Goal: Task Accomplishment & Management: Use online tool/utility

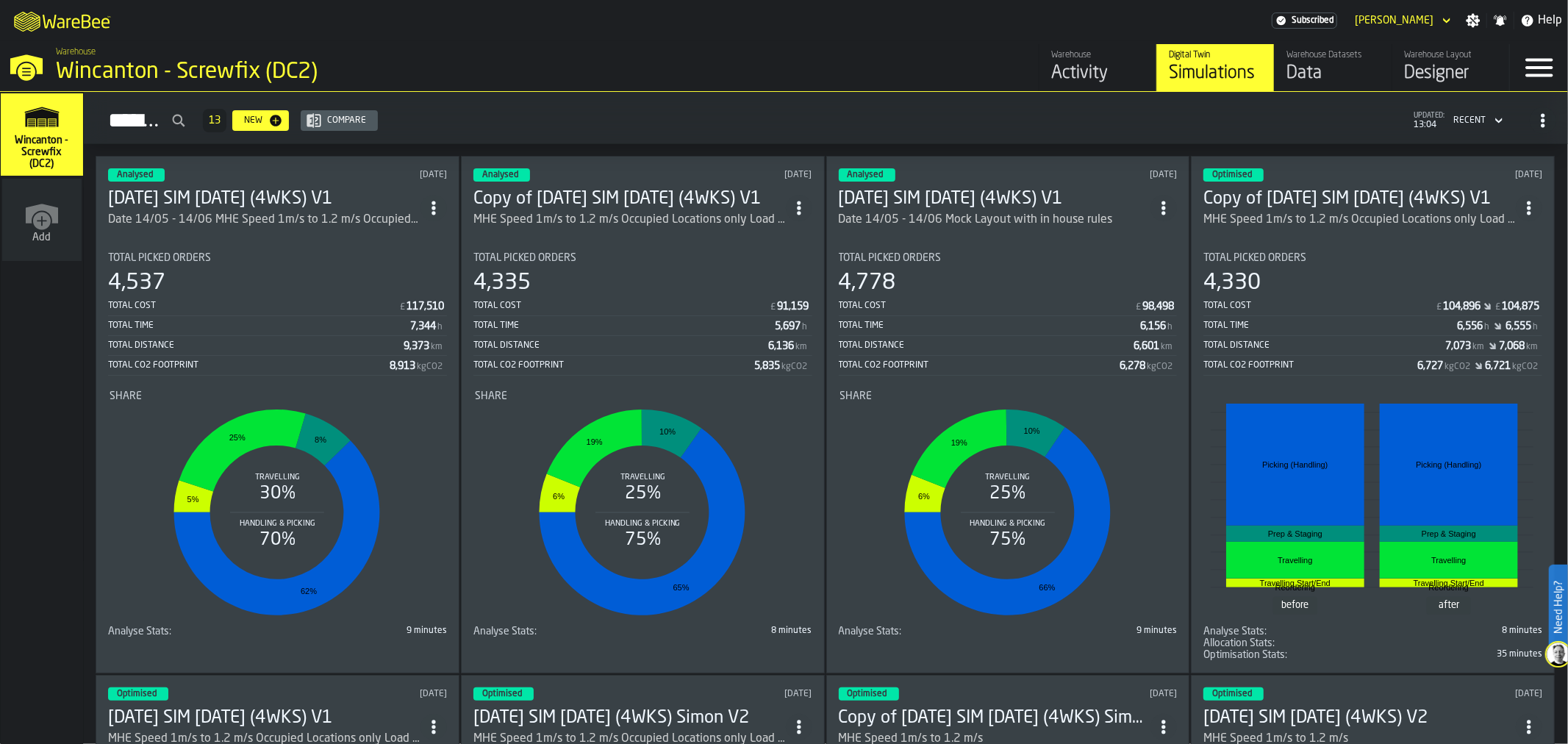
click at [1419, 75] on div "Designer" at bounding box center [1450, 74] width 93 height 23
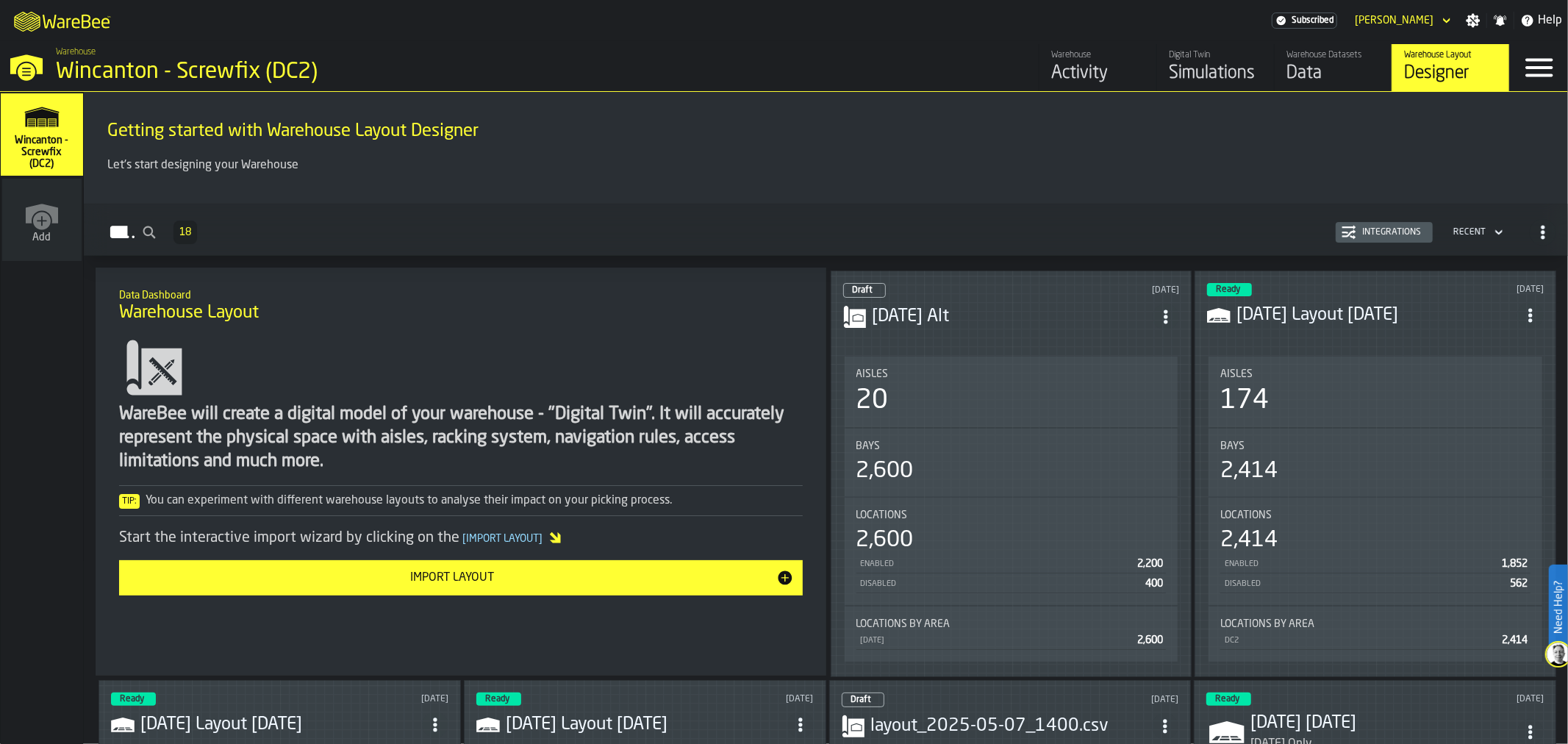
click at [997, 306] on h3 "[DATE] Alt" at bounding box center [1012, 317] width 281 height 23
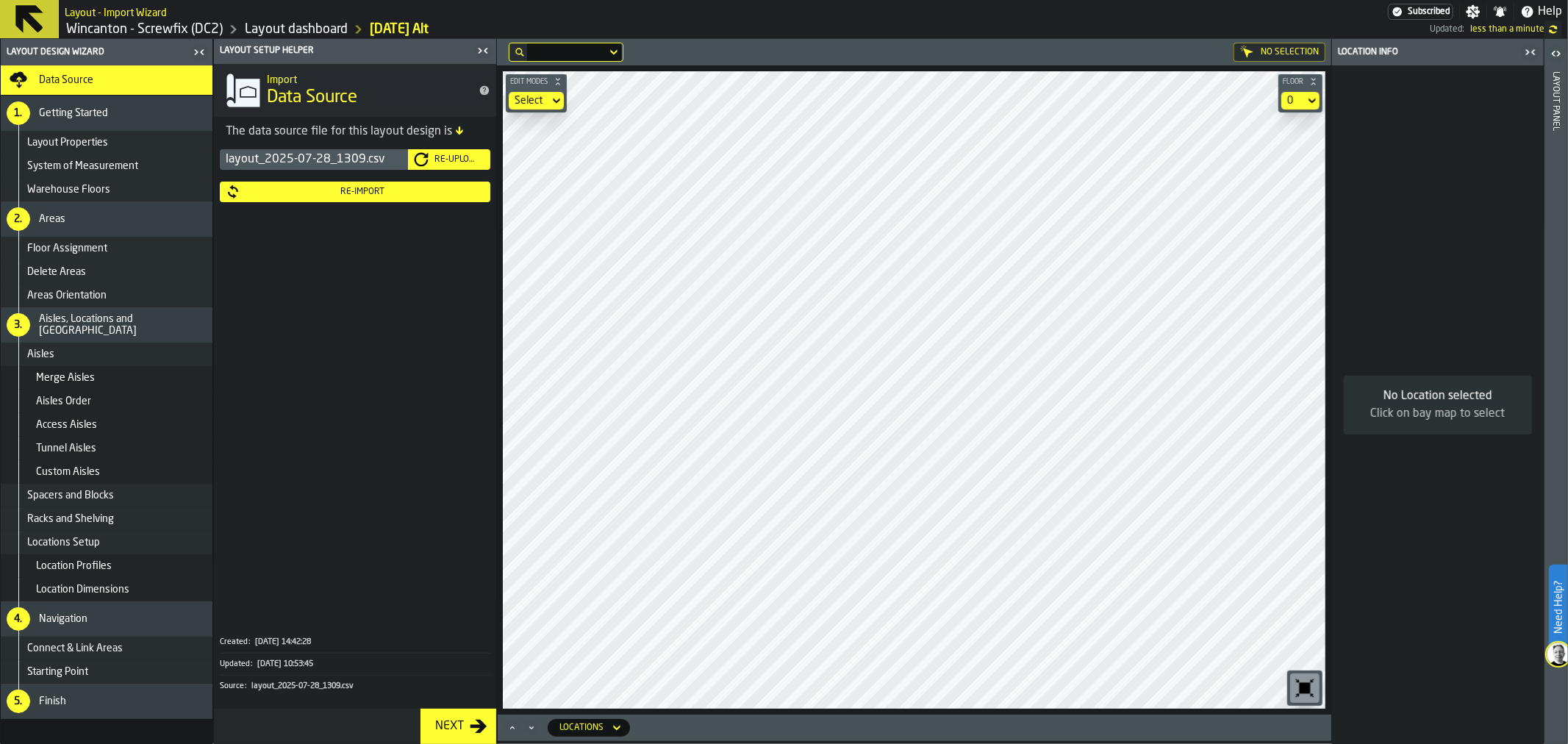
click at [84, 360] on div "Aisles" at bounding box center [107, 355] width 212 height 23
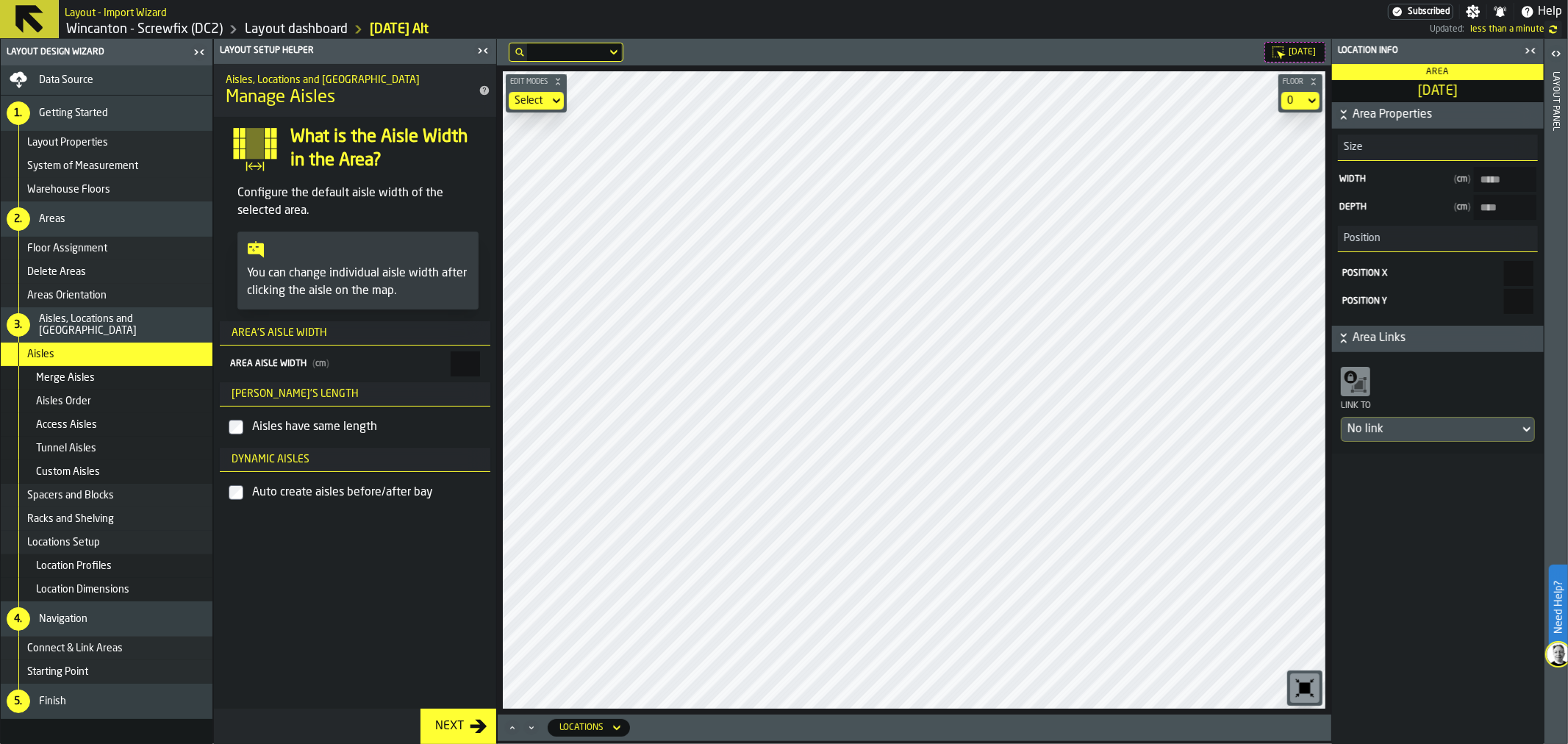
click at [121, 85] on div "Data Source" at bounding box center [122, 80] width 168 height 12
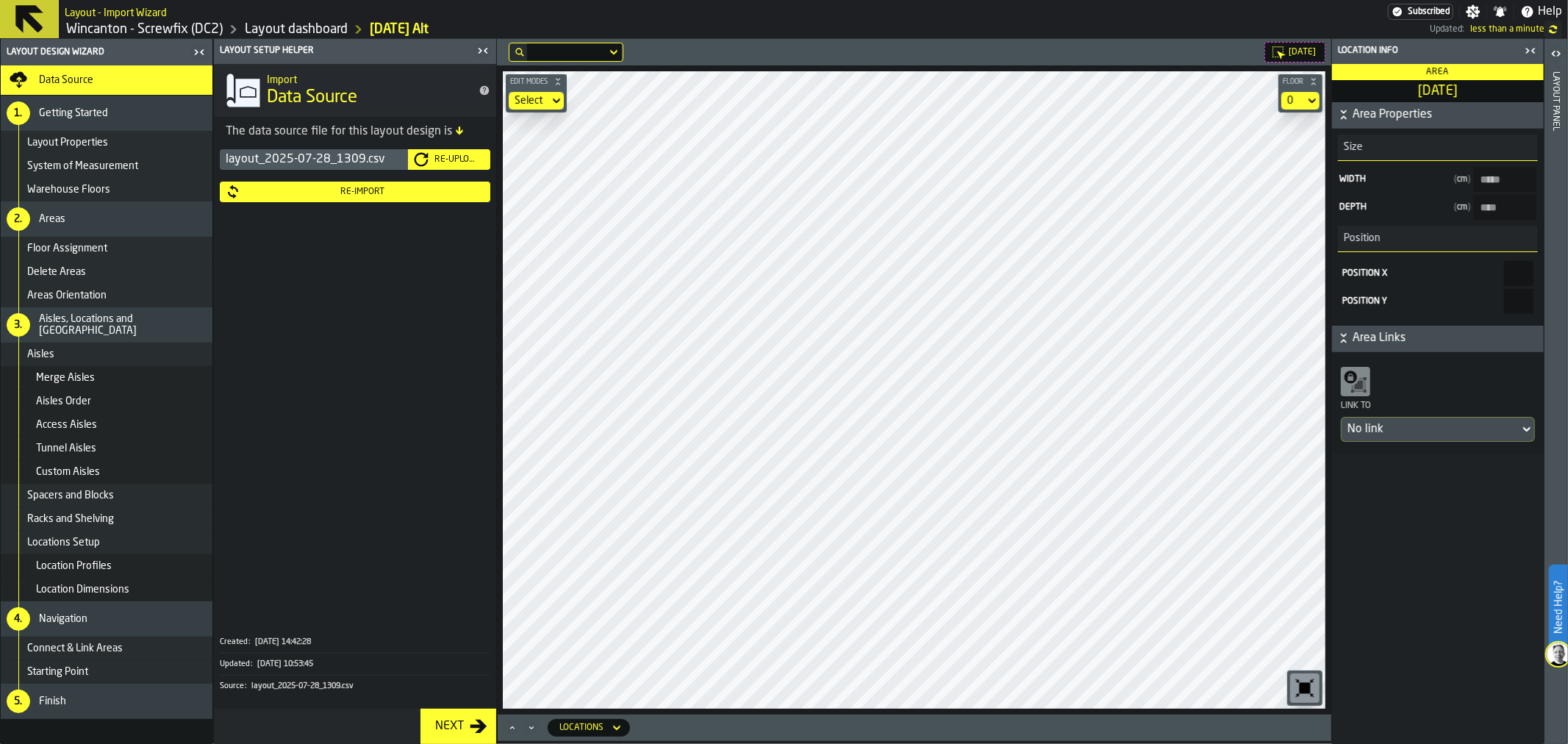
click at [383, 162] on div "layout_2025-07-28_1309.csv" at bounding box center [314, 159] width 188 height 20
click at [86, 76] on span "Data Source" at bounding box center [66, 80] width 54 height 12
click at [465, 158] on div "Re-Upload" at bounding box center [457, 159] width 56 height 11
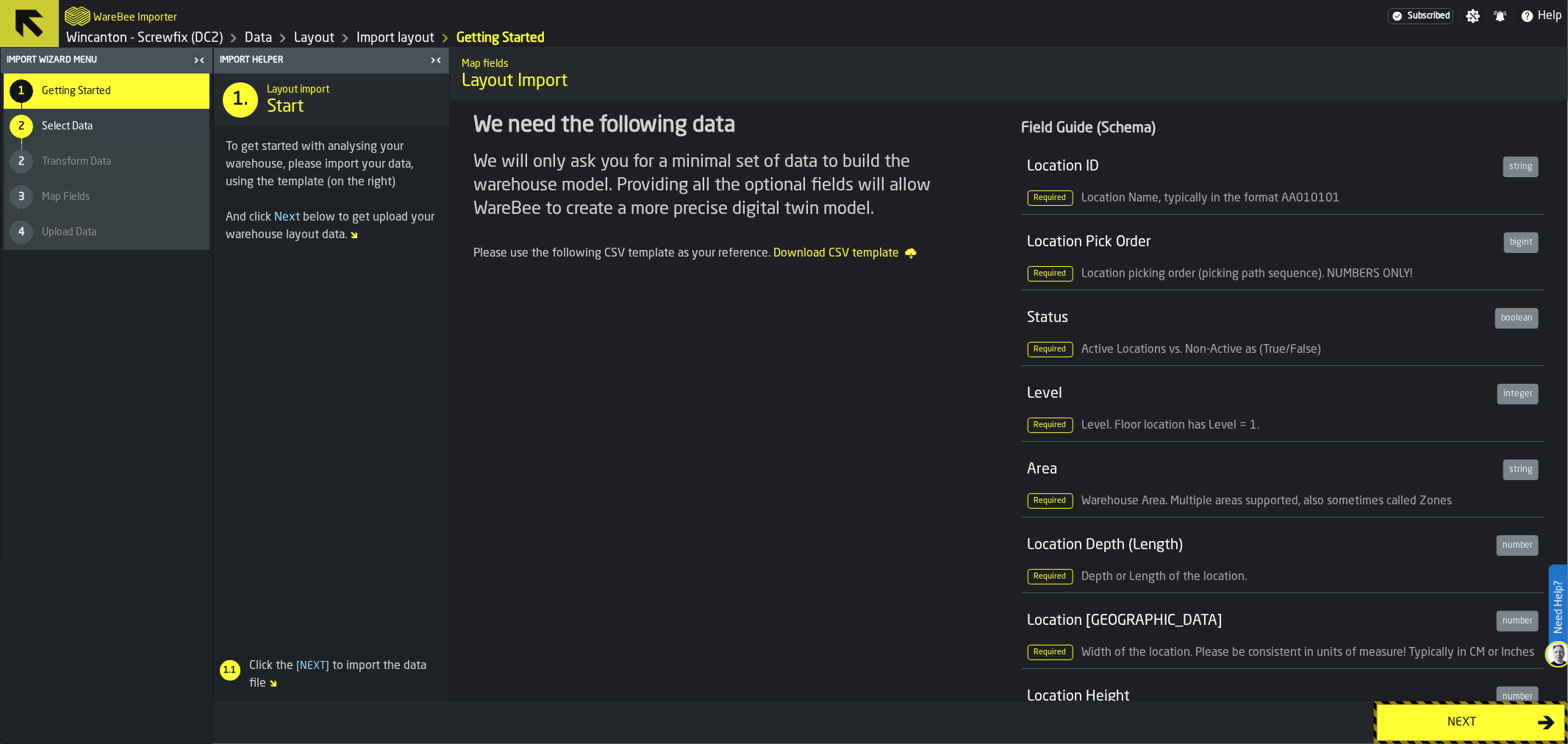
click at [17, 26] on icon at bounding box center [29, 23] width 28 height 28
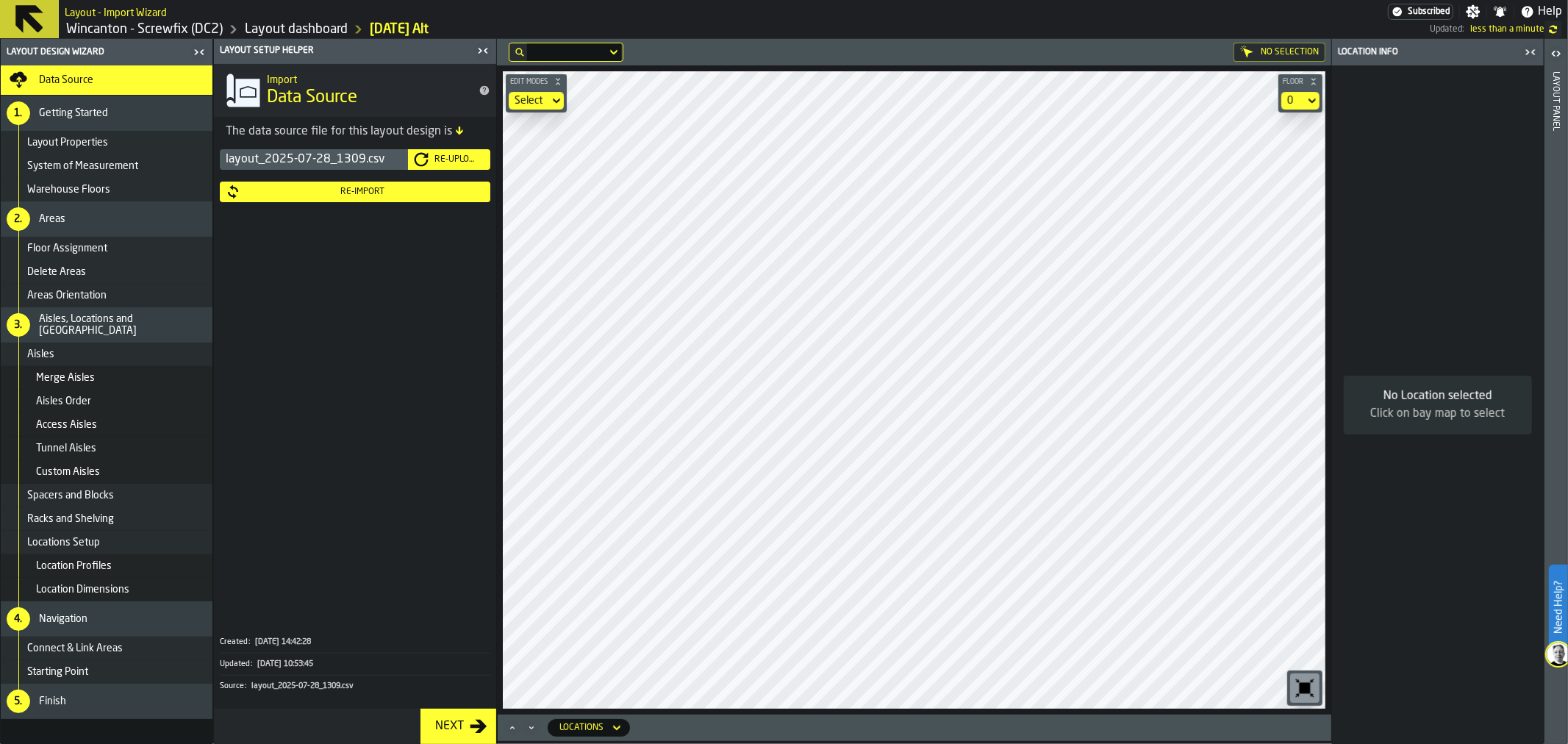
click at [435, 158] on div "Re-Upload" at bounding box center [457, 159] width 56 height 11
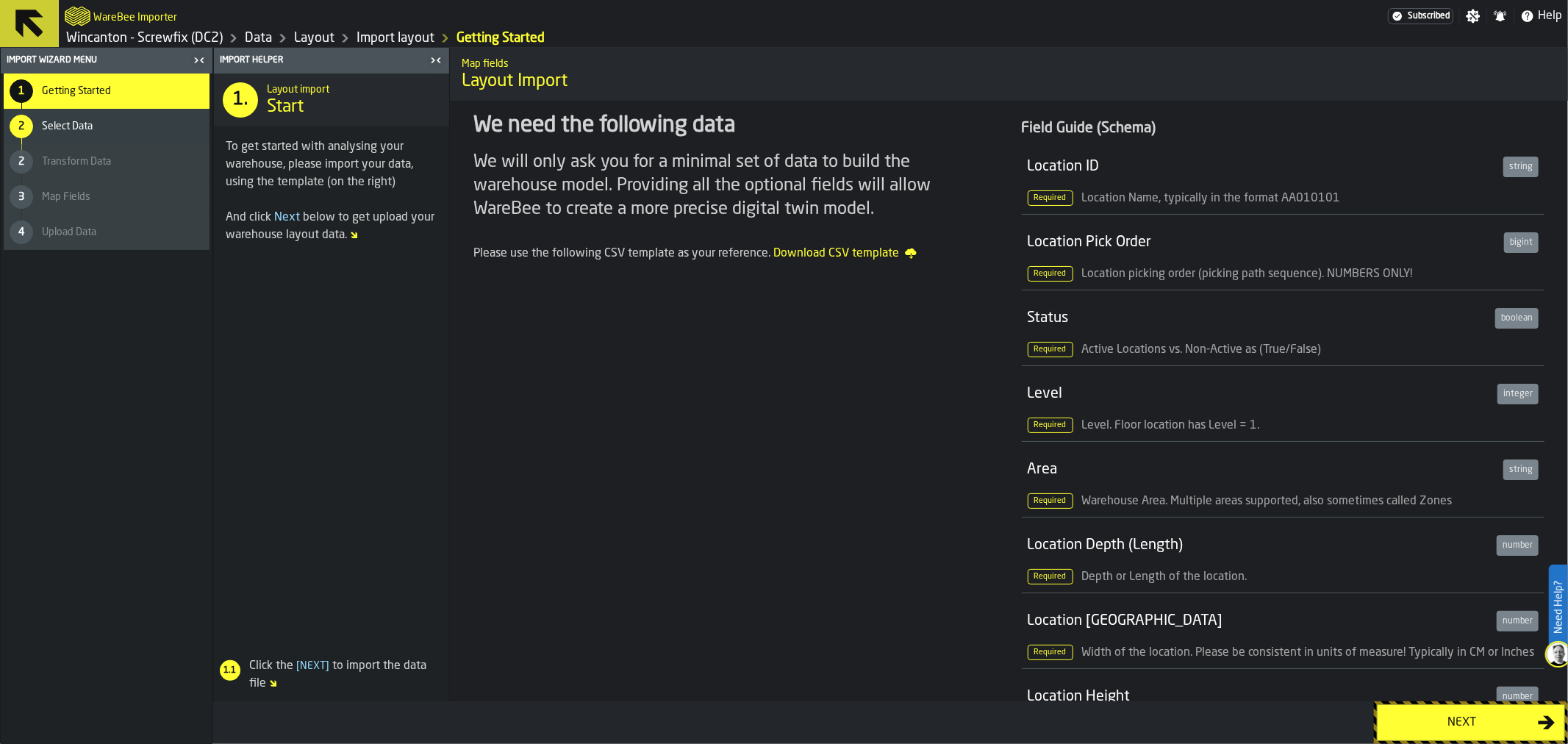
click at [83, 118] on div "2 Select Data" at bounding box center [107, 126] width 206 height 35
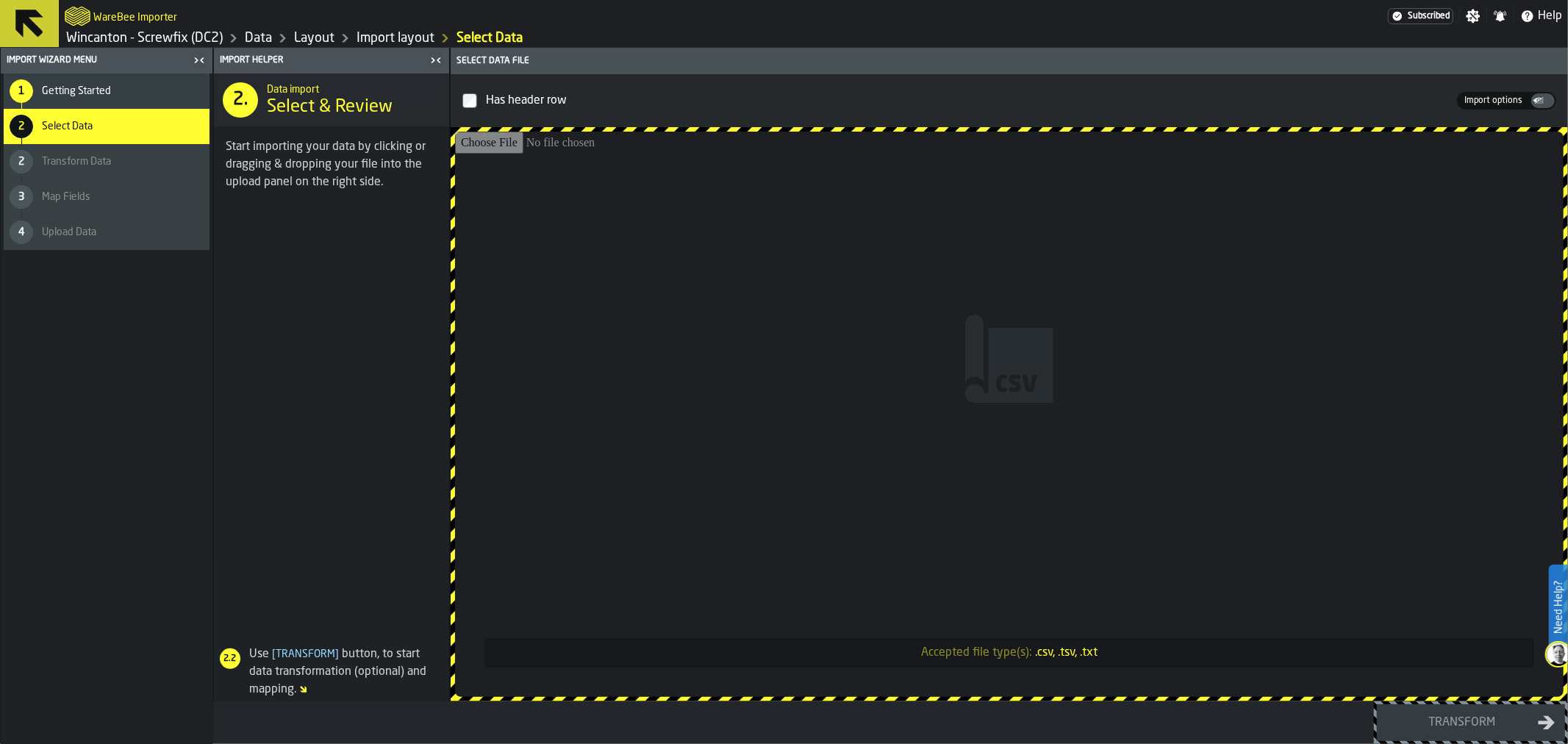
click at [781, 372] on input "Accepted file type(s): .csv, .tsv, .txt" at bounding box center [1008, 414] width 1108 height 565
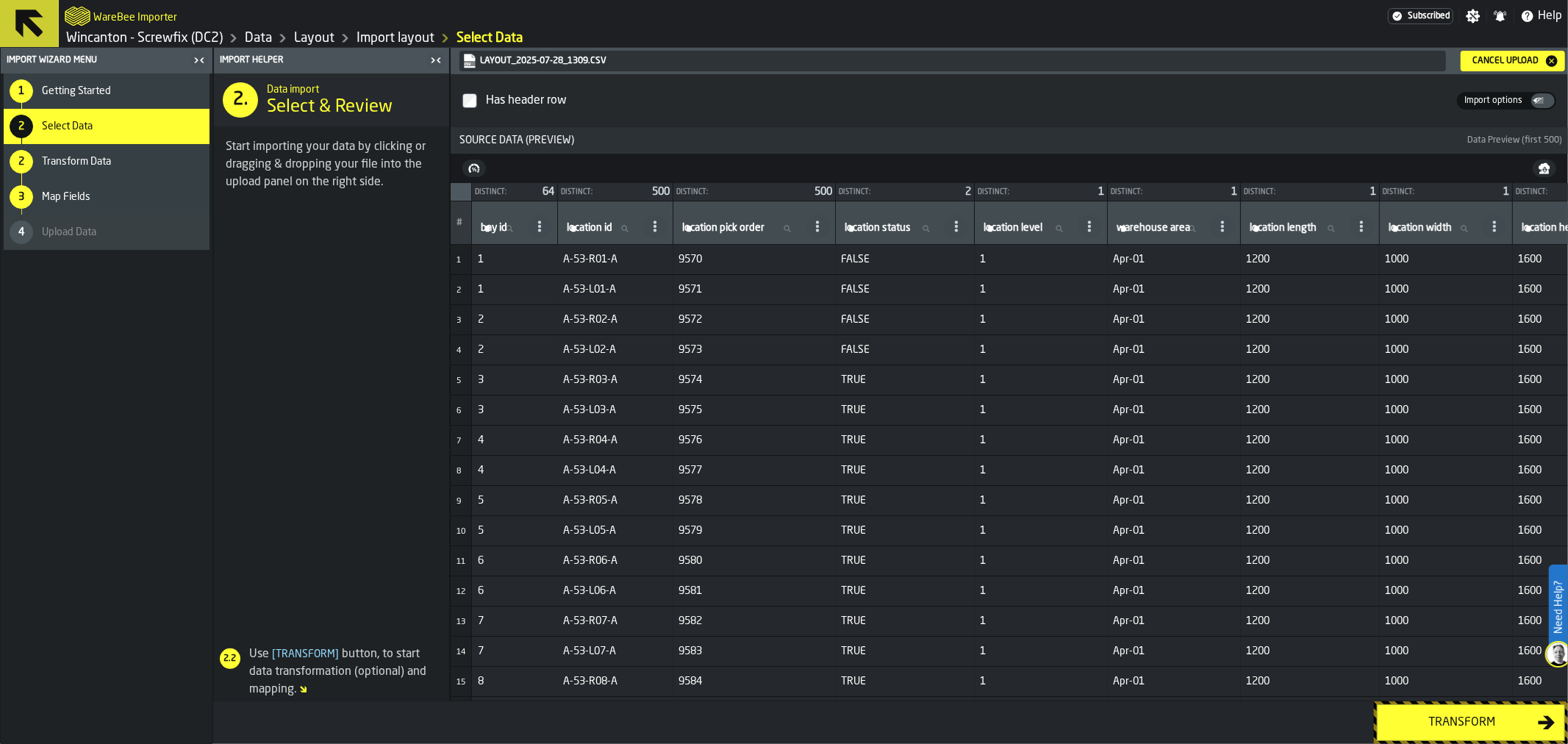
click at [1465, 724] on div "Transform" at bounding box center [1462, 723] width 152 height 17
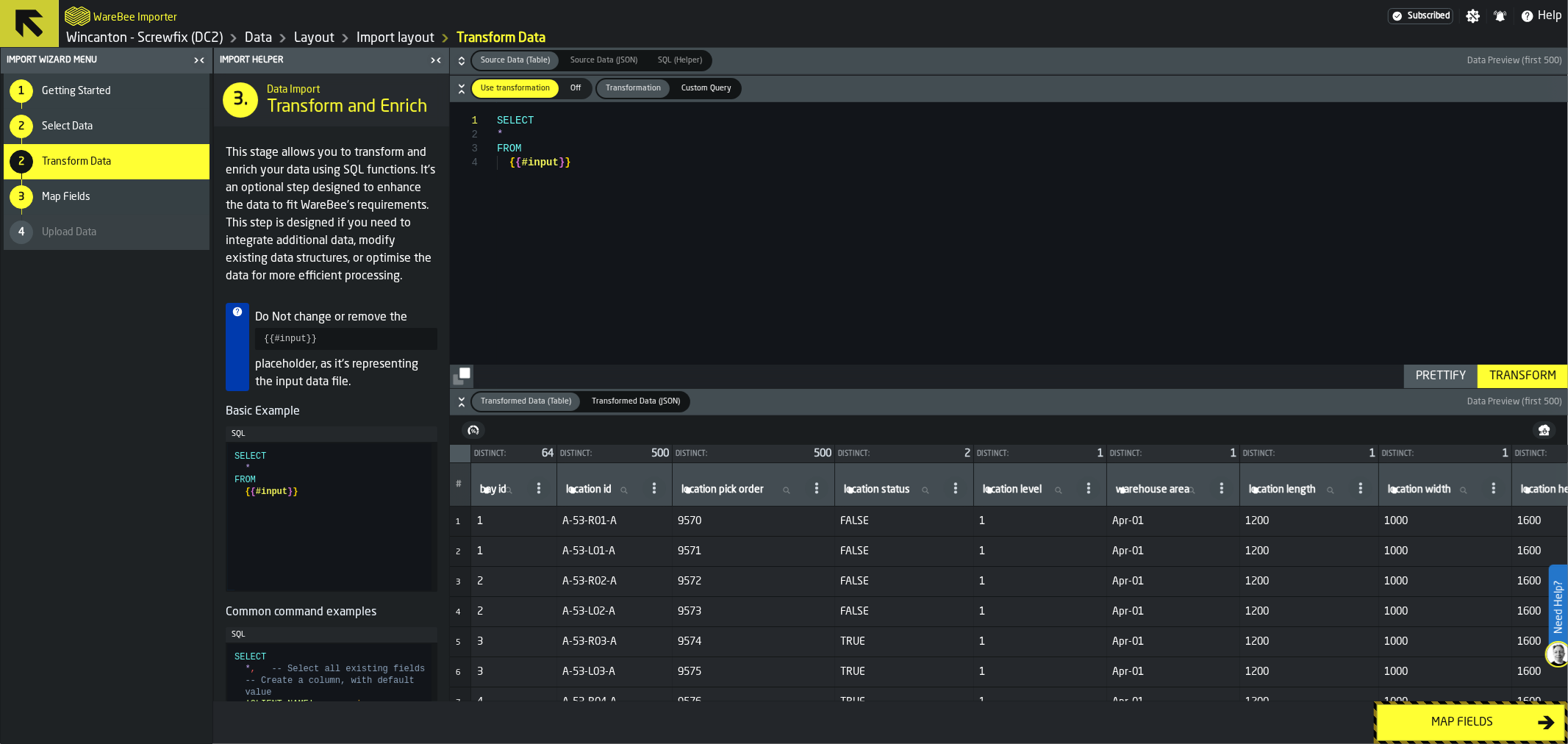
click at [1465, 724] on div "Map fields" at bounding box center [1462, 723] width 152 height 17
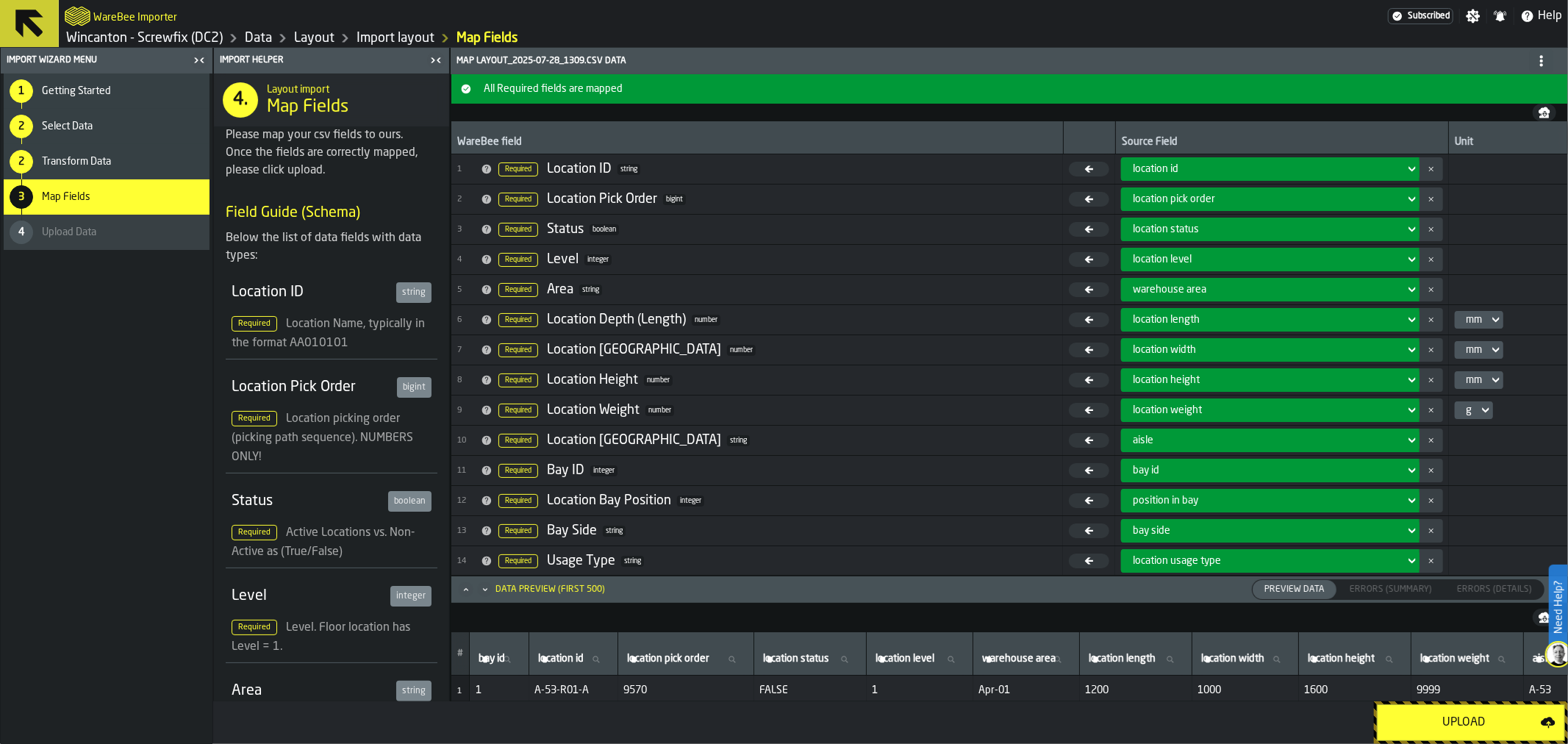
click at [1465, 724] on div "Upload" at bounding box center [1463, 723] width 154 height 17
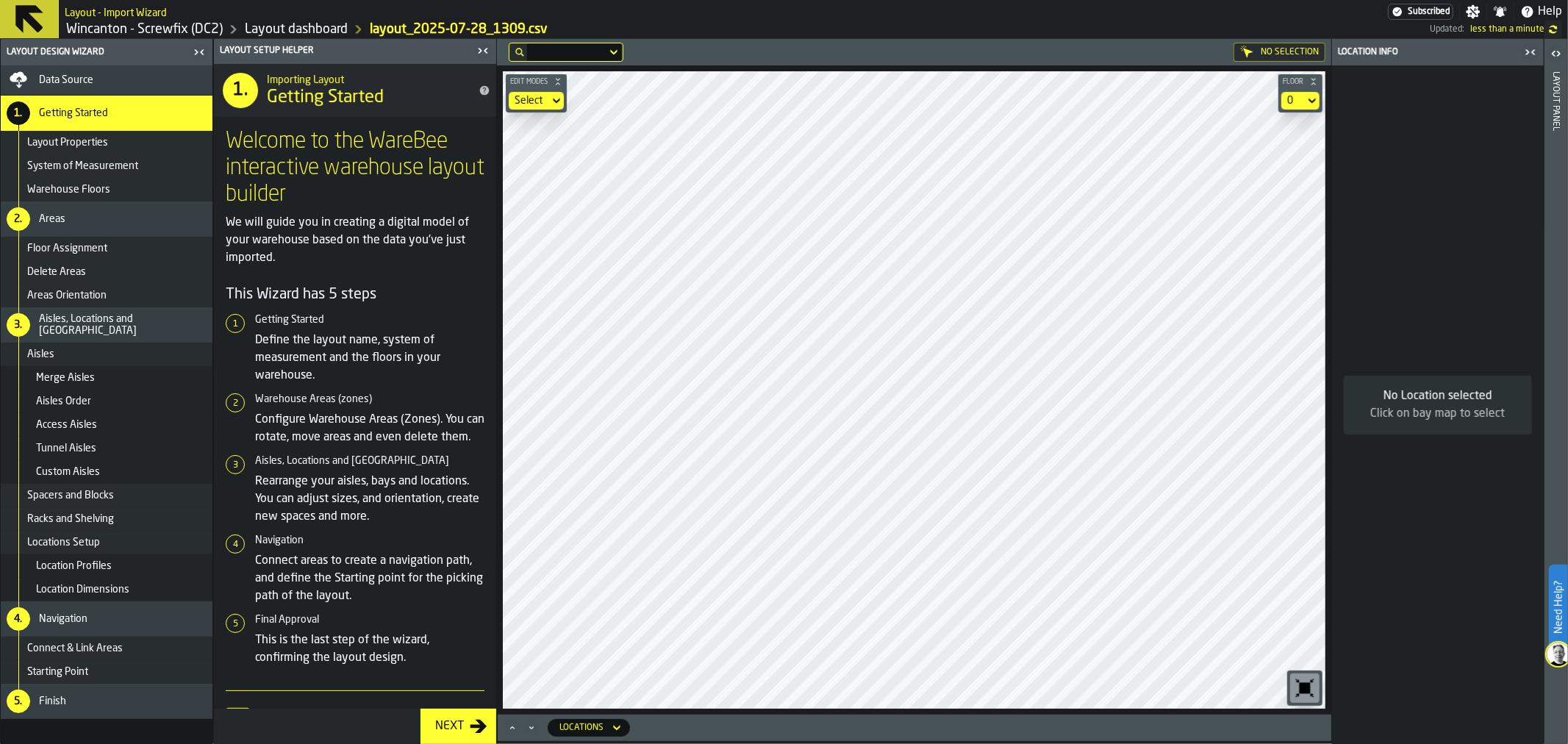
click at [91, 355] on div "Aisles" at bounding box center [117, 355] width 180 height 12
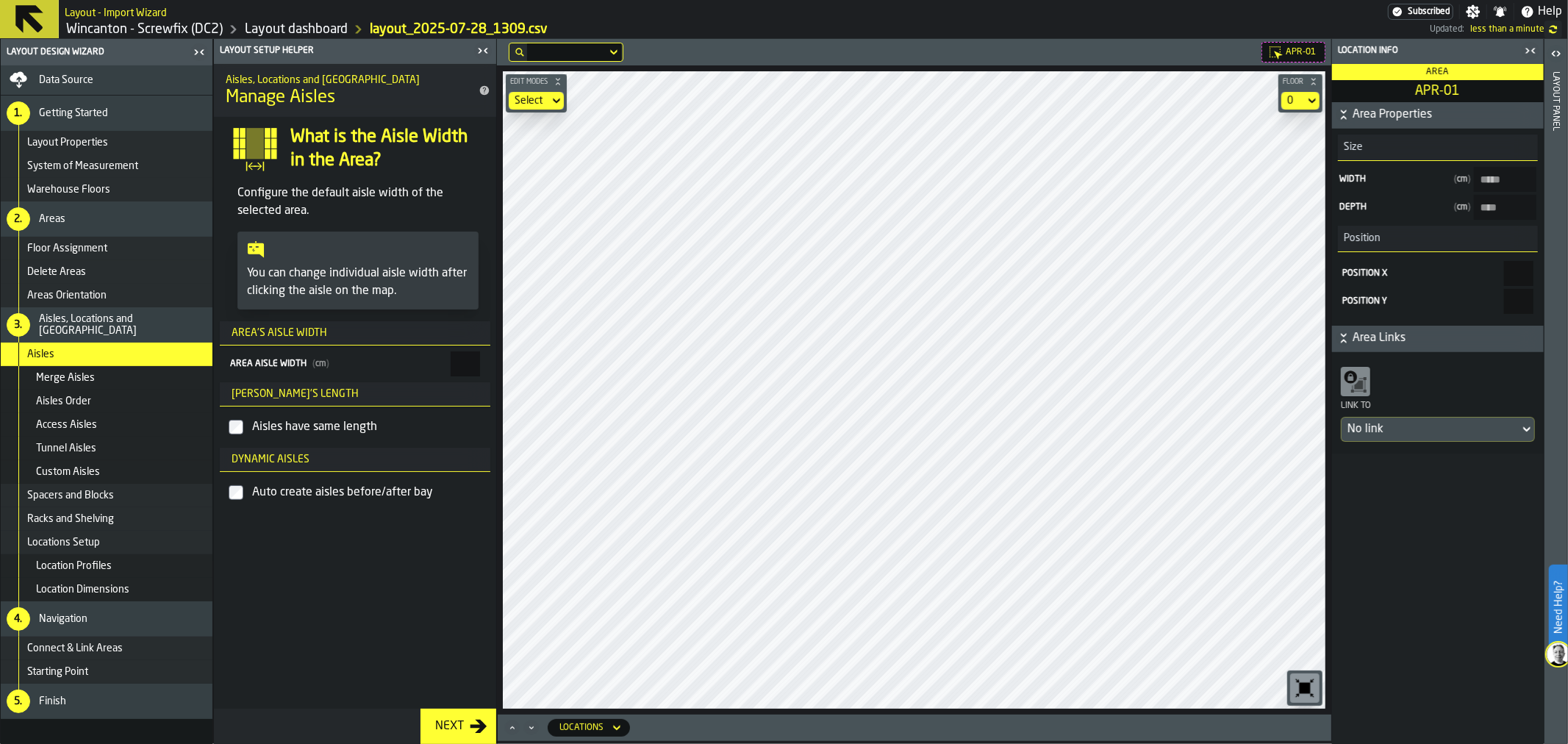
click at [93, 142] on span "Layout Properties" at bounding box center [67, 143] width 81 height 12
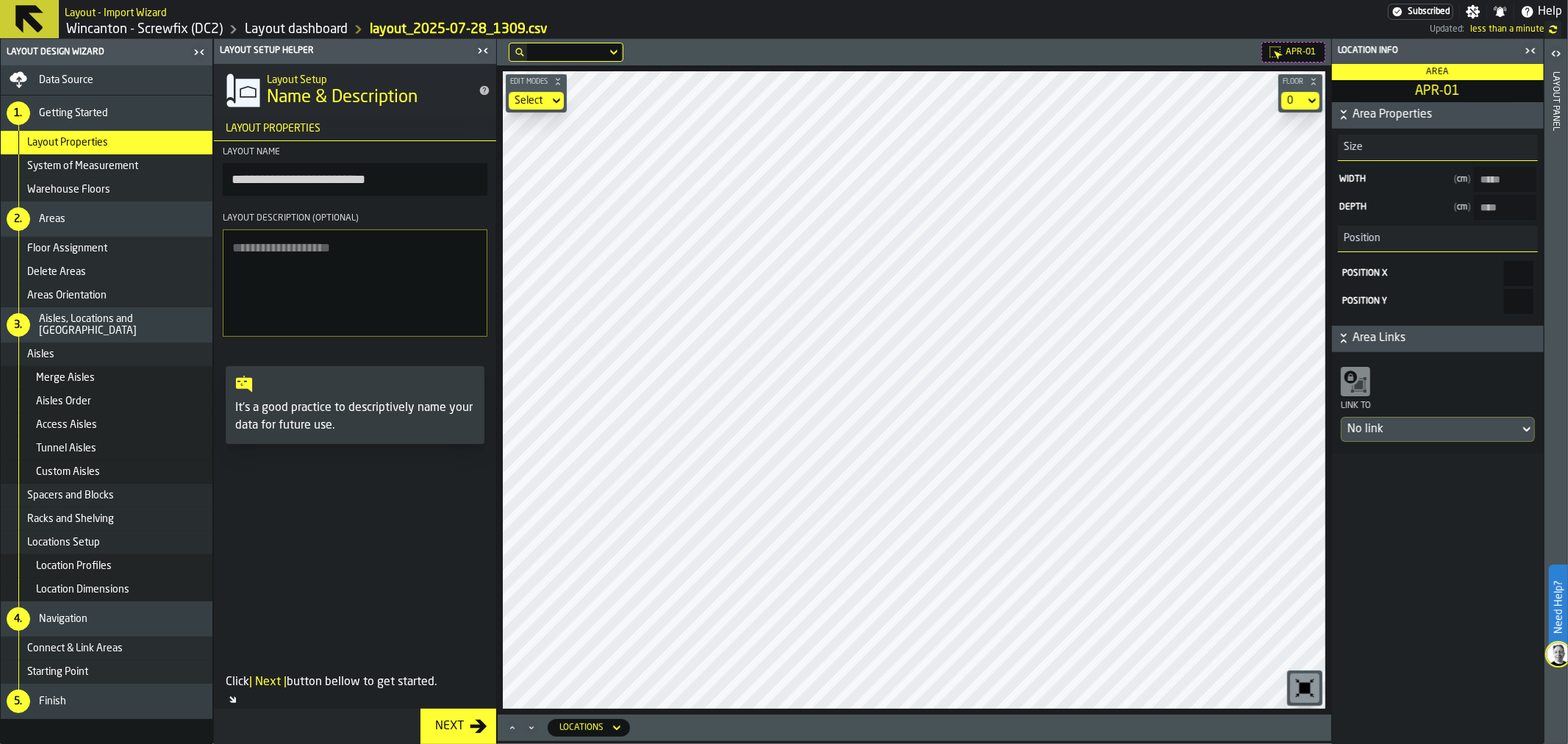
click at [99, 478] on div "Custom Aisles" at bounding box center [107, 472] width 212 height 23
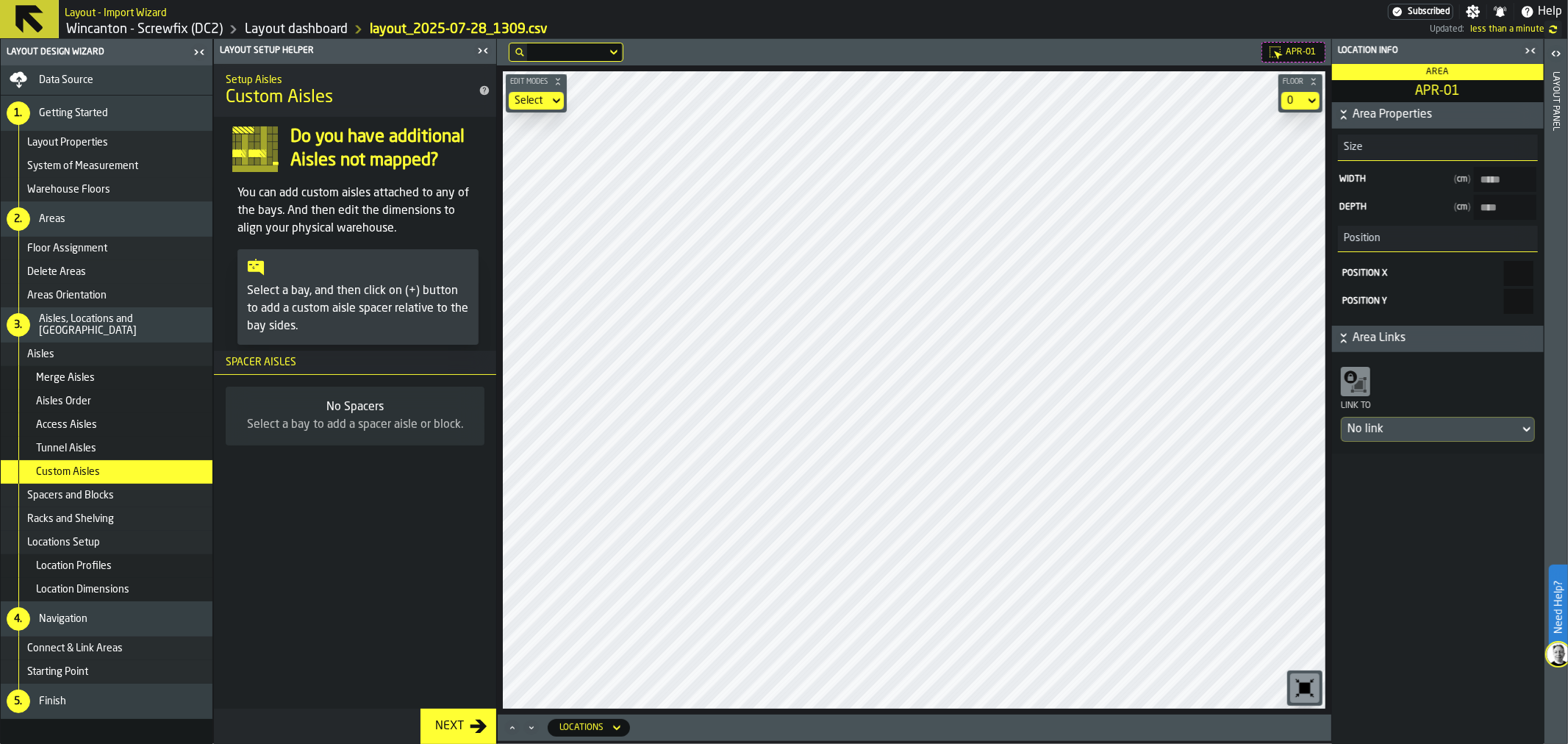
click at [90, 391] on div "Aisles Order" at bounding box center [107, 401] width 212 height 23
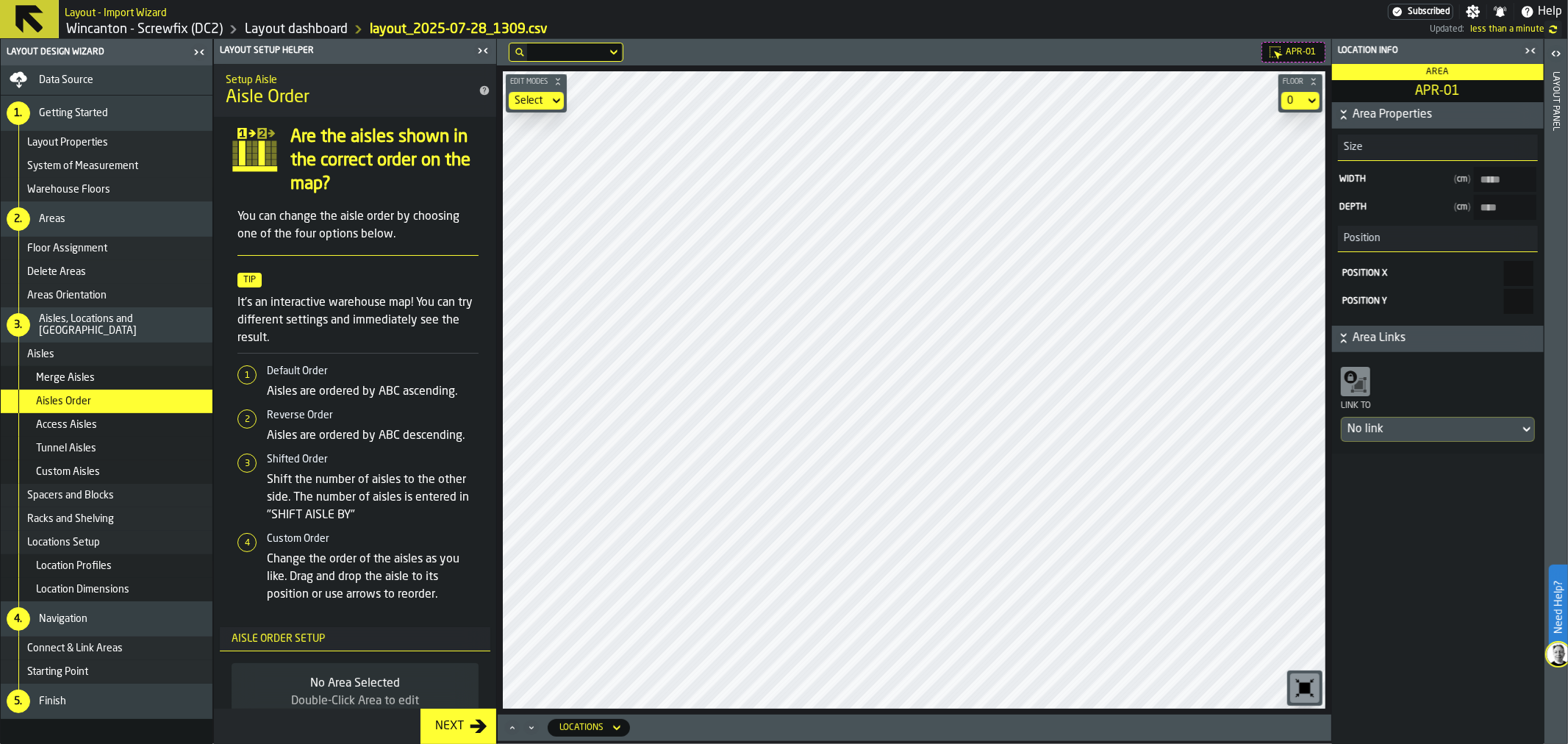
click at [89, 406] on span "Aisles Order" at bounding box center [63, 401] width 55 height 12
click at [454, 722] on div "Next" at bounding box center [450, 727] width 41 height 17
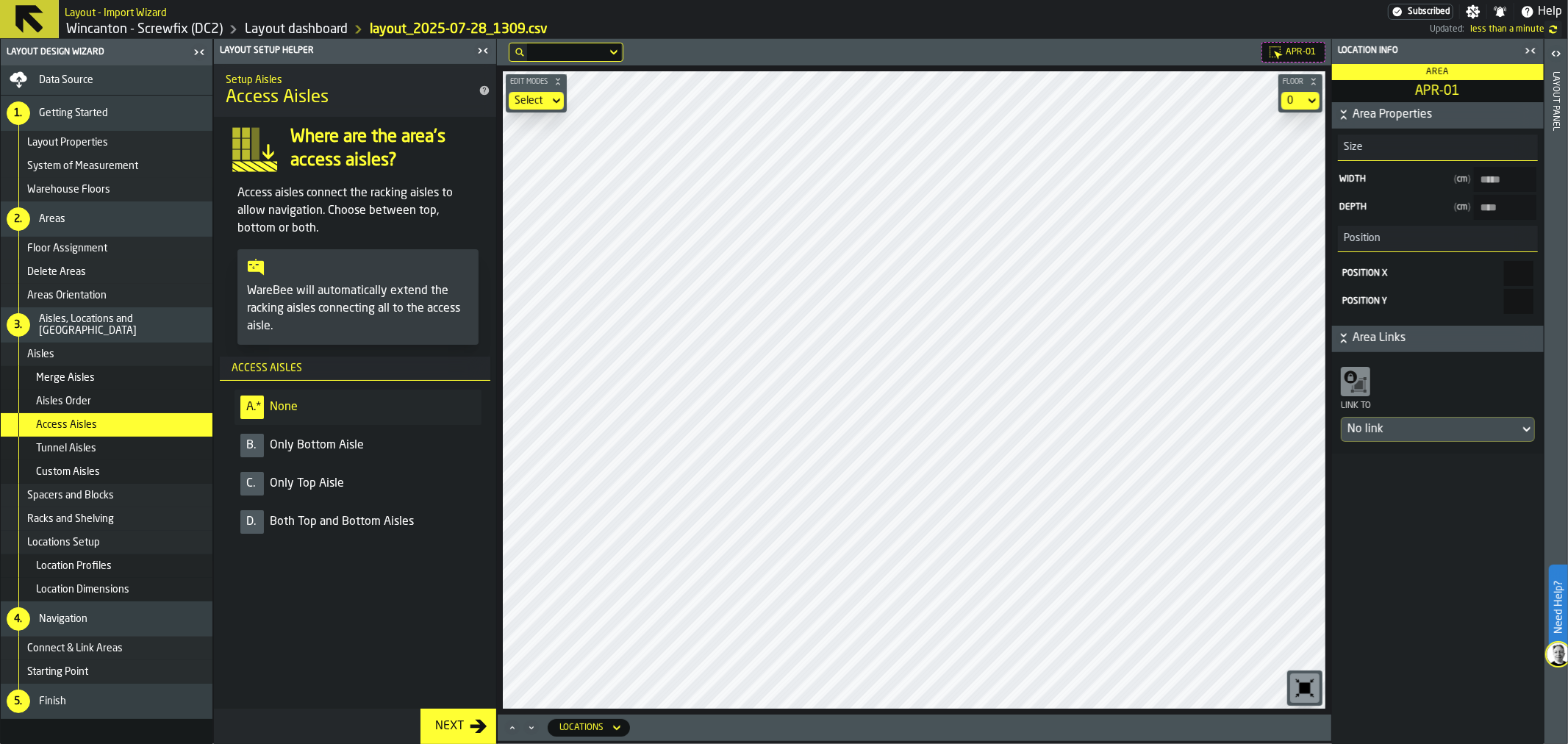
click at [84, 406] on span "Aisles Order" at bounding box center [63, 401] width 55 height 12
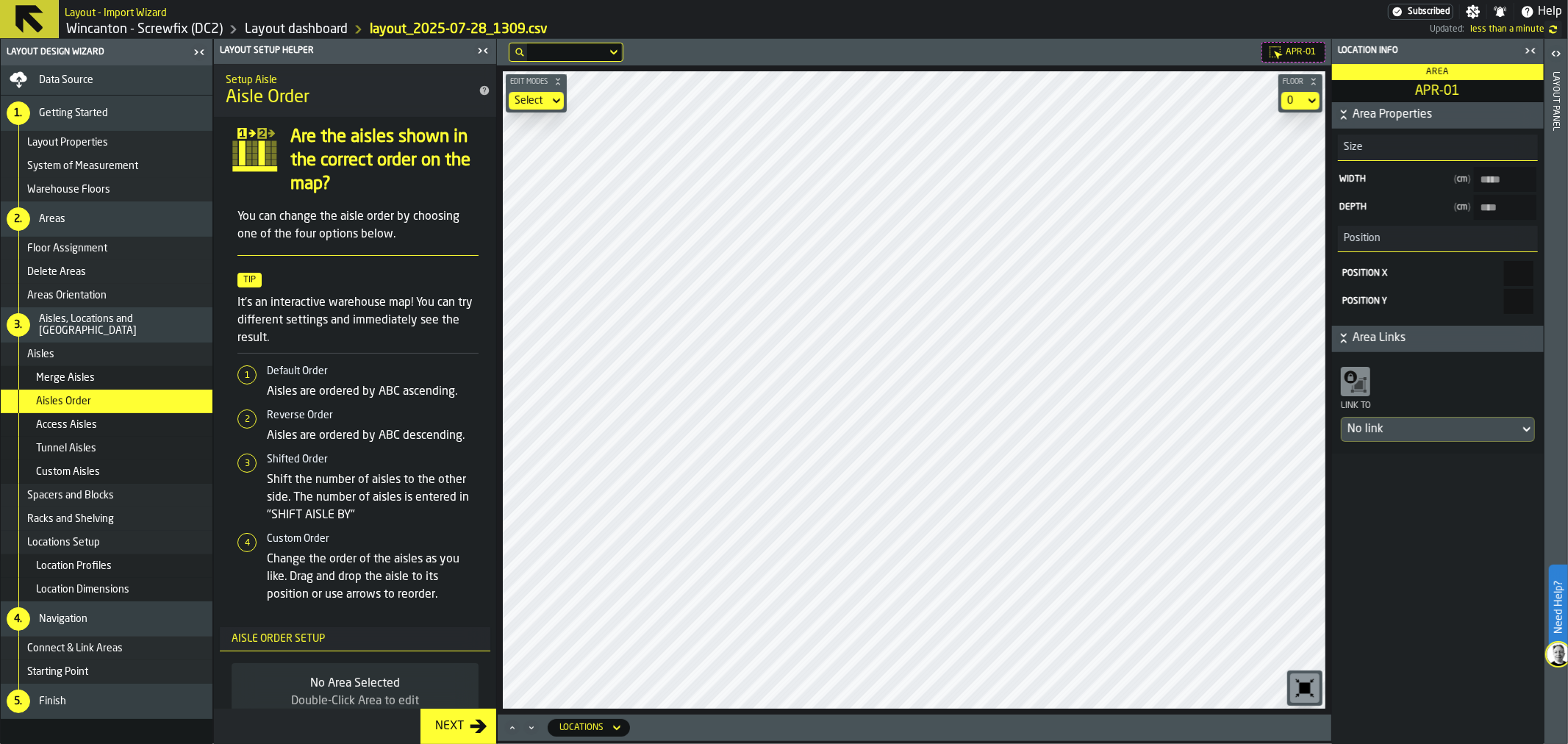
click at [1305, 101] on icon at bounding box center [1312, 101] width 15 height 17
click at [1292, 90] on section "0" at bounding box center [1300, 101] width 44 height 23
click at [534, 101] on div "Select" at bounding box center [529, 101] width 29 height 12
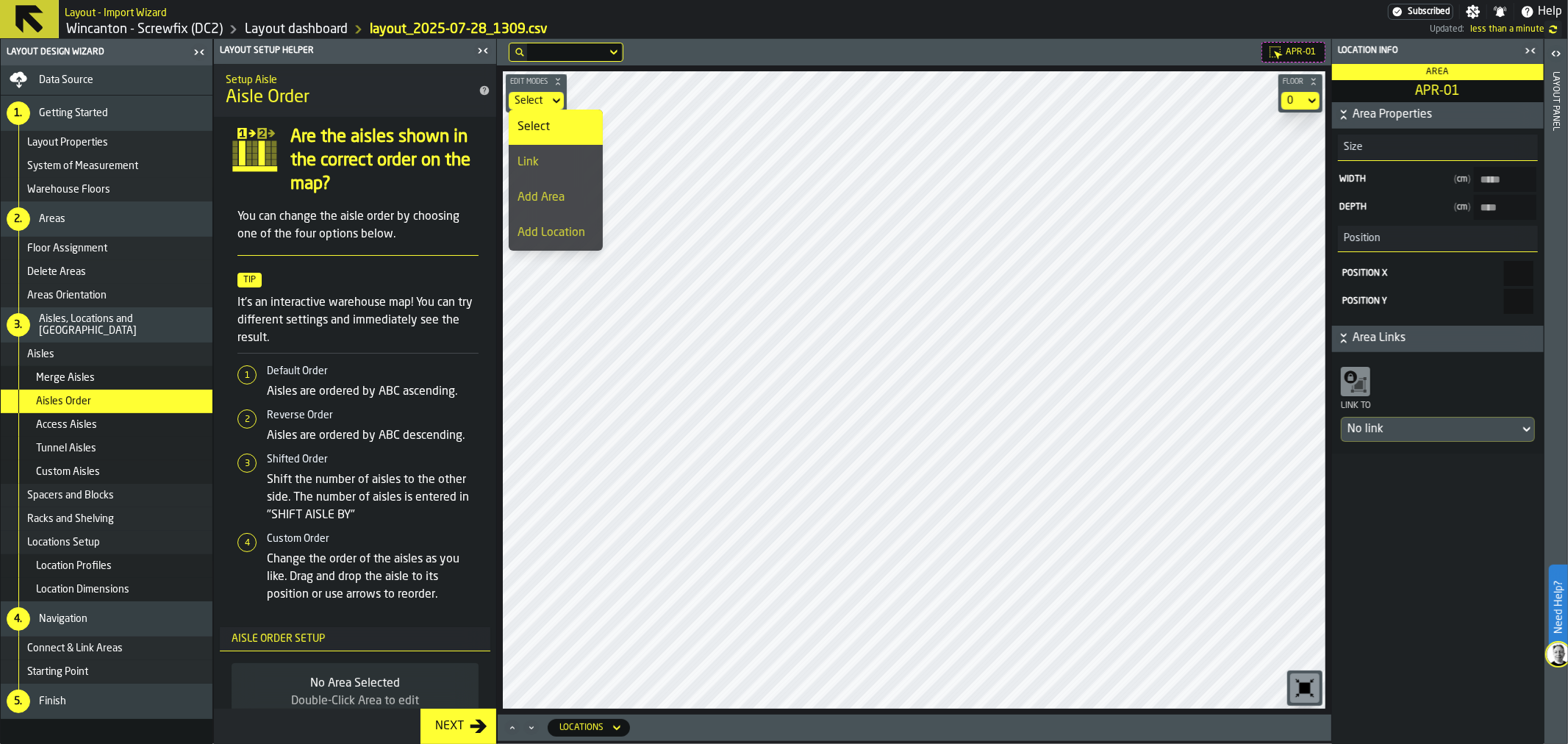
click at [556, 162] on div "Link" at bounding box center [556, 162] width 77 height 17
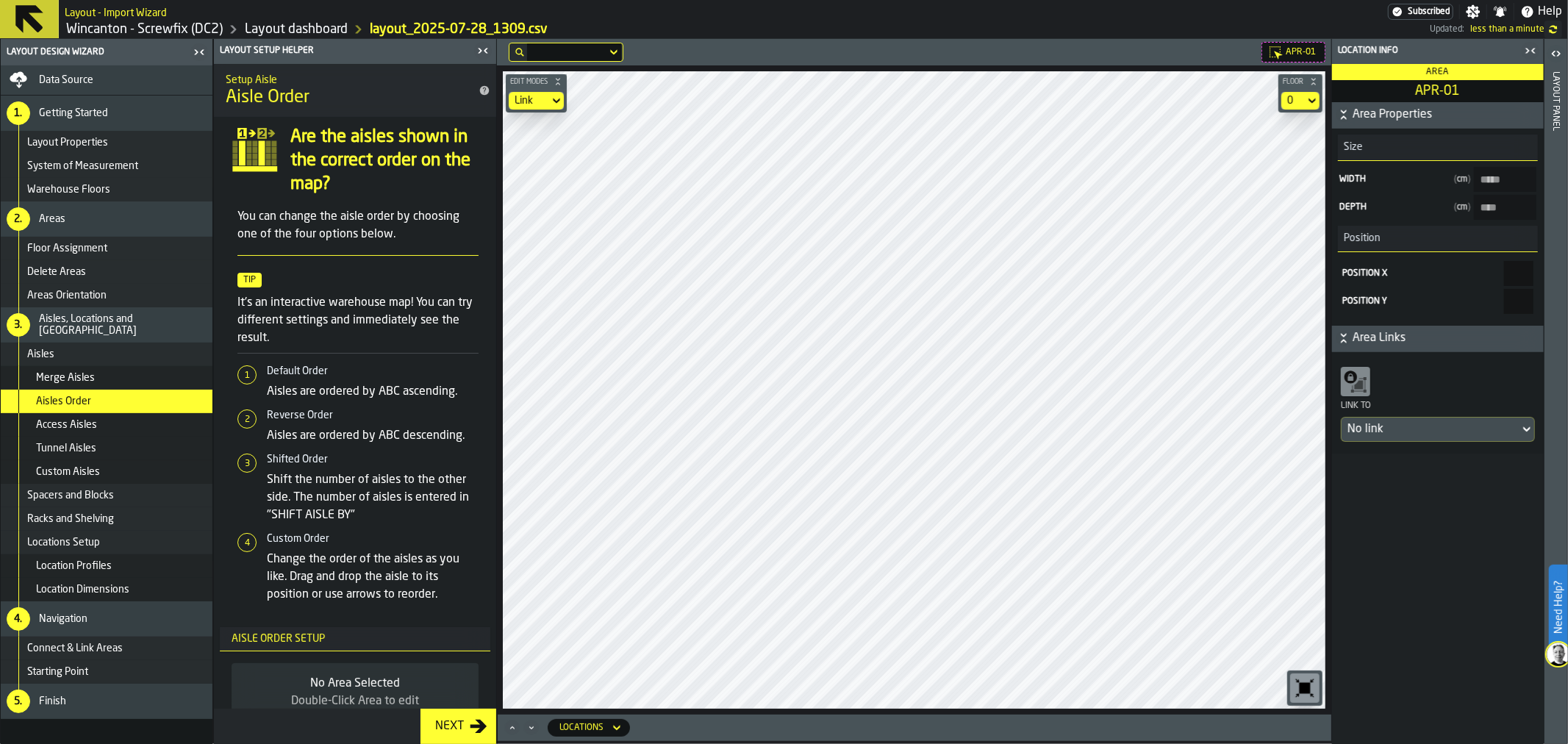
click at [542, 95] on div "Link" at bounding box center [529, 101] width 29 height 12
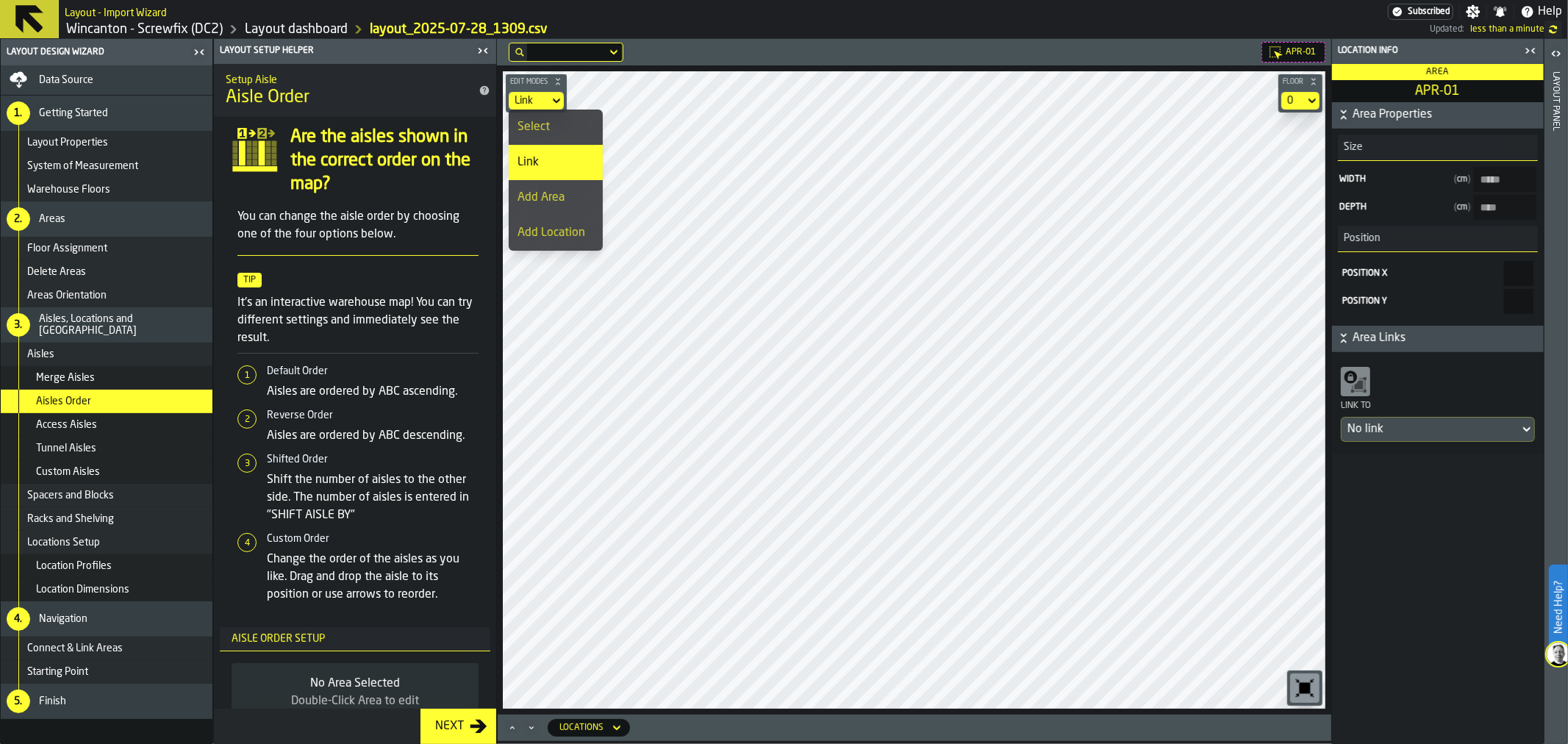
click at [542, 128] on div "Select" at bounding box center [556, 127] width 77 height 17
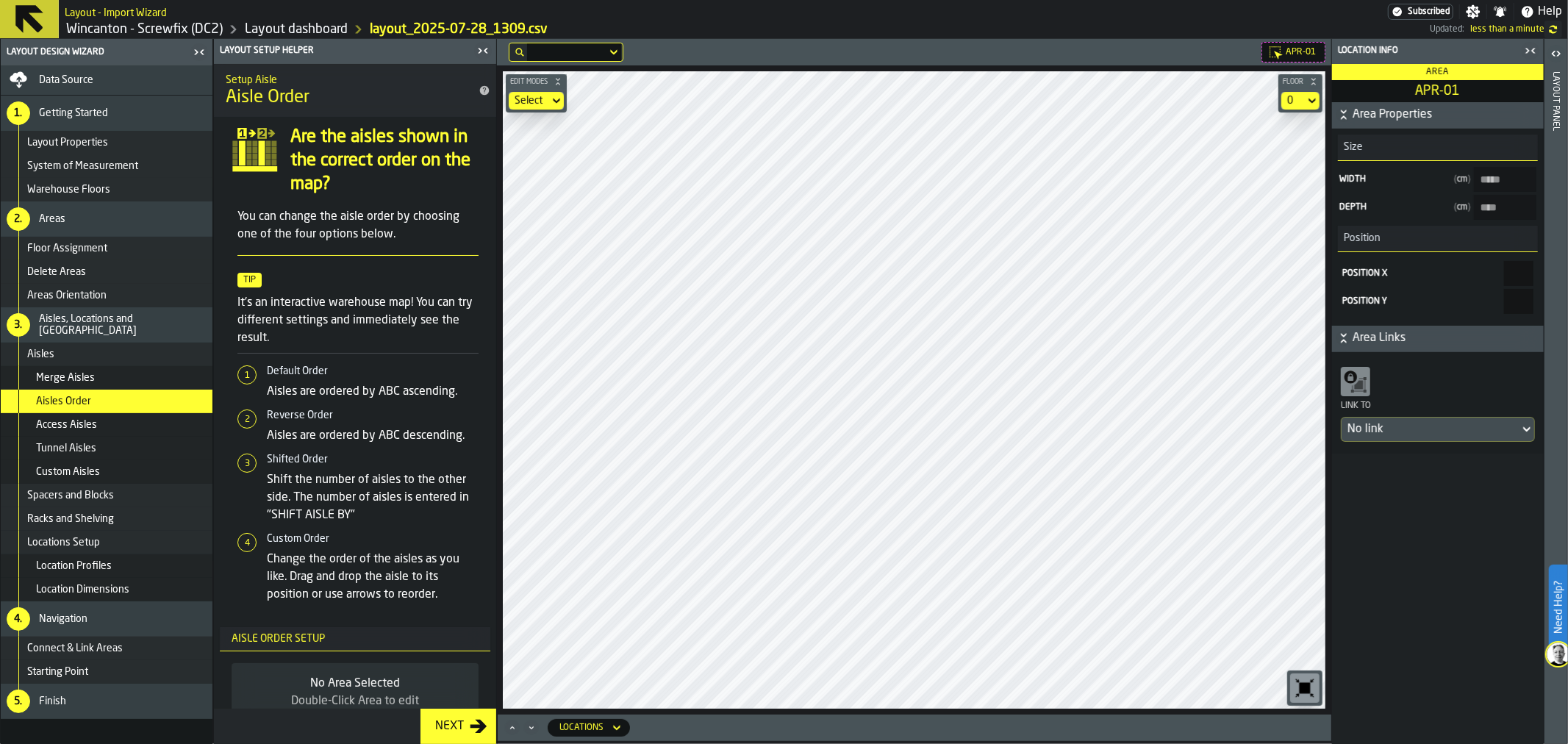
click at [1558, 62] on label "button-toggle-Open" at bounding box center [1555, 54] width 20 height 26
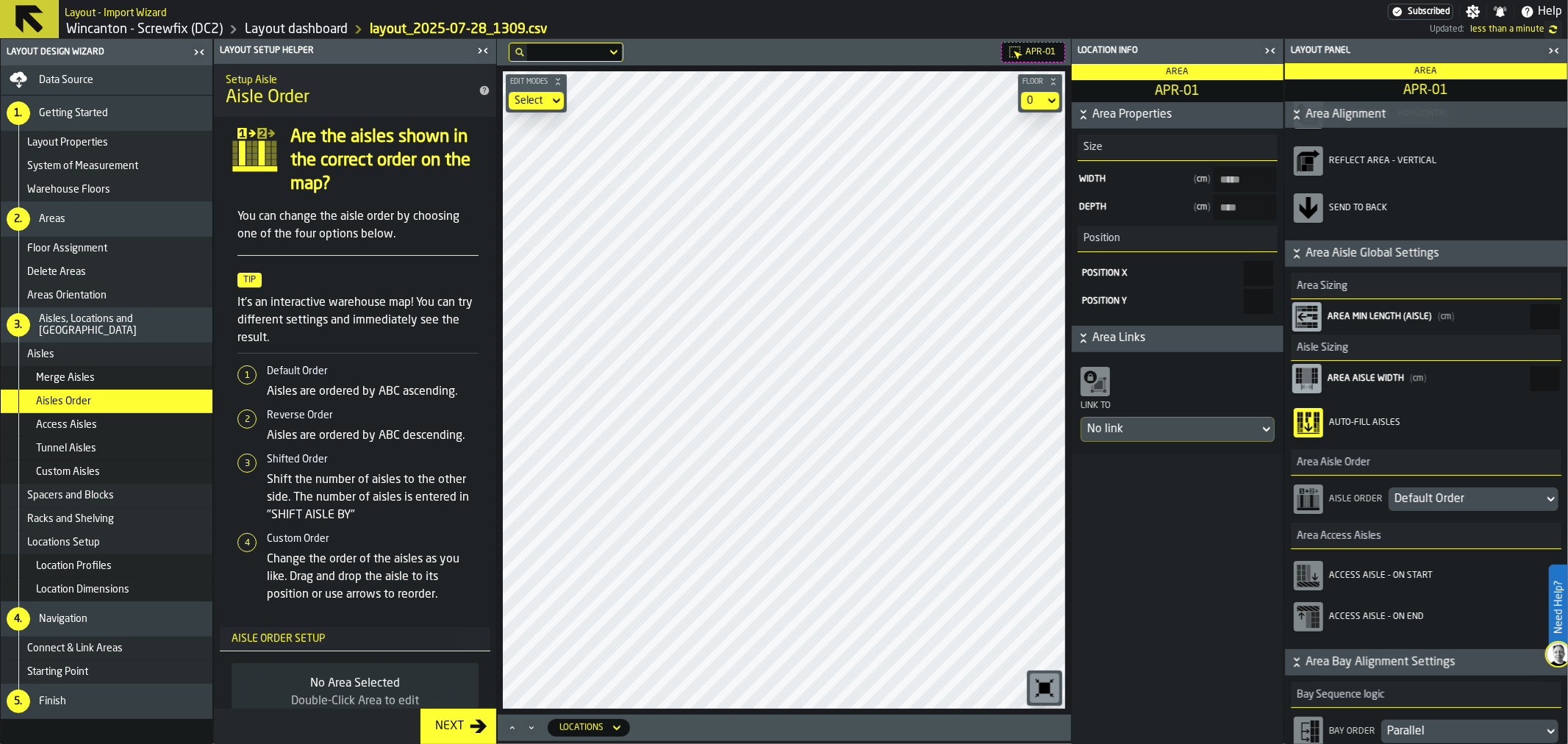
scroll to position [163, 0]
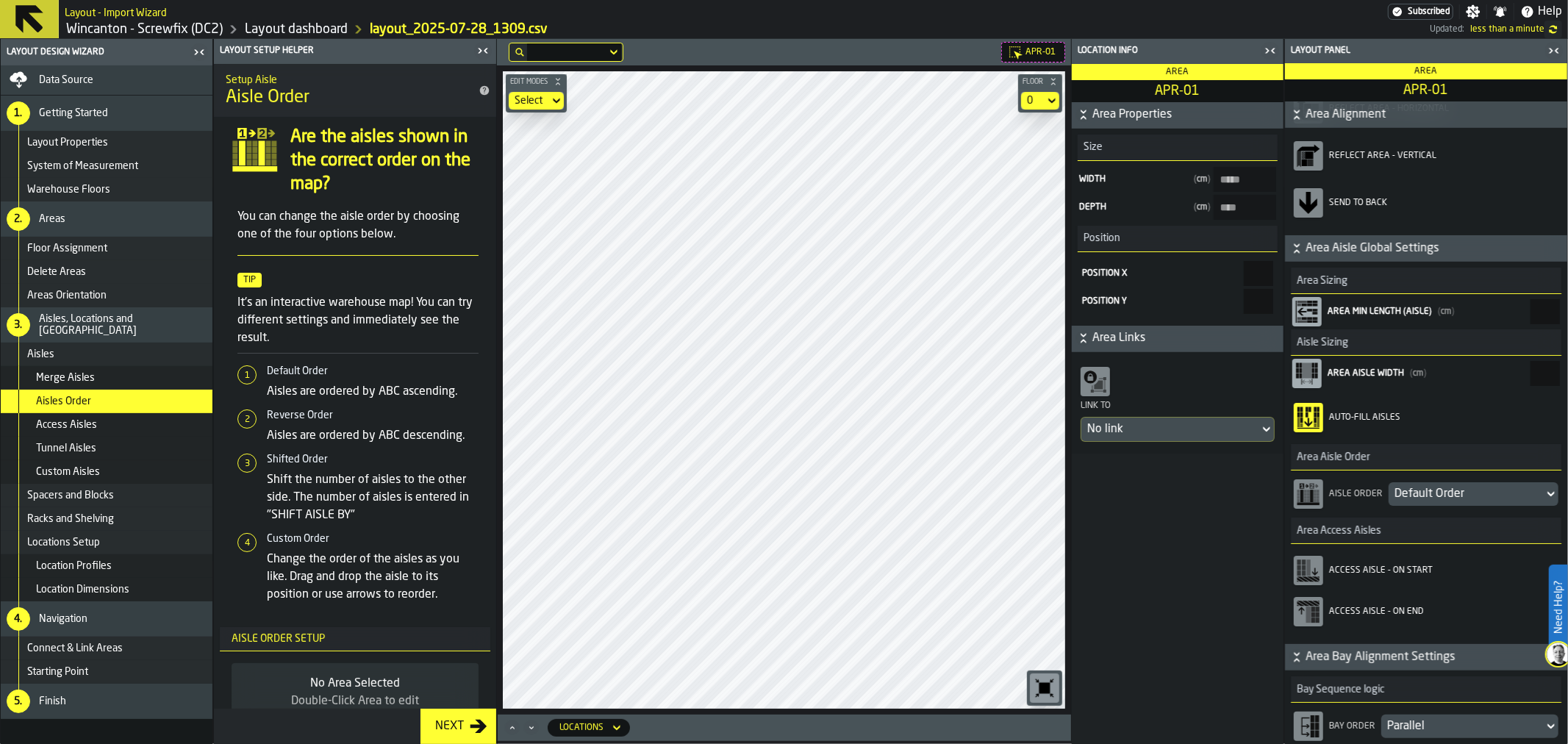
click at [1419, 494] on div "Default Order" at bounding box center [1467, 493] width 144 height 17
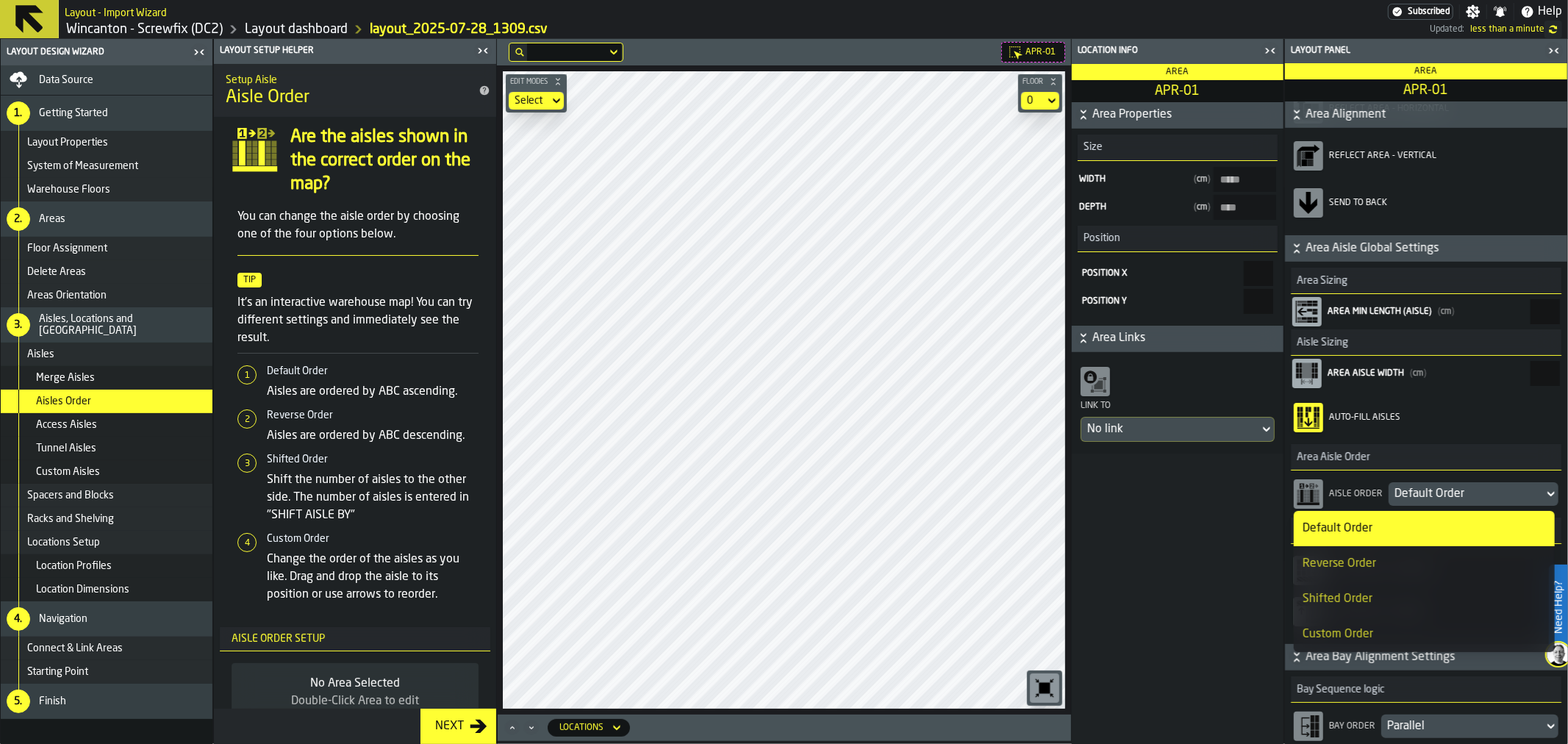
click at [1378, 568] on div "Reverse Order" at bounding box center [1424, 563] width 243 height 17
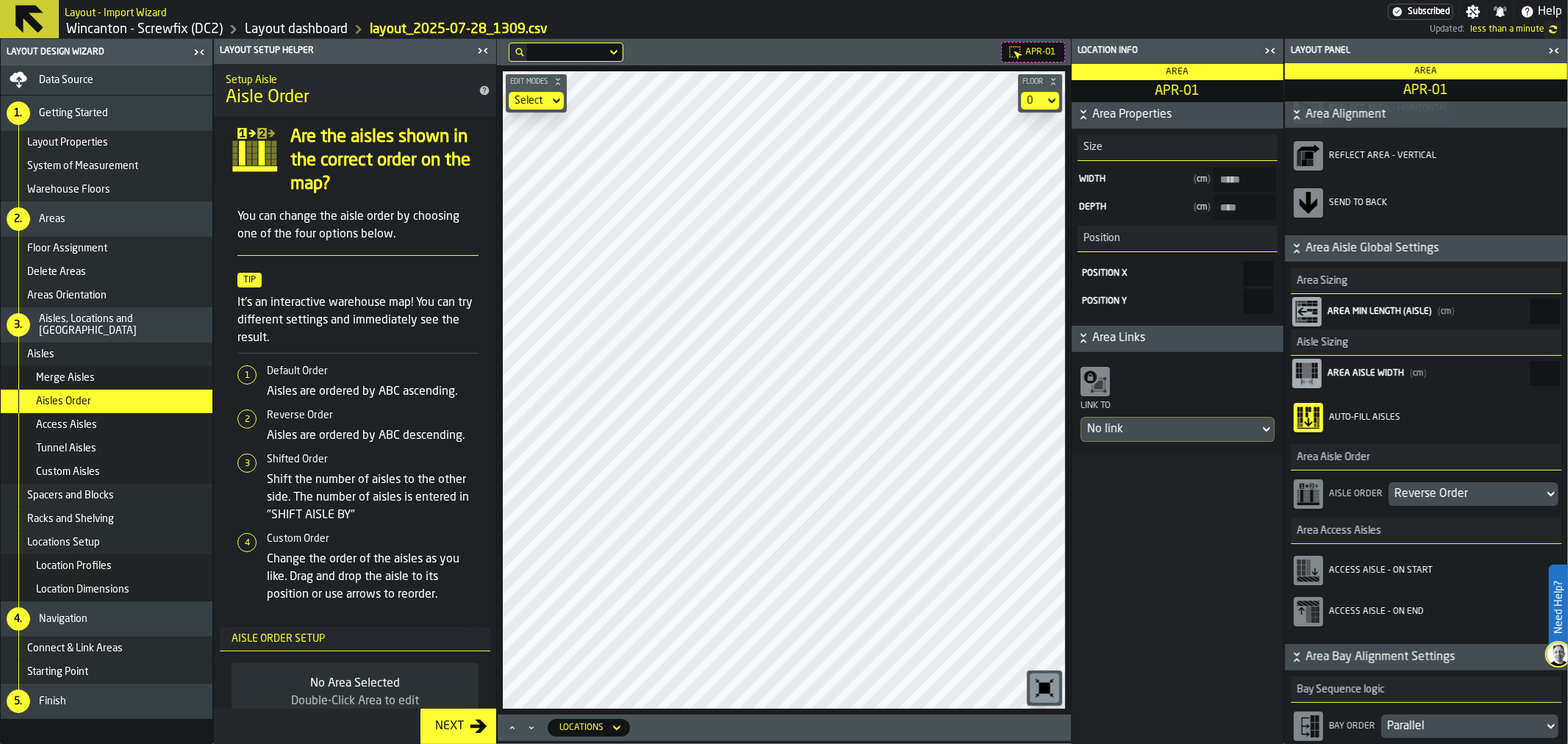
type input "****"
type input "***"
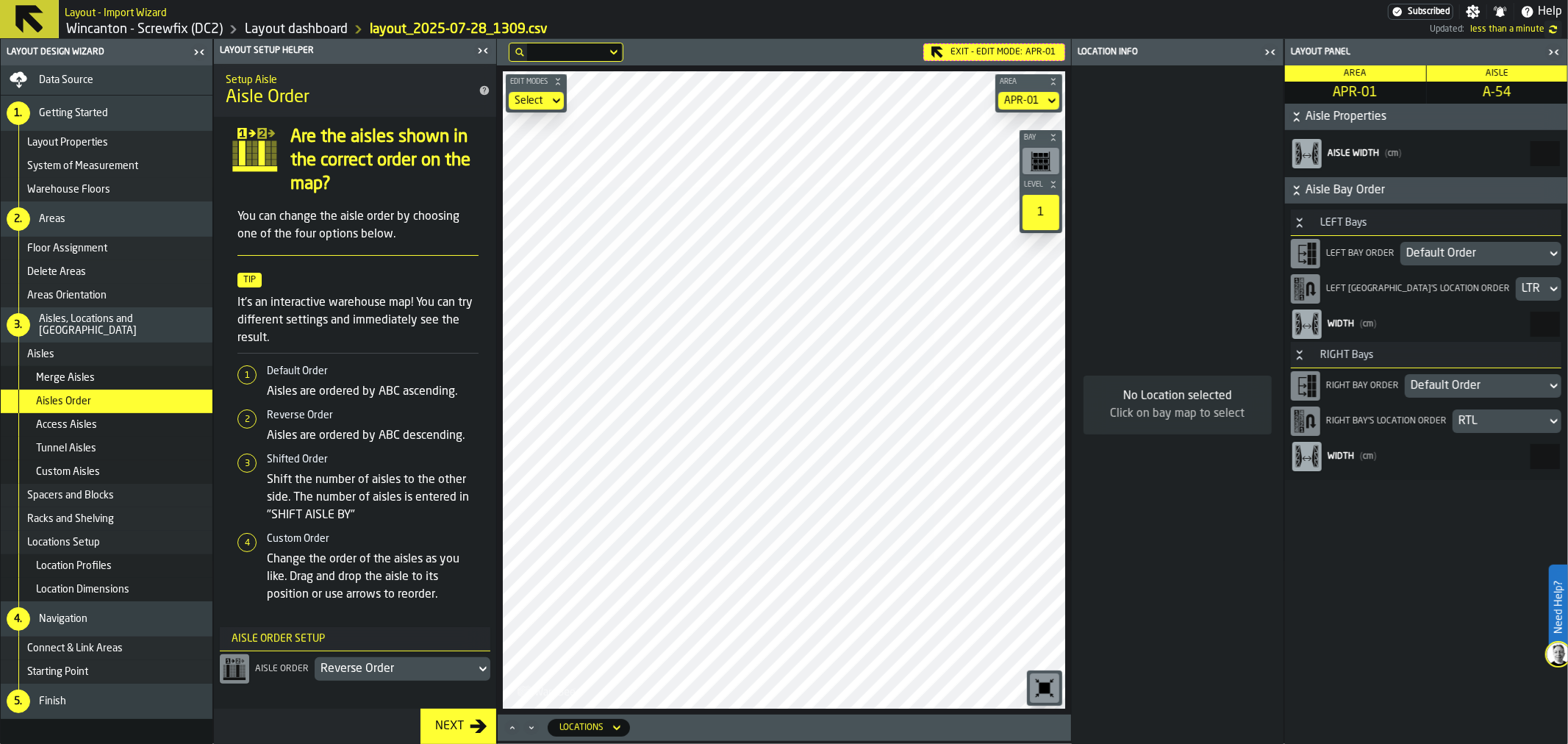
click at [1464, 255] on div "Default Order" at bounding box center [1474, 254] width 134 height 17
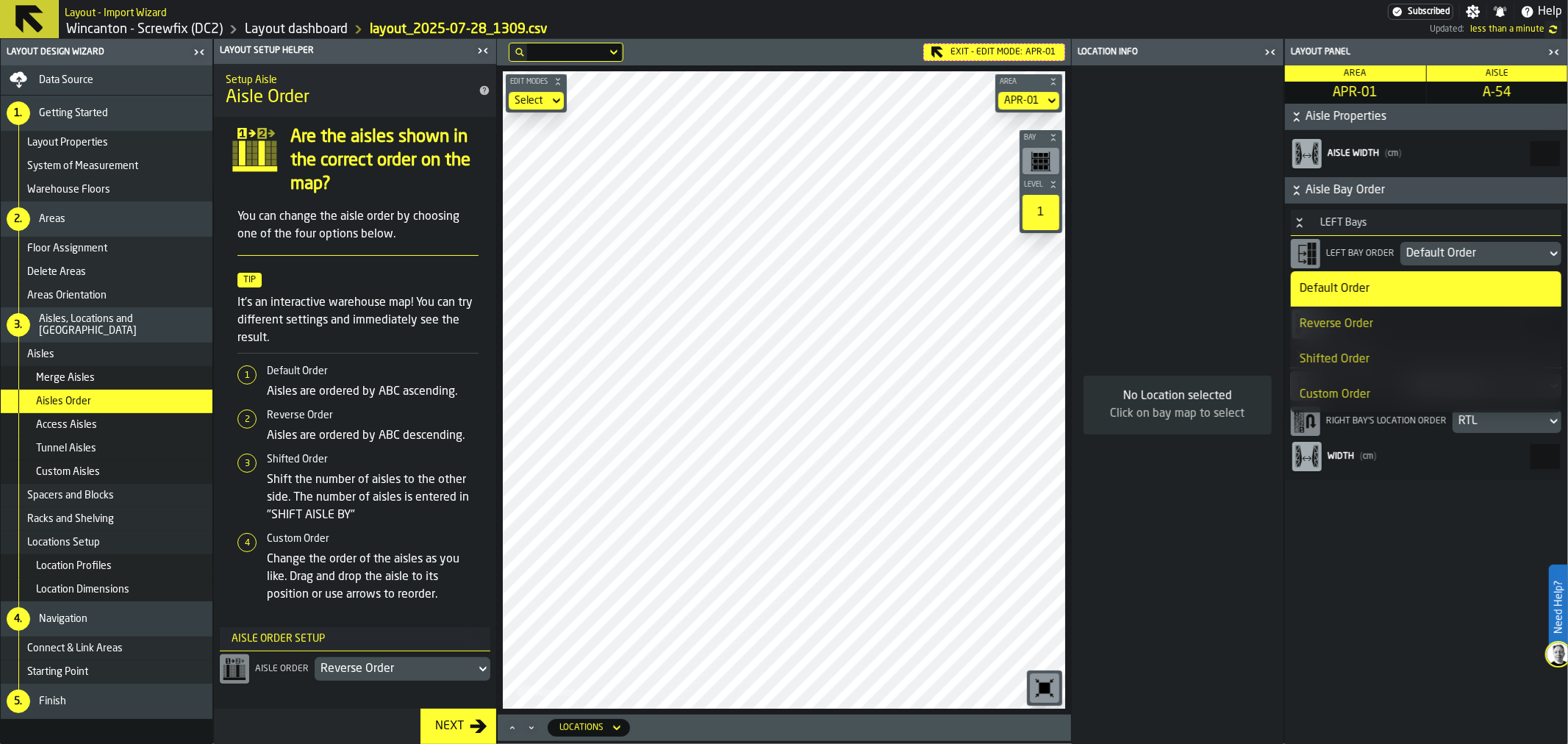
click at [1403, 327] on div "Reverse Order" at bounding box center [1426, 324] width 253 height 17
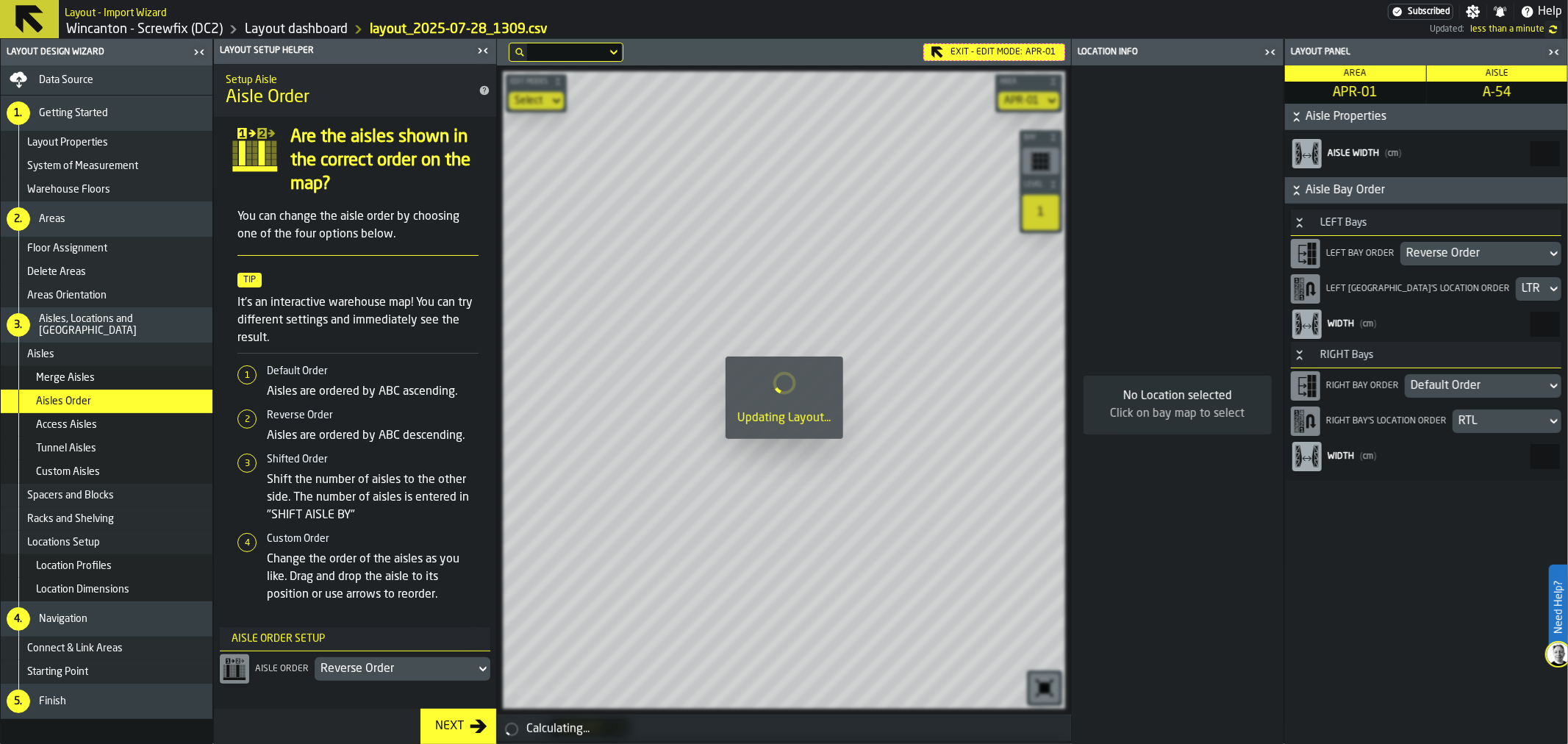
click at [1459, 386] on div "Default Order" at bounding box center [1476, 386] width 130 height 17
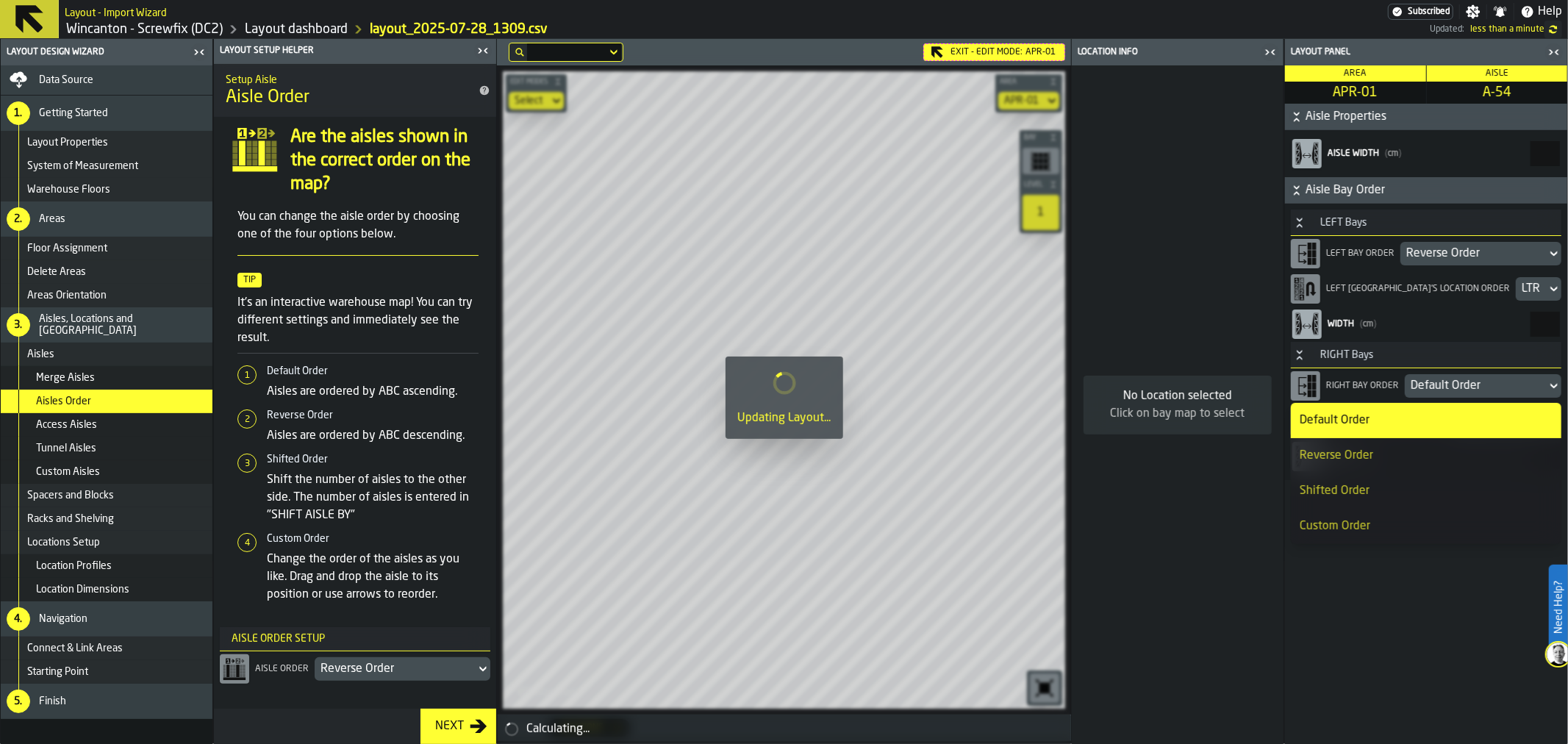
click at [1415, 455] on div "Reverse Order" at bounding box center [1426, 456] width 253 height 17
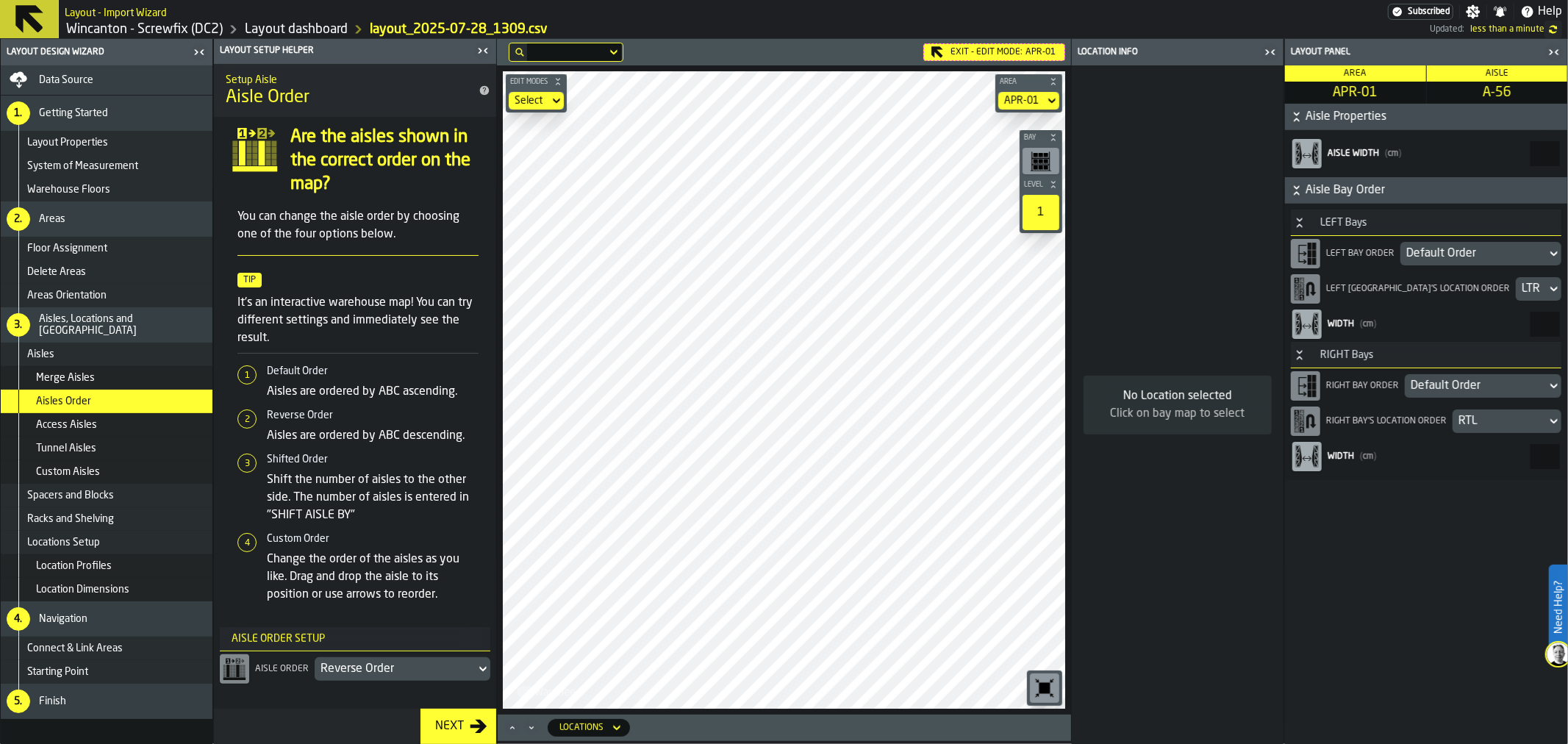
click at [1439, 254] on div "Default Order" at bounding box center [1474, 254] width 134 height 17
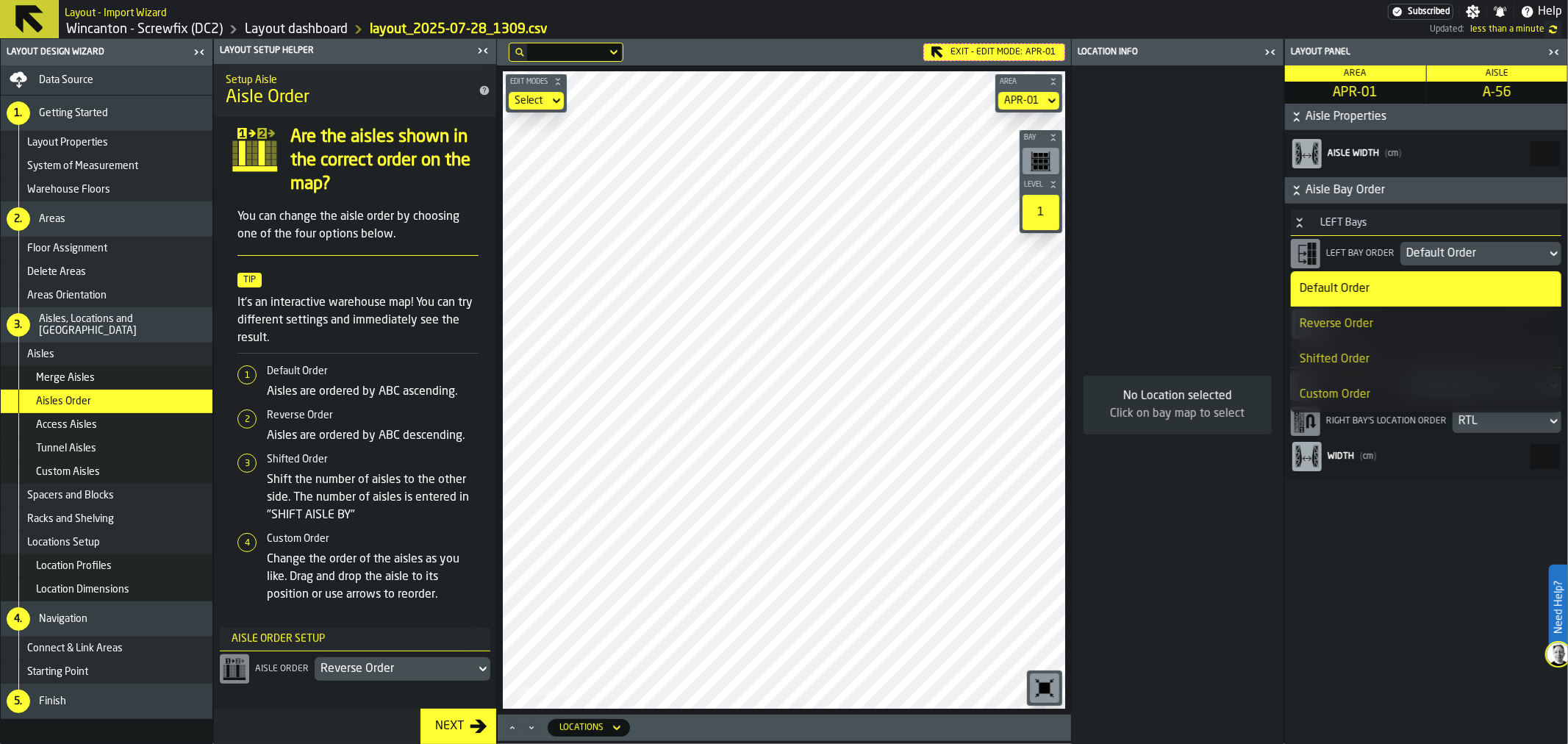
click at [1381, 316] on div "Reverse Order" at bounding box center [1426, 324] width 253 height 17
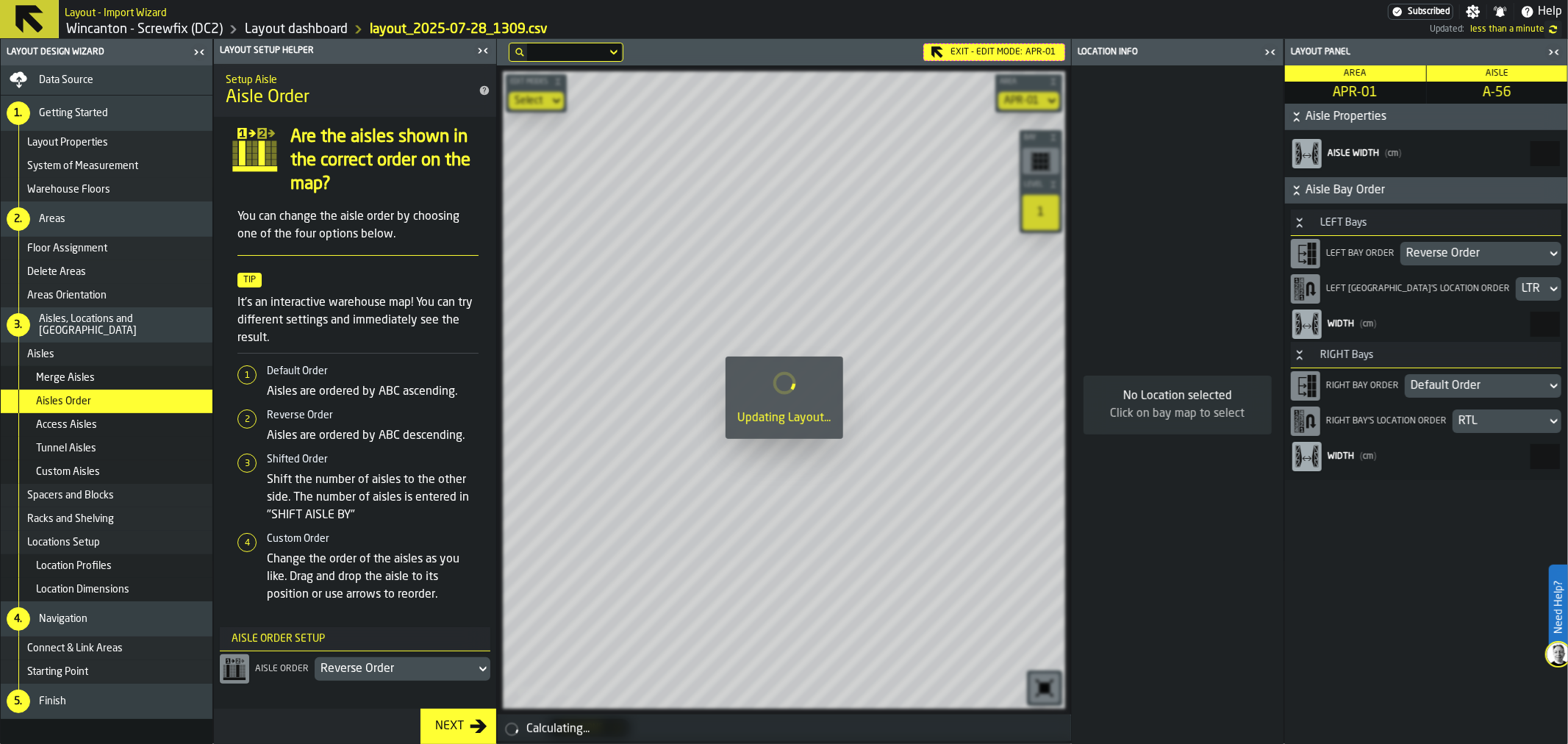
click at [1452, 389] on div "Default Order" at bounding box center [1476, 386] width 130 height 17
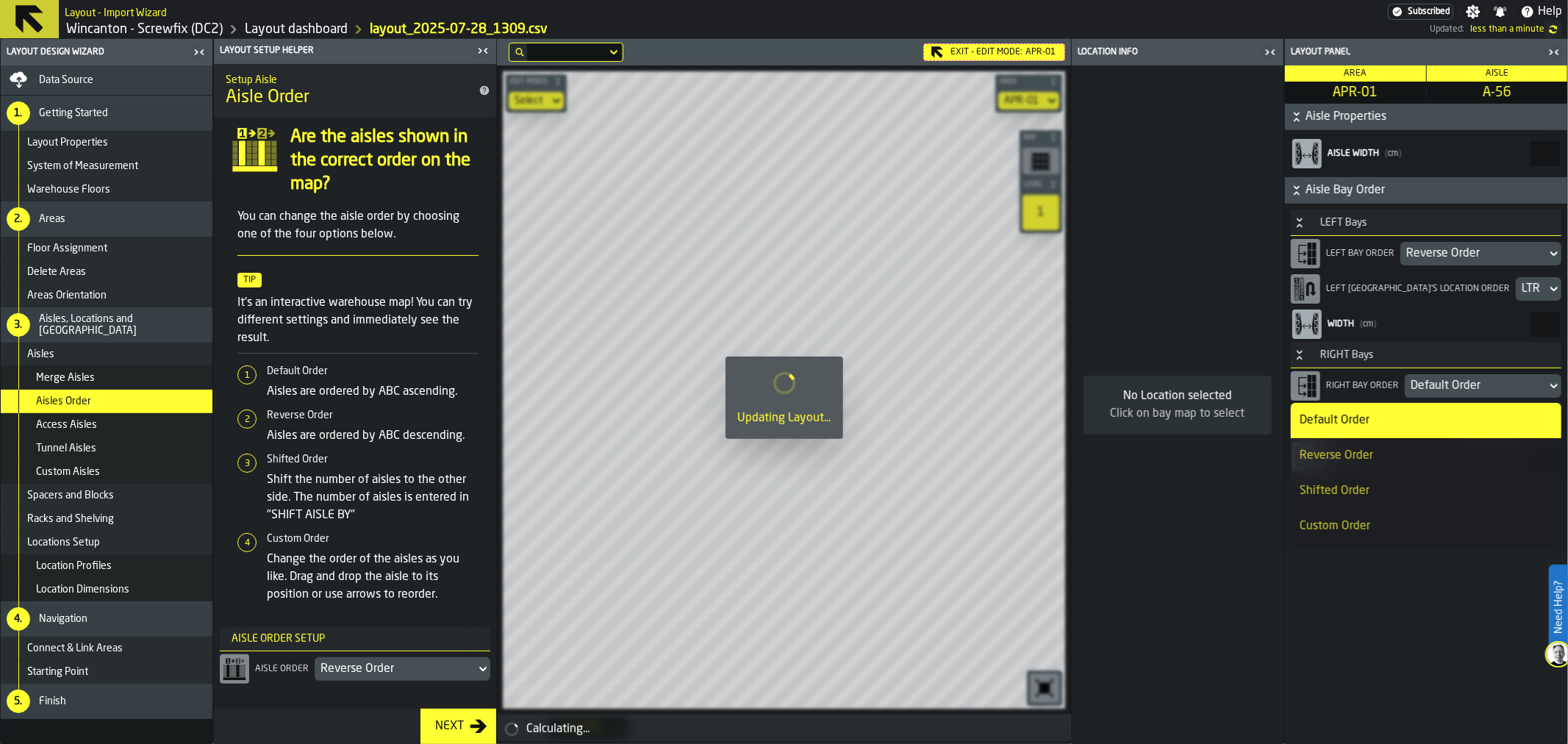
click at [1407, 446] on li "Reverse Order" at bounding box center [1426, 456] width 270 height 35
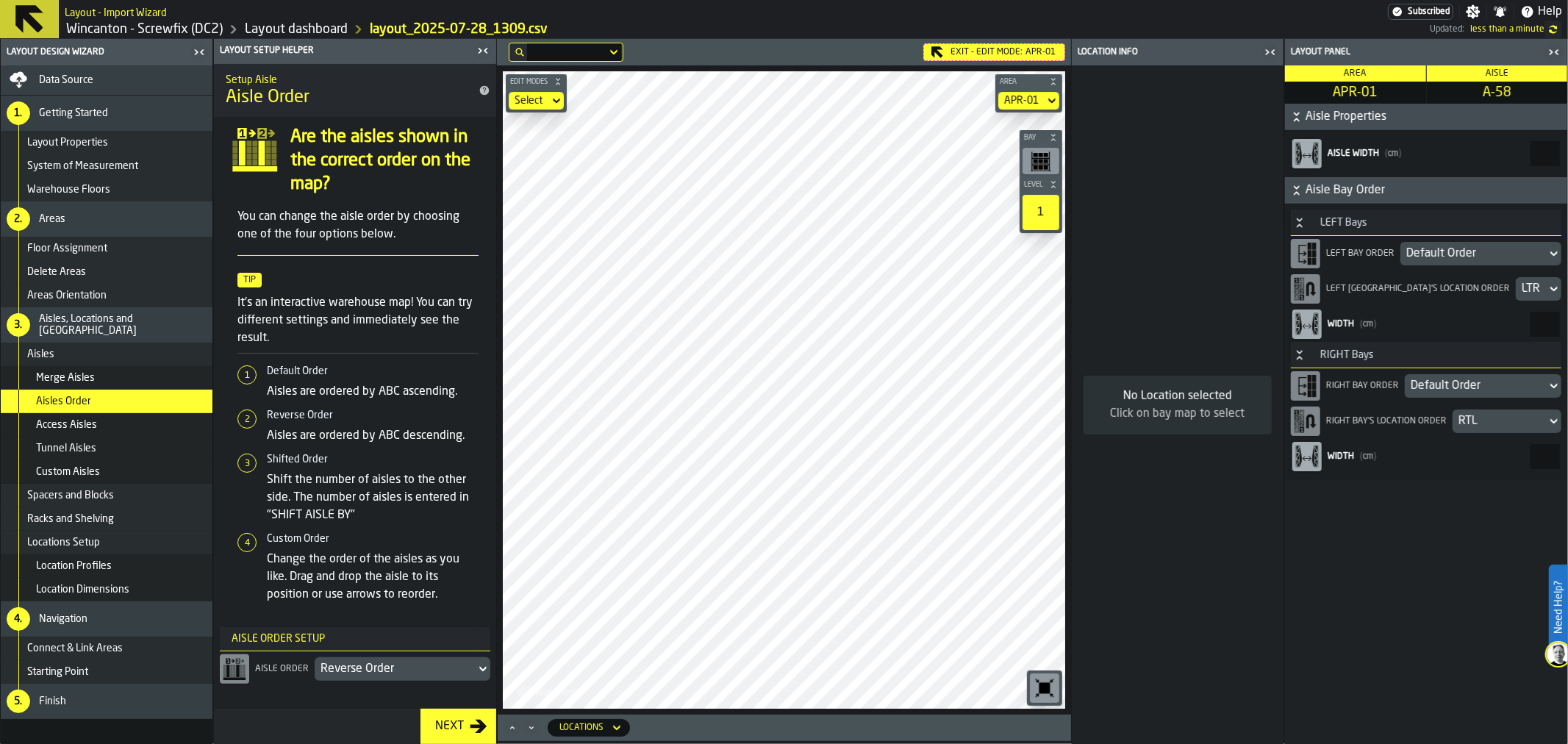
click at [1434, 254] on div "Default Order" at bounding box center [1474, 254] width 134 height 17
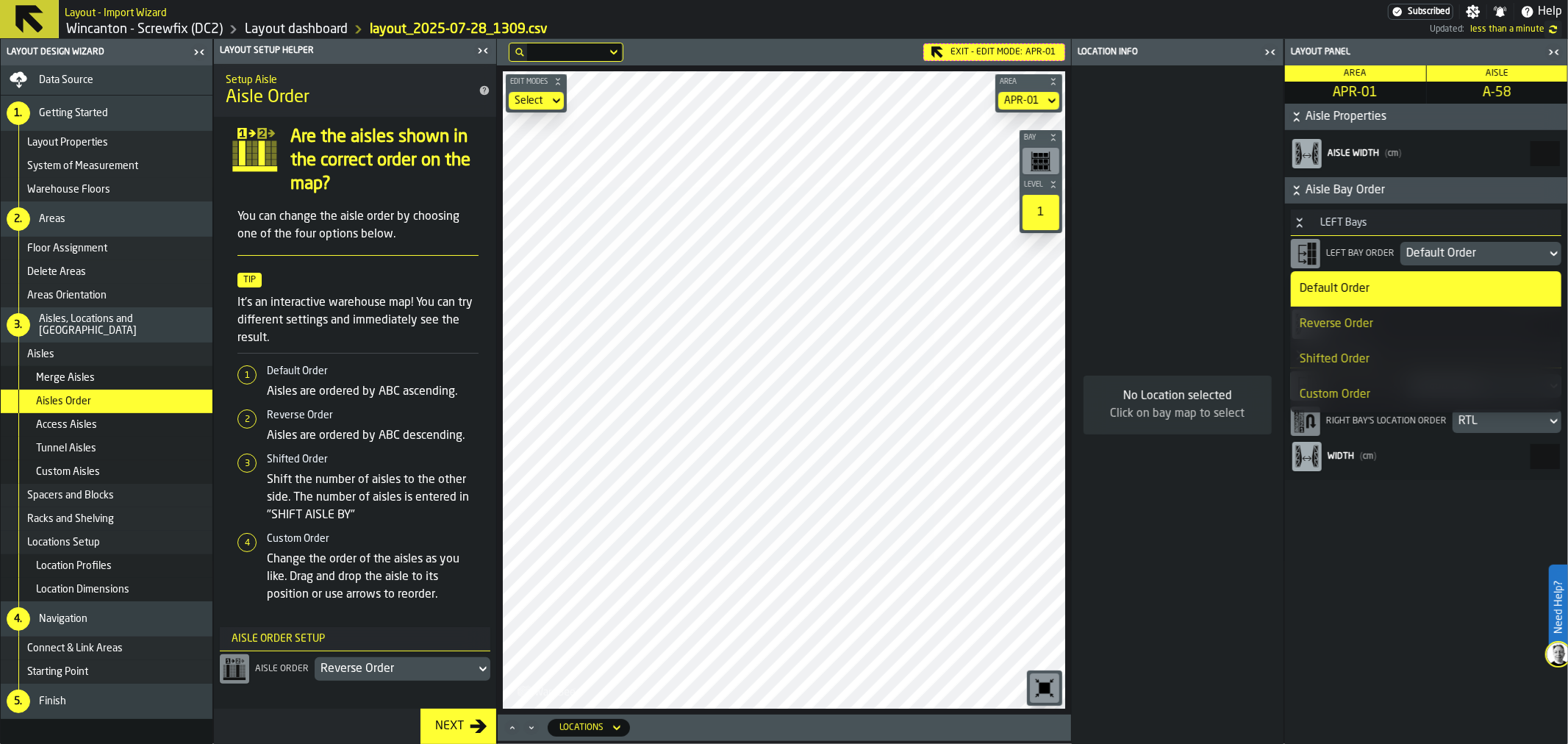
click at [1398, 318] on div "Reverse Order" at bounding box center [1426, 324] width 253 height 17
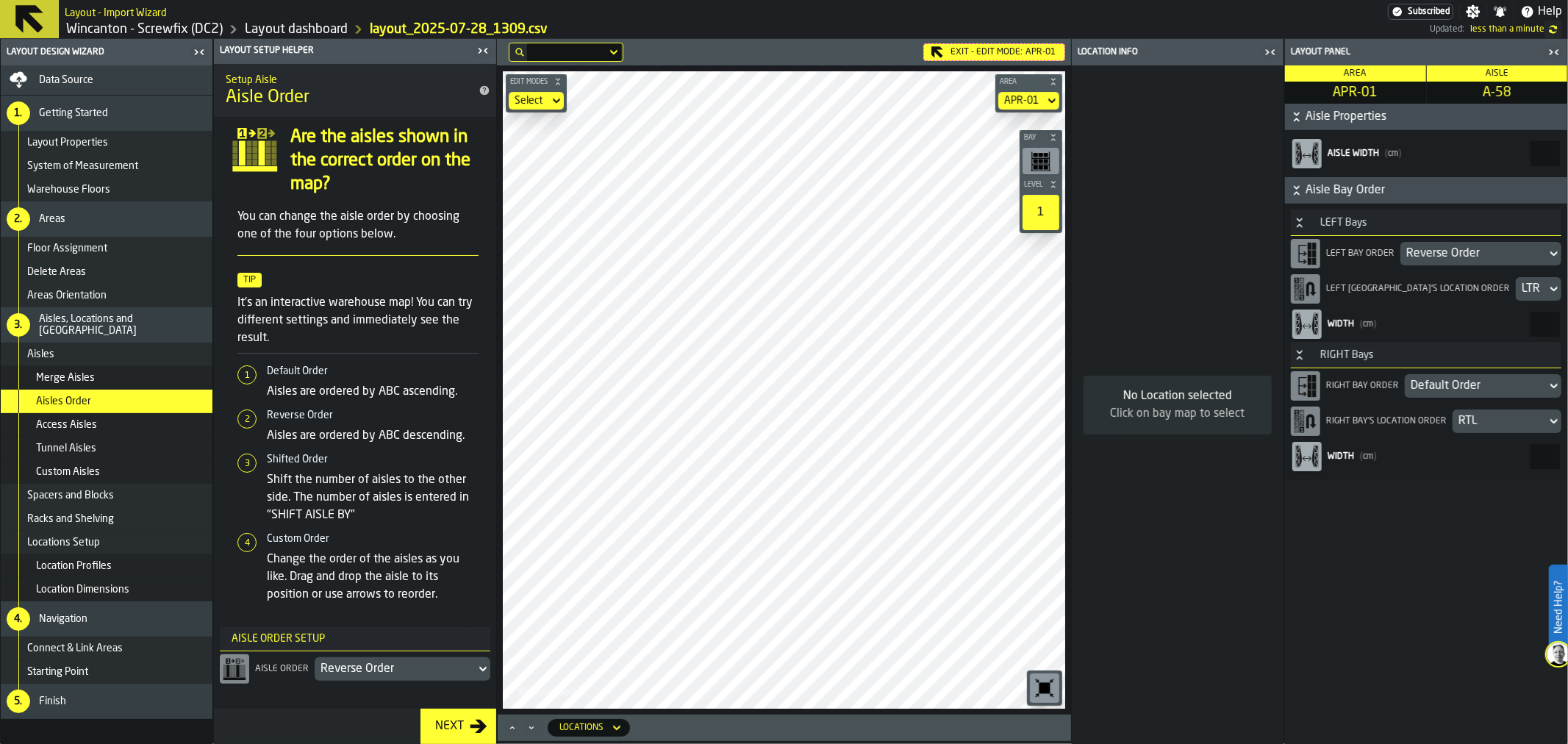
click at [1447, 380] on div "Default Order" at bounding box center [1476, 386] width 130 height 17
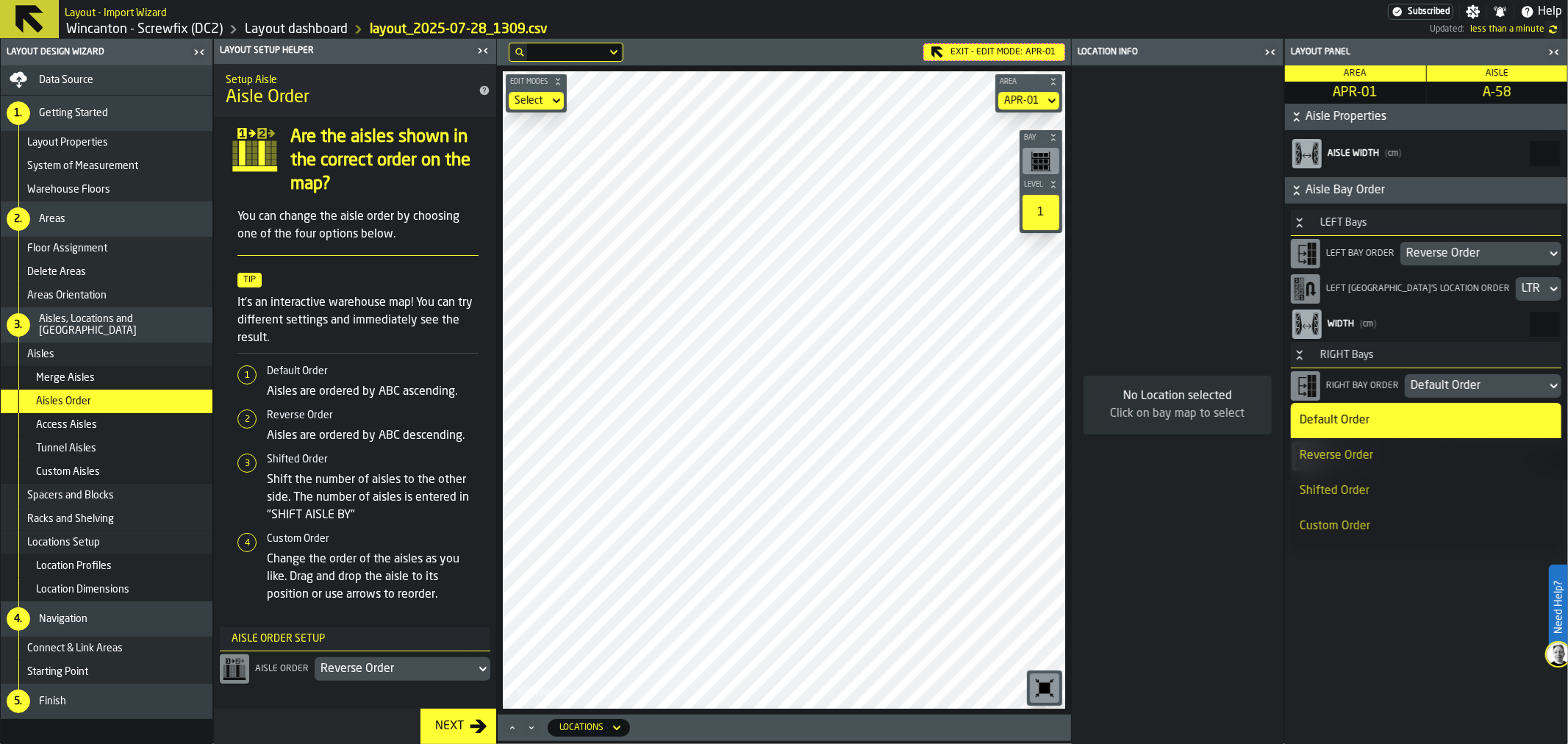
click at [1410, 442] on li "Reverse Order" at bounding box center [1426, 456] width 270 height 35
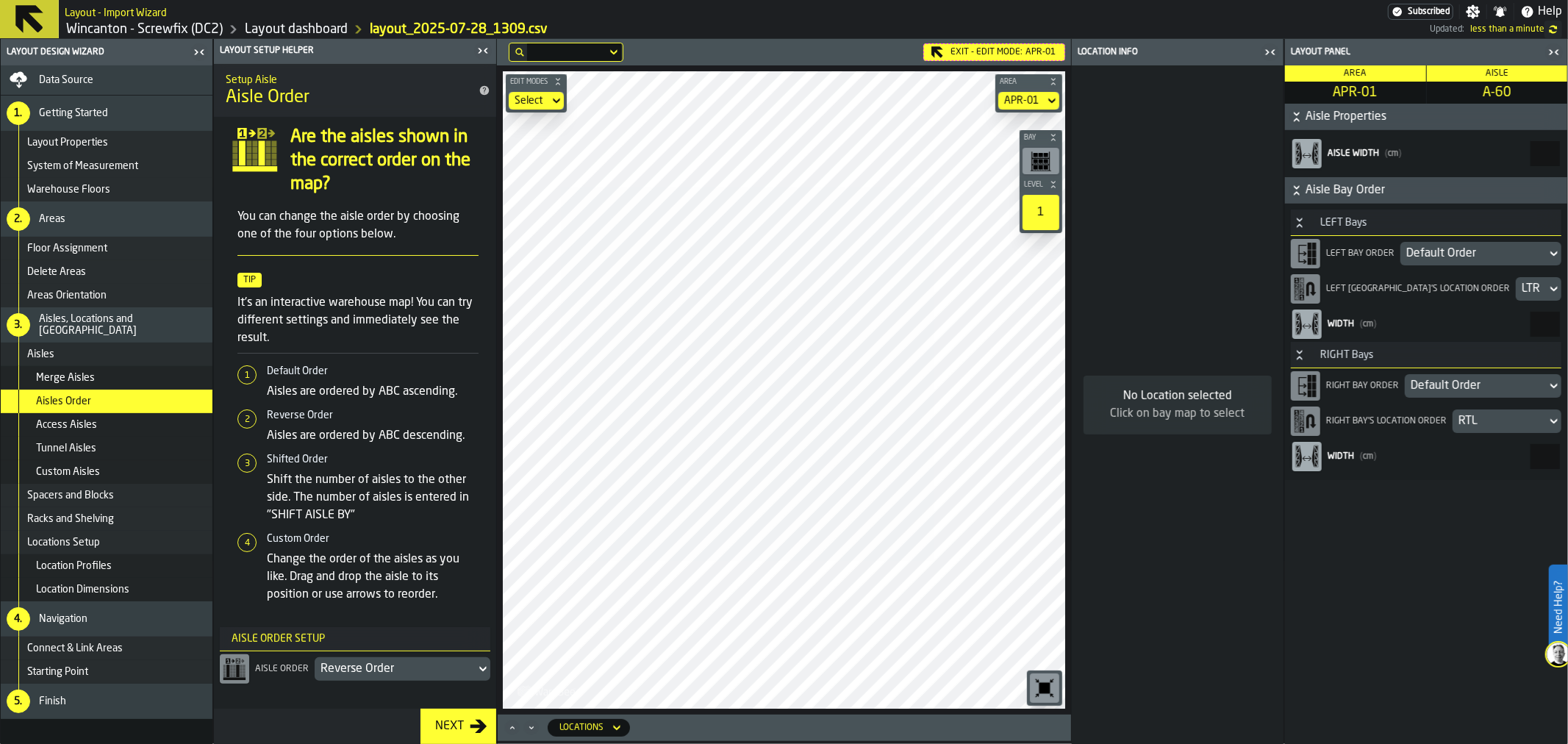
click at [1436, 254] on div "Default Order" at bounding box center [1474, 254] width 134 height 17
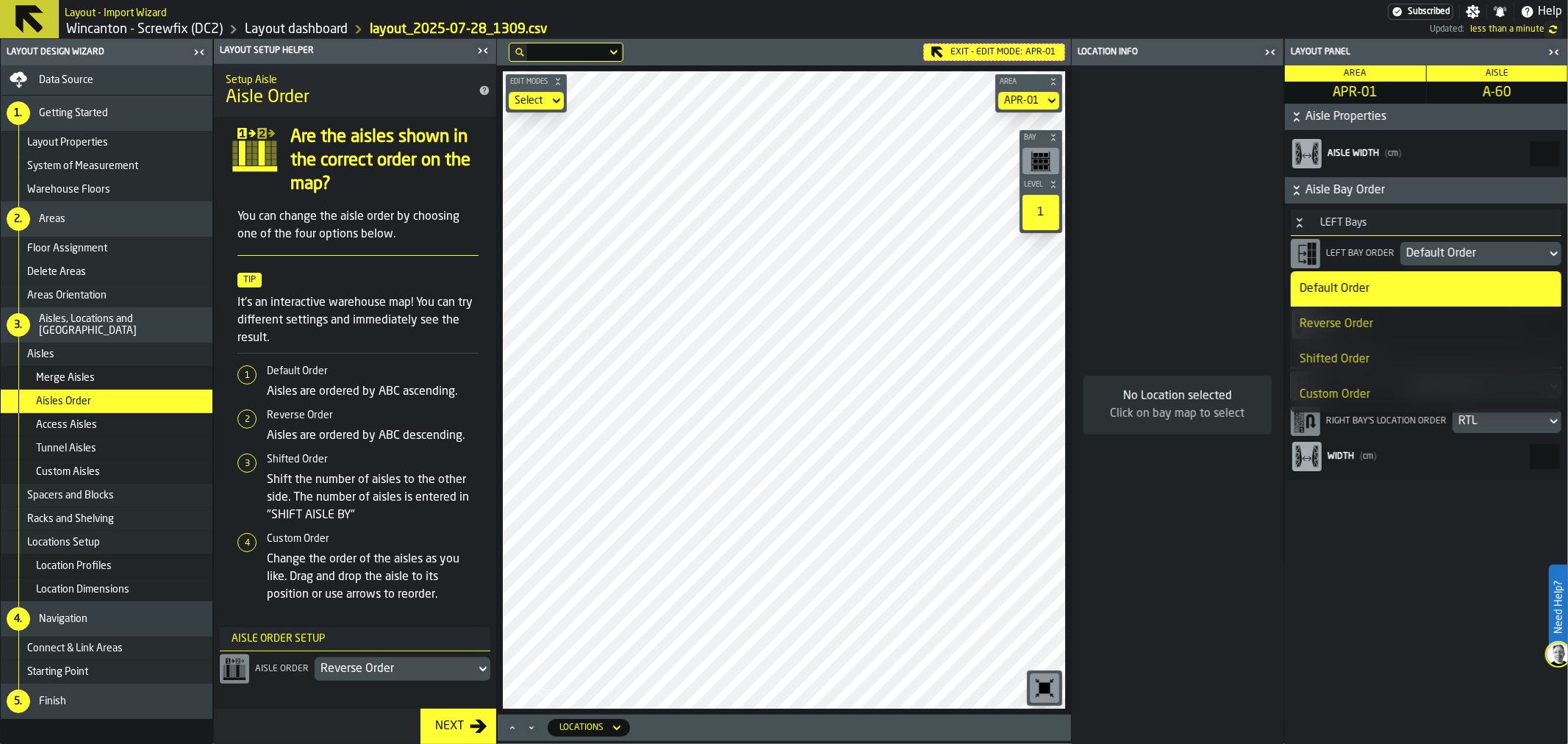
click at [1400, 320] on div "Reverse Order" at bounding box center [1426, 324] width 253 height 17
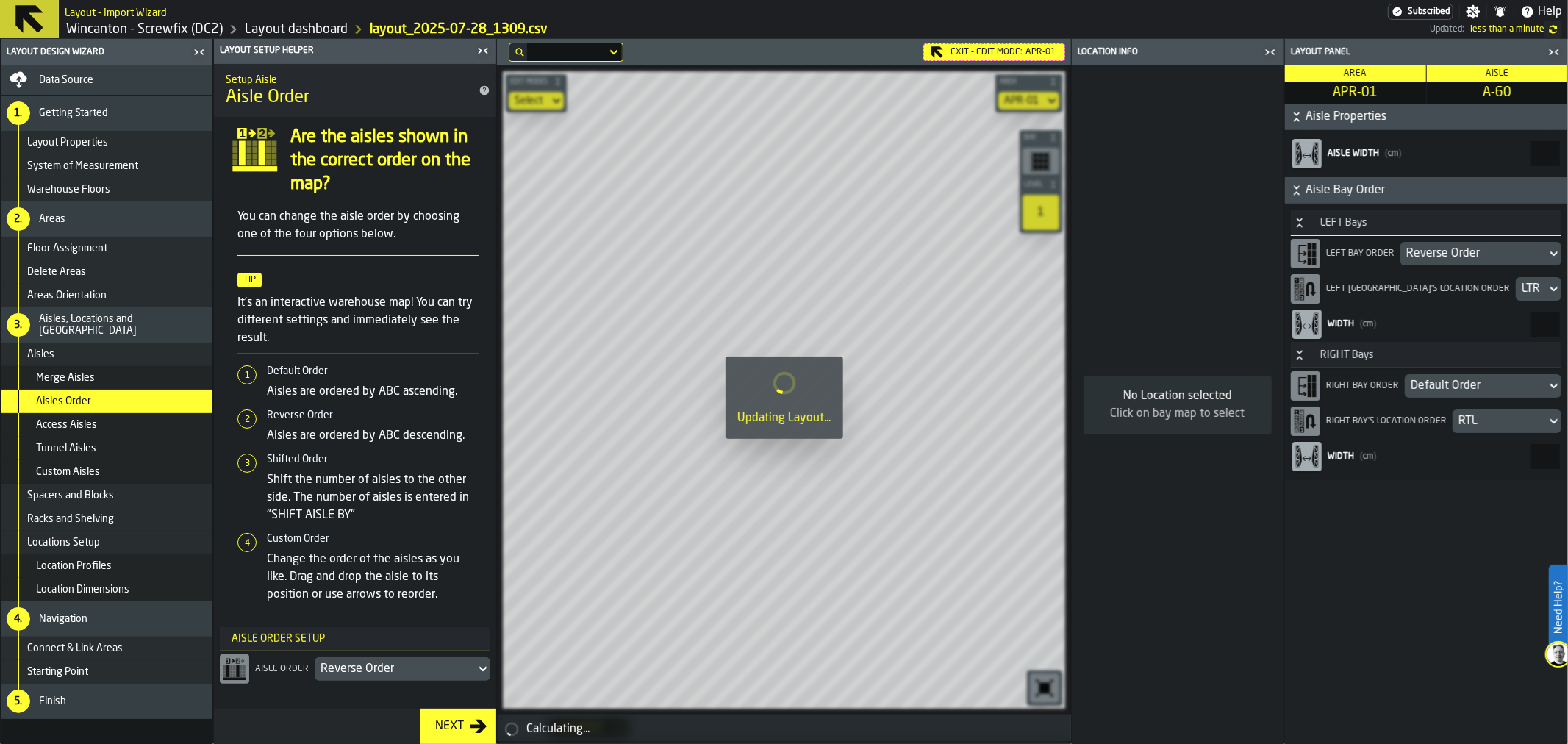
click at [1457, 383] on div "Default Order" at bounding box center [1476, 386] width 130 height 17
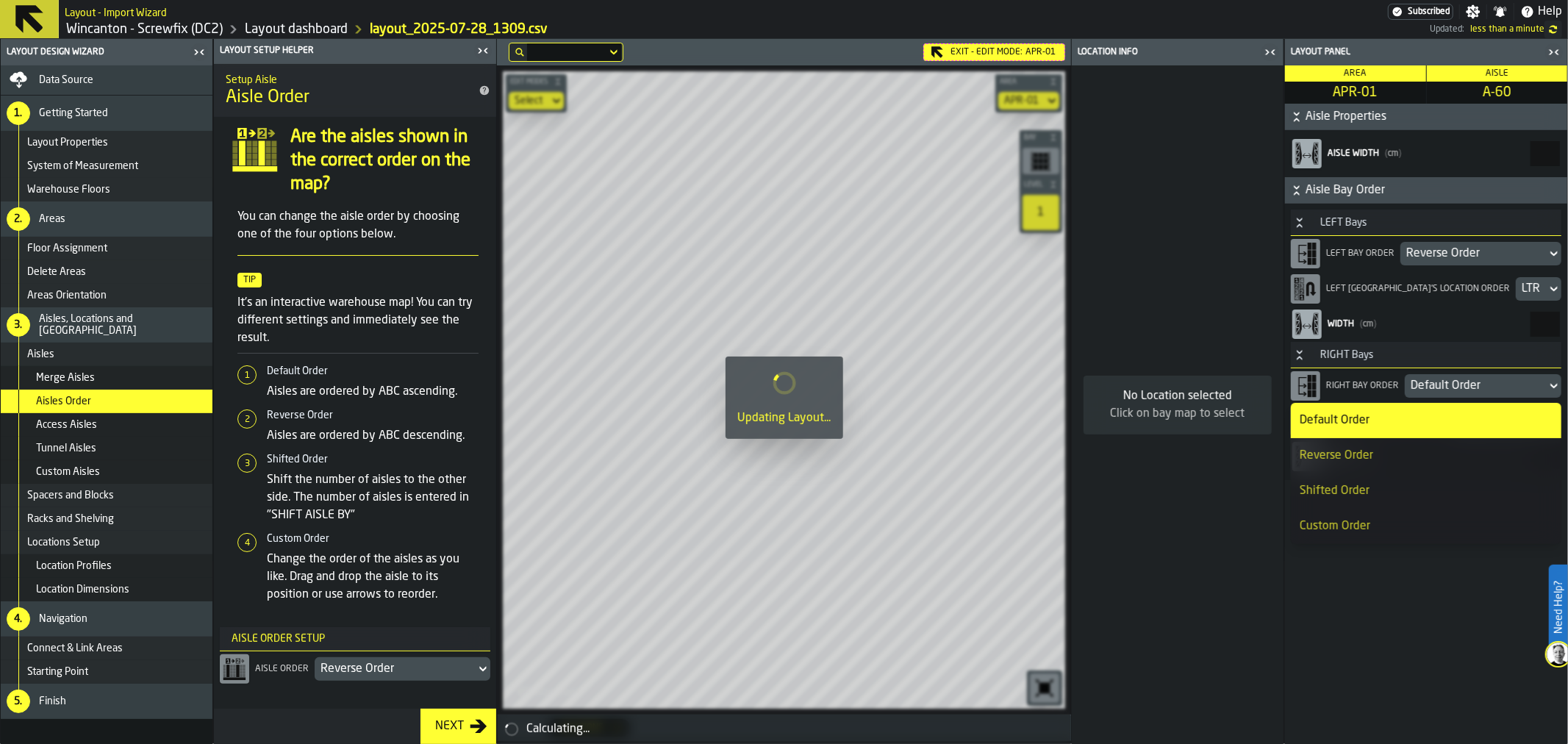
click at [1388, 447] on div "Reverse Order" at bounding box center [1426, 456] width 253 height 17
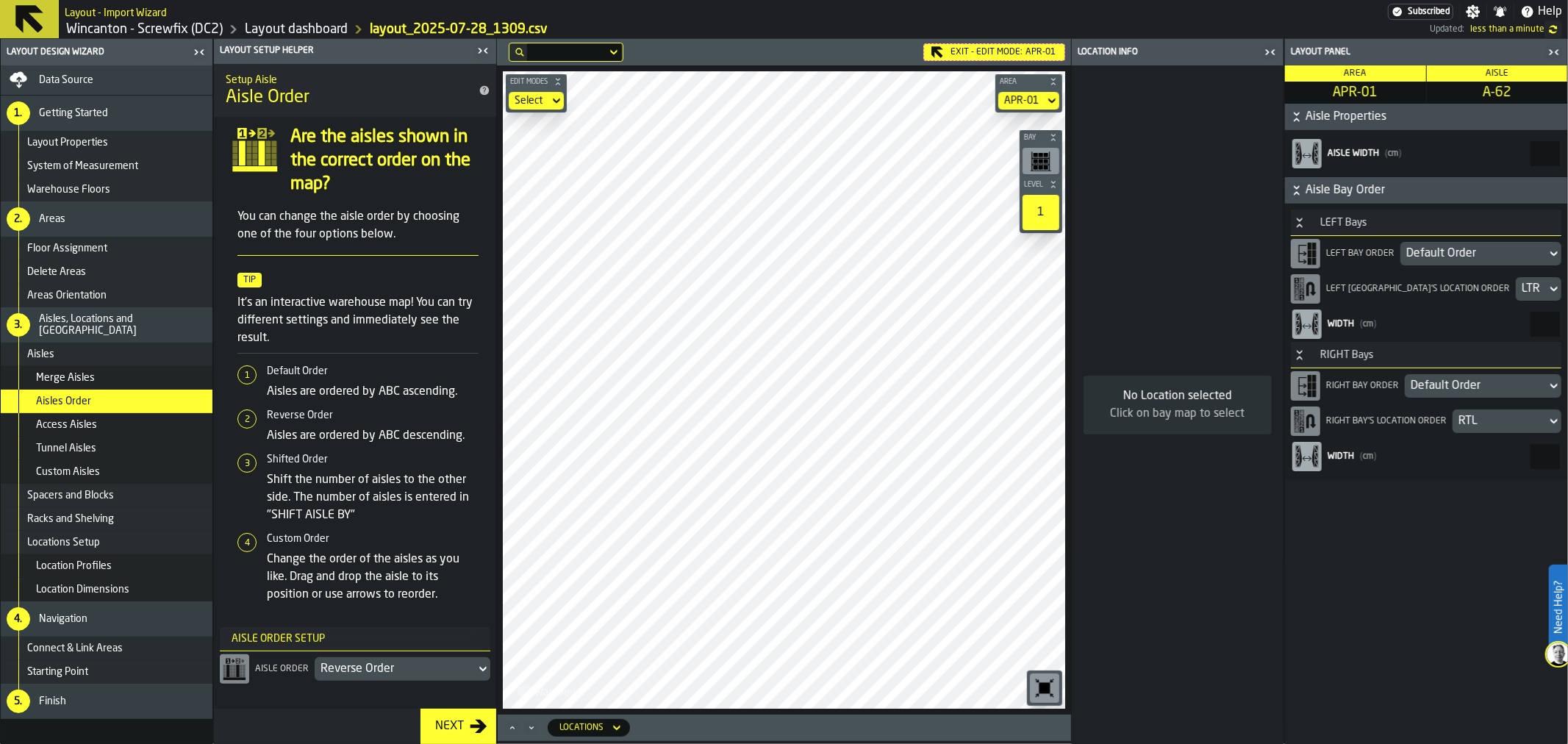
click at [1449, 252] on div "Default Order" at bounding box center [1474, 254] width 134 height 17
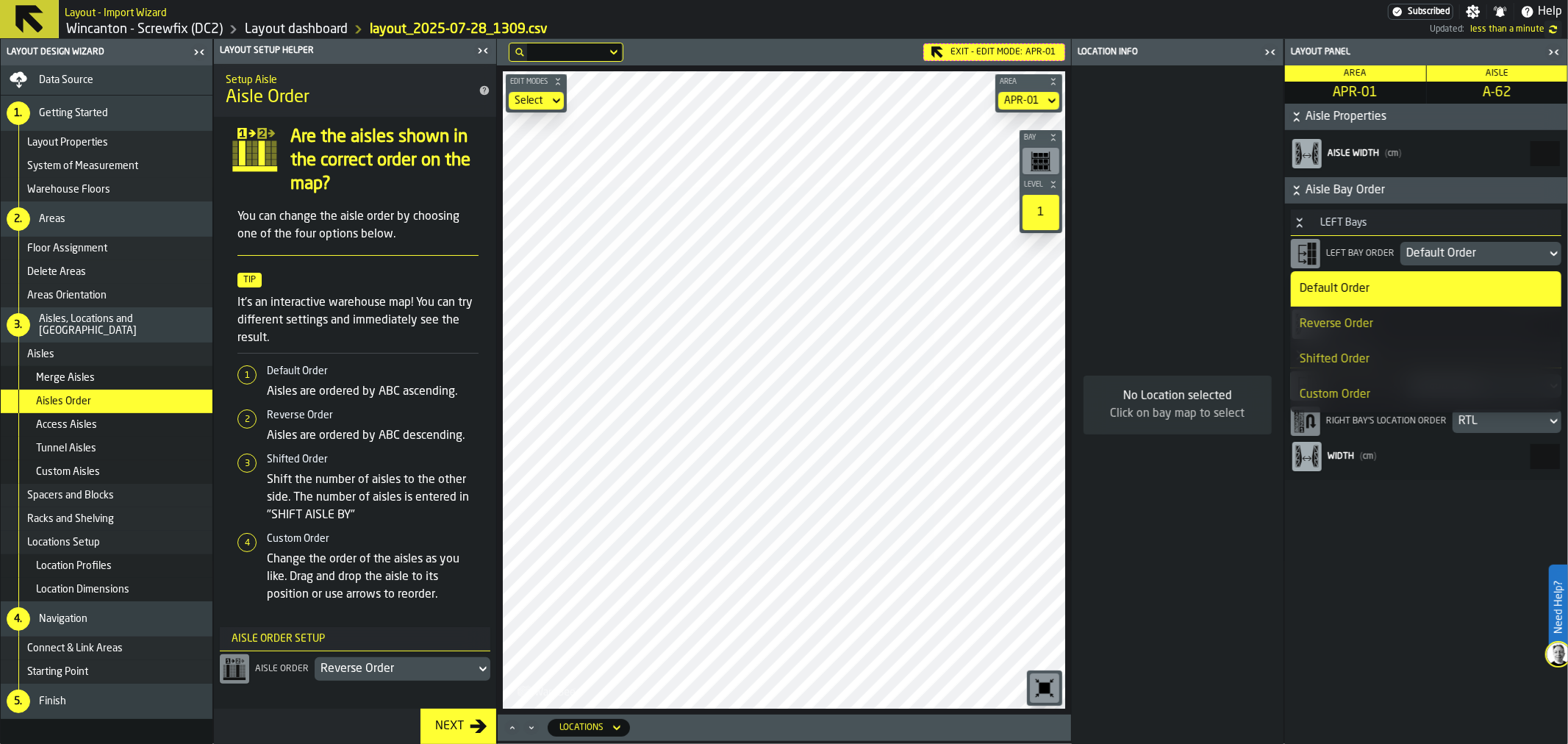
click at [1401, 320] on div "Reverse Order" at bounding box center [1426, 324] width 253 height 17
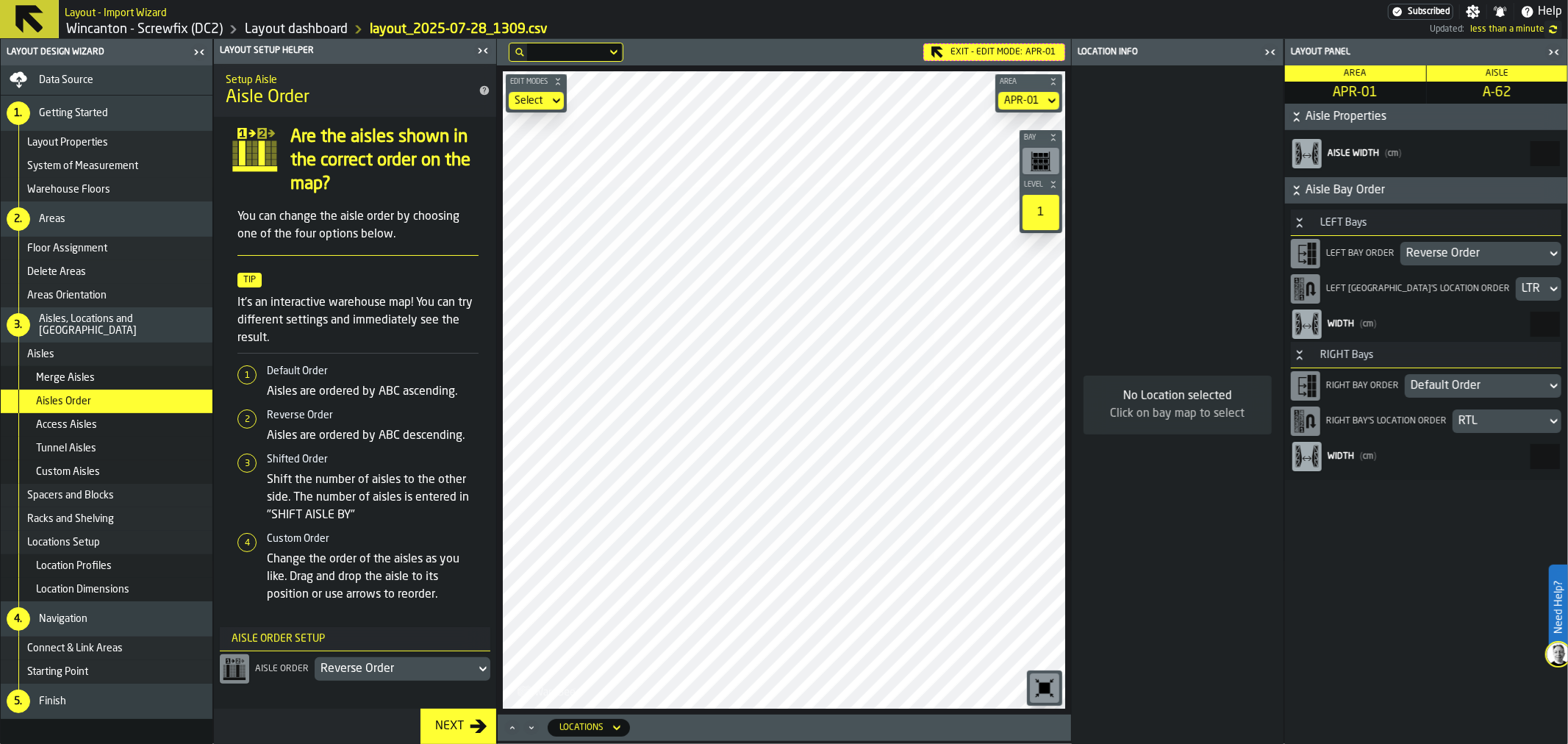
click at [1443, 383] on div "Default Order" at bounding box center [1476, 386] width 130 height 17
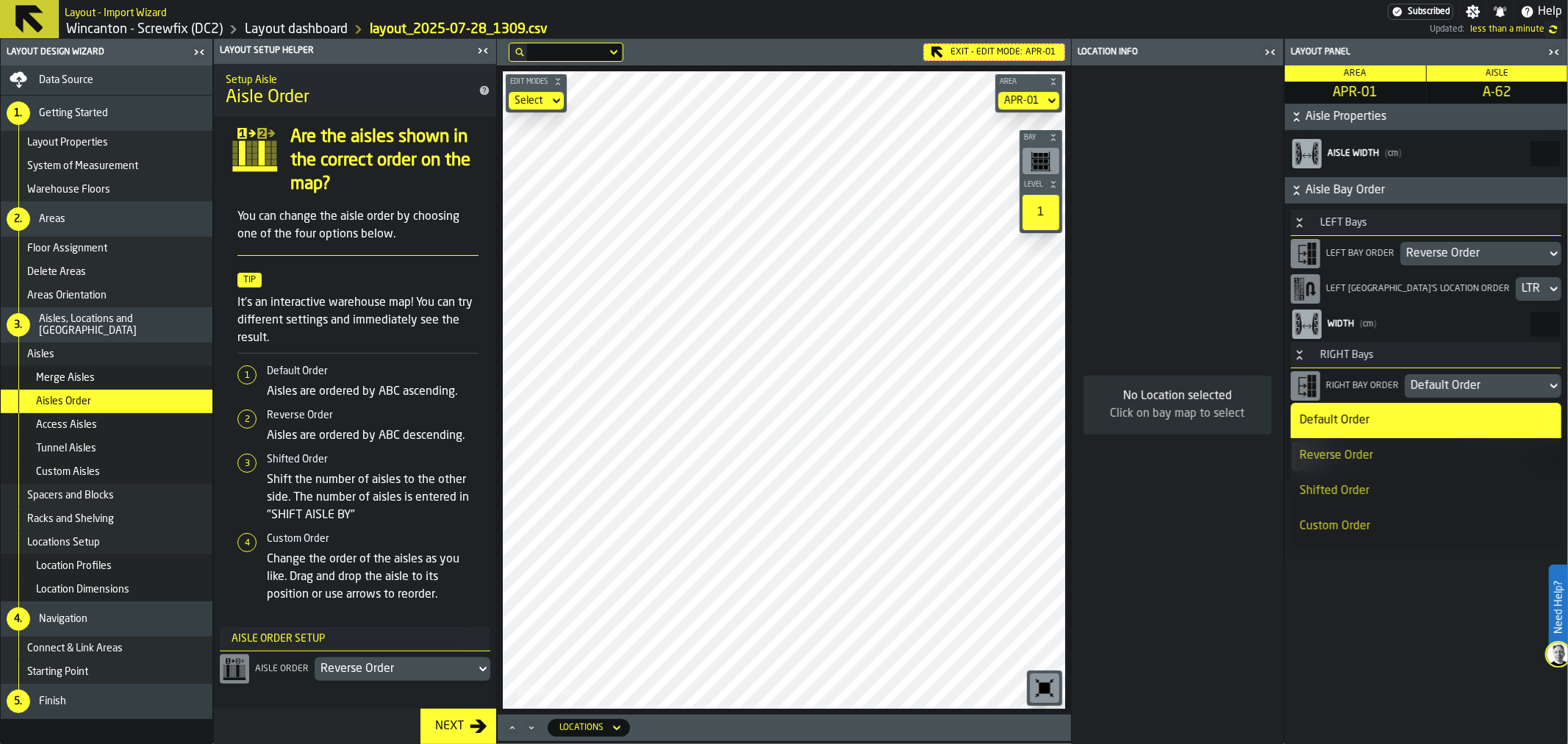
click at [1377, 454] on div "Reverse Order" at bounding box center [1426, 456] width 253 height 17
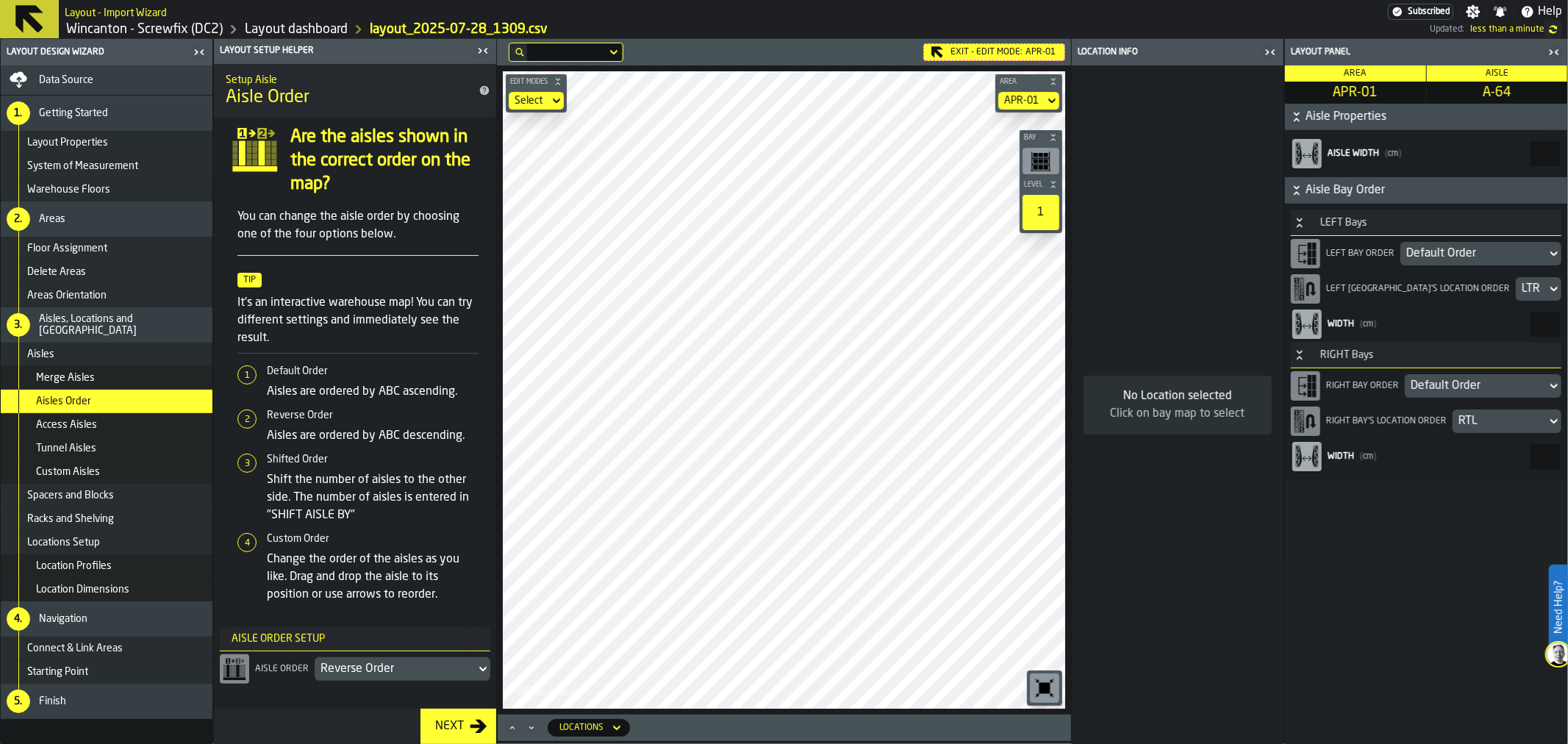
click at [1429, 254] on div "Default Order" at bounding box center [1474, 254] width 134 height 17
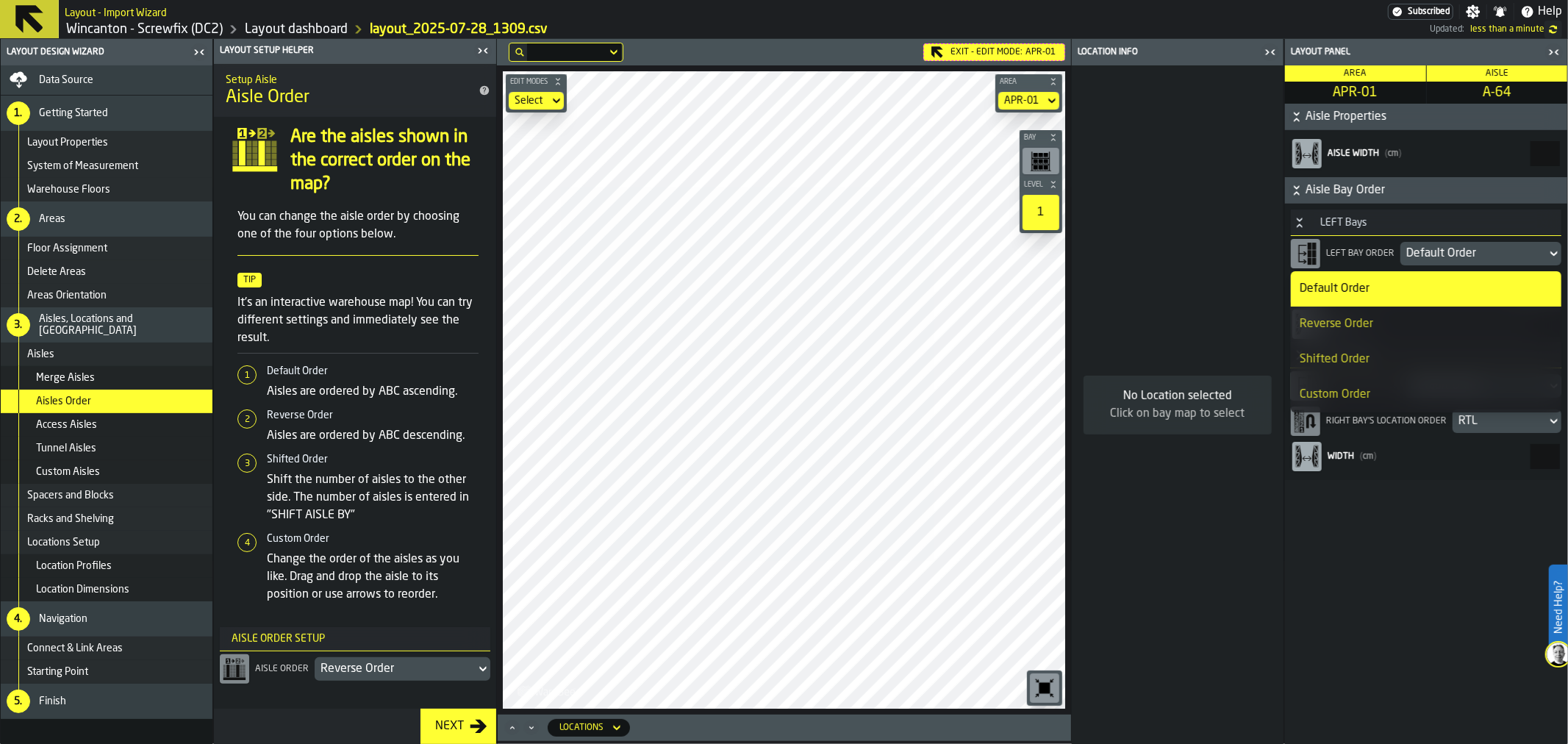
click at [1397, 318] on div "Reverse Order" at bounding box center [1426, 324] width 253 height 17
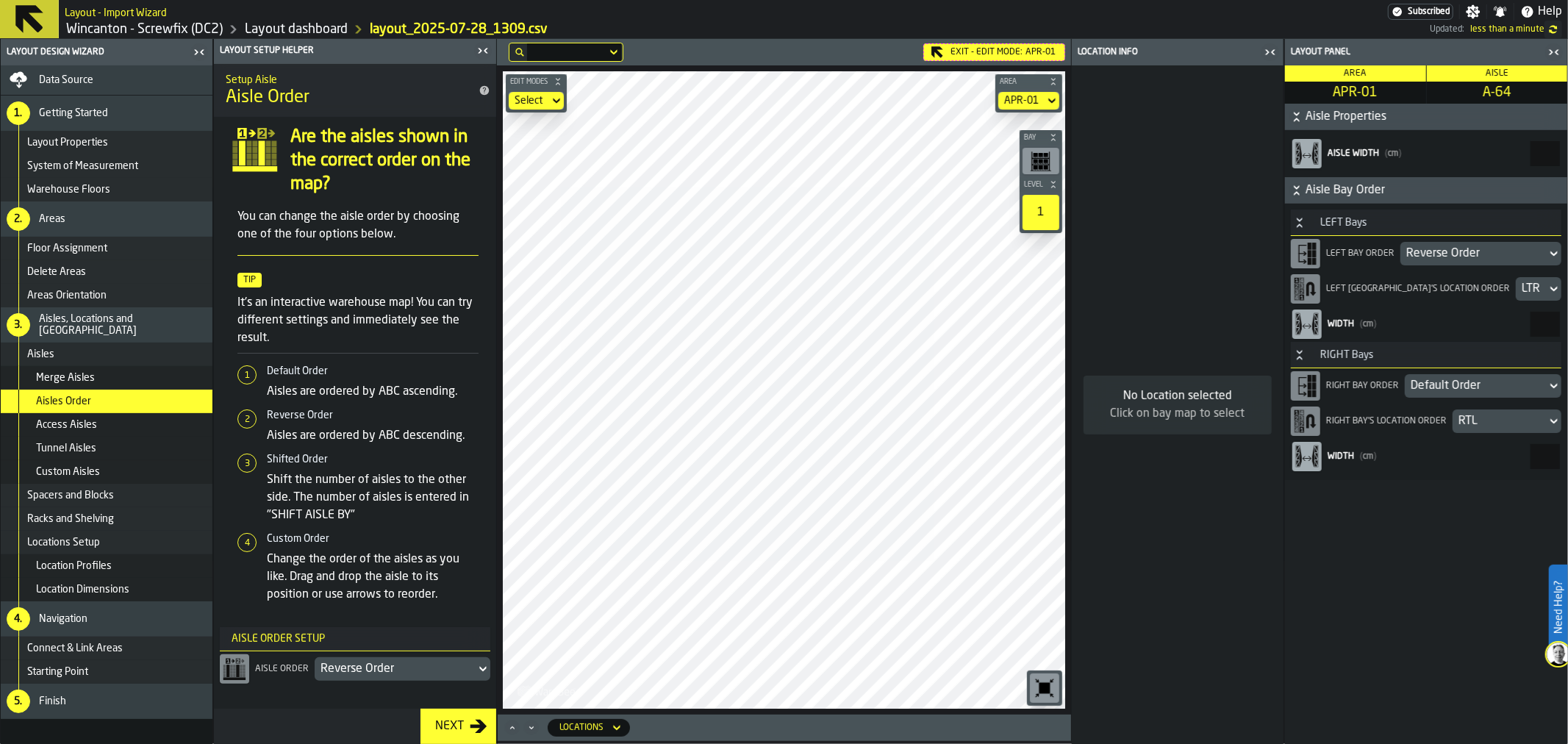
click at [1447, 383] on div "Default Order" at bounding box center [1476, 386] width 130 height 17
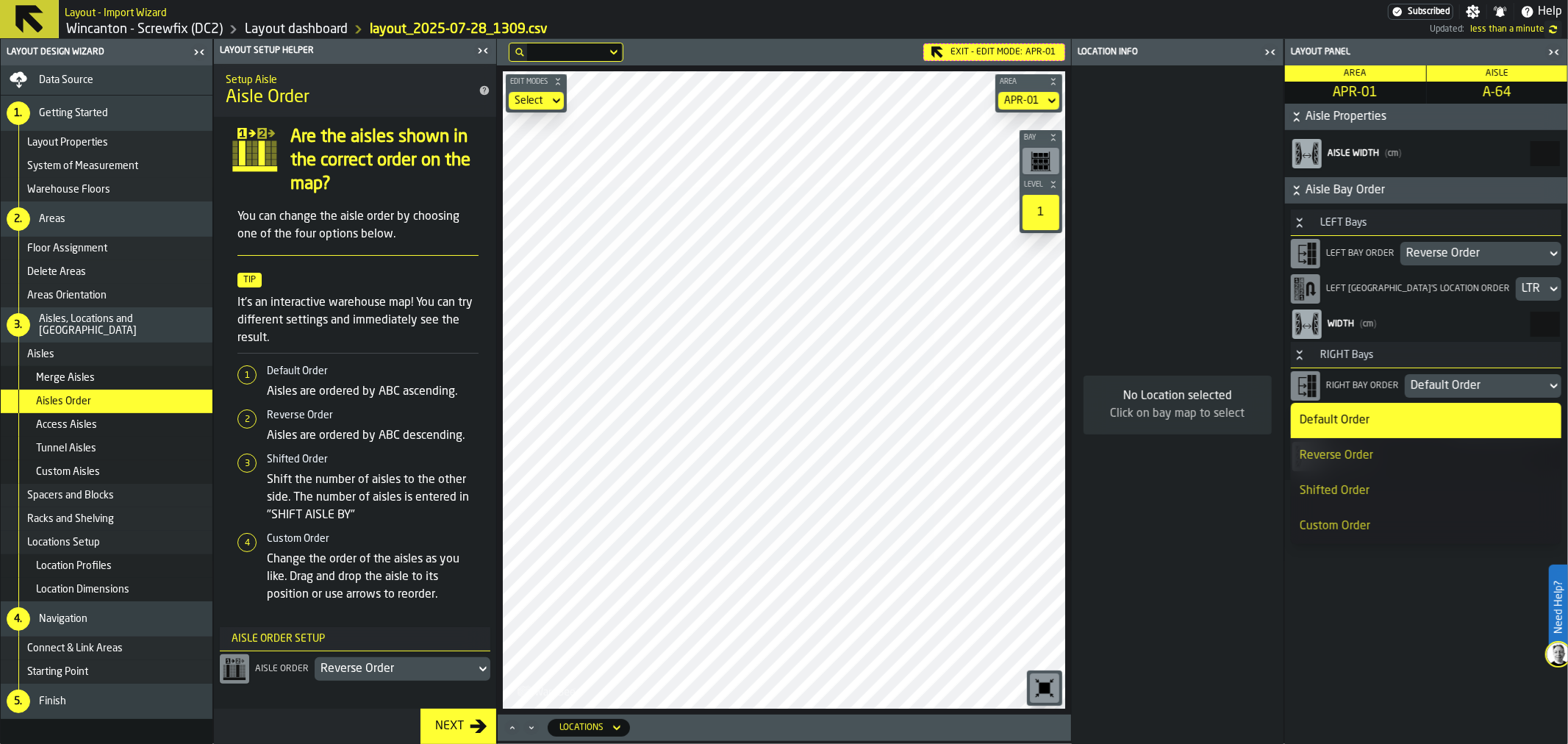
click at [1366, 459] on div "Reverse Order" at bounding box center [1426, 456] width 253 height 17
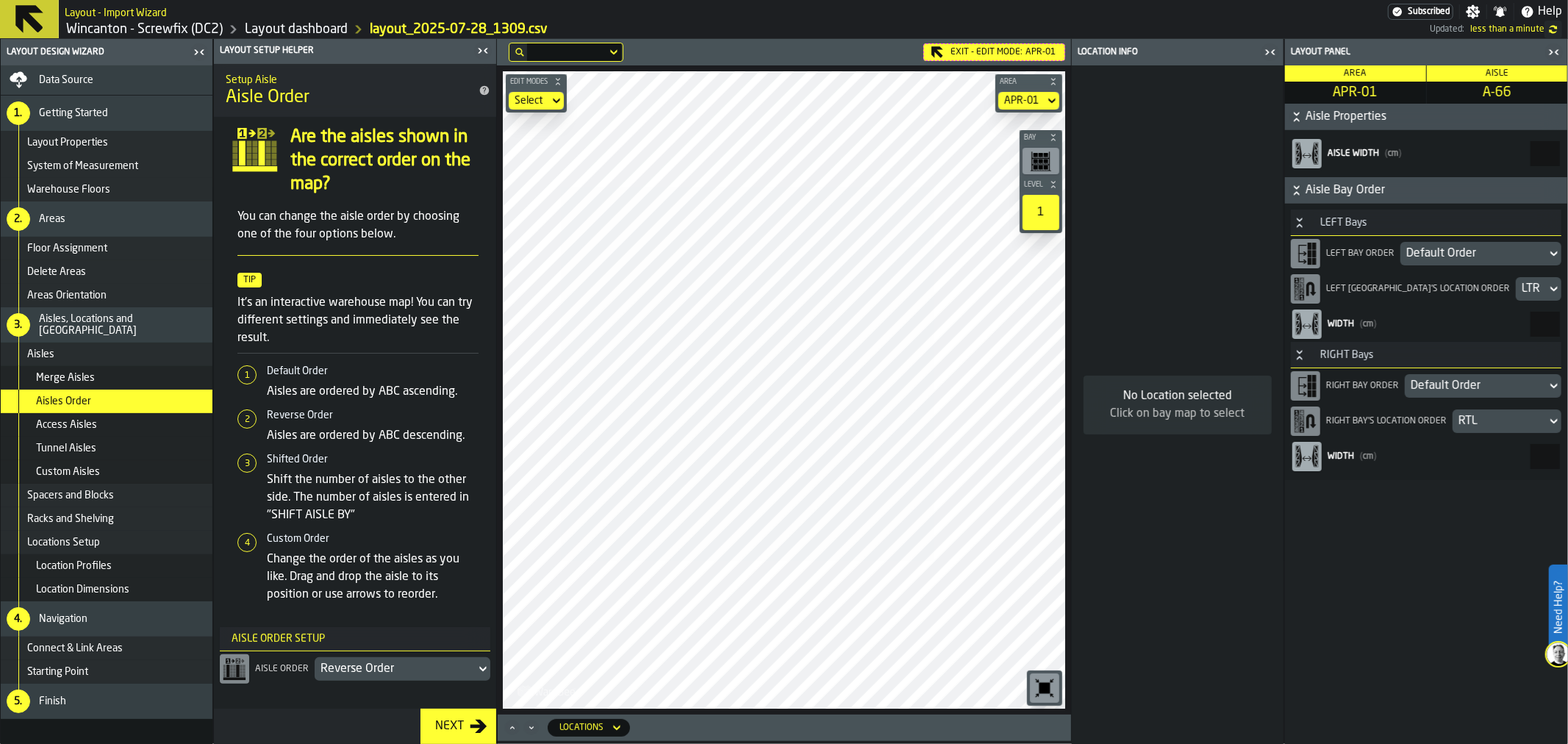
click at [1429, 258] on div "Default Order" at bounding box center [1474, 254] width 134 height 17
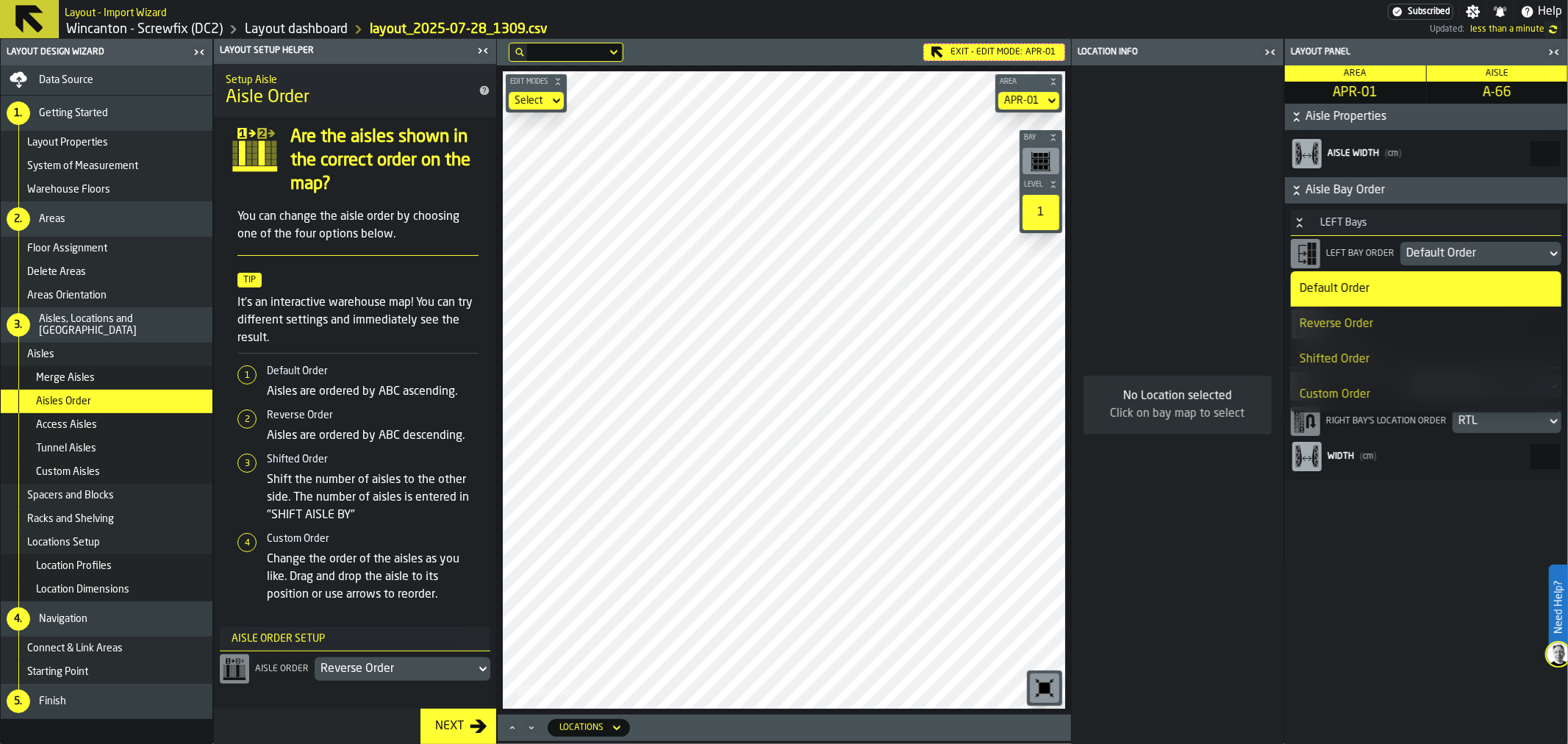
click at [1388, 319] on div "Reverse Order" at bounding box center [1426, 324] width 253 height 17
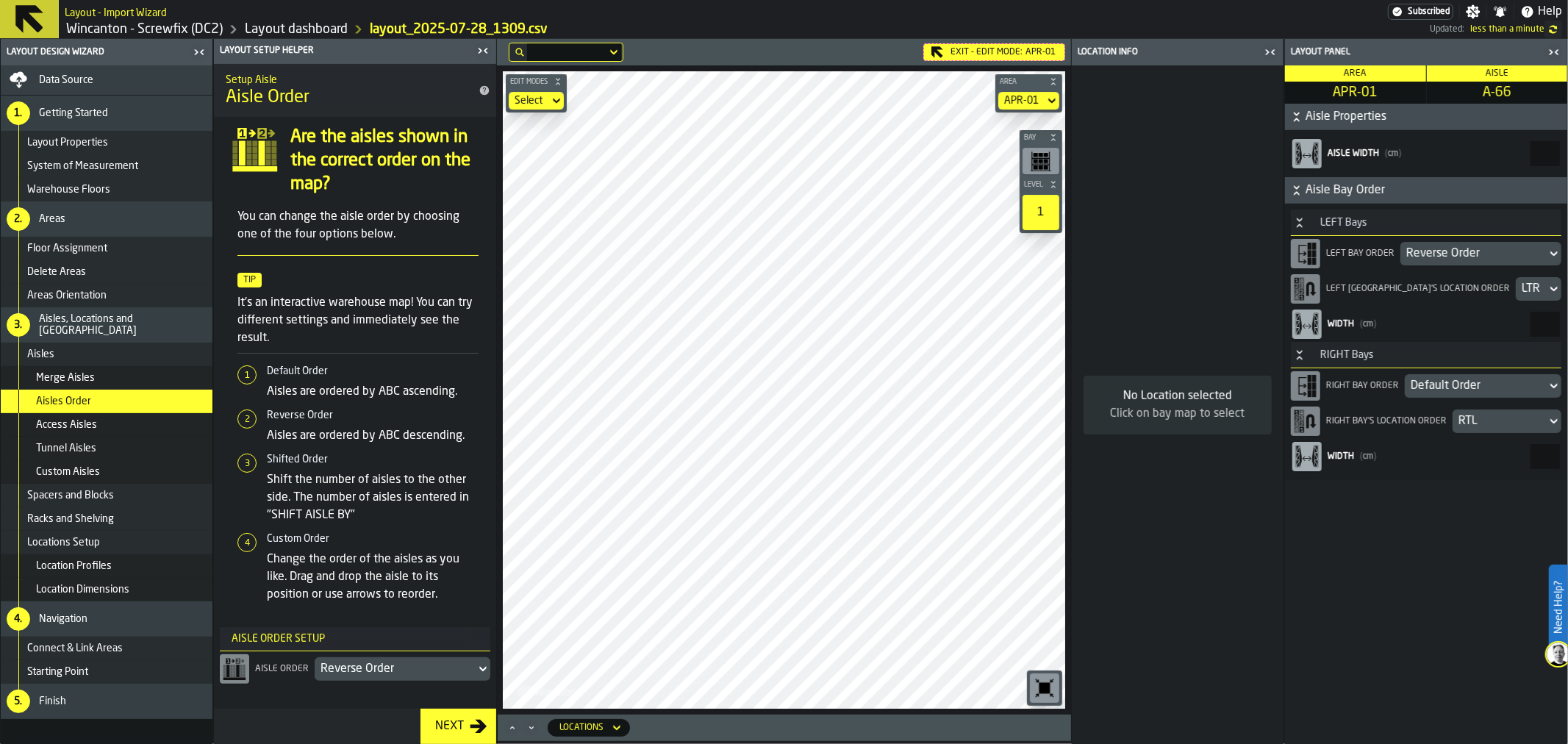
click at [1450, 386] on div "Default Order" at bounding box center [1476, 386] width 130 height 17
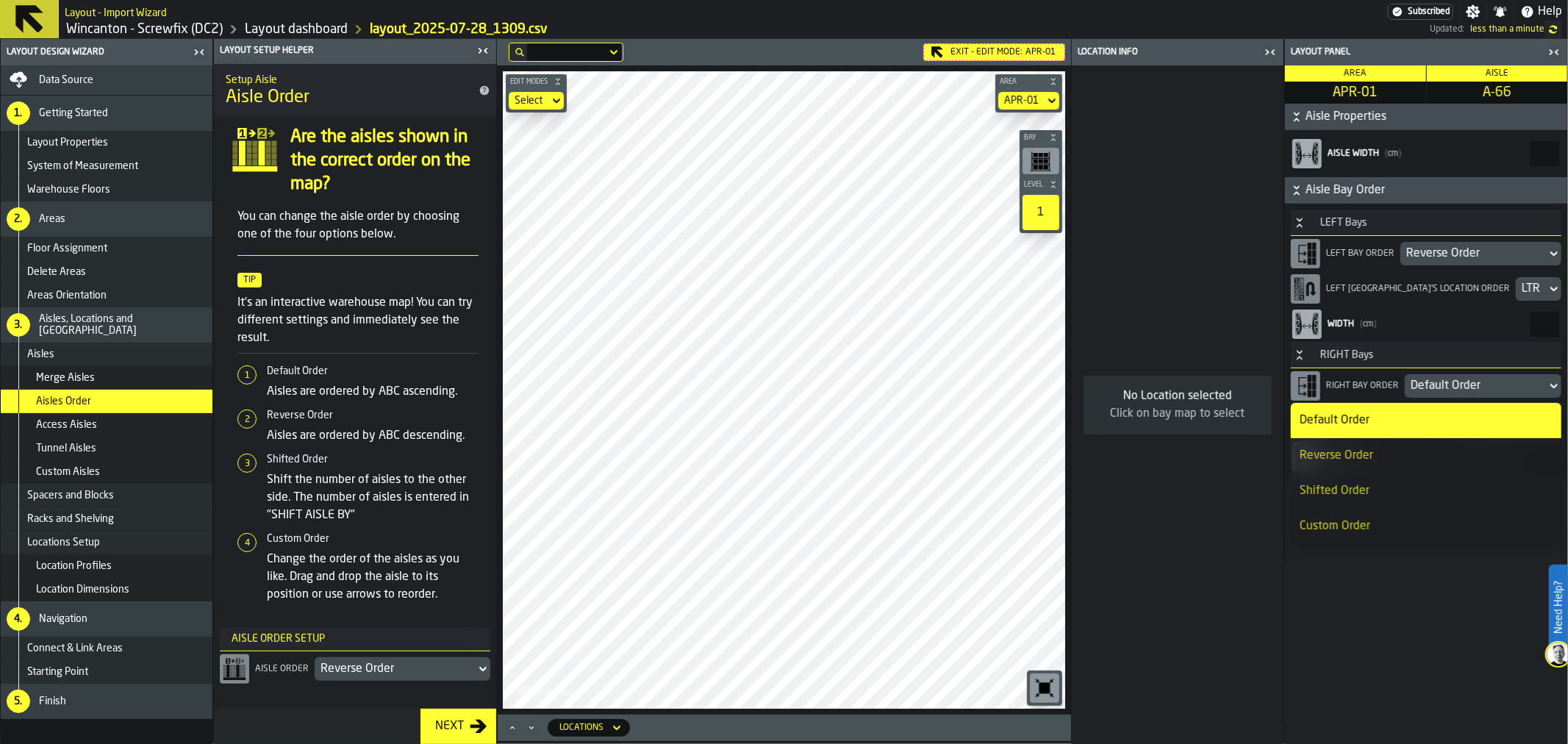
click at [1376, 459] on div "Reverse Order" at bounding box center [1426, 456] width 253 height 17
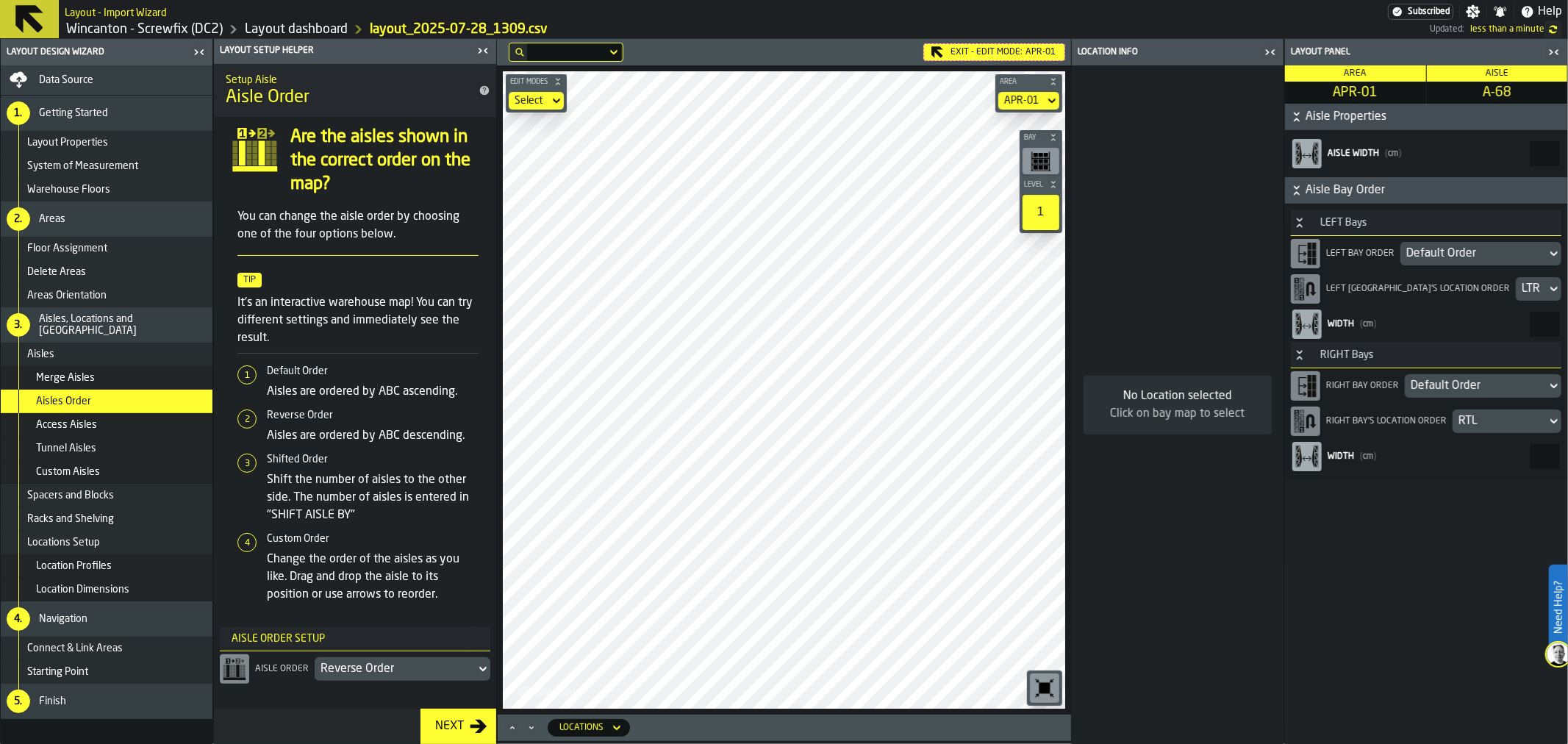
click at [1444, 247] on div "Default Order" at bounding box center [1474, 254] width 134 height 17
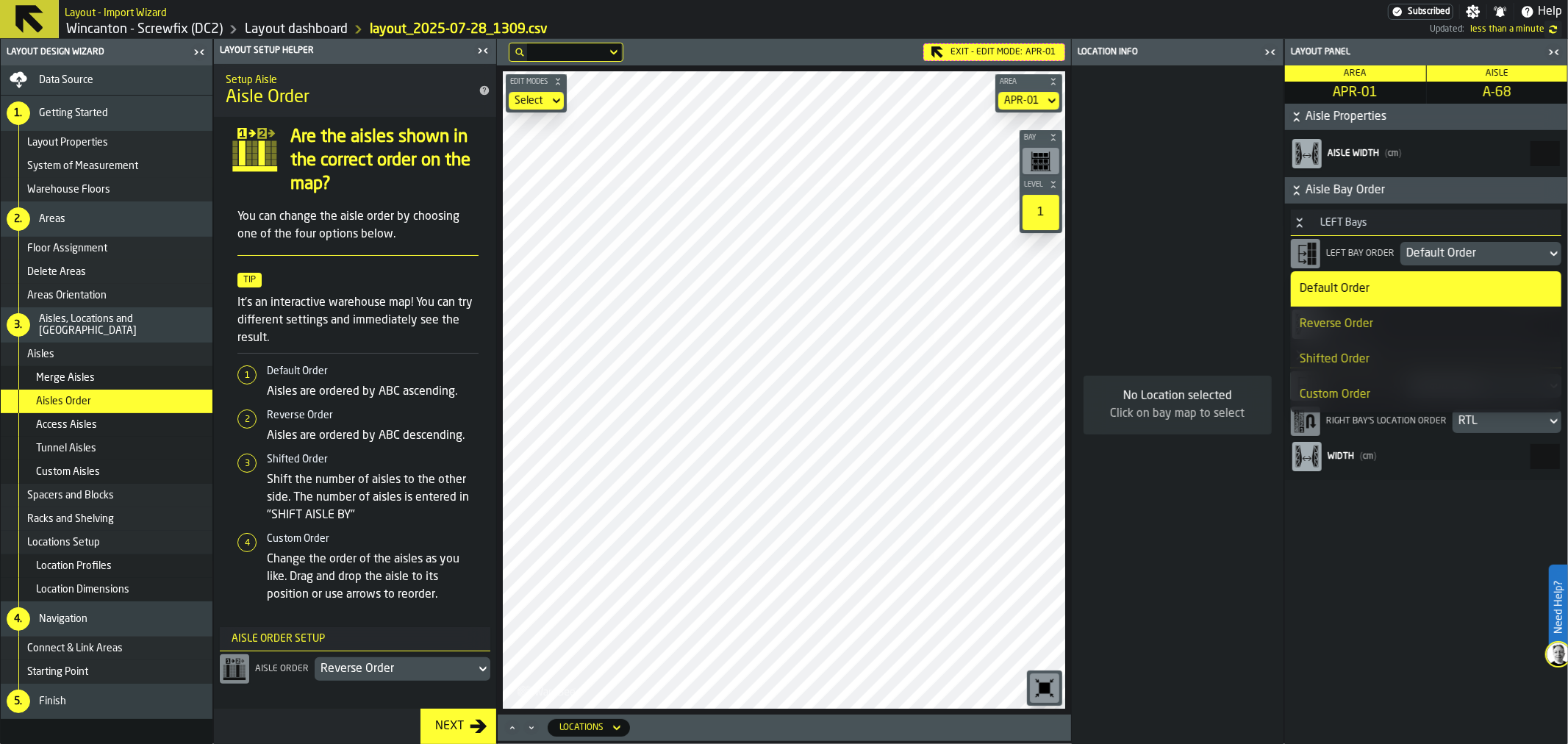
click at [1389, 316] on div "Reverse Order" at bounding box center [1426, 324] width 253 height 17
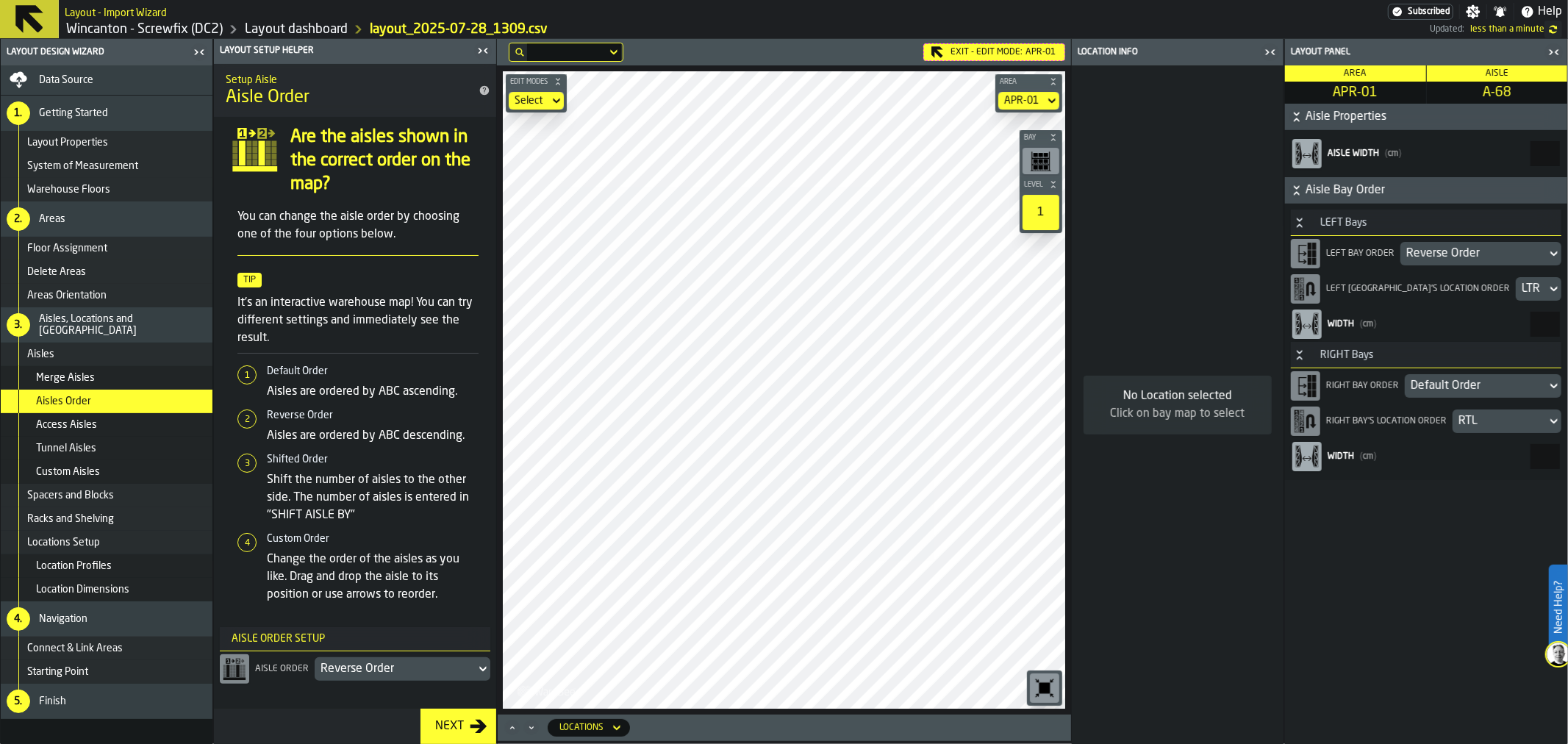
click at [1452, 385] on div "Default Order" at bounding box center [1476, 386] width 130 height 17
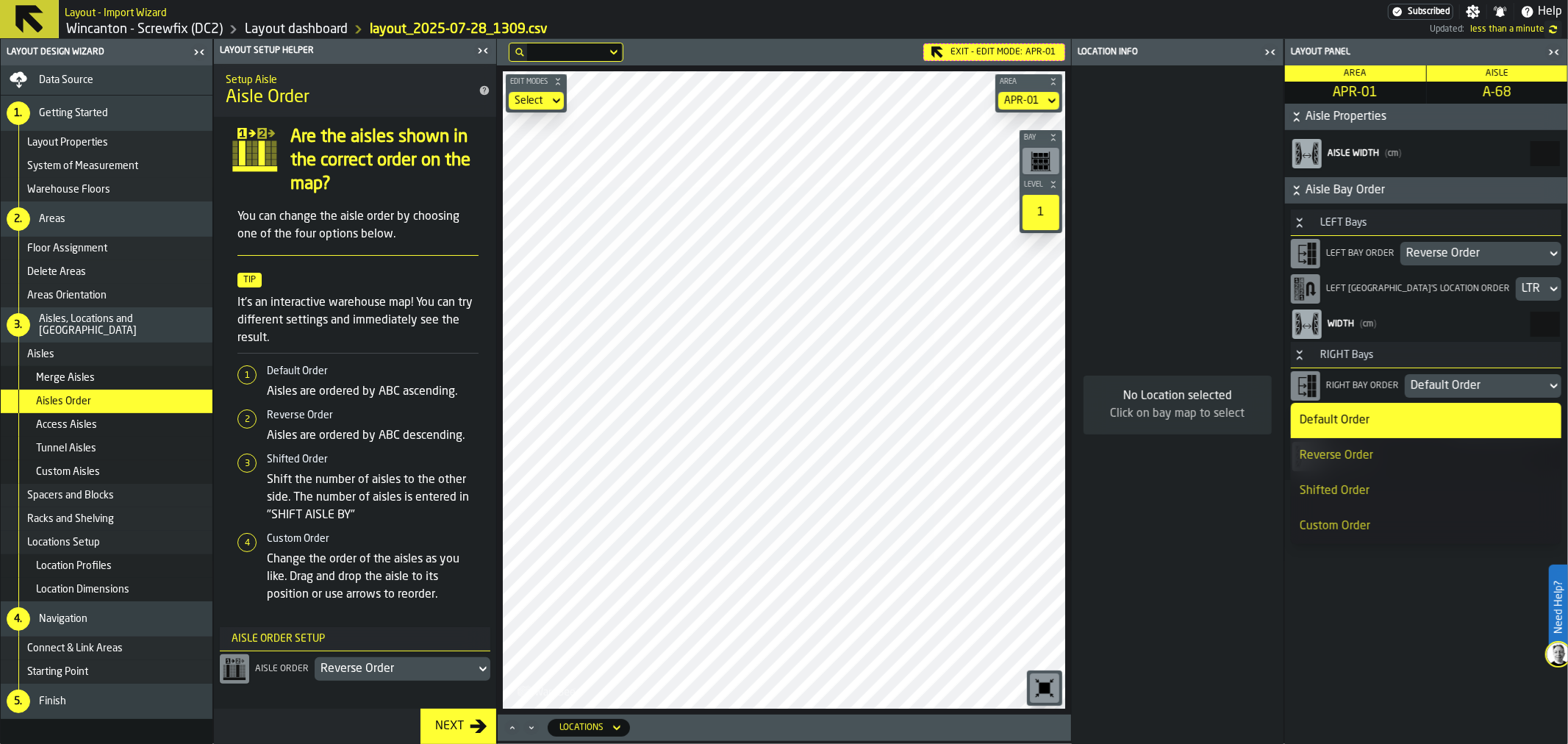
click at [1387, 446] on li "Reverse Order" at bounding box center [1426, 456] width 270 height 35
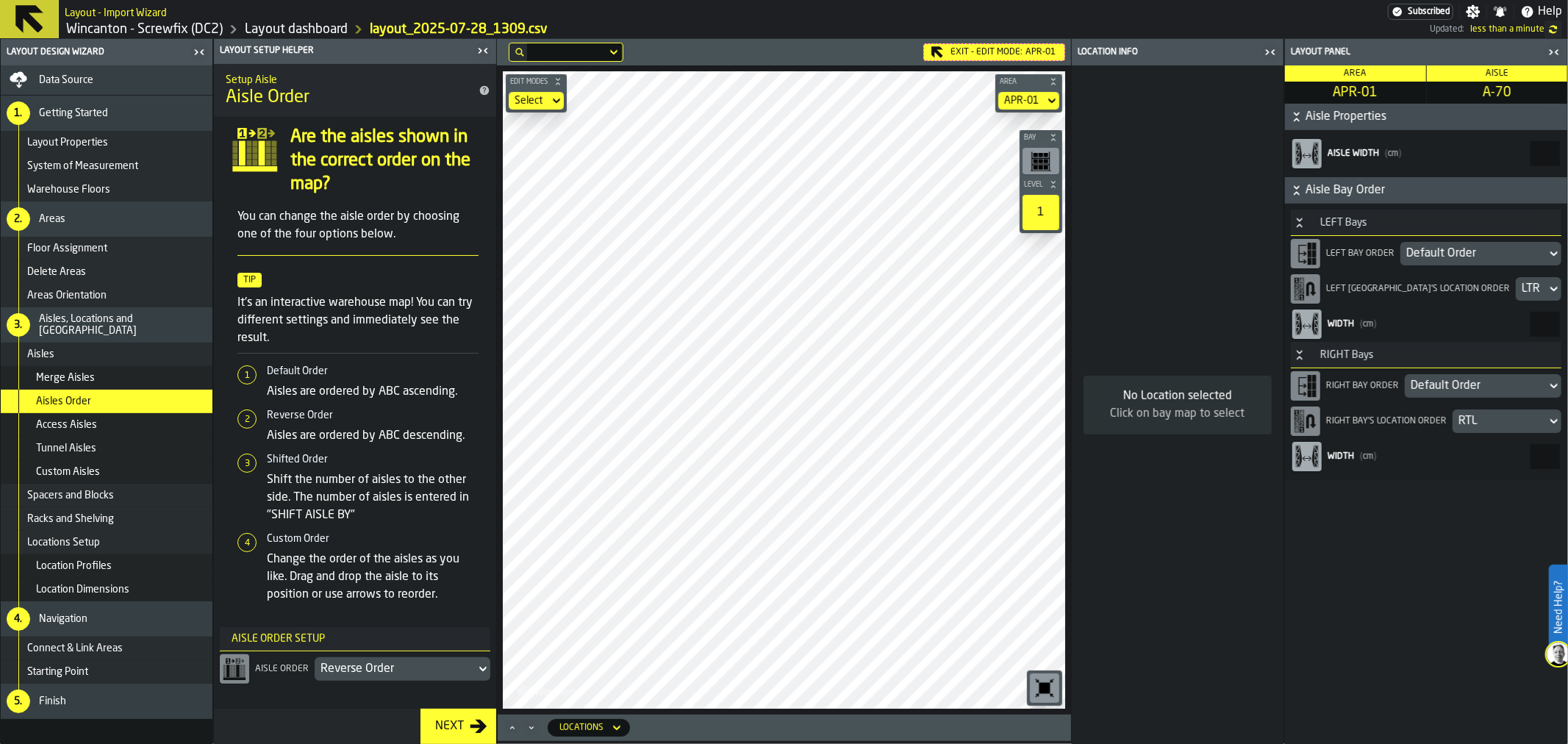
click at [1465, 247] on div "Default Order" at bounding box center [1474, 254] width 134 height 17
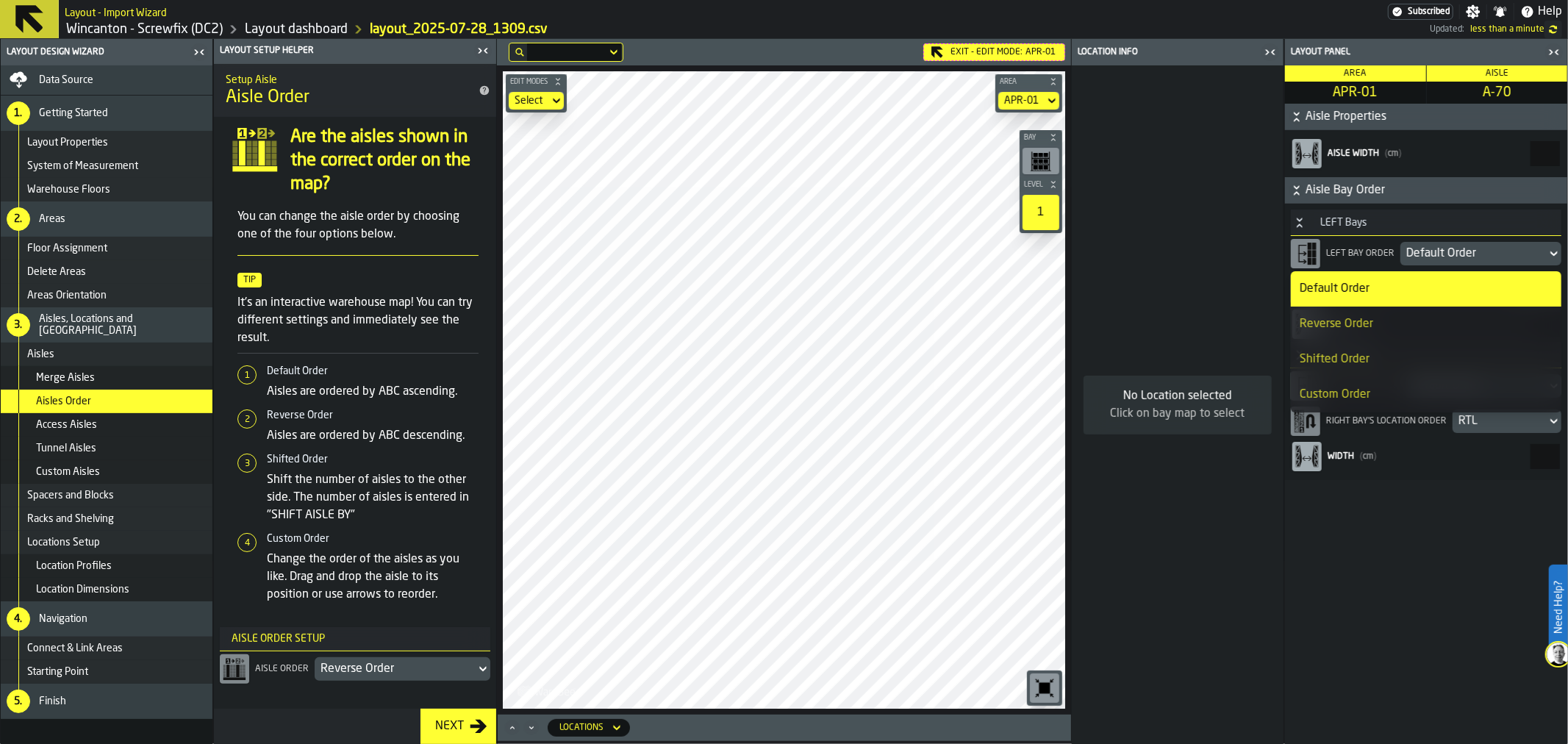
click at [1380, 321] on div "Reverse Order" at bounding box center [1426, 324] width 253 height 17
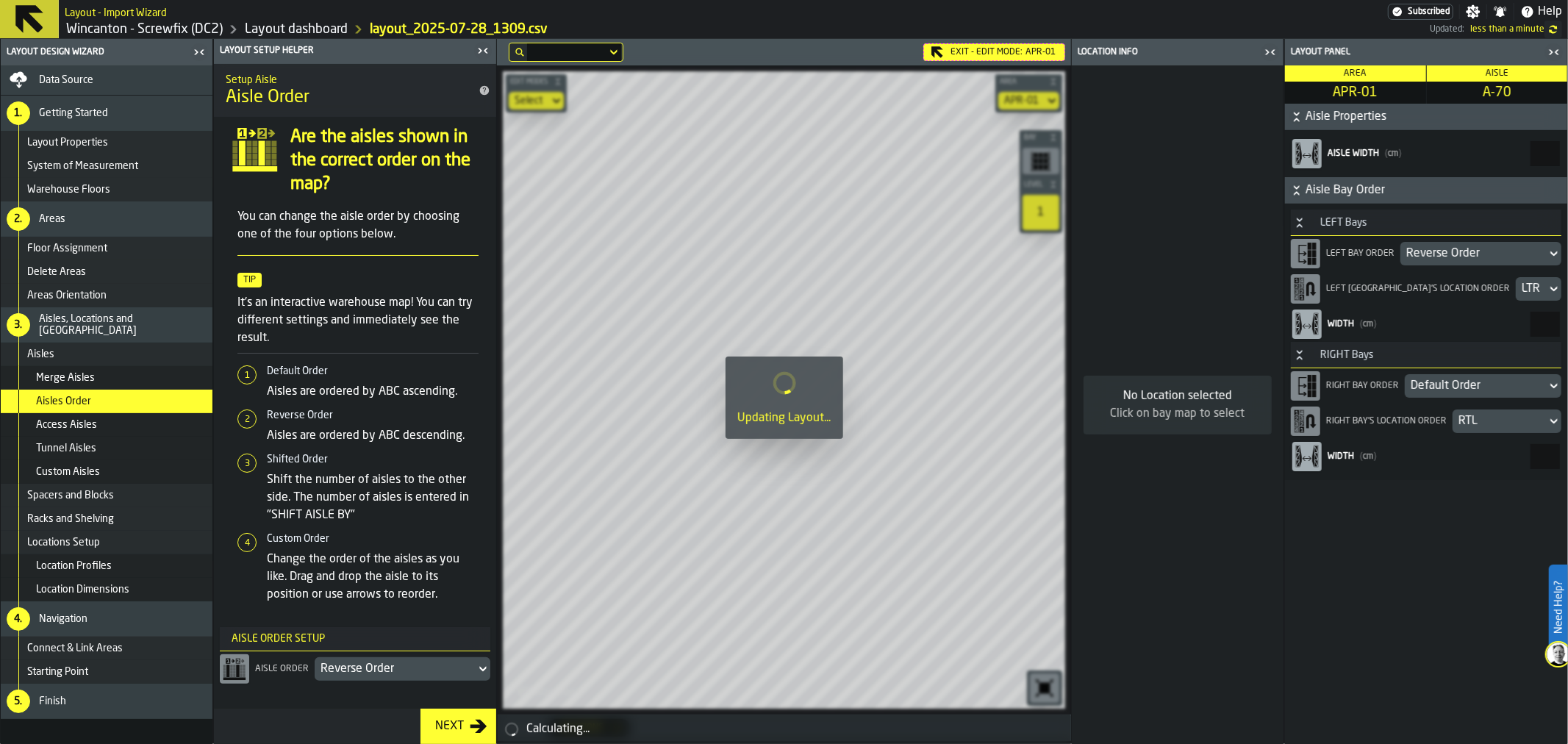
click at [1459, 380] on div "Default Order" at bounding box center [1476, 386] width 130 height 17
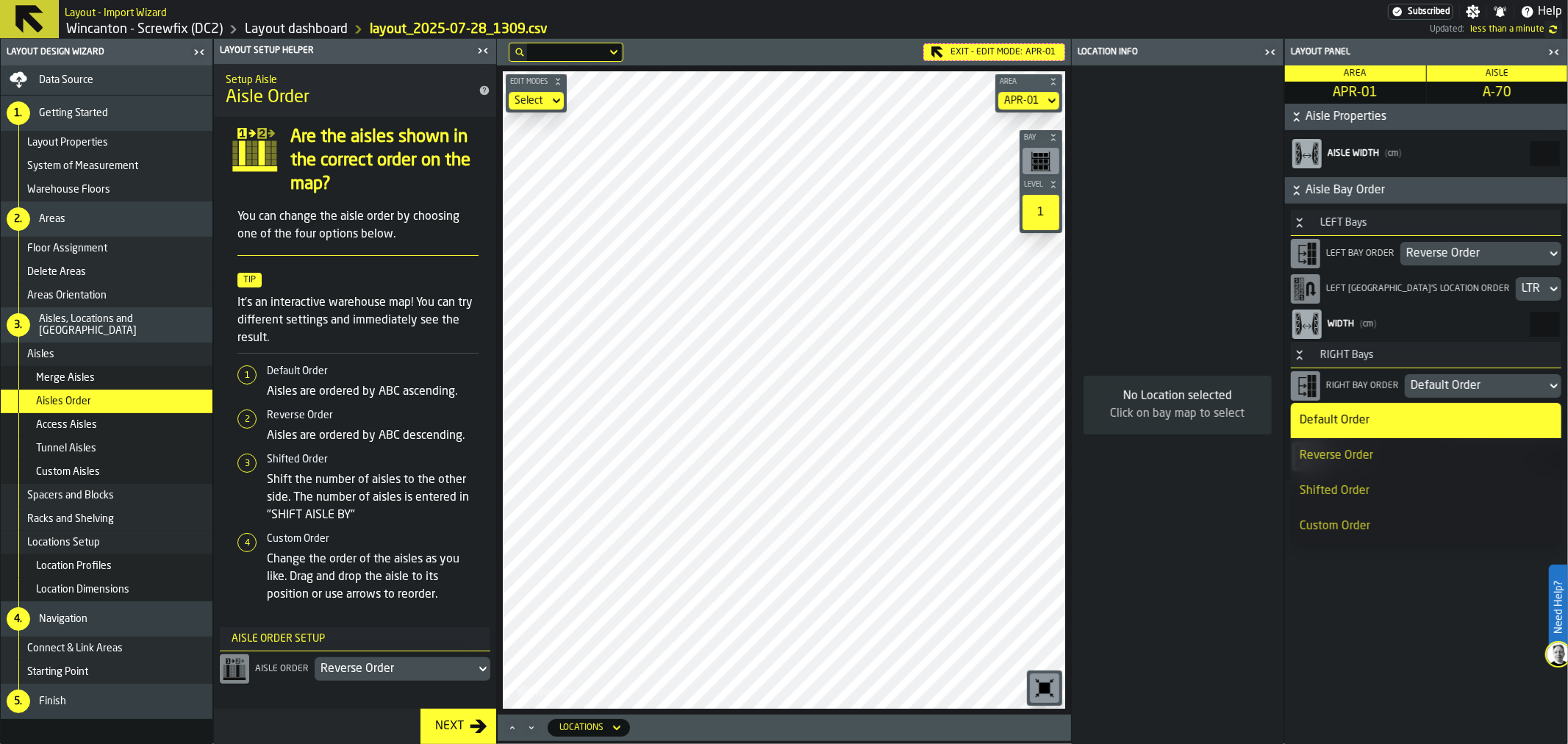
click at [1407, 443] on li "Reverse Order" at bounding box center [1426, 456] width 270 height 35
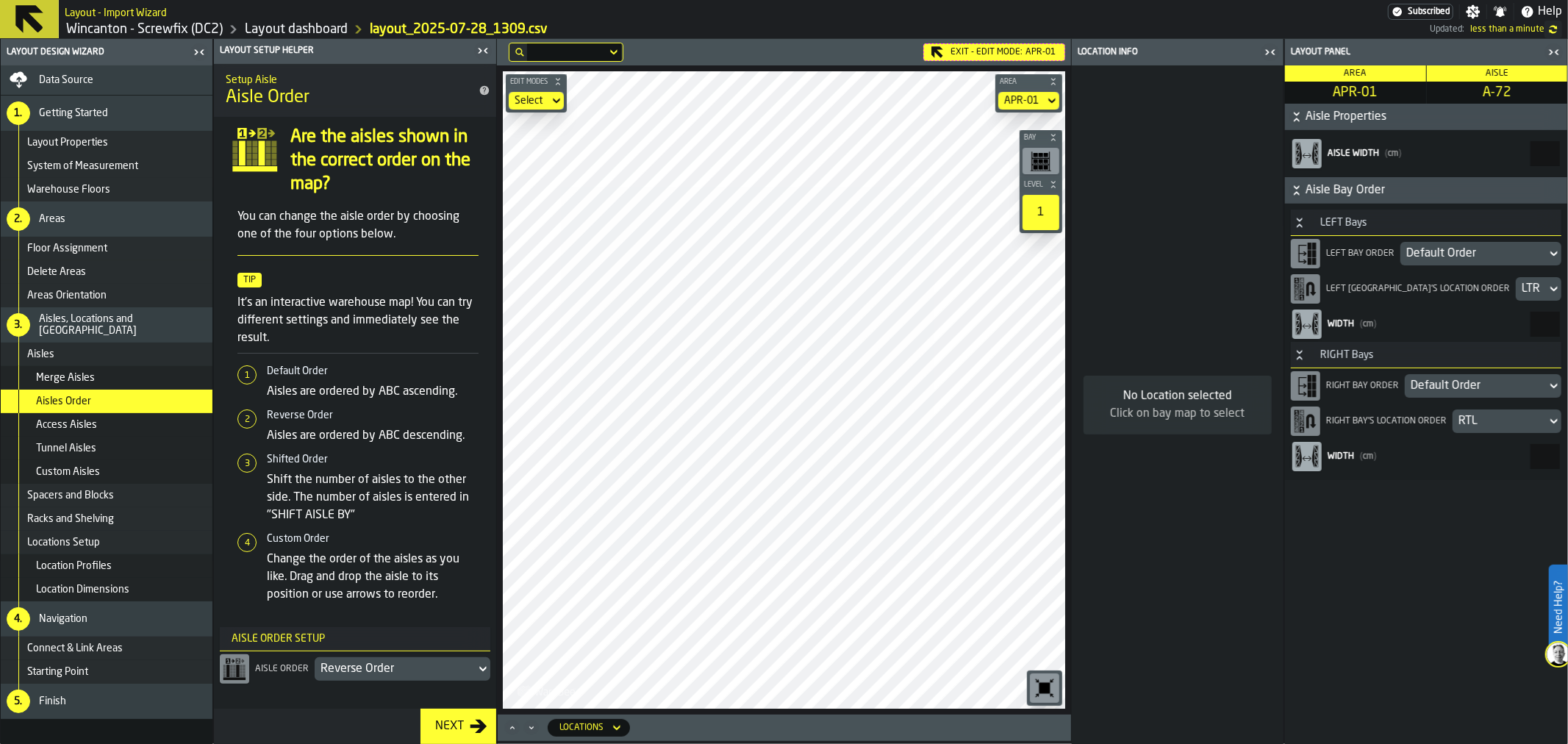
click at [1434, 248] on div "Default Order" at bounding box center [1474, 254] width 134 height 17
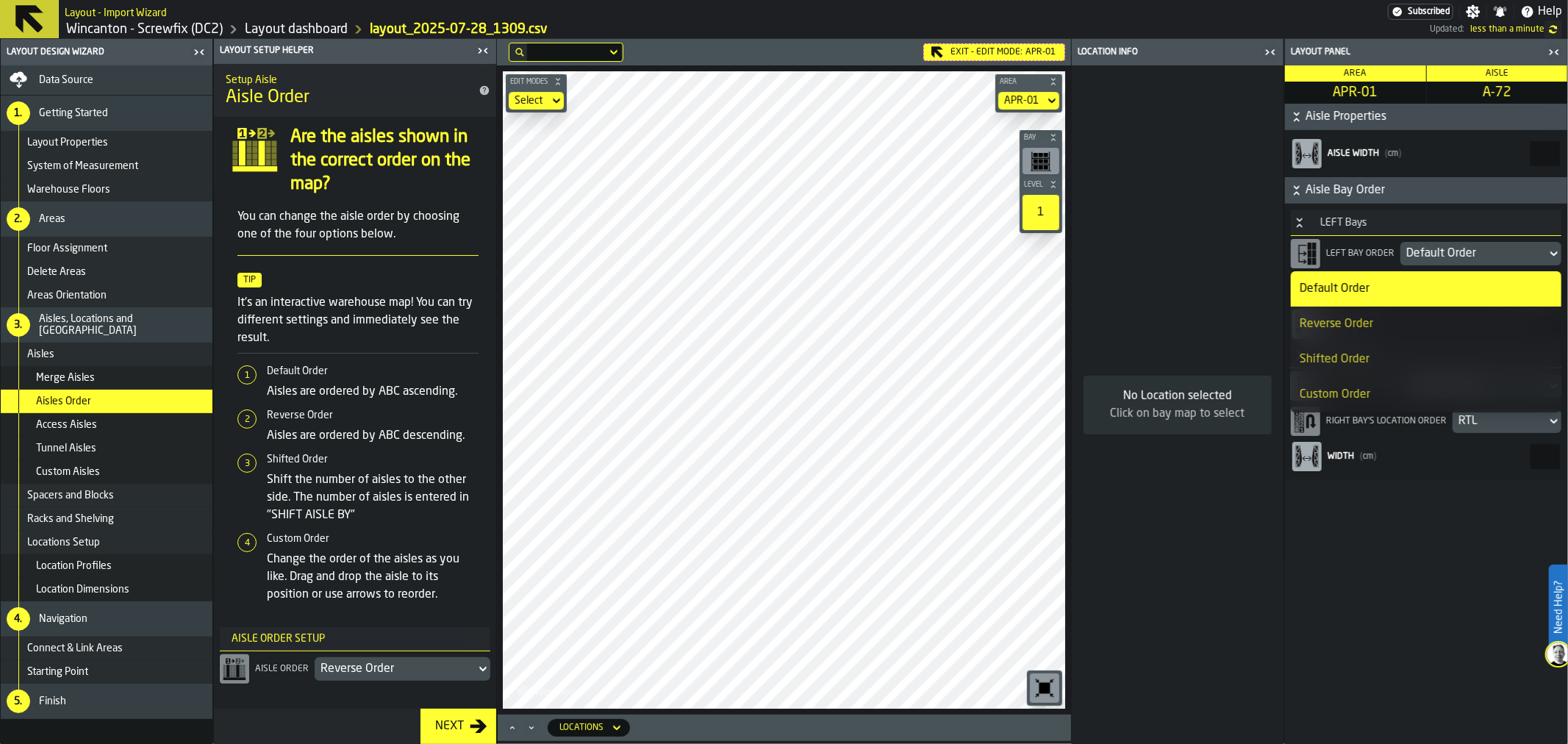
click at [1385, 321] on div "Reverse Order" at bounding box center [1426, 324] width 253 height 17
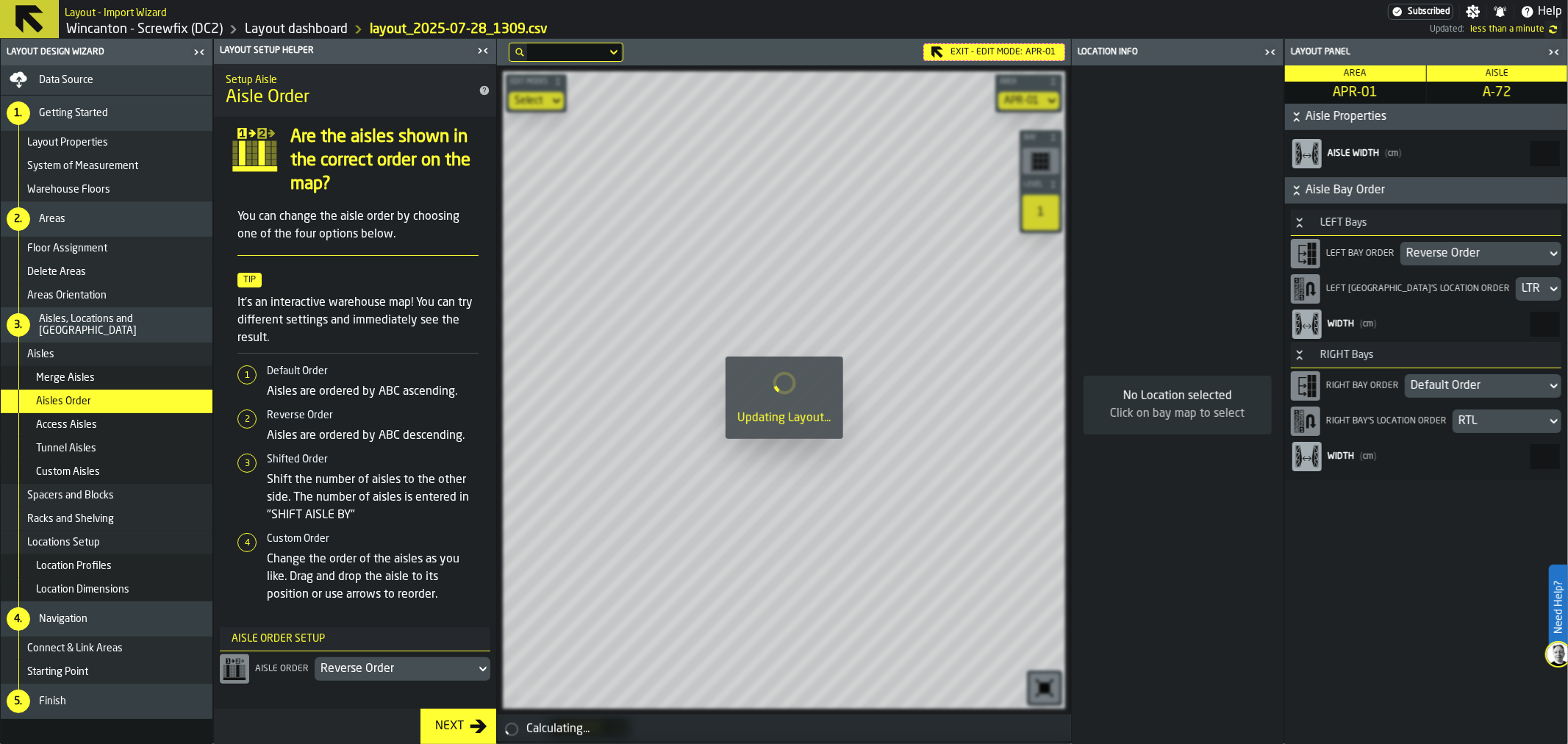
click at [1452, 384] on div "Default Order" at bounding box center [1476, 386] width 130 height 17
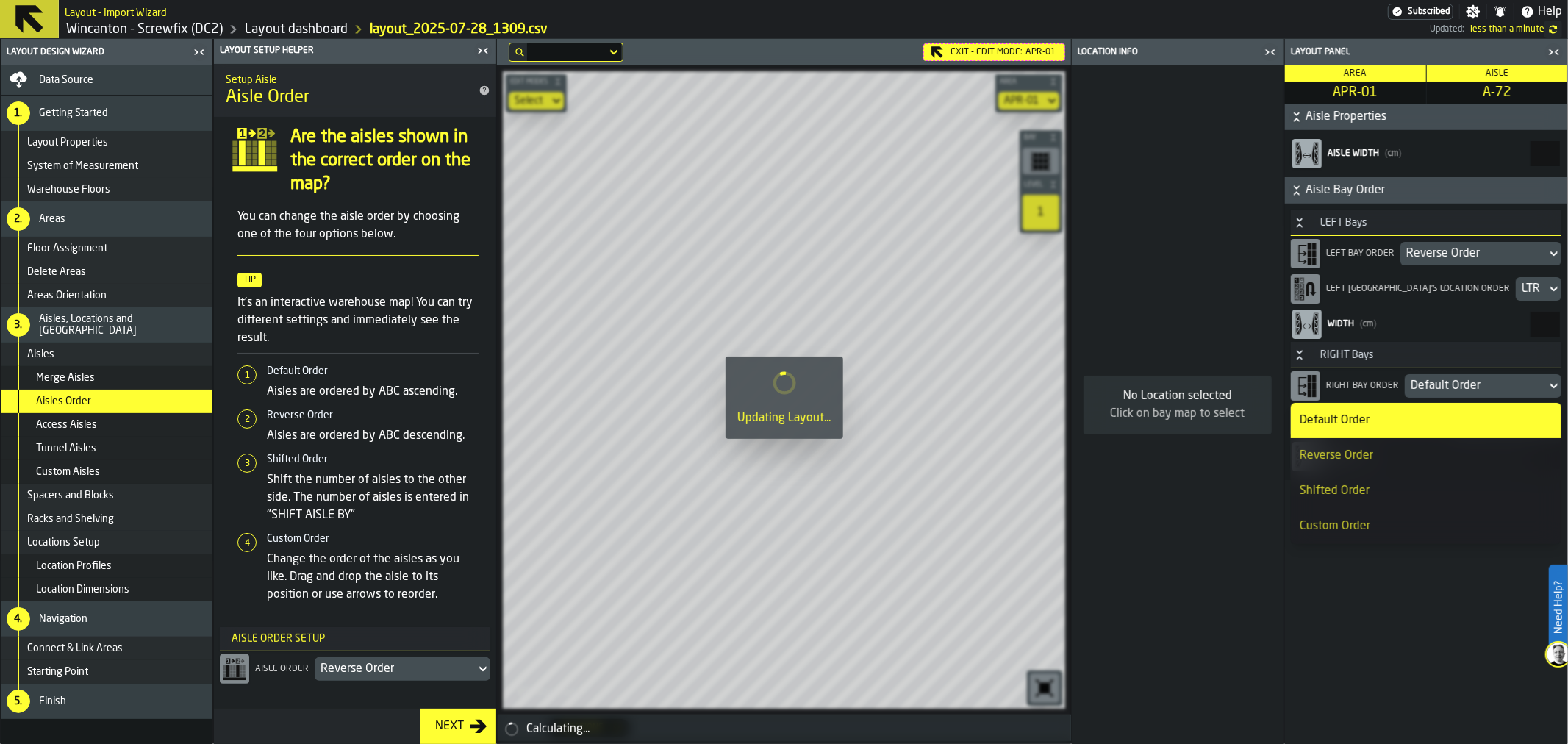
click at [1385, 457] on div "Reverse Order" at bounding box center [1426, 456] width 253 height 17
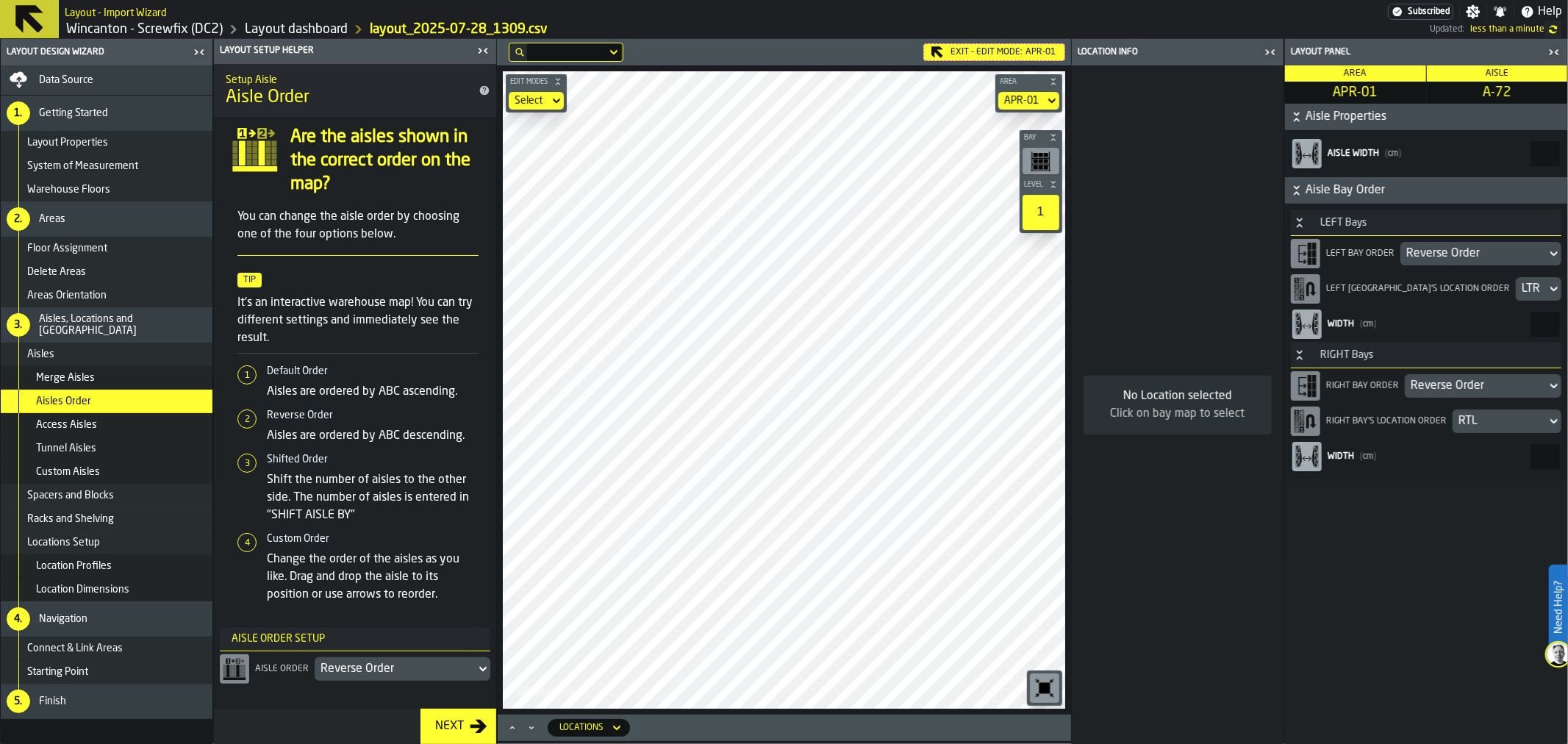
click at [67, 78] on span "Data Source" at bounding box center [66, 80] width 54 height 12
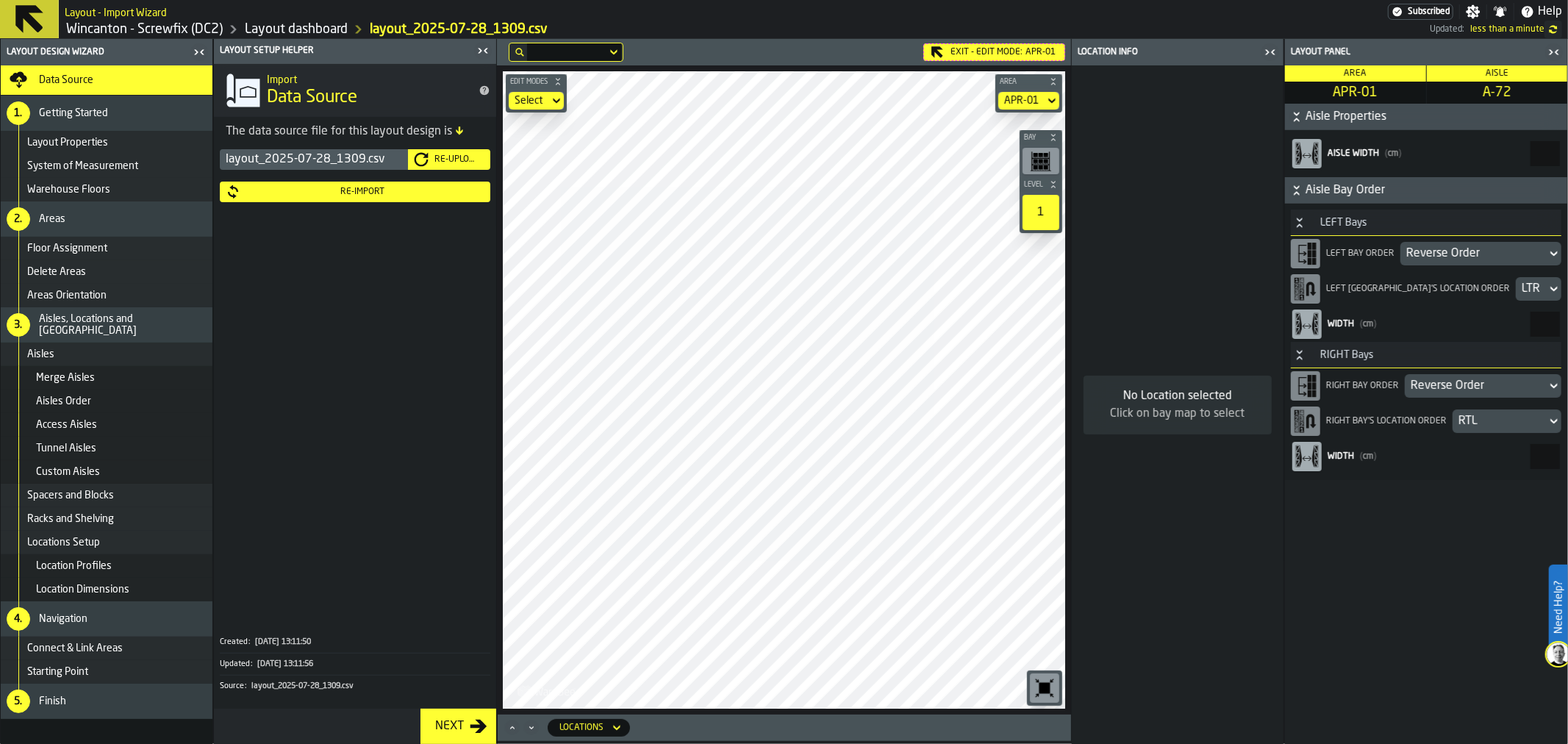
click at [390, 191] on div "Re-Import" at bounding box center [361, 191] width 244 height 11
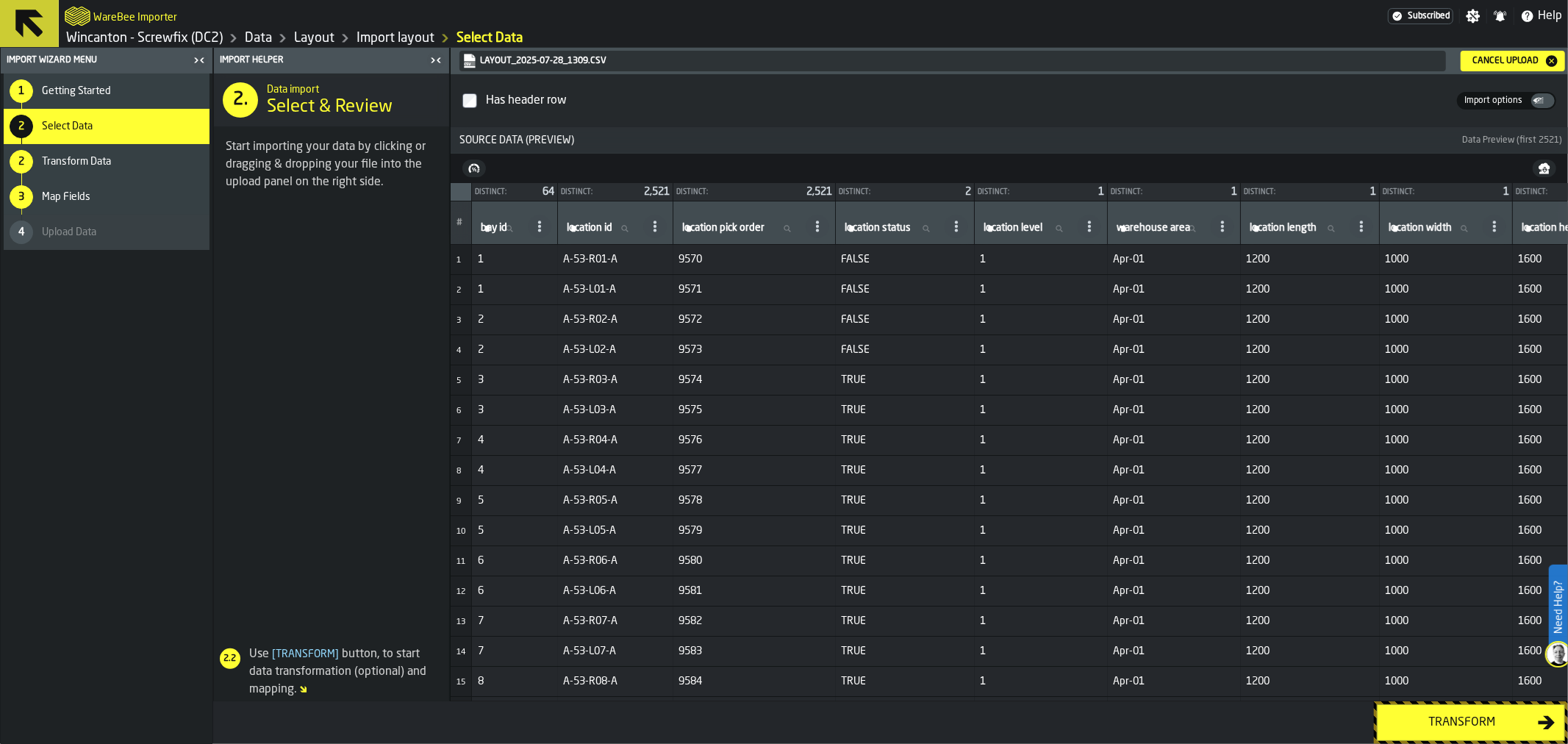
click at [74, 89] on span "Getting Started" at bounding box center [76, 91] width 69 height 12
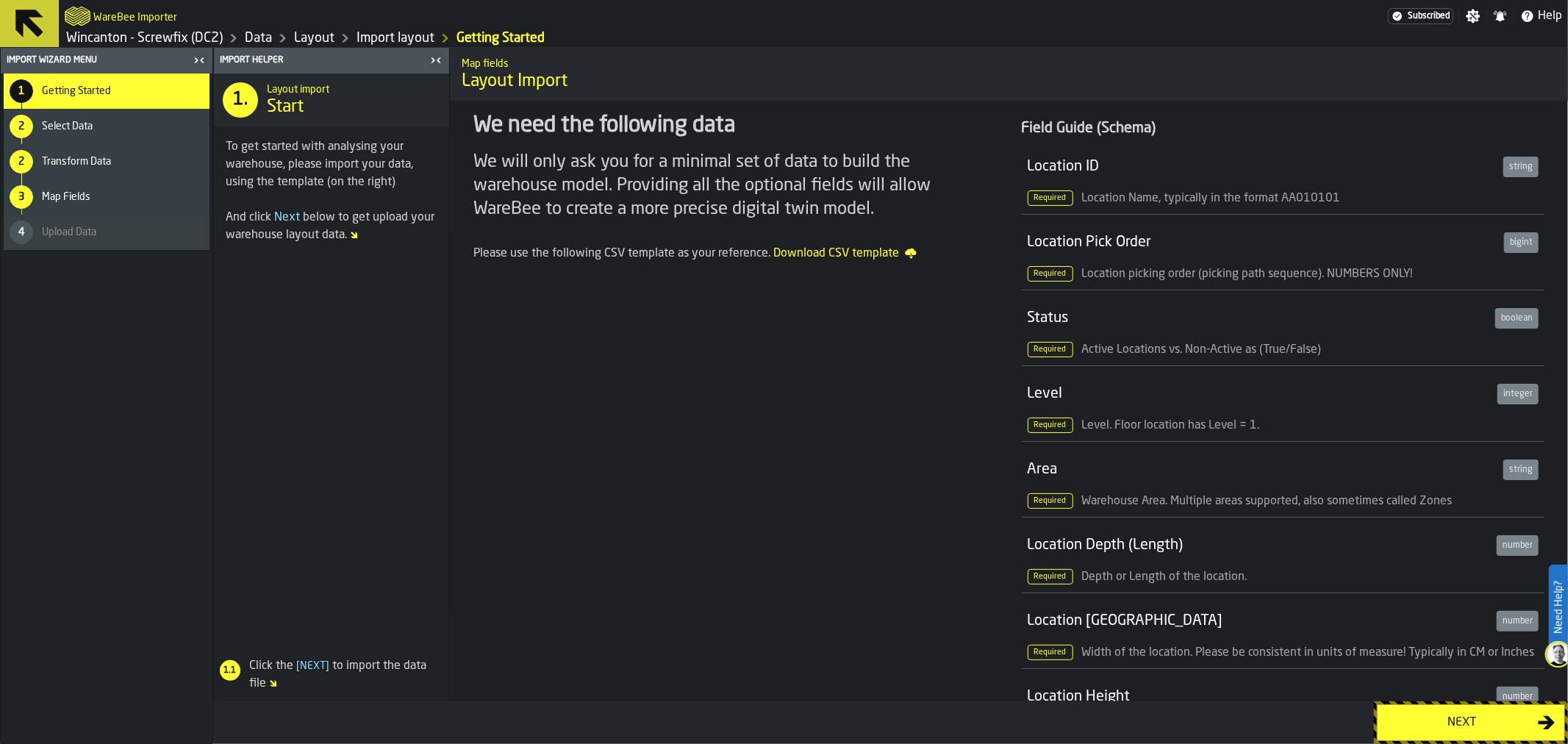
click at [96, 127] on div "Select Data" at bounding box center [122, 126] width 161 height 12
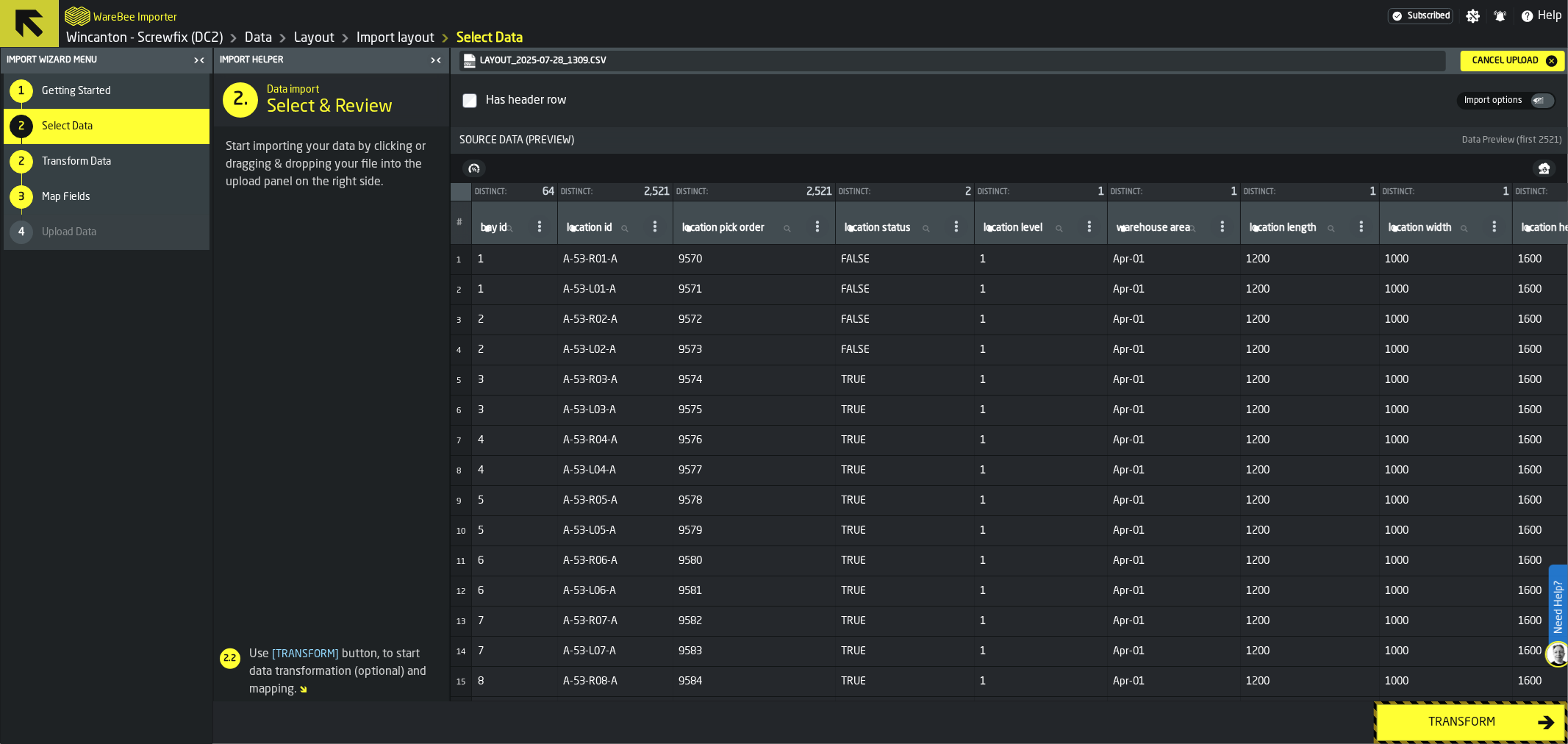
click at [1508, 59] on div "Cancel Upload" at bounding box center [1506, 61] width 78 height 11
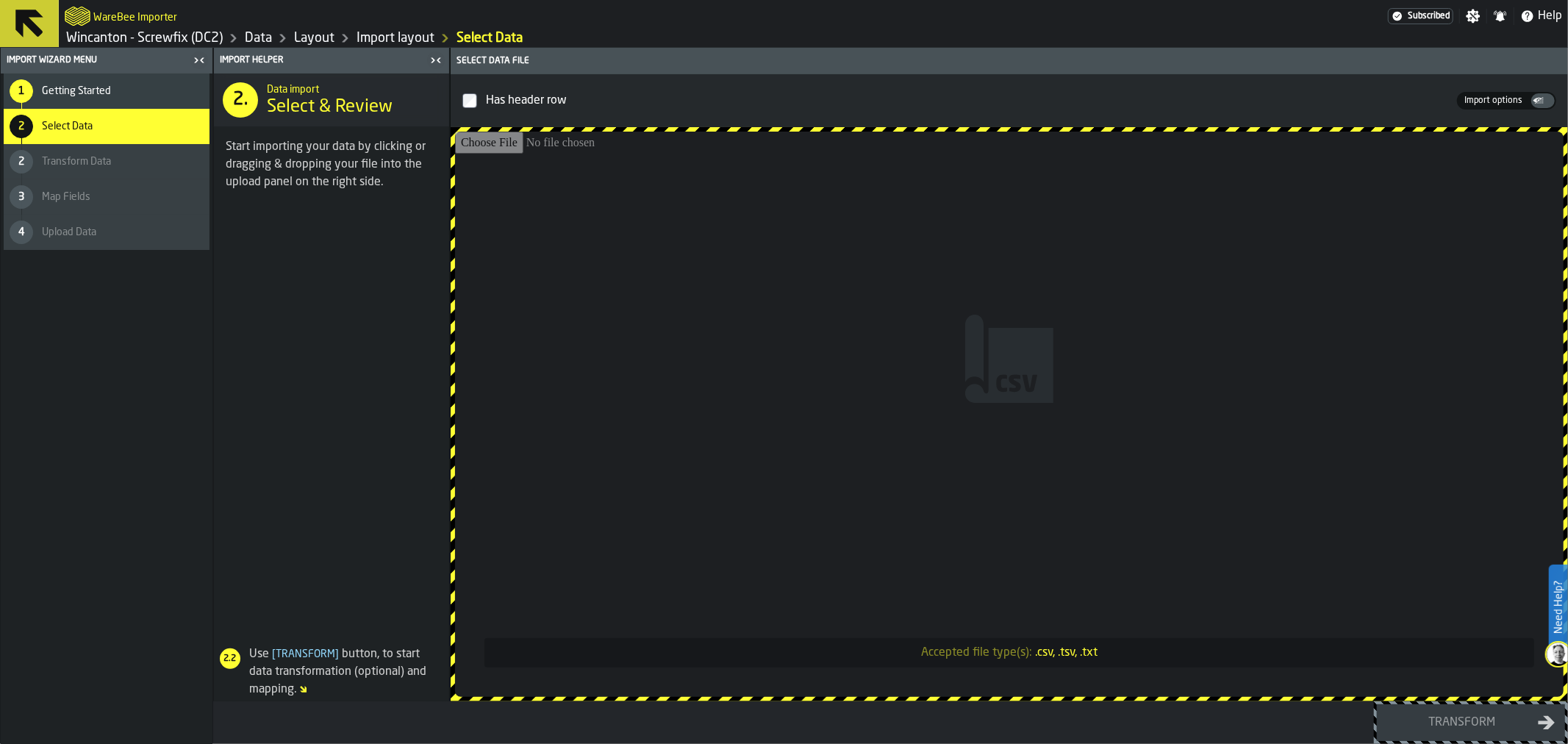
click at [863, 331] on input "Accepted file type(s): .csv, .tsv, .txt" at bounding box center [1008, 414] width 1108 height 565
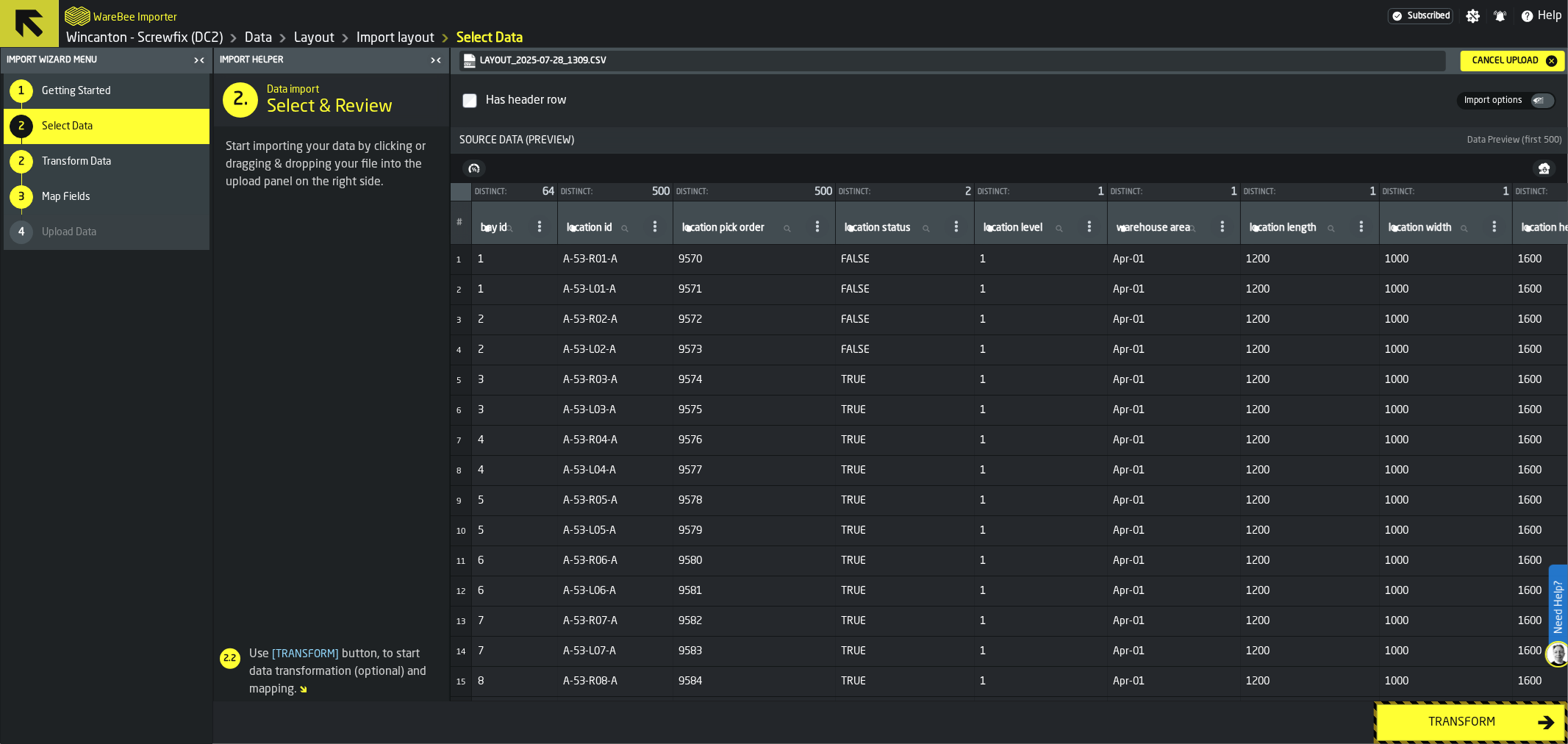
click at [1480, 728] on div "Transform" at bounding box center [1462, 723] width 152 height 17
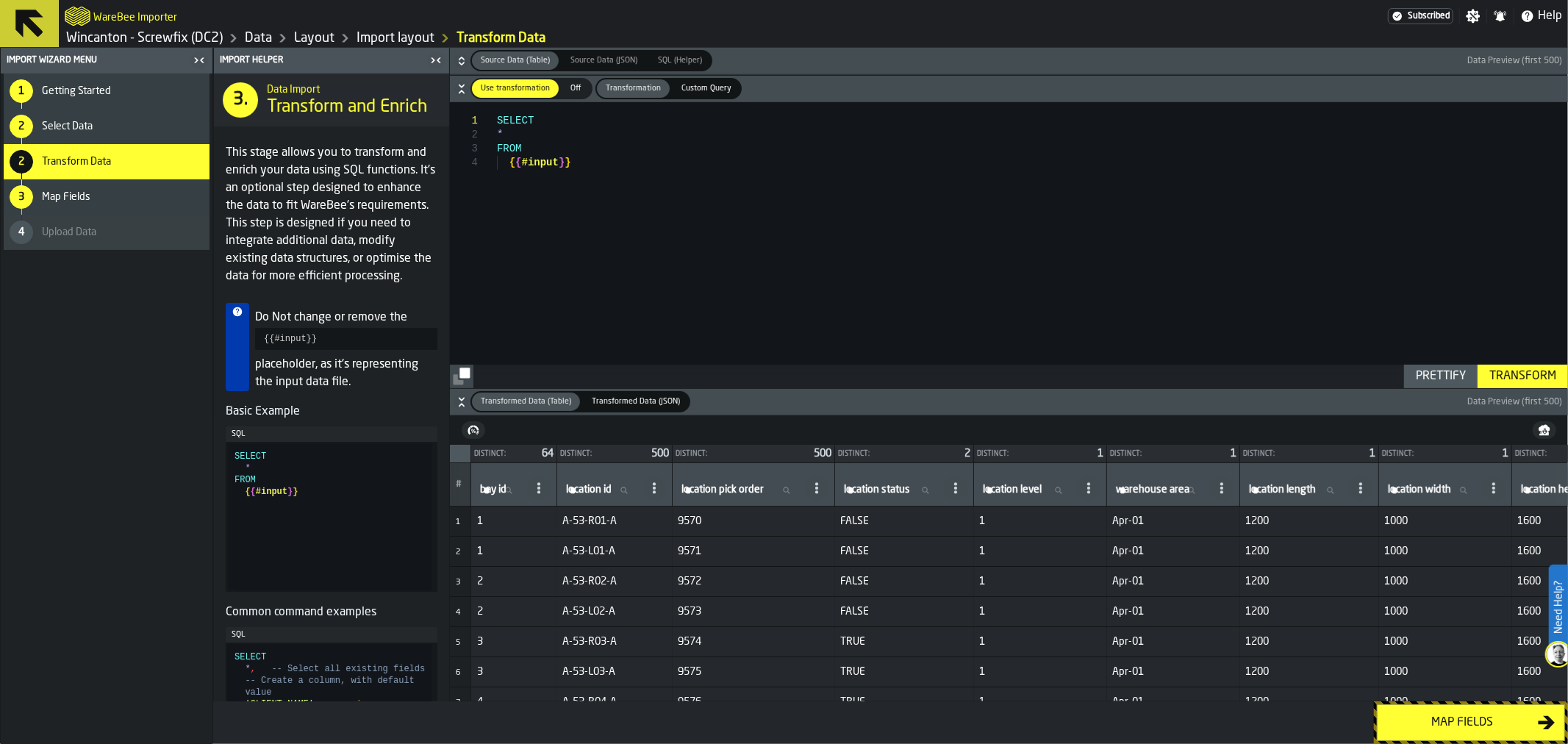
click at [1468, 723] on div "Map fields" at bounding box center [1462, 723] width 152 height 17
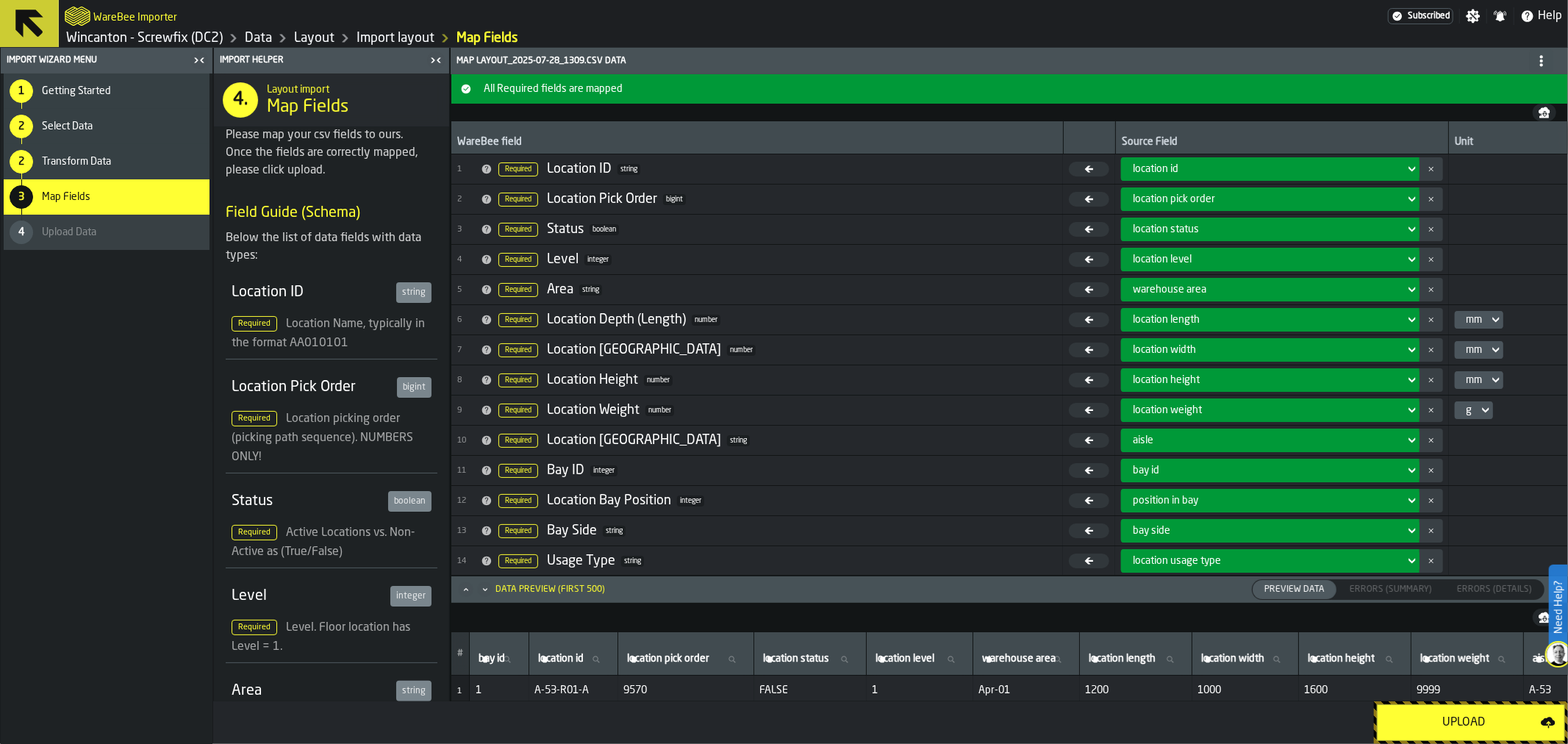
click at [1469, 723] on div "Upload" at bounding box center [1463, 723] width 154 height 17
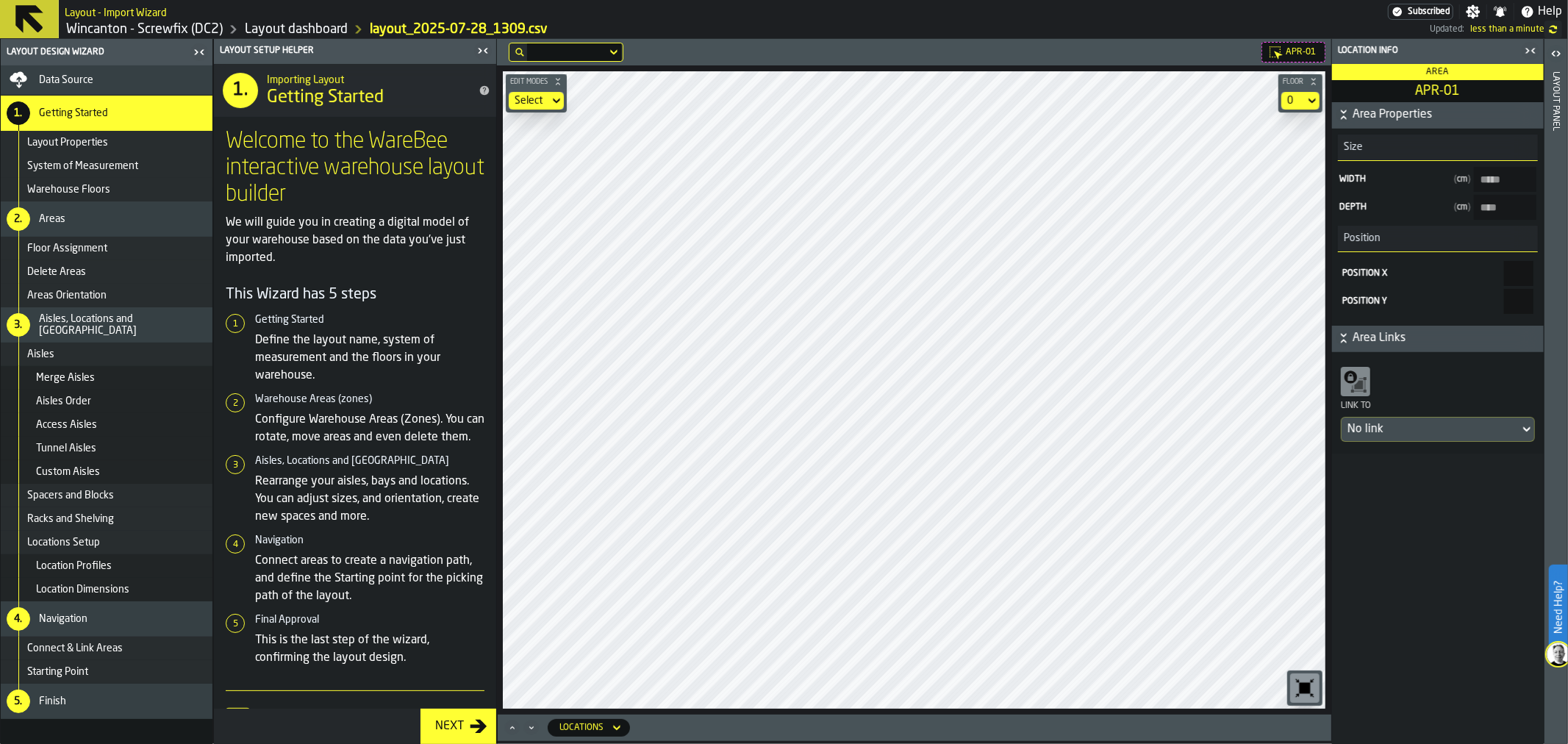
click at [1559, 105] on div "Layout panel" at bounding box center [1556, 404] width 11 height 672
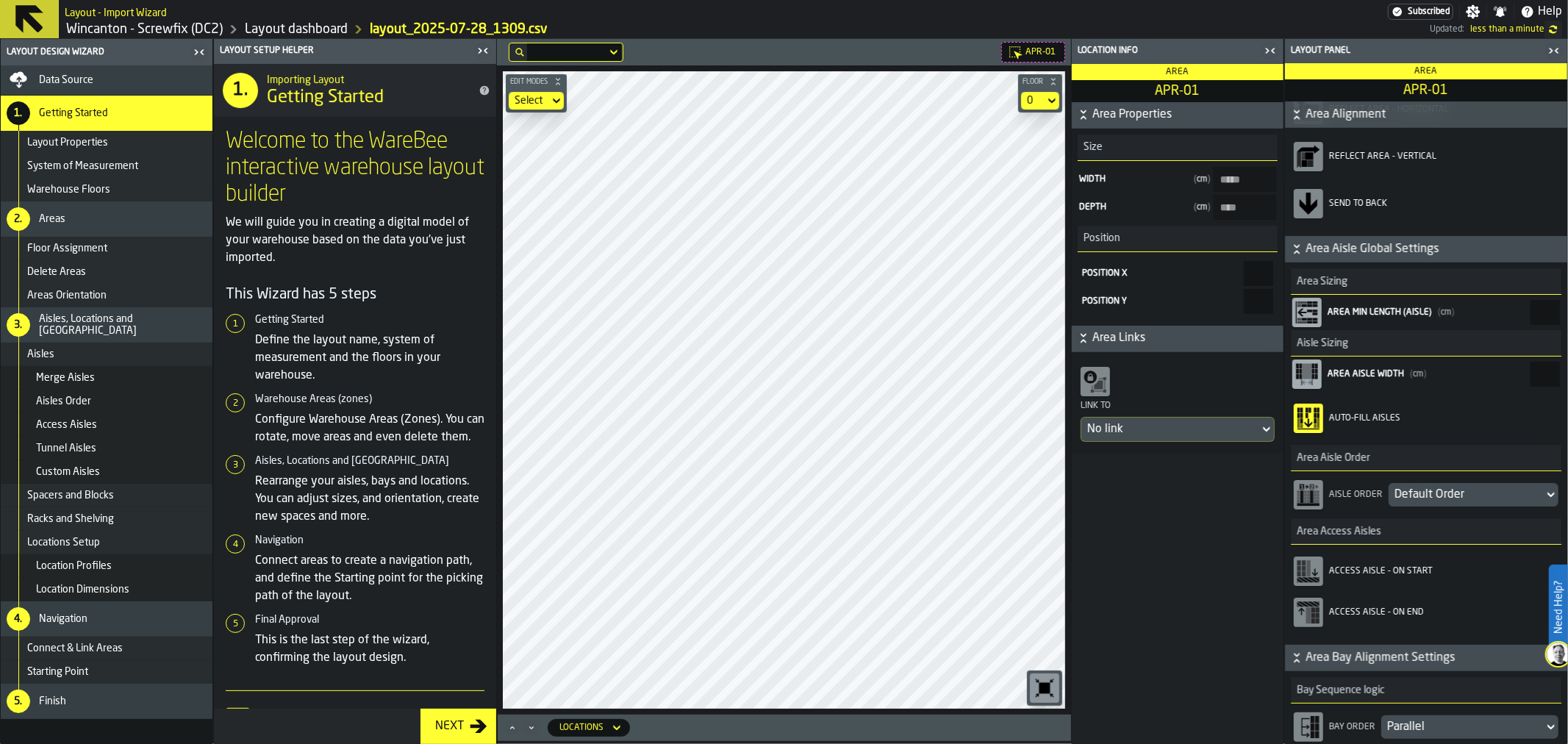
scroll to position [163, 0]
click at [1434, 490] on div "Default Order" at bounding box center [1467, 493] width 144 height 17
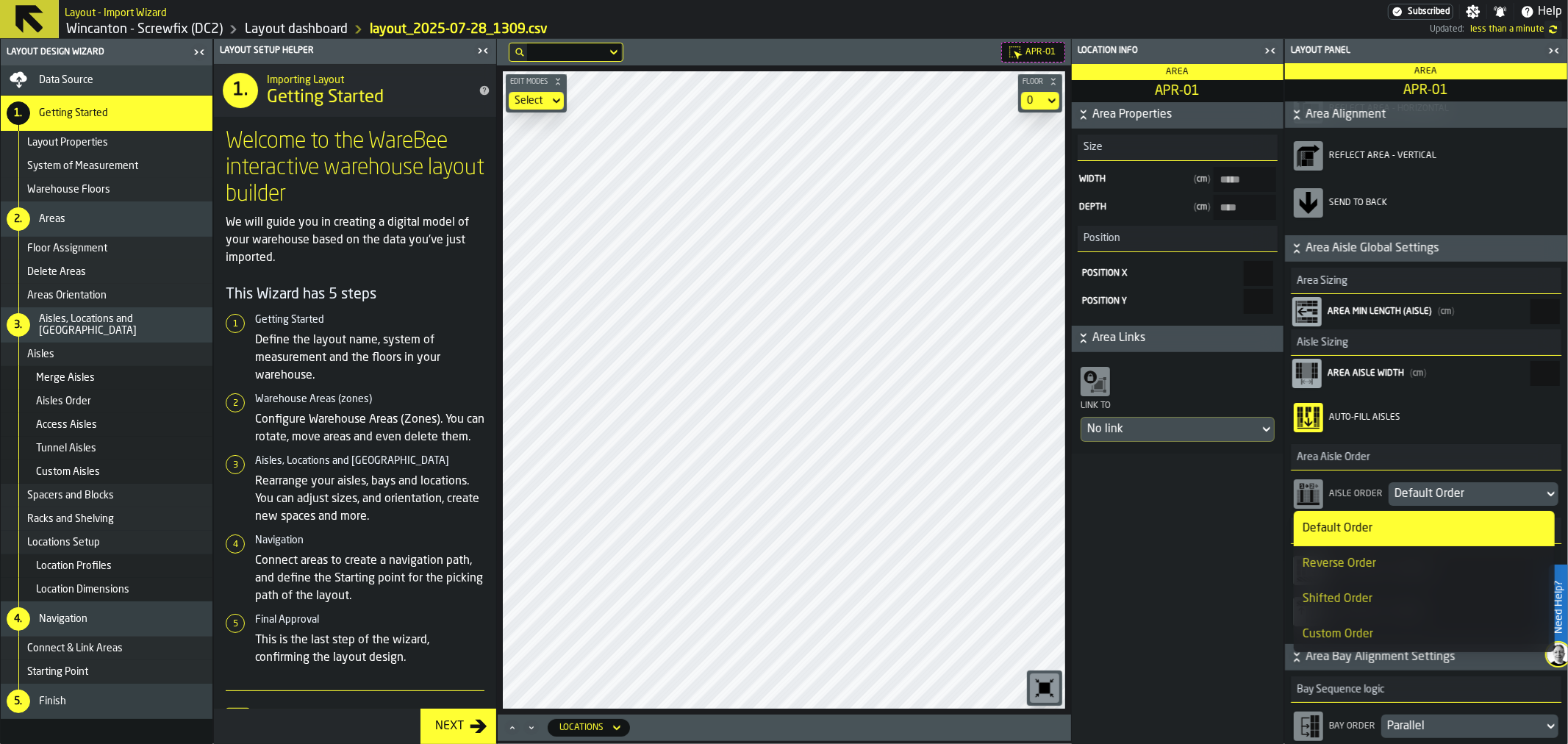
click at [1397, 566] on div "Reverse Order" at bounding box center [1424, 563] width 243 height 17
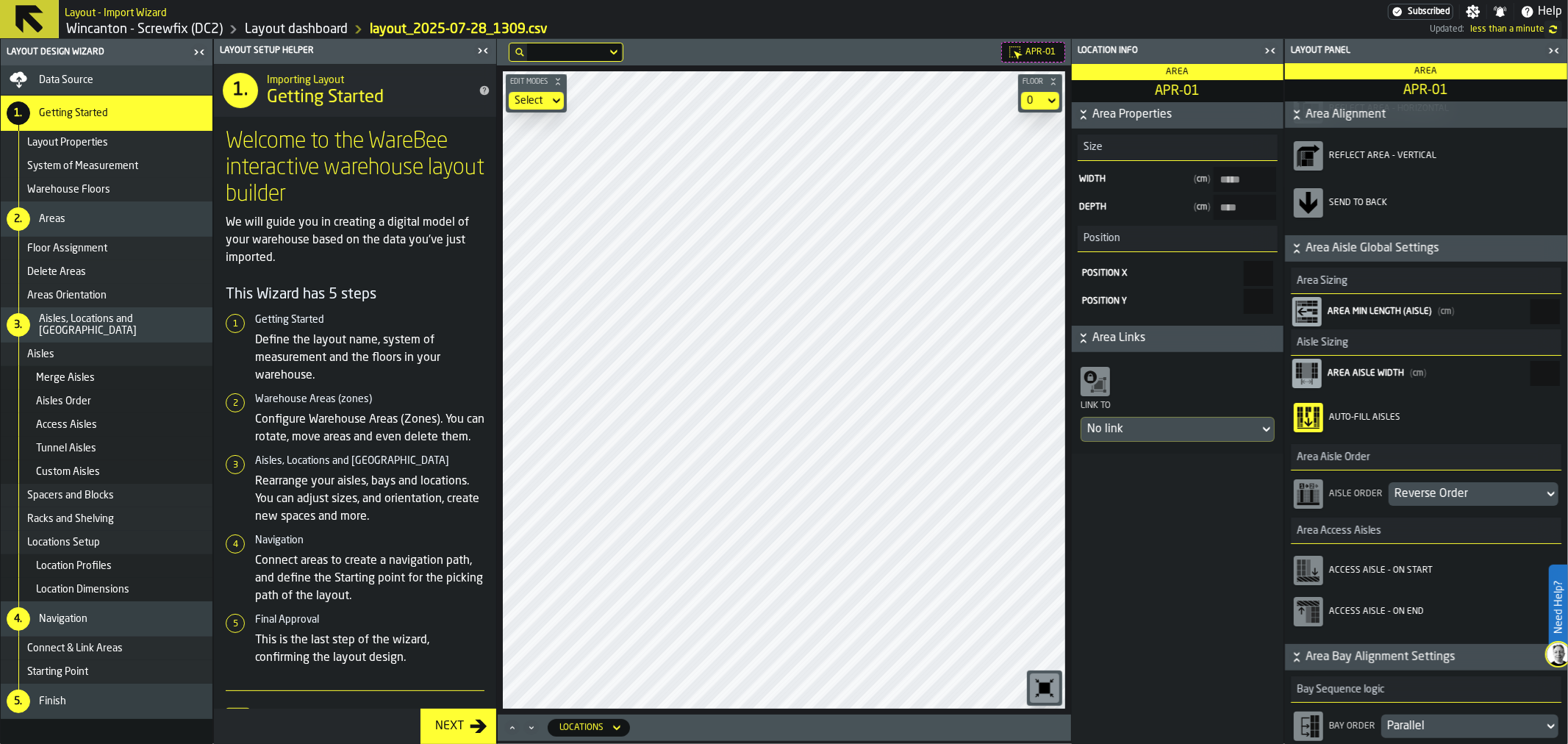
click at [1266, 57] on icon "button-toggle-Close me" at bounding box center [1271, 51] width 17 height 17
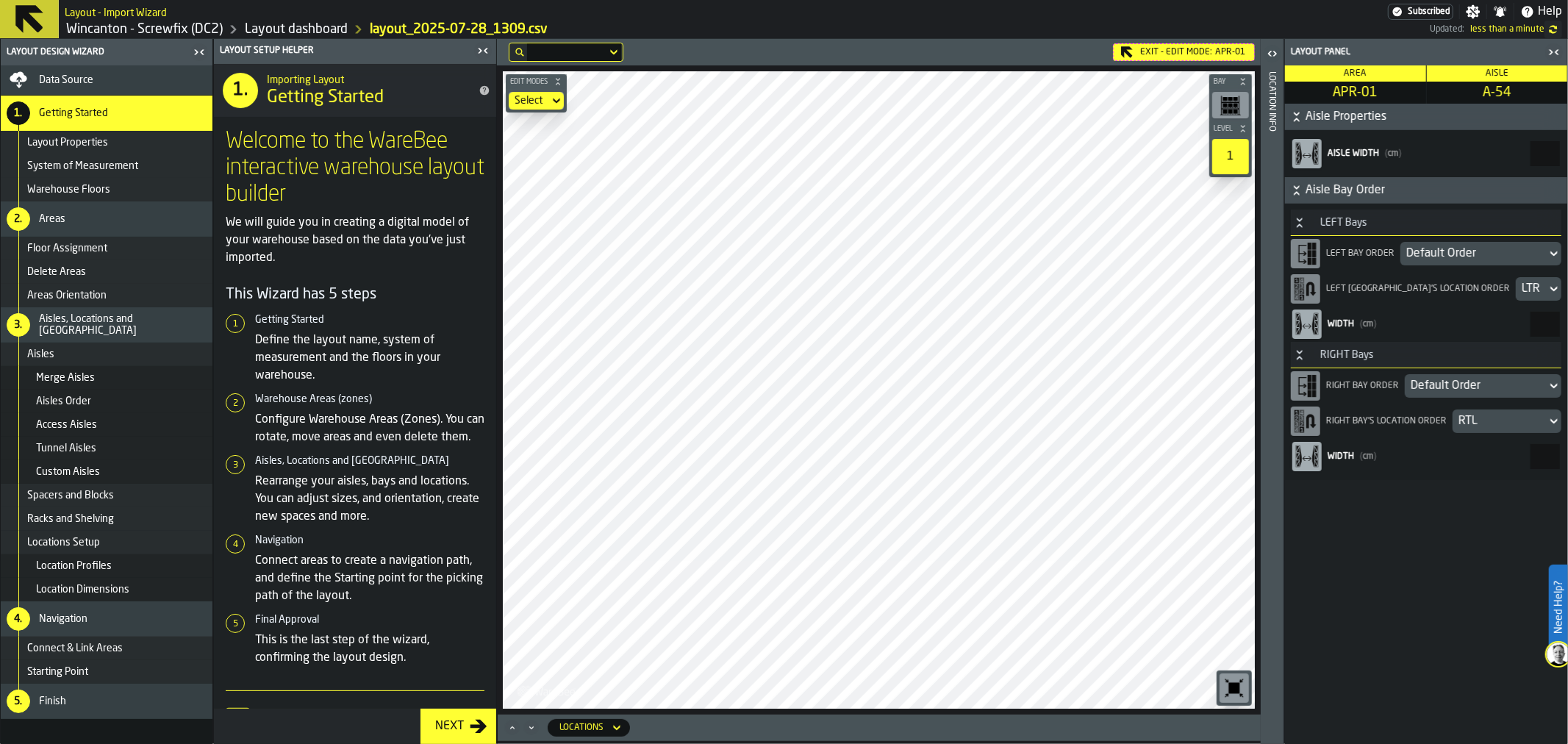
click at [1470, 258] on div "Default Order" at bounding box center [1474, 254] width 134 height 17
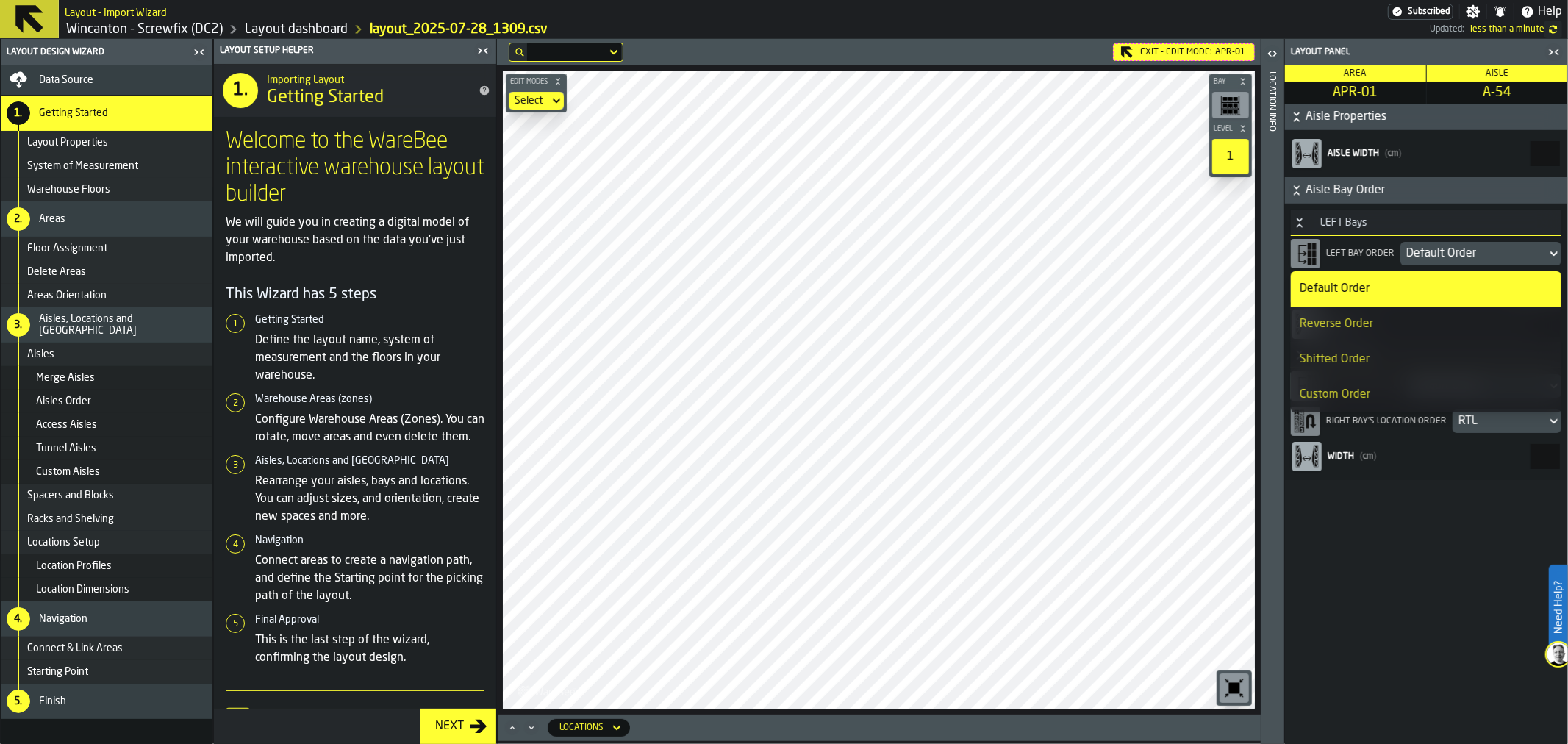
click at [1400, 321] on div "Reverse Order" at bounding box center [1426, 324] width 253 height 17
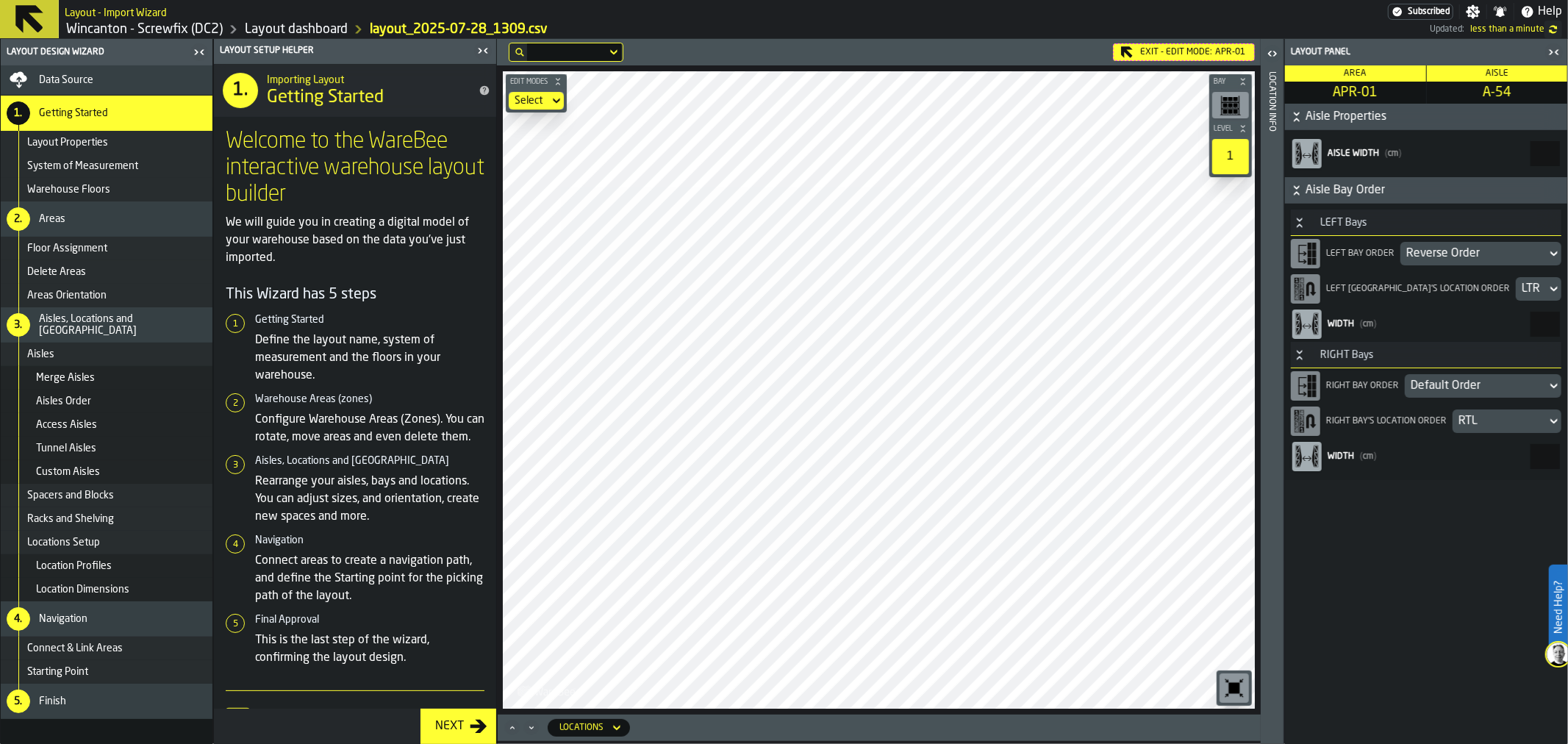
click at [1477, 390] on div "Default Order" at bounding box center [1476, 386] width 130 height 17
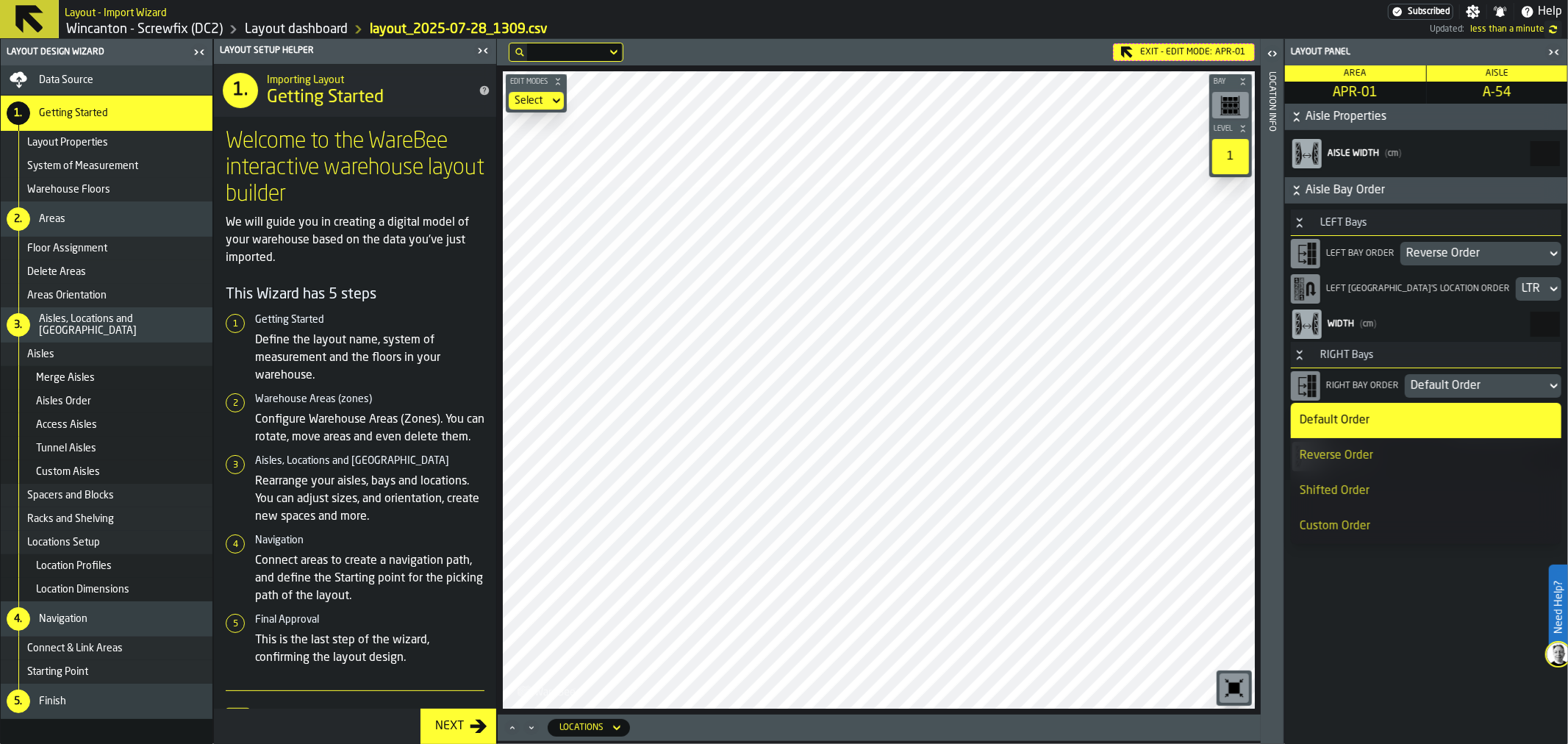
drag, startPoint x: 1360, startPoint y: 454, endPoint x: 1329, endPoint y: 442, distance: 33.2
click at [1358, 453] on div "Reverse Order" at bounding box center [1426, 456] width 253 height 17
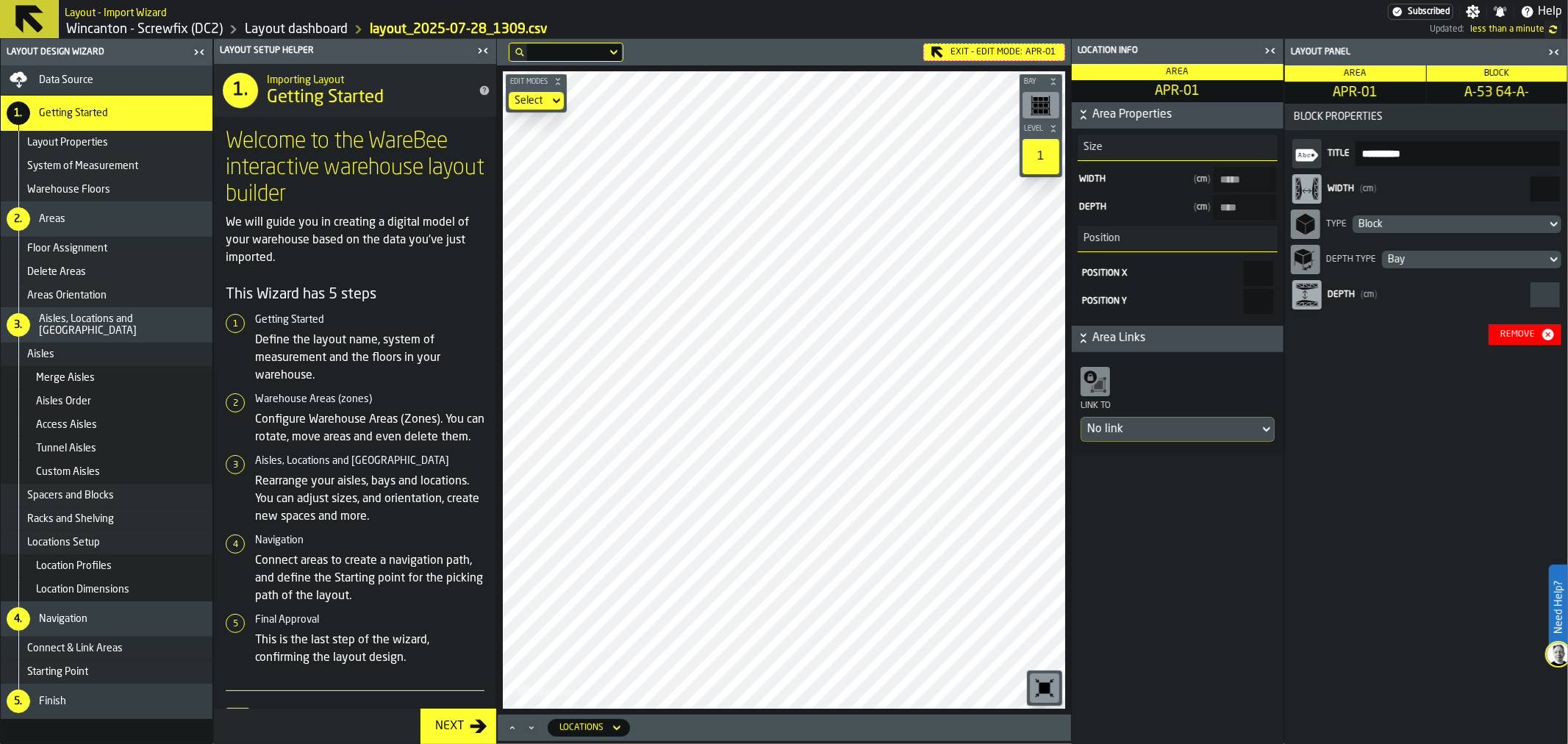
click at [1533, 334] on div "Remove" at bounding box center [1517, 334] width 47 height 11
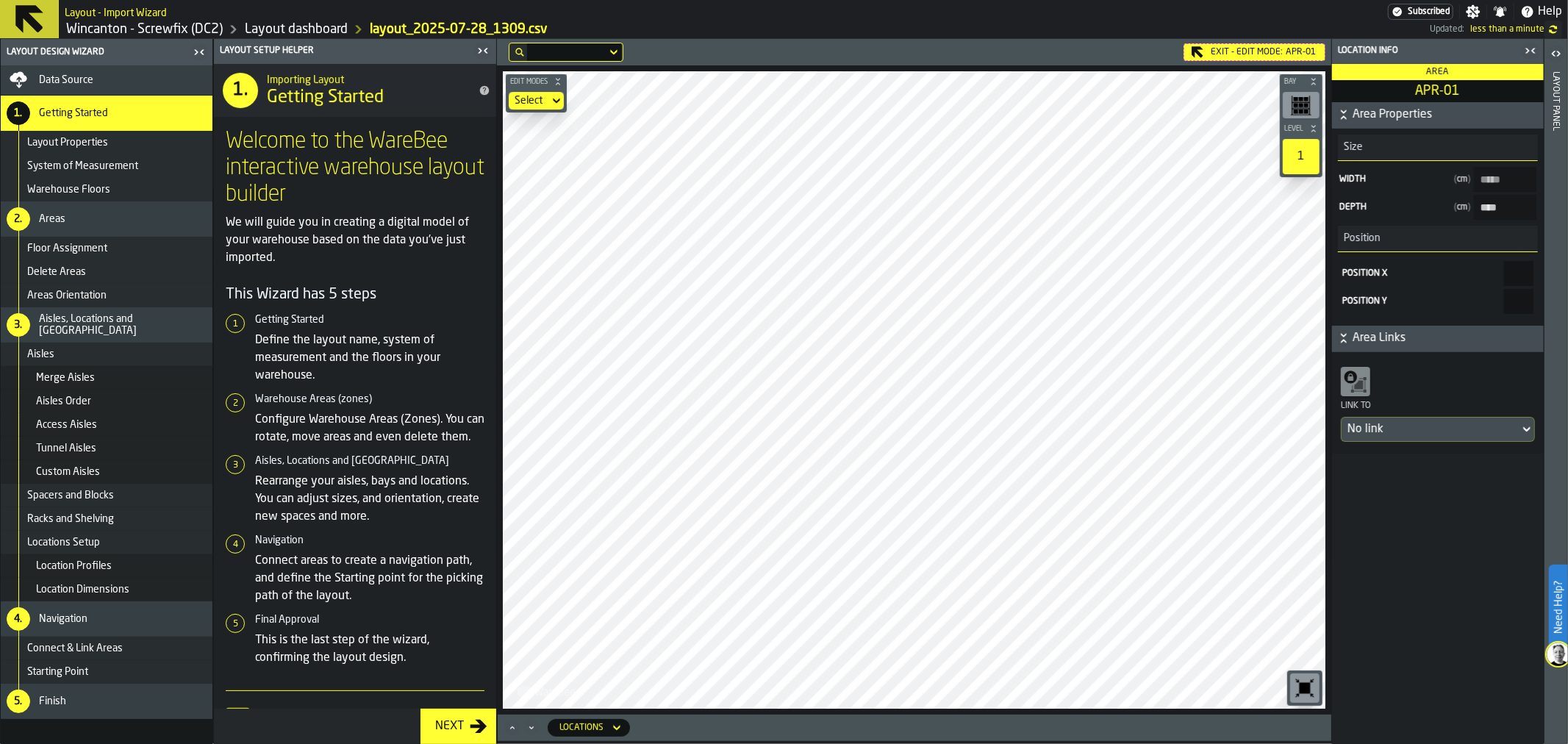
type input "****"
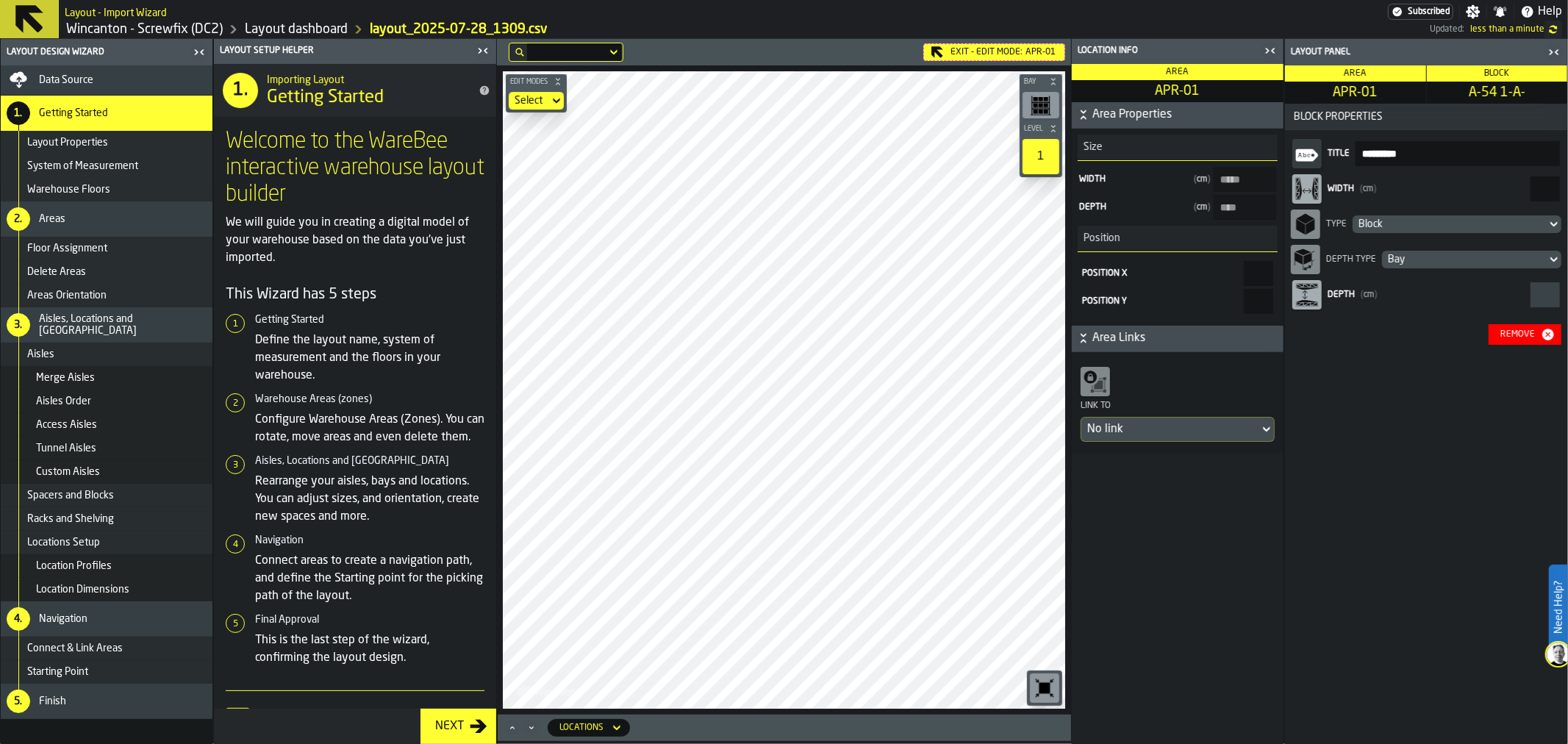
click at [1504, 335] on div "Remove" at bounding box center [1517, 334] width 47 height 11
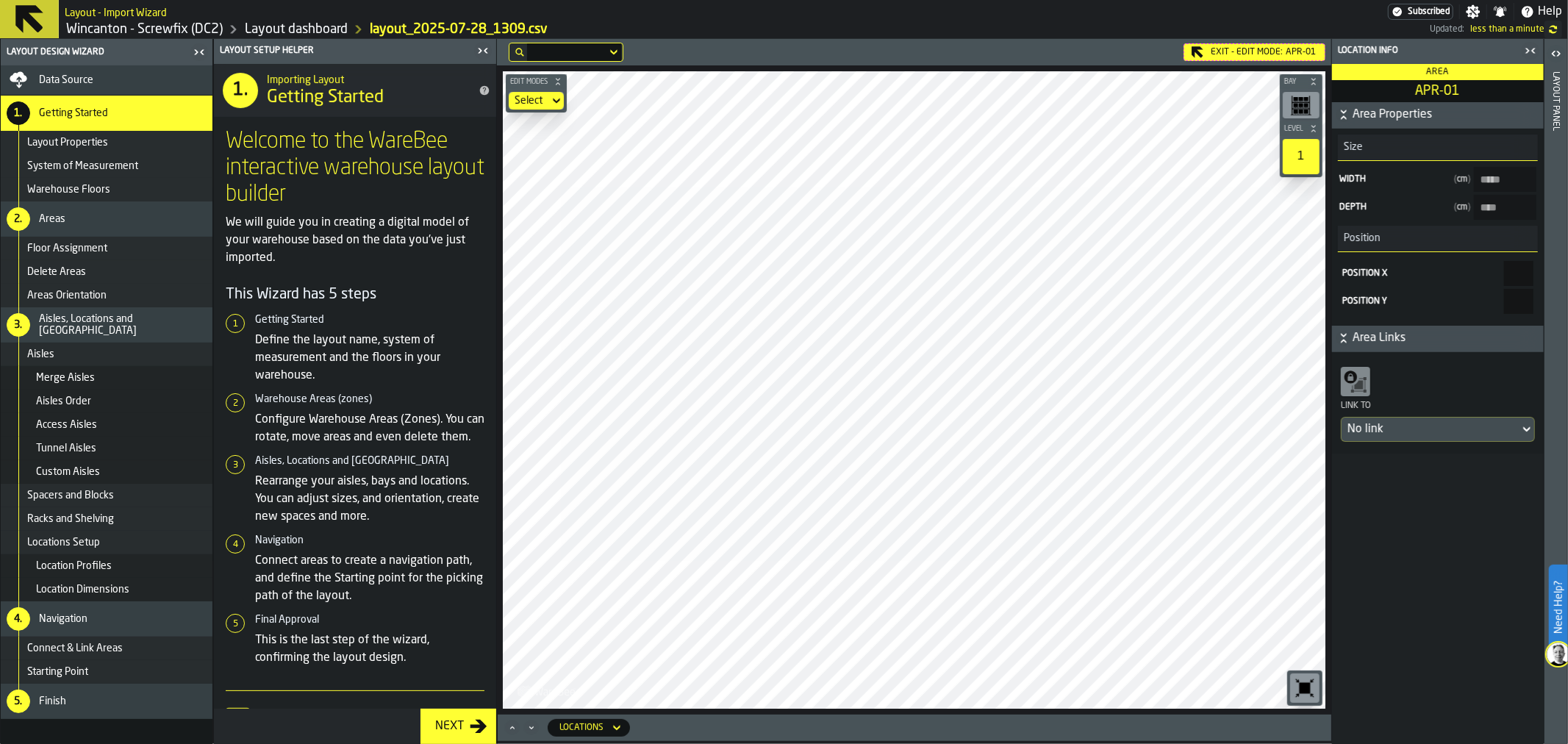
type input "****"
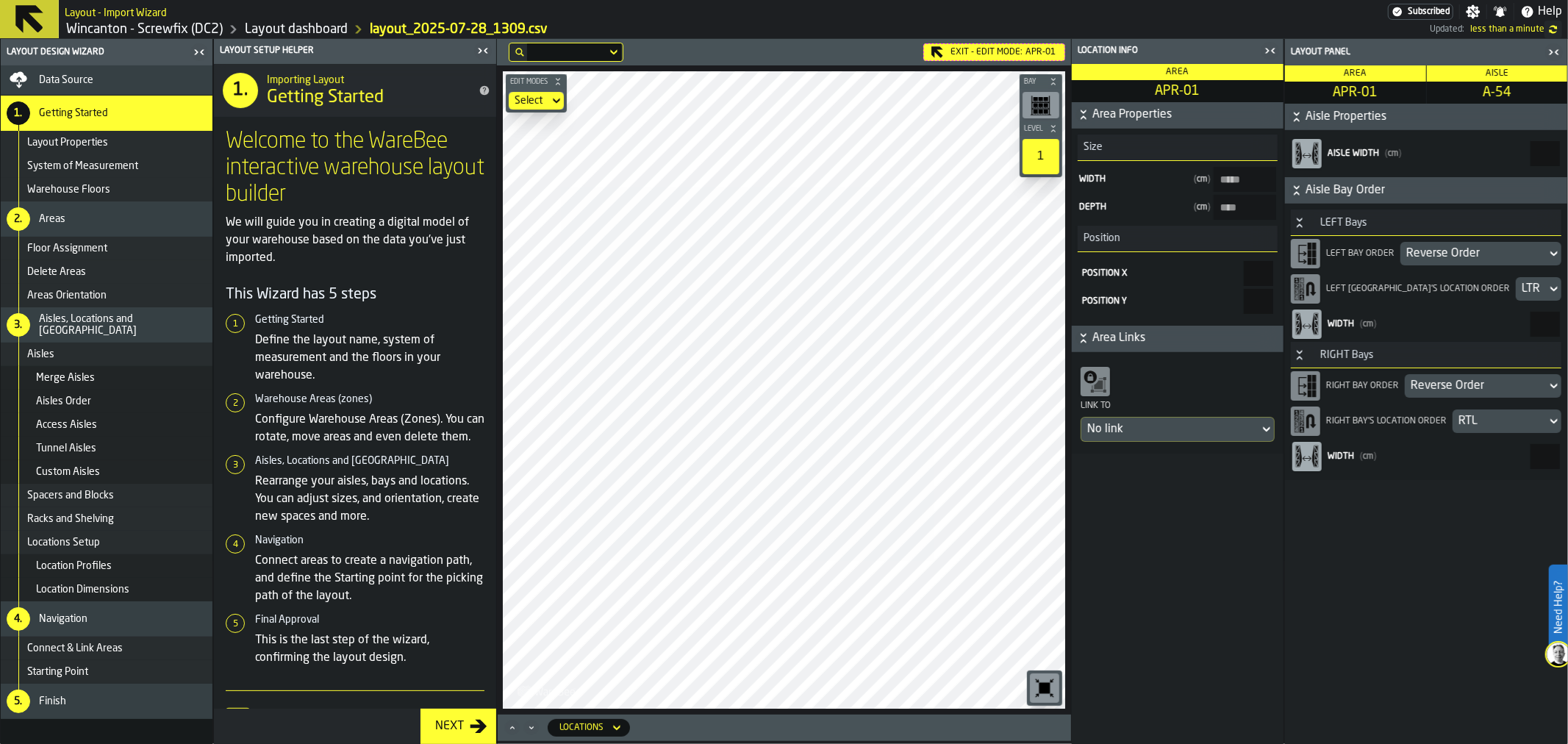
click at [1521, 289] on div "LTR" at bounding box center [1531, 288] width 19 height 17
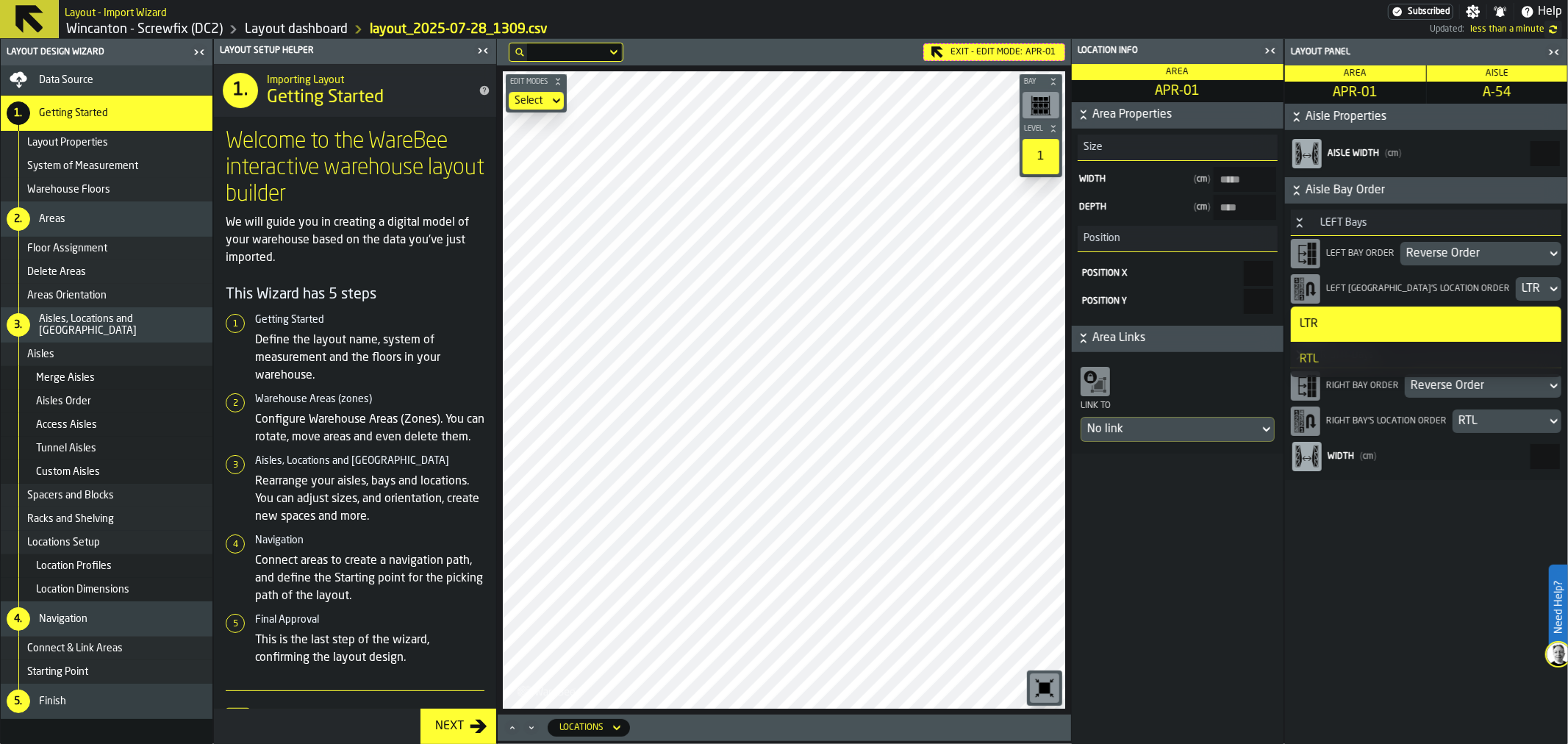
click at [1521, 288] on div "LTR" at bounding box center [1531, 288] width 19 height 17
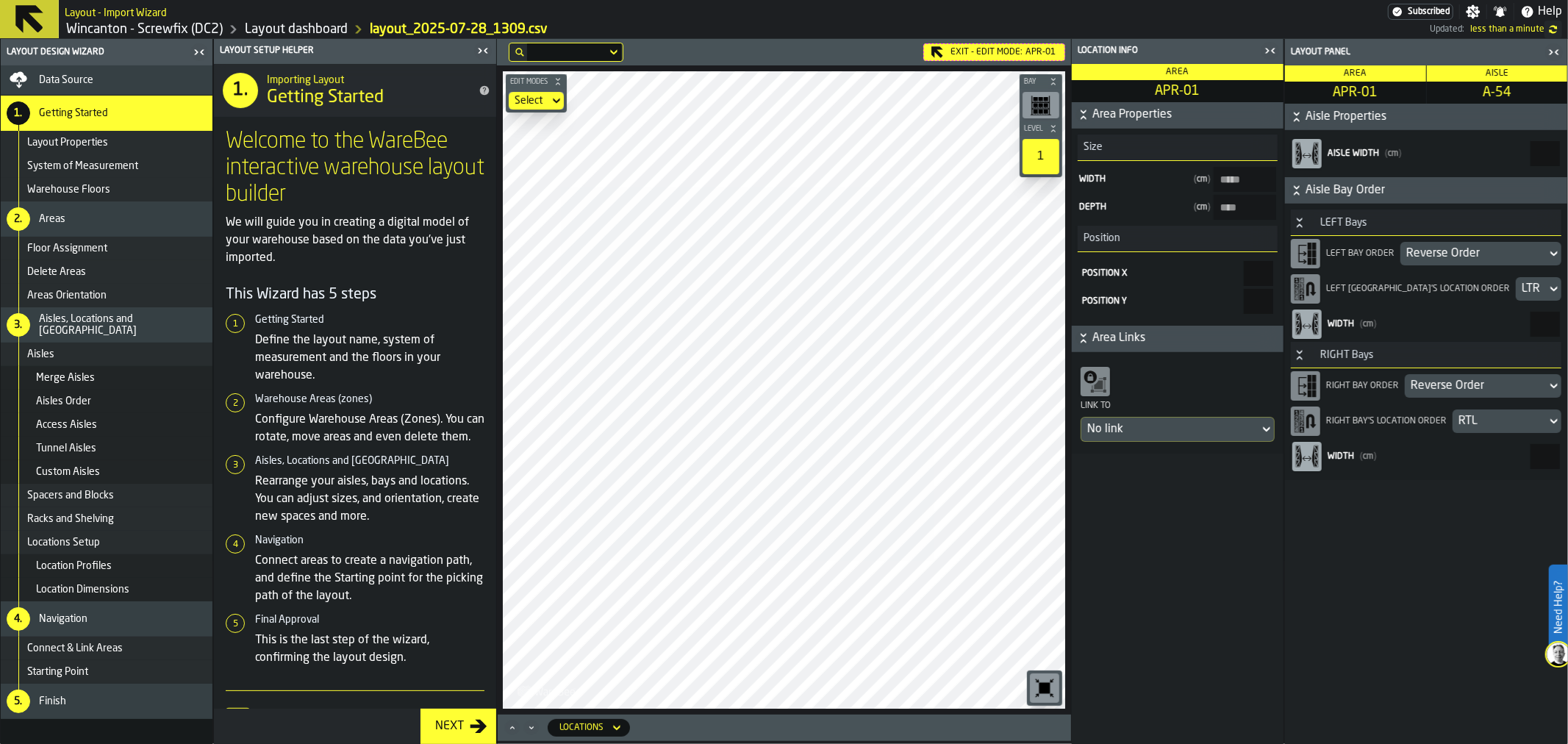
click at [1521, 288] on div "LTR" at bounding box center [1531, 288] width 19 height 17
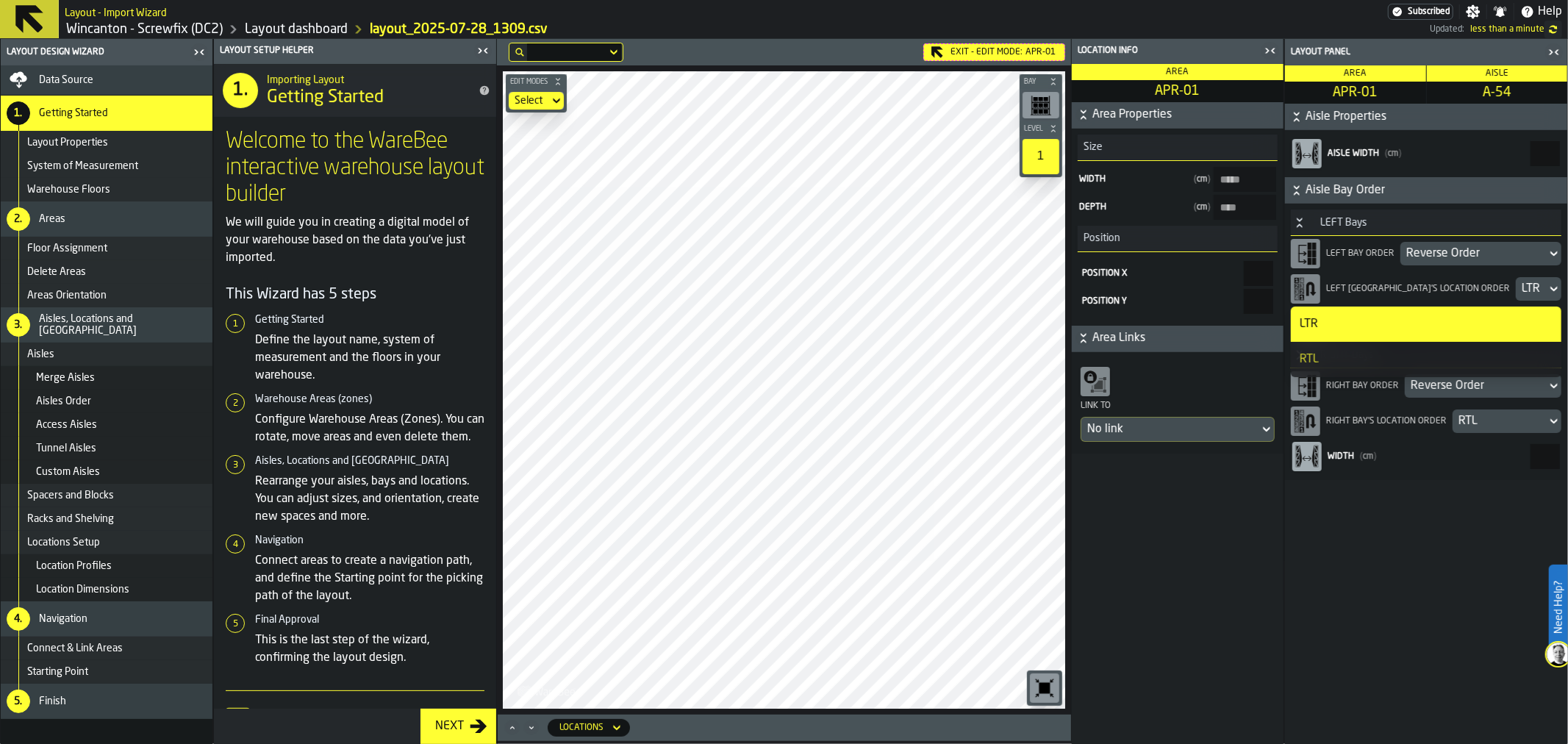
click at [1369, 358] on div "RTL" at bounding box center [1426, 359] width 253 height 17
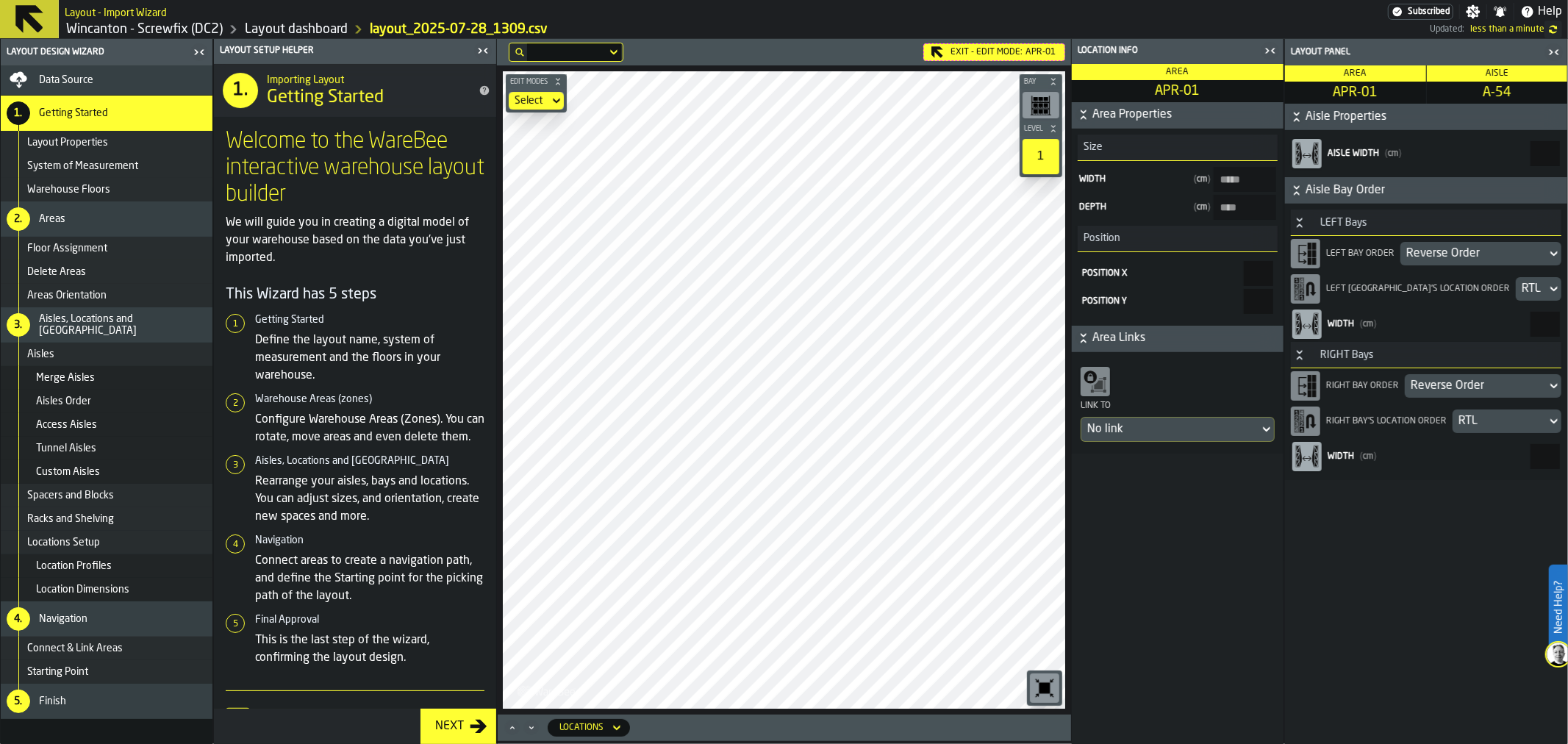
click at [1488, 421] on div "RTL" at bounding box center [1499, 422] width 83 height 17
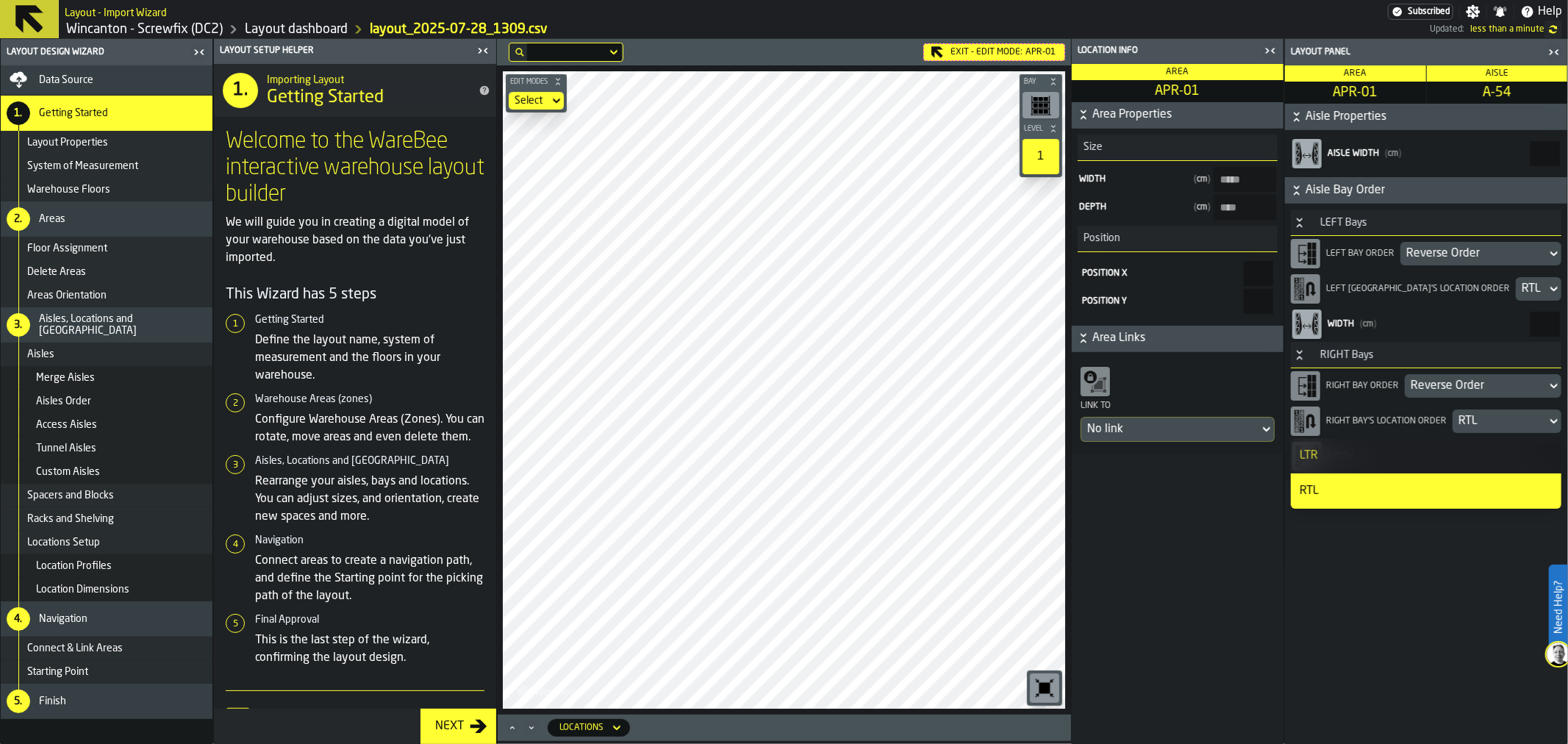
click at [1429, 455] on div "LTR" at bounding box center [1426, 456] width 253 height 17
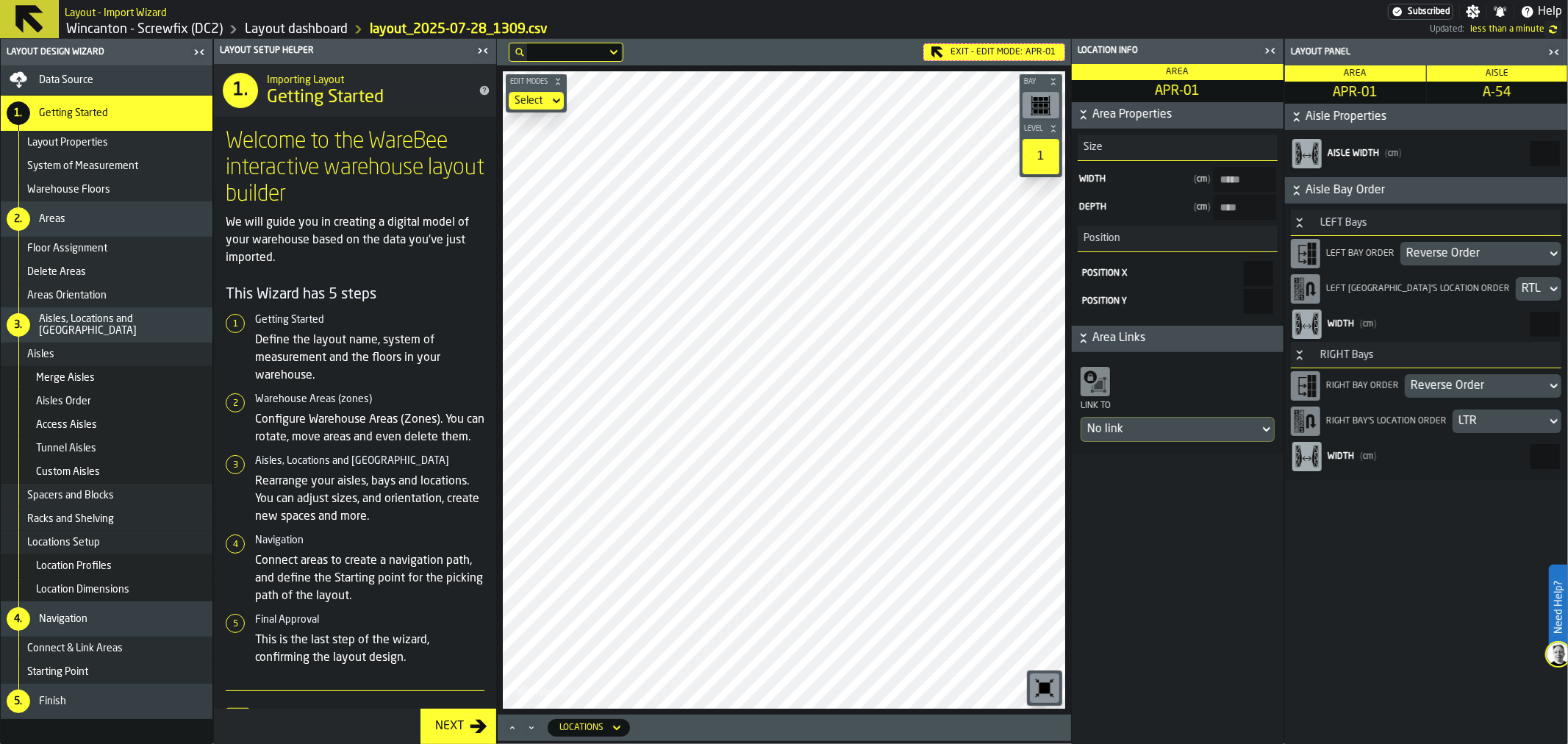
click at [1521, 283] on div "RTL" at bounding box center [1531, 288] width 19 height 17
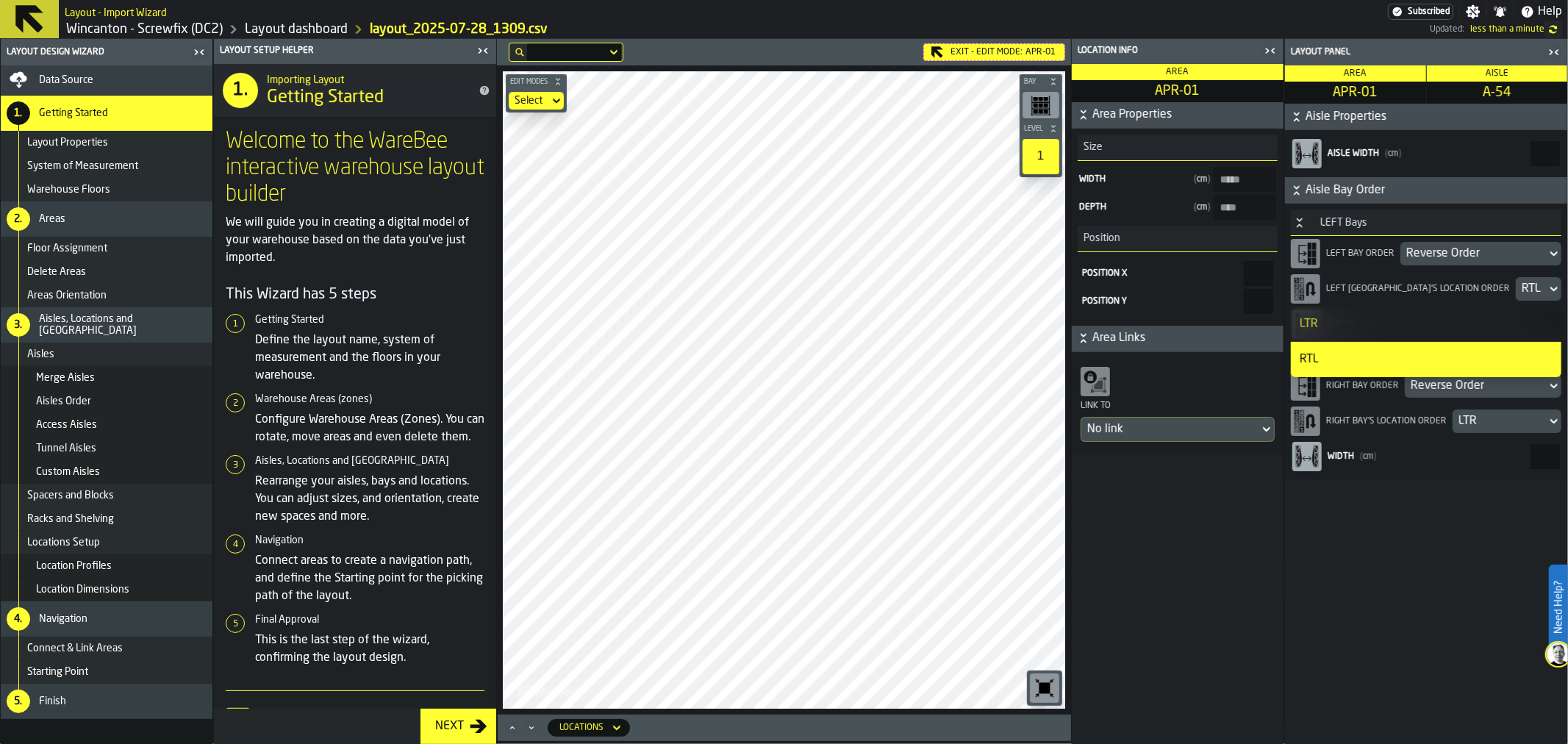
click at [1521, 283] on div "RTL" at bounding box center [1531, 288] width 19 height 17
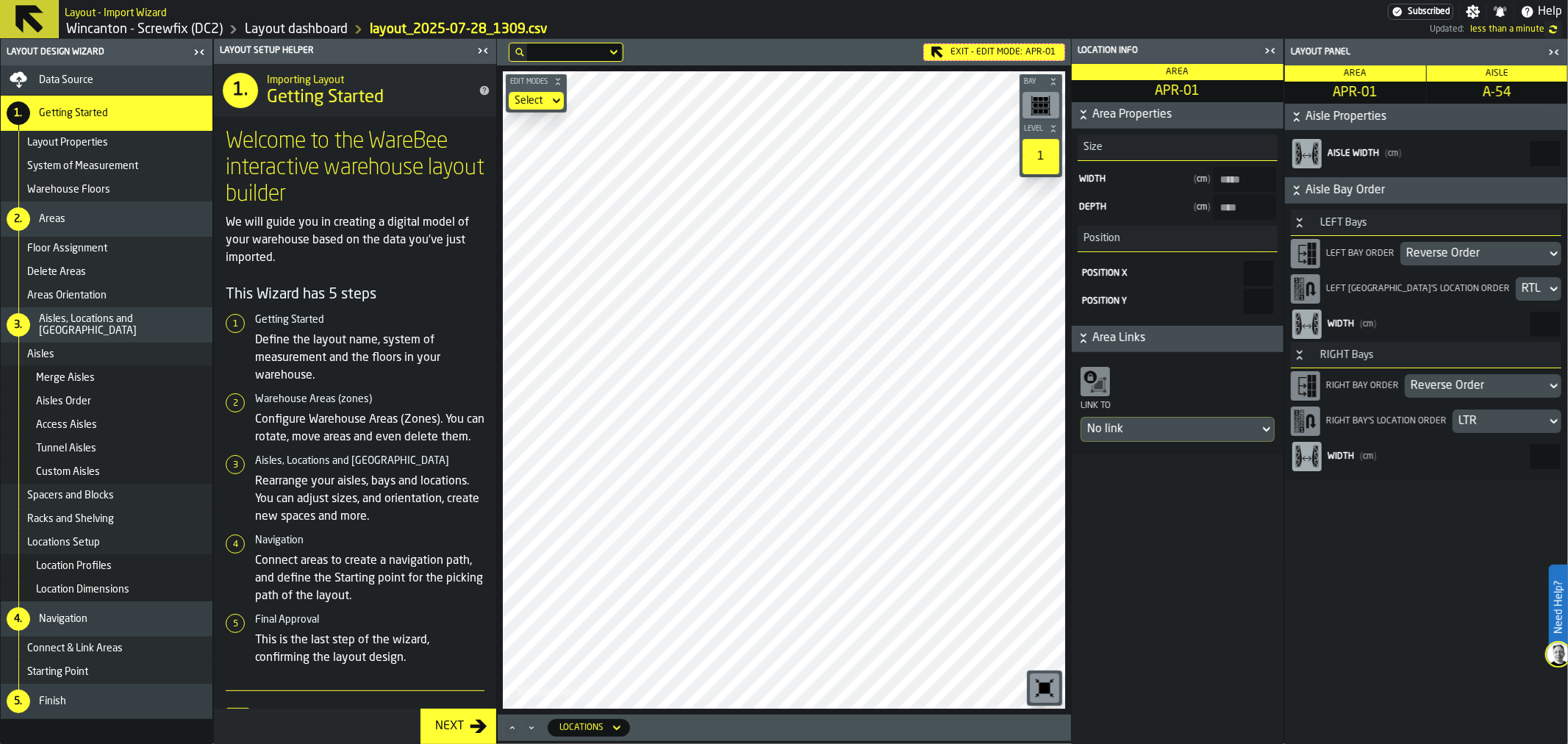
click at [1392, 197] on span "Aisle Bay Order" at bounding box center [1435, 190] width 258 height 17
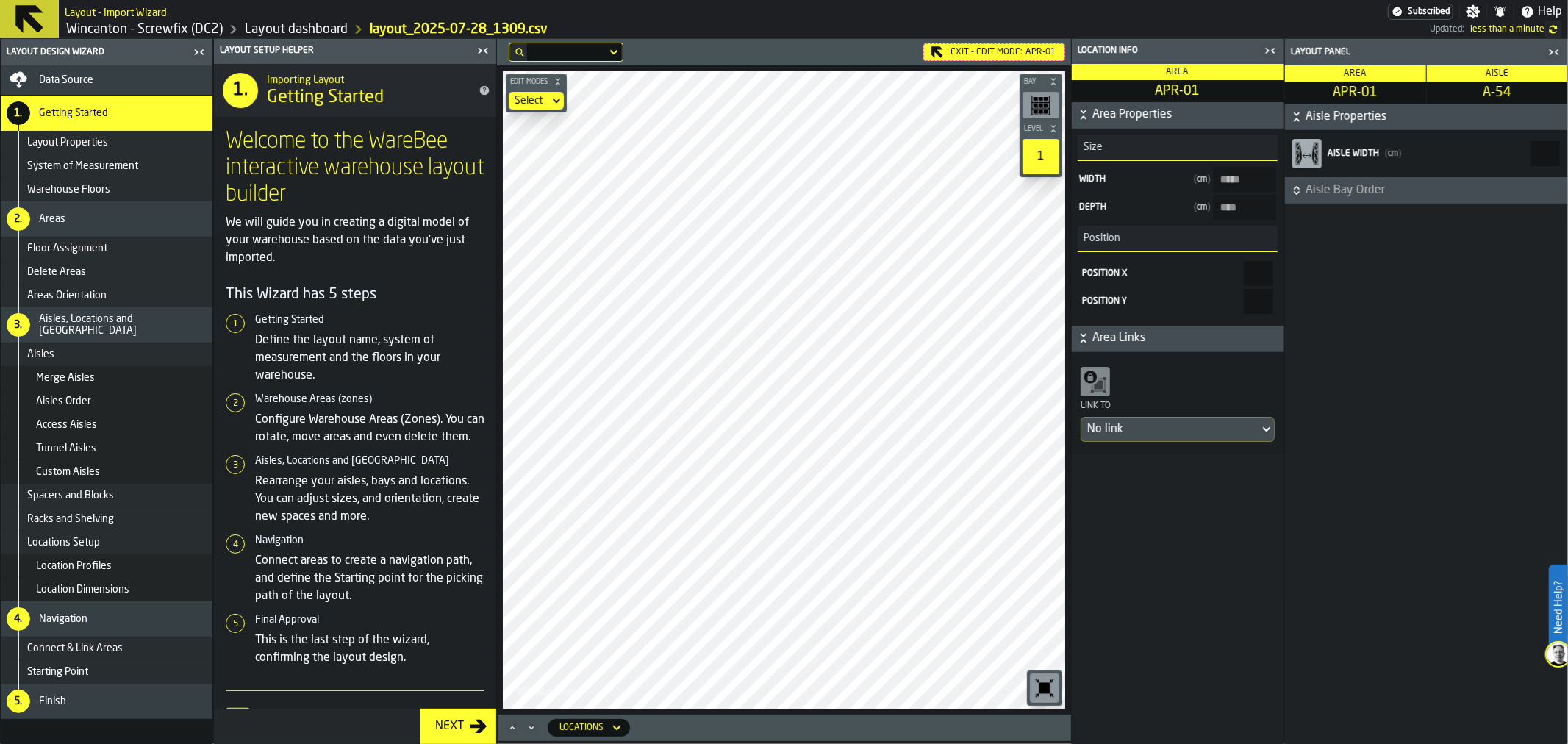
click at [1393, 193] on span "Aisle Bay Order" at bounding box center [1435, 190] width 258 height 17
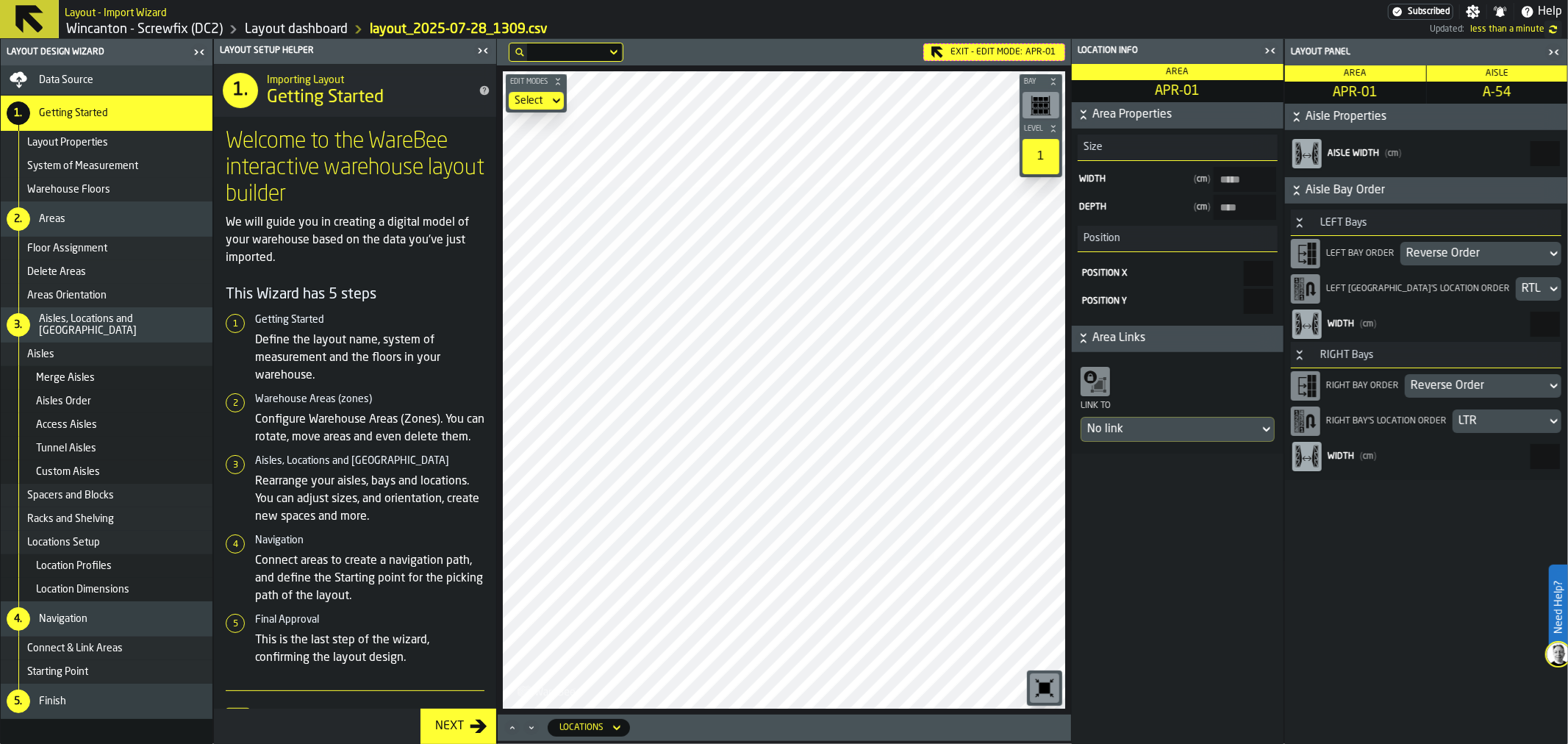
click at [1521, 286] on div "RTL" at bounding box center [1531, 288] width 19 height 17
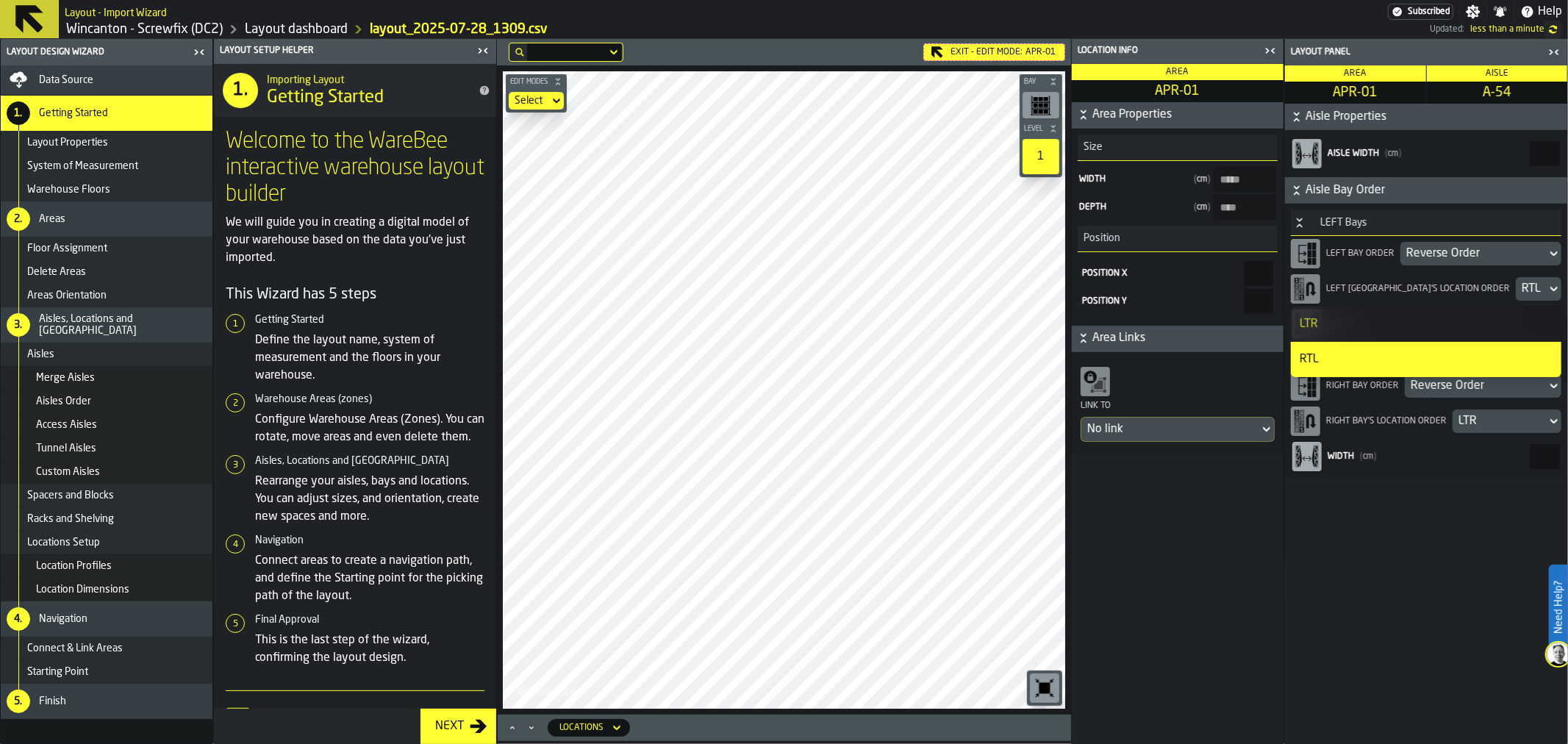
click at [1471, 318] on div "LTR" at bounding box center [1426, 324] width 253 height 17
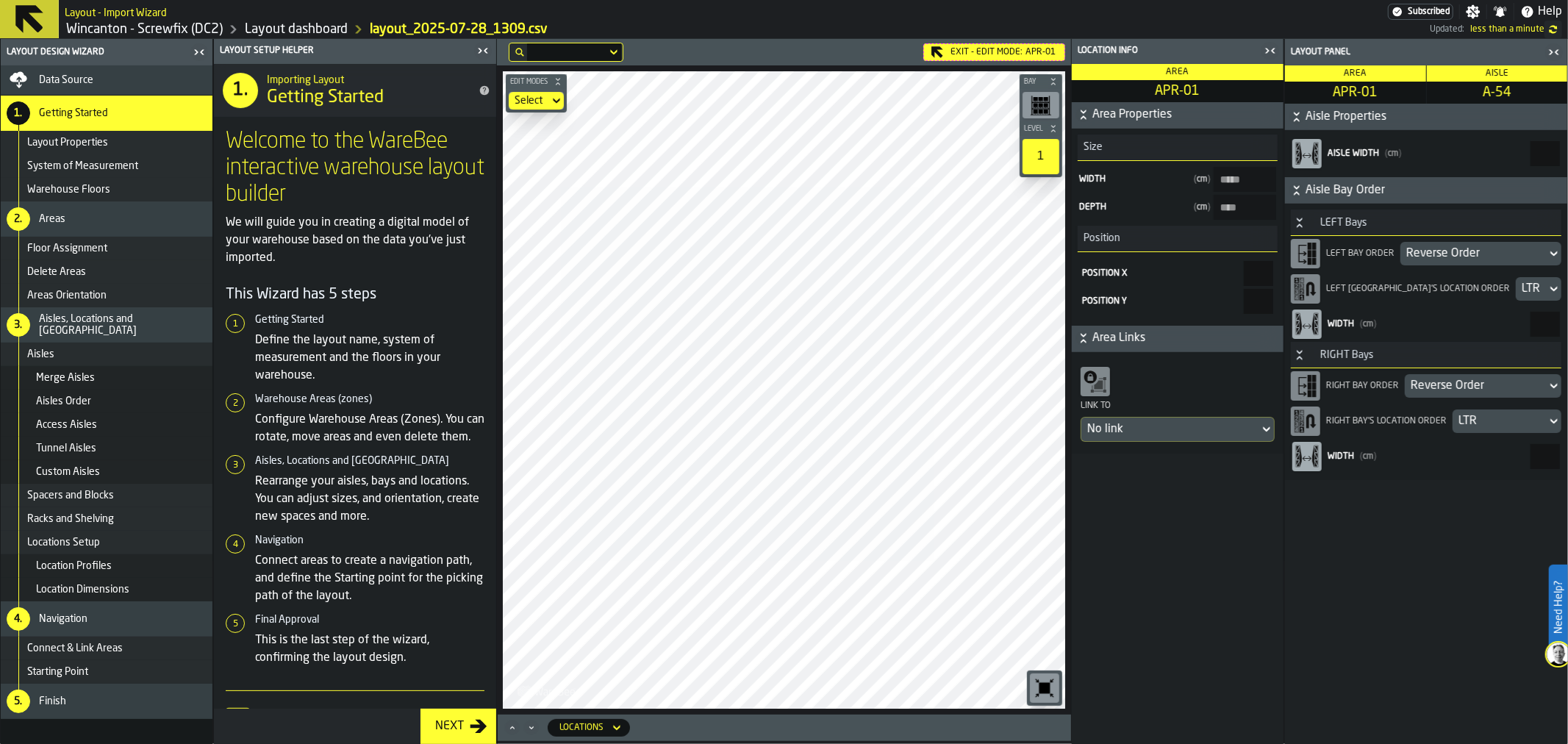
click at [1479, 420] on div "LTR" at bounding box center [1499, 422] width 83 height 17
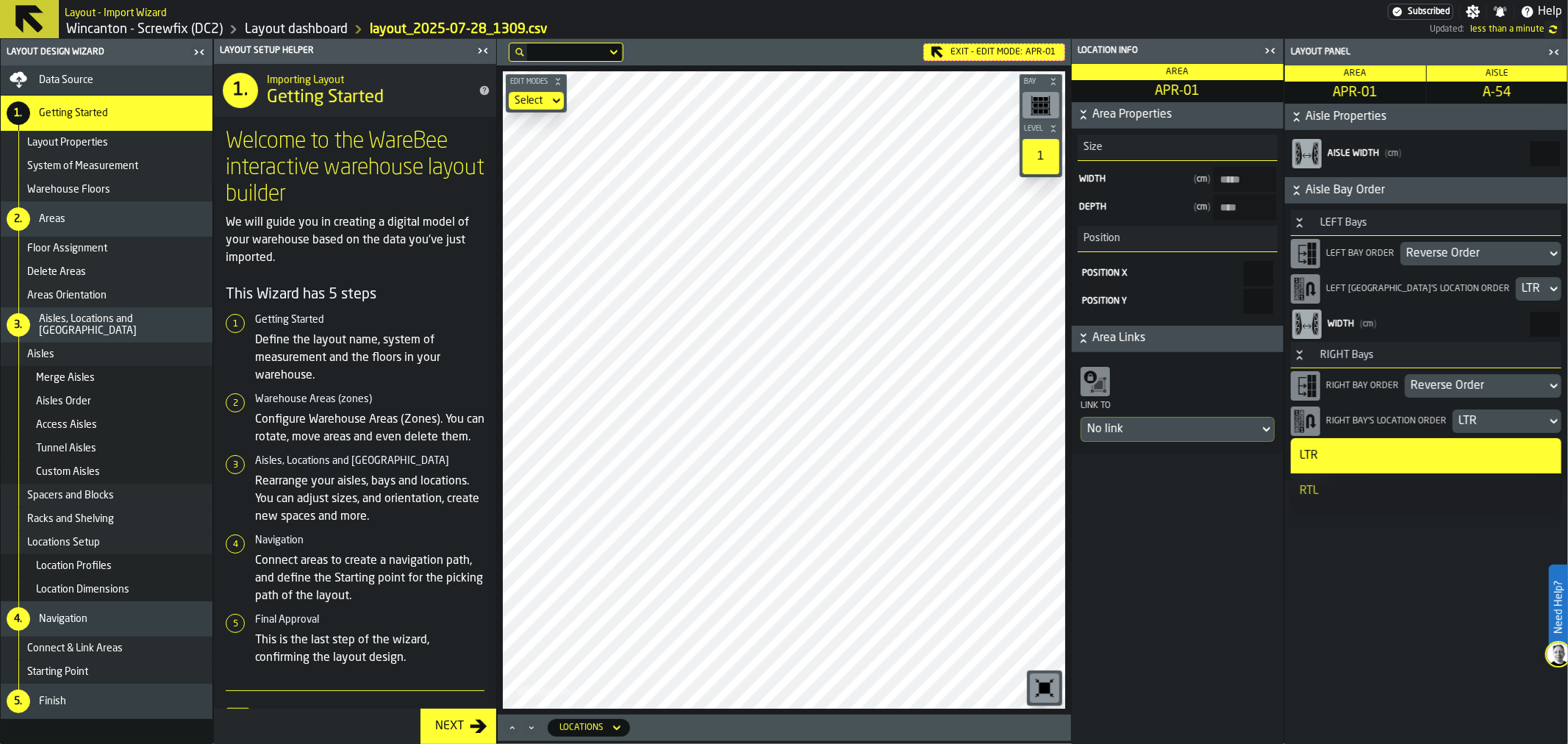
click at [1447, 488] on div "RTL" at bounding box center [1426, 490] width 253 height 17
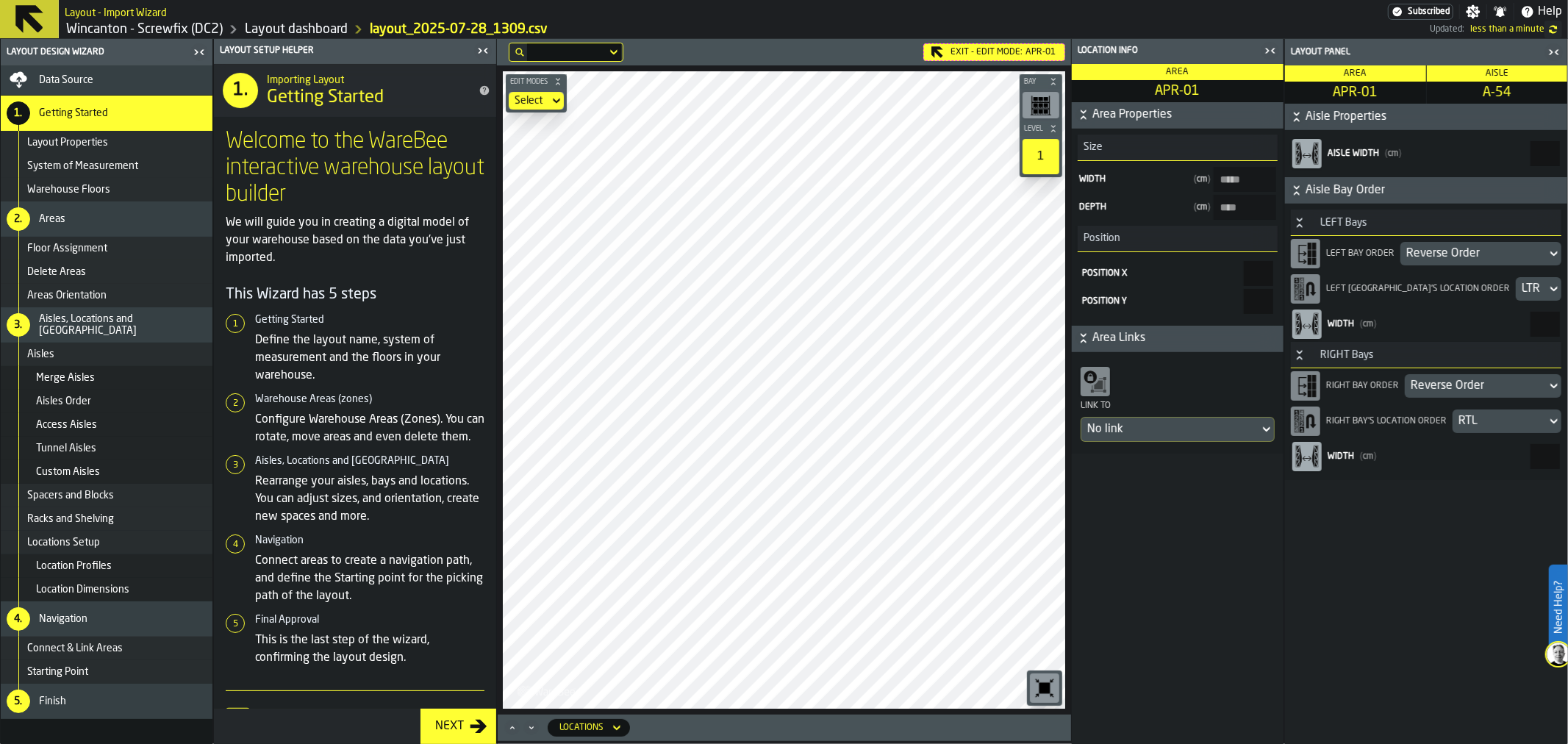
click at [1461, 258] on div "Reverse Order" at bounding box center [1474, 254] width 134 height 17
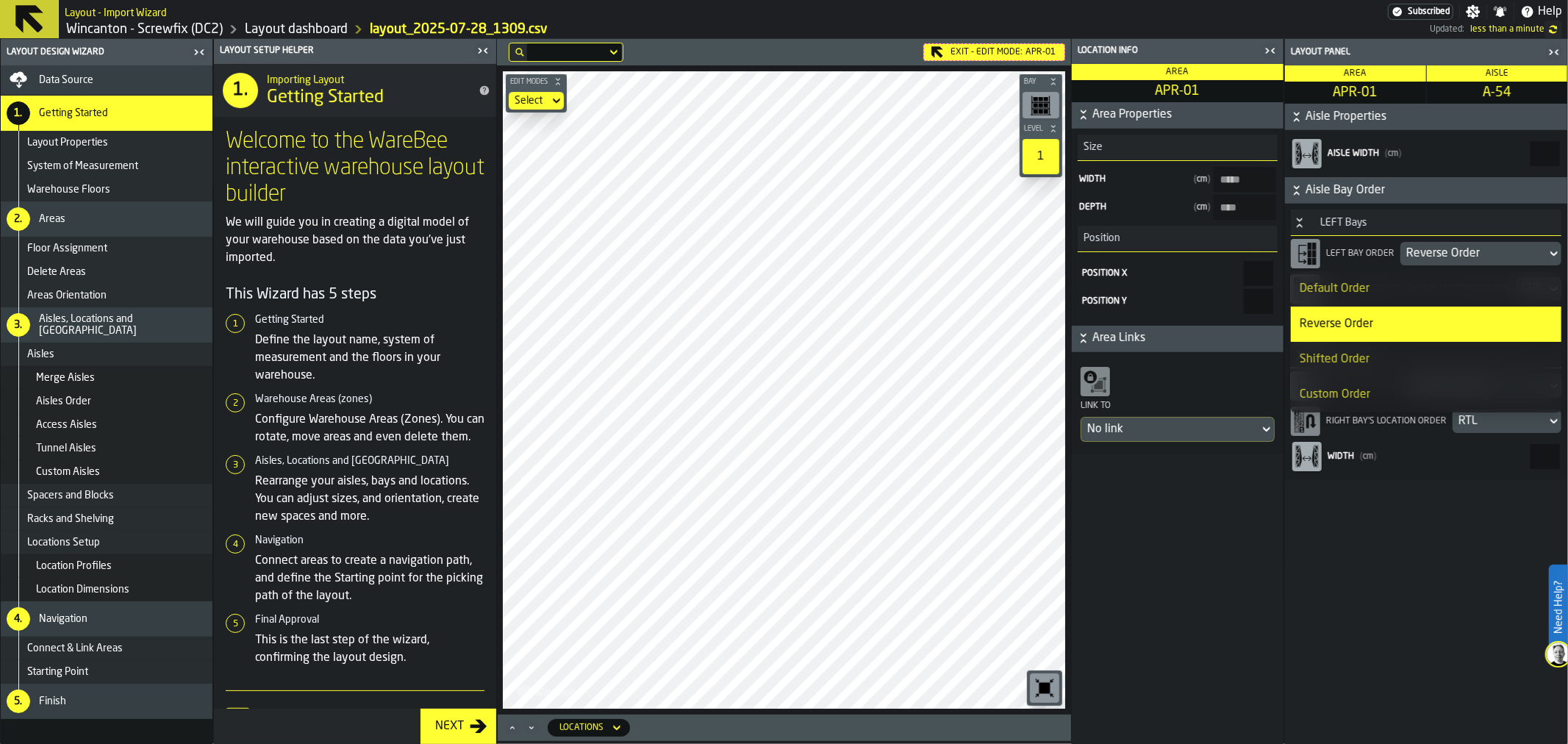
click at [1459, 255] on div "Reverse Order" at bounding box center [1474, 254] width 134 height 17
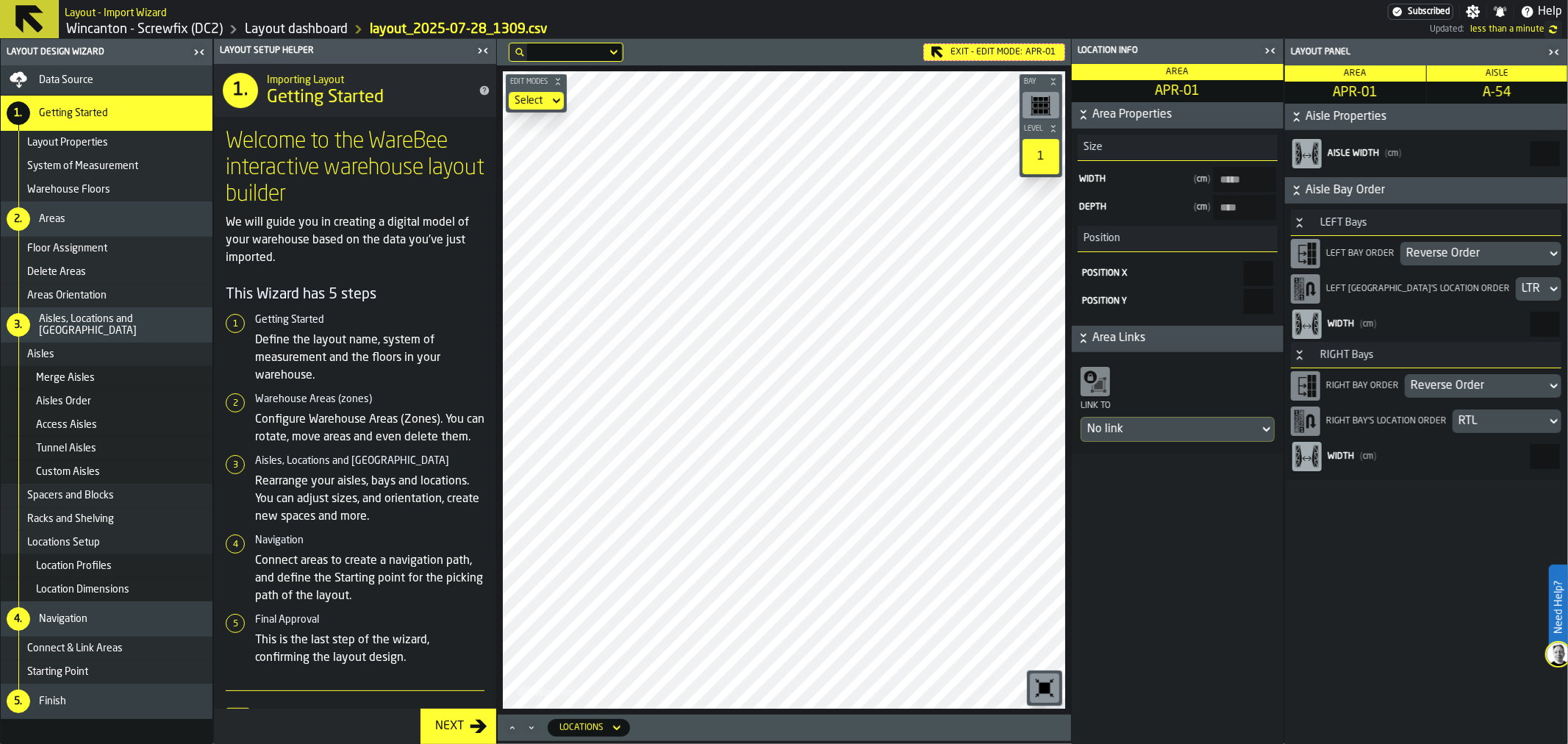
click at [1459, 255] on div "Reverse Order" at bounding box center [1474, 254] width 134 height 17
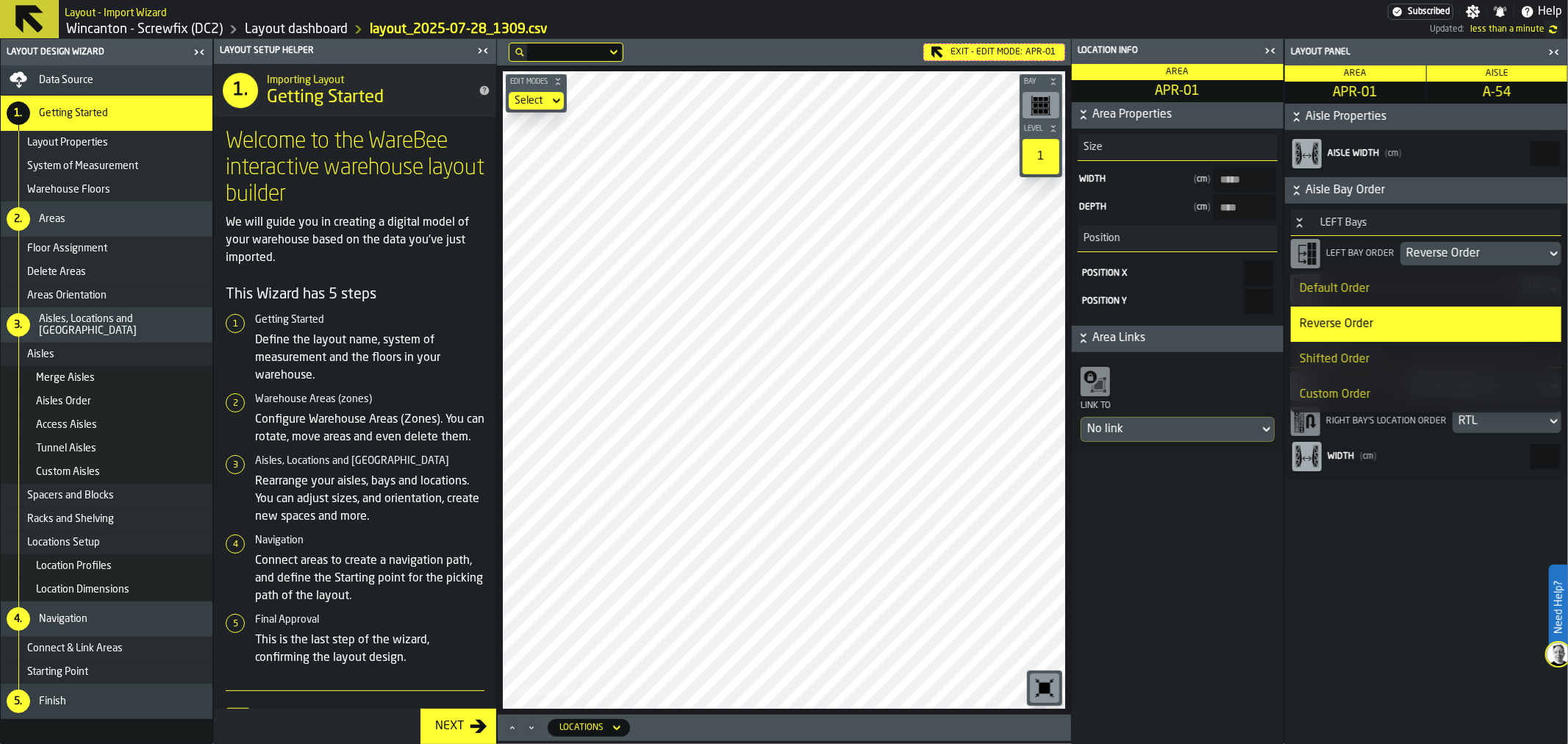
click at [1406, 347] on li "Shifted Order" at bounding box center [1426, 359] width 270 height 35
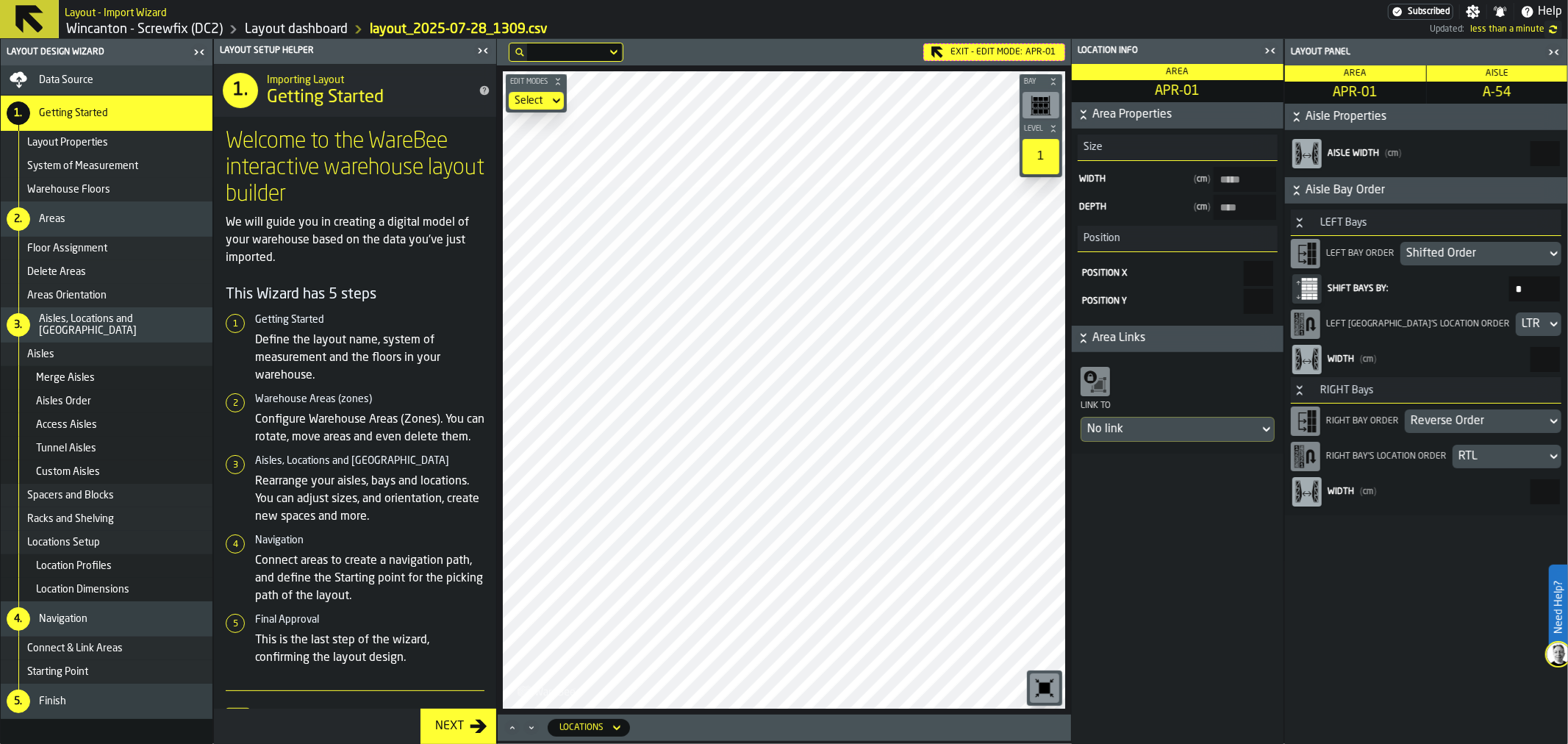
click at [1435, 253] on div "Shifted Order" at bounding box center [1474, 254] width 134 height 17
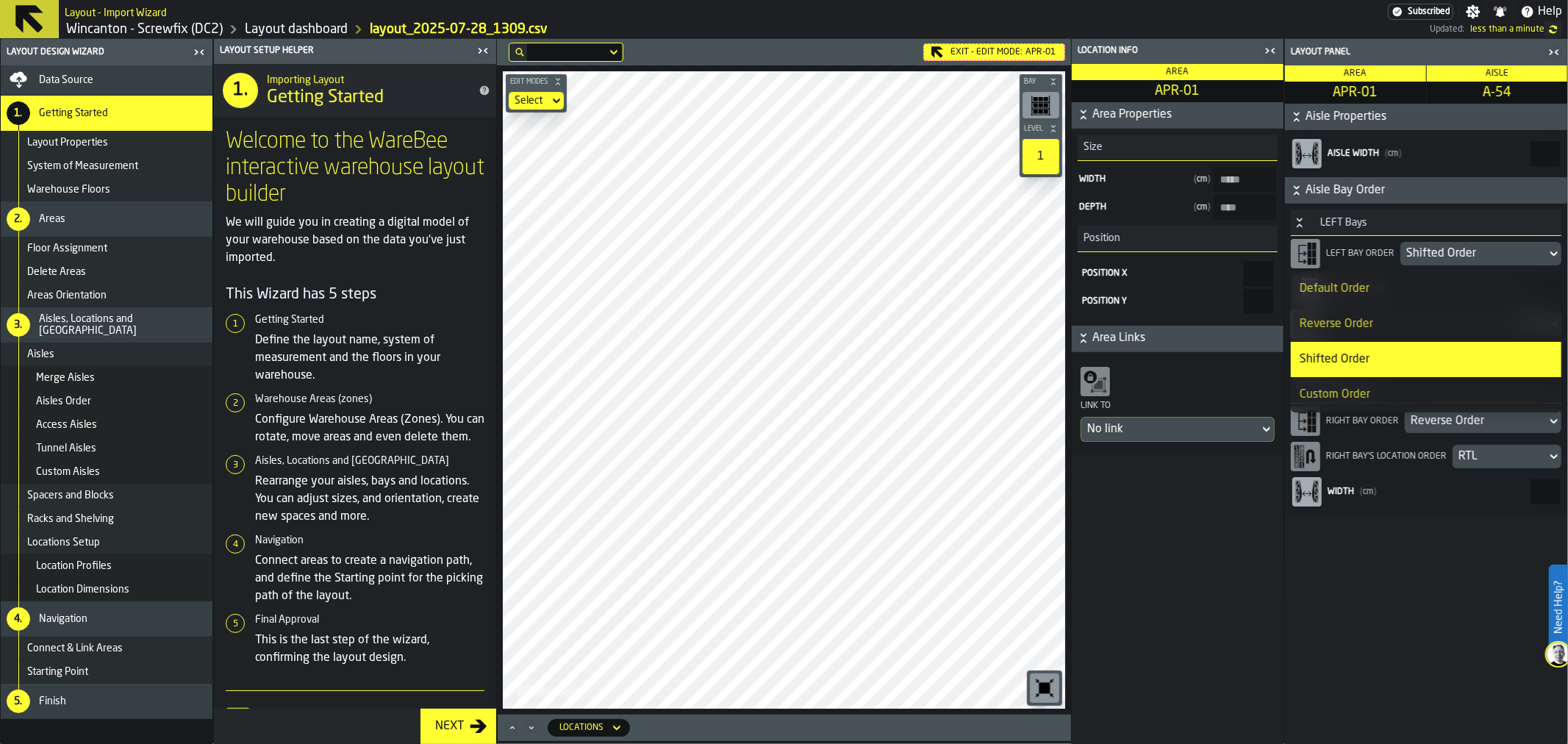
click at [1338, 394] on div "Custom Order" at bounding box center [1426, 394] width 253 height 17
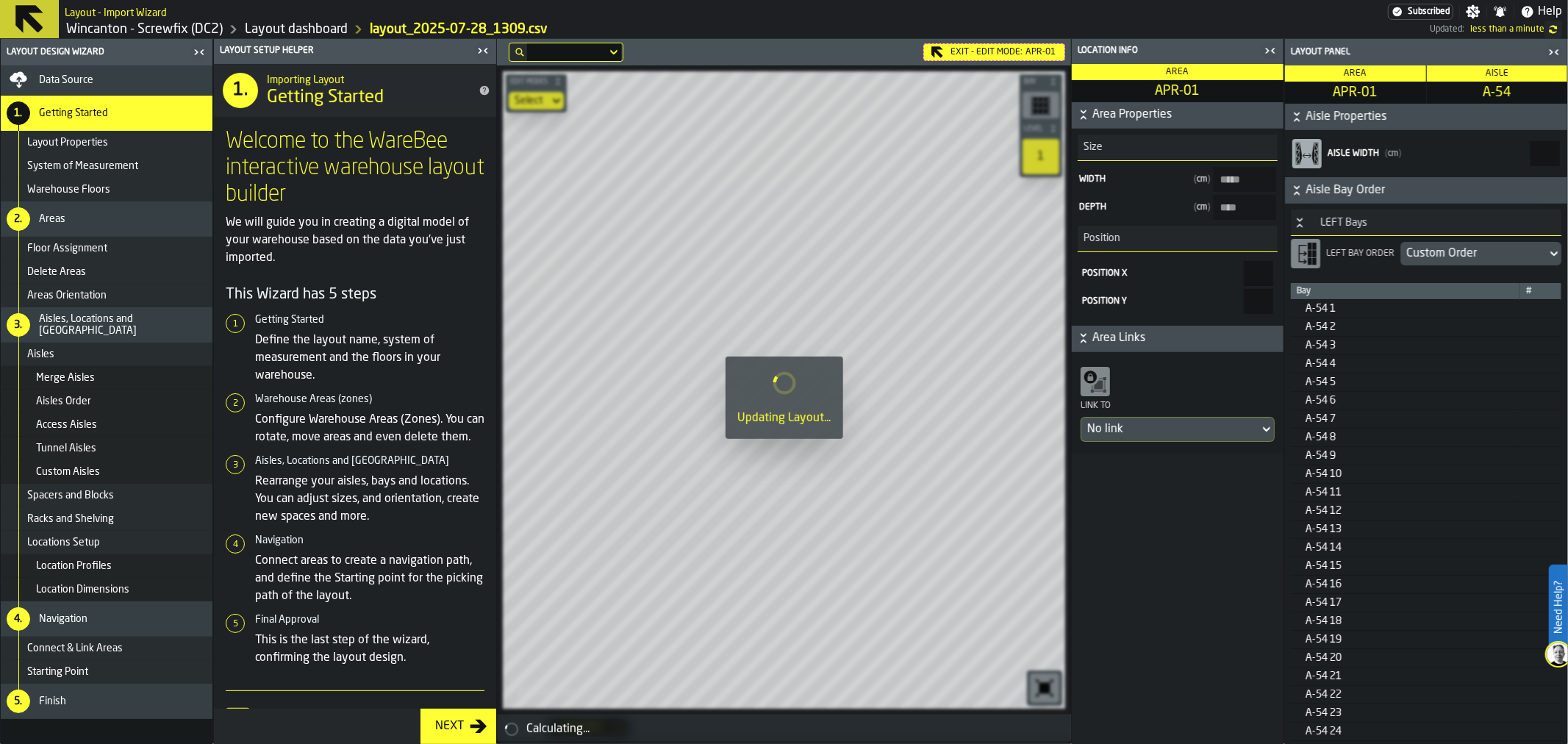
click at [1443, 261] on div "Custom Order" at bounding box center [1474, 254] width 134 height 17
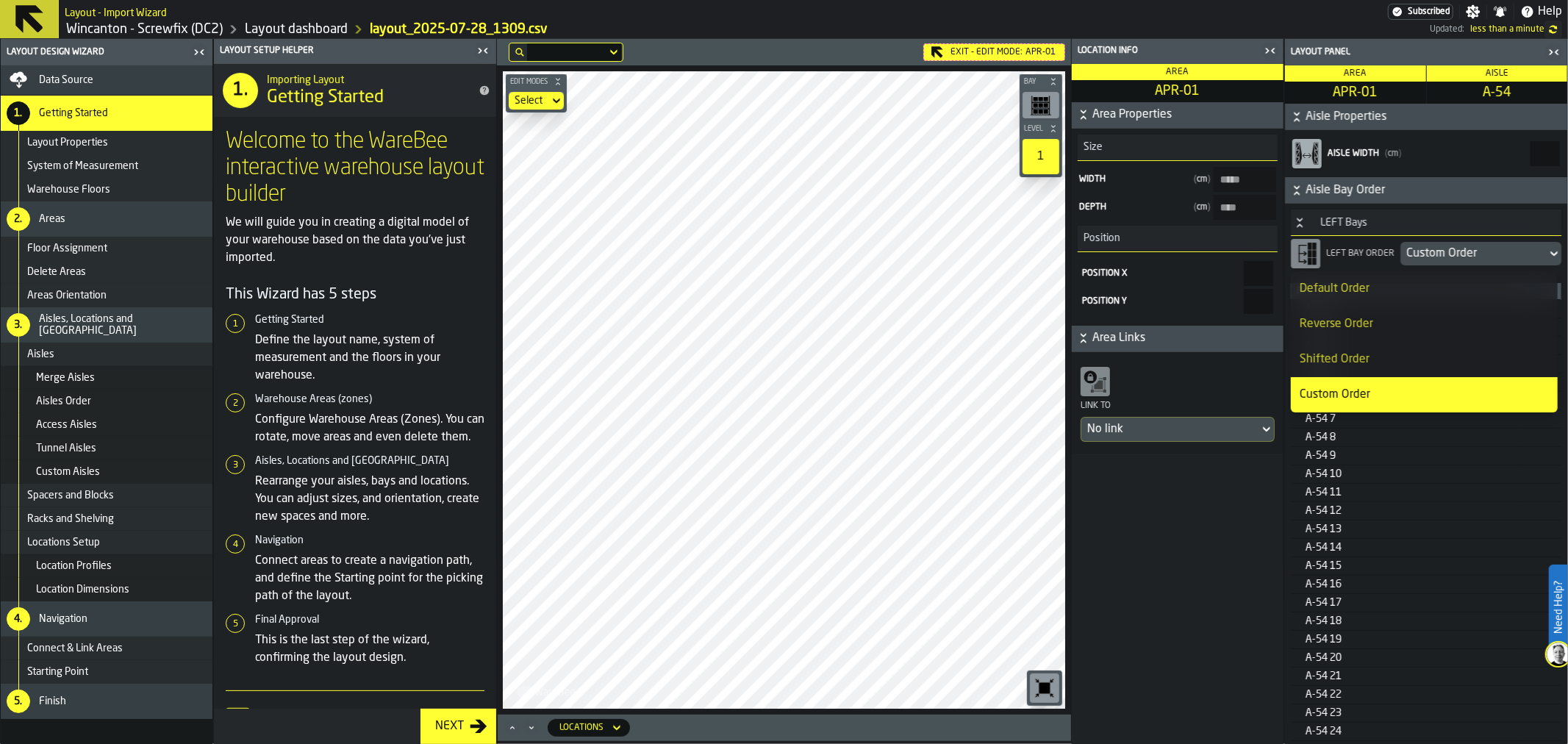
click at [1410, 287] on div "Default Order" at bounding box center [1424, 288] width 249 height 17
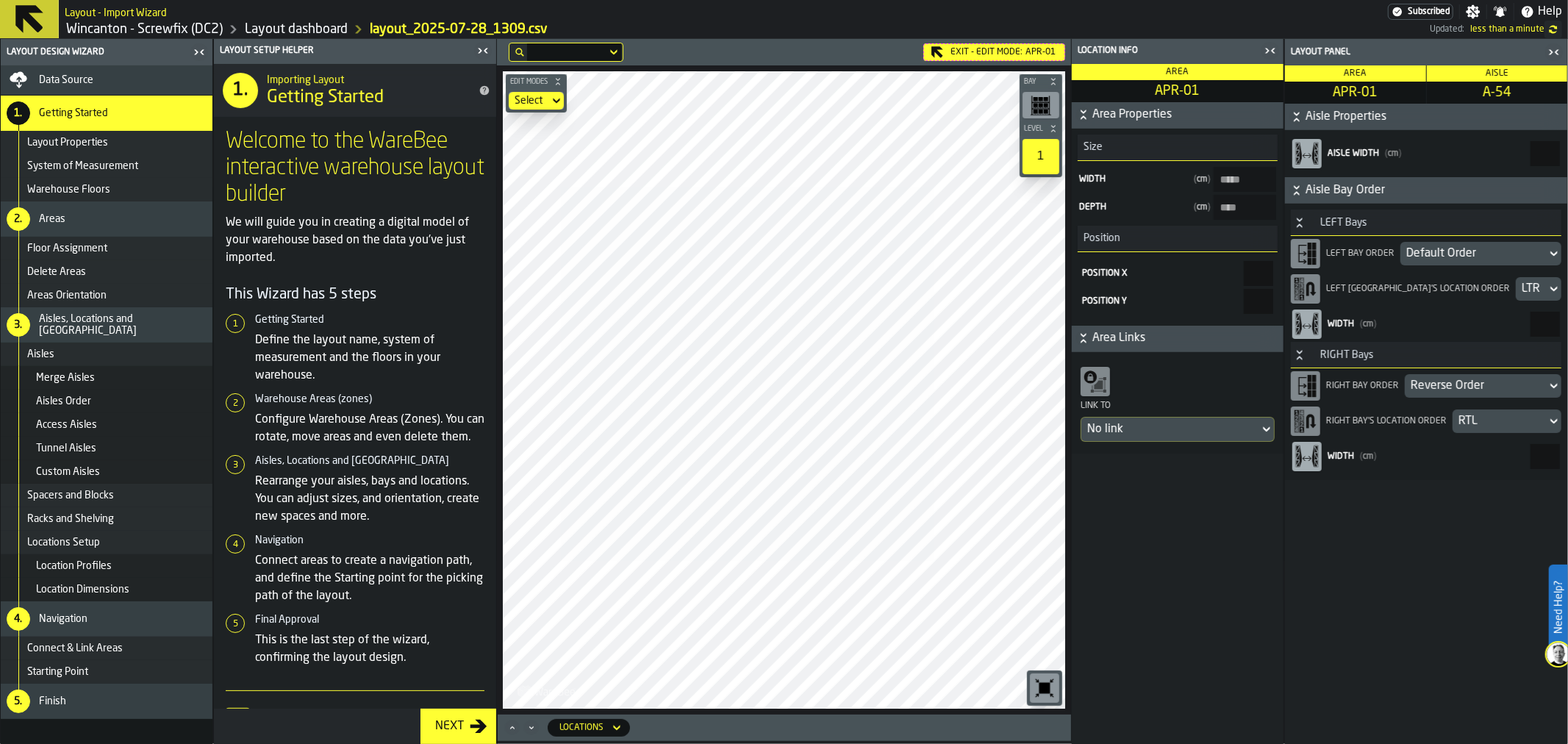
click at [89, 394] on div "Aisles Order" at bounding box center [107, 401] width 212 height 23
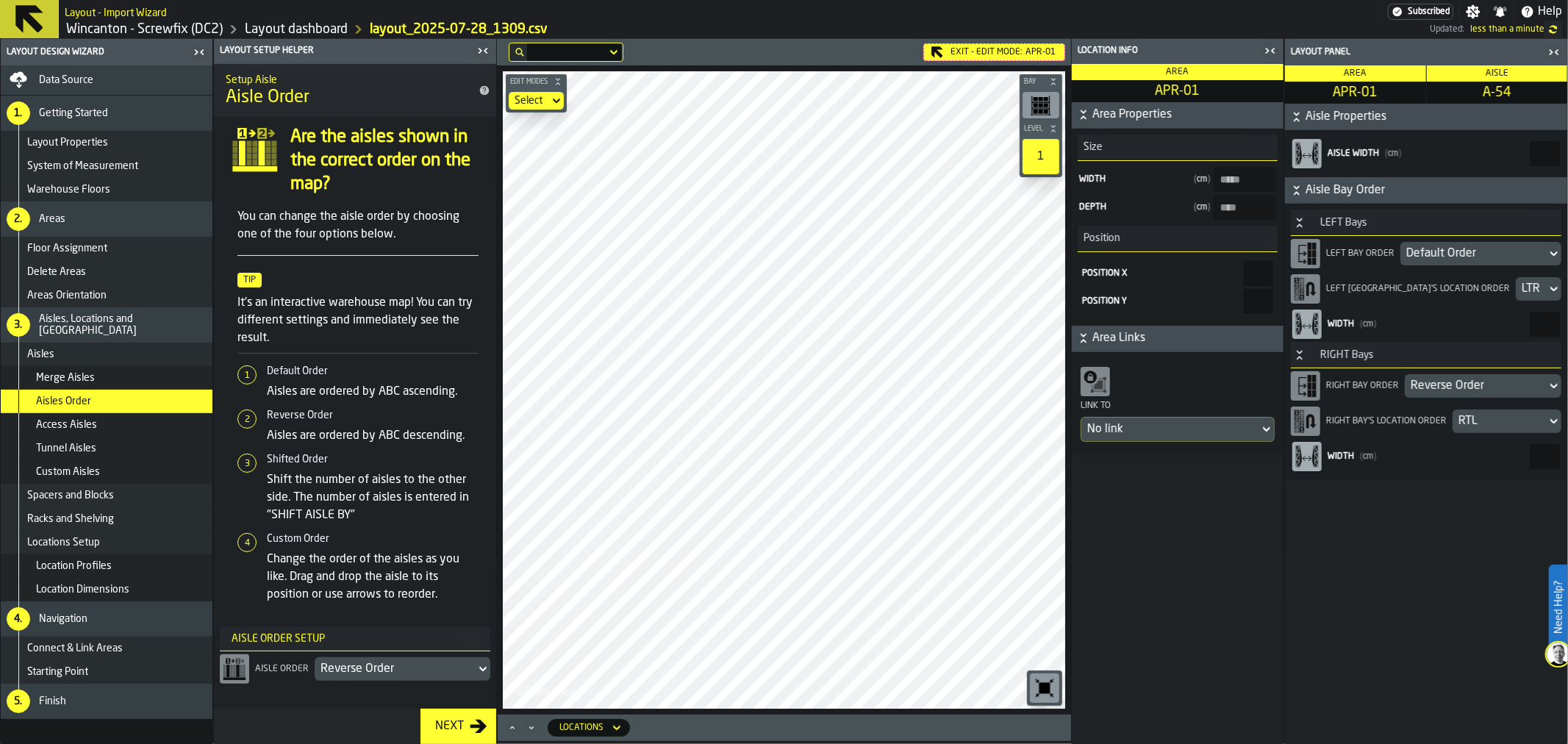
click at [88, 415] on div "Access Aisles" at bounding box center [107, 424] width 212 height 23
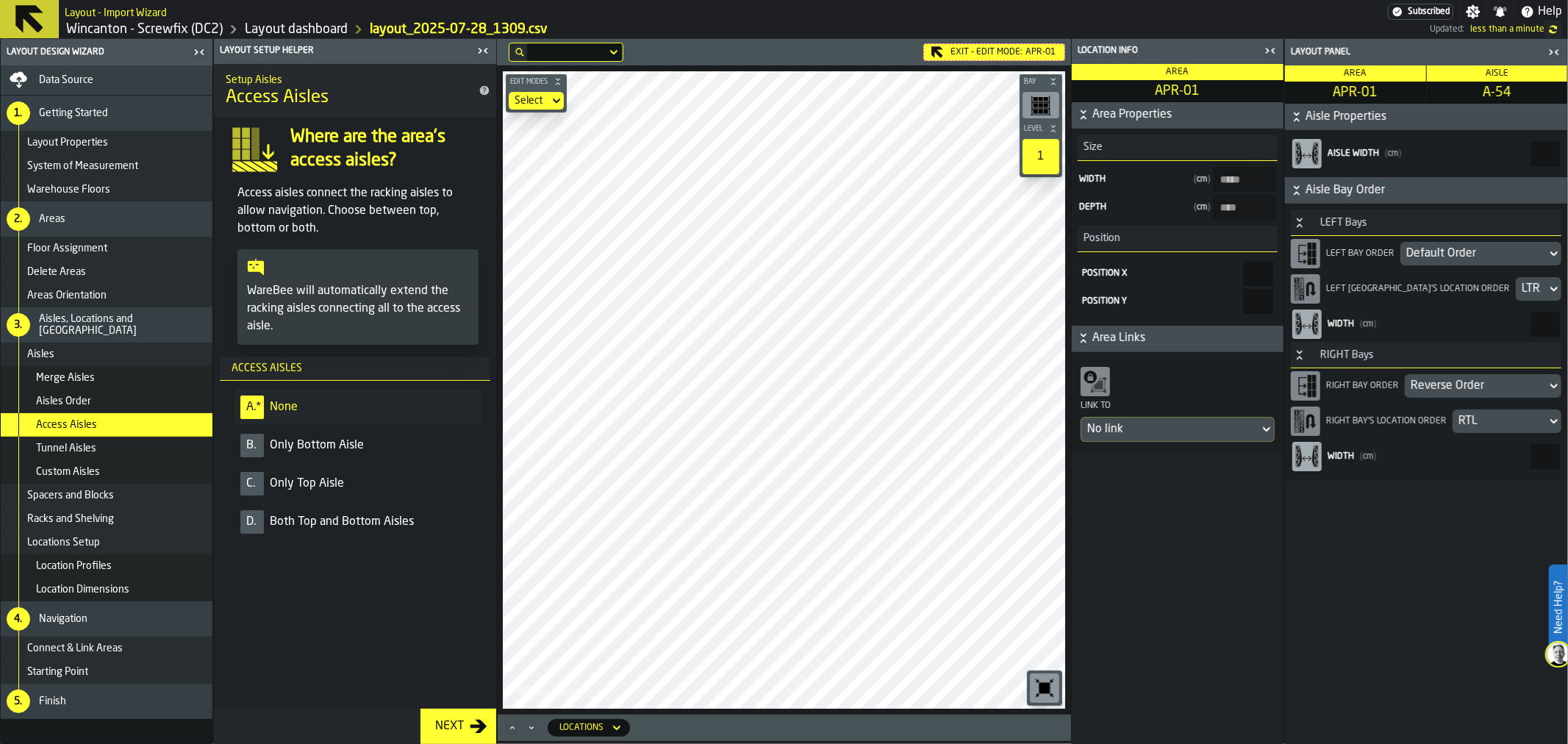
click at [89, 375] on span "Merge Aisles" at bounding box center [65, 378] width 59 height 12
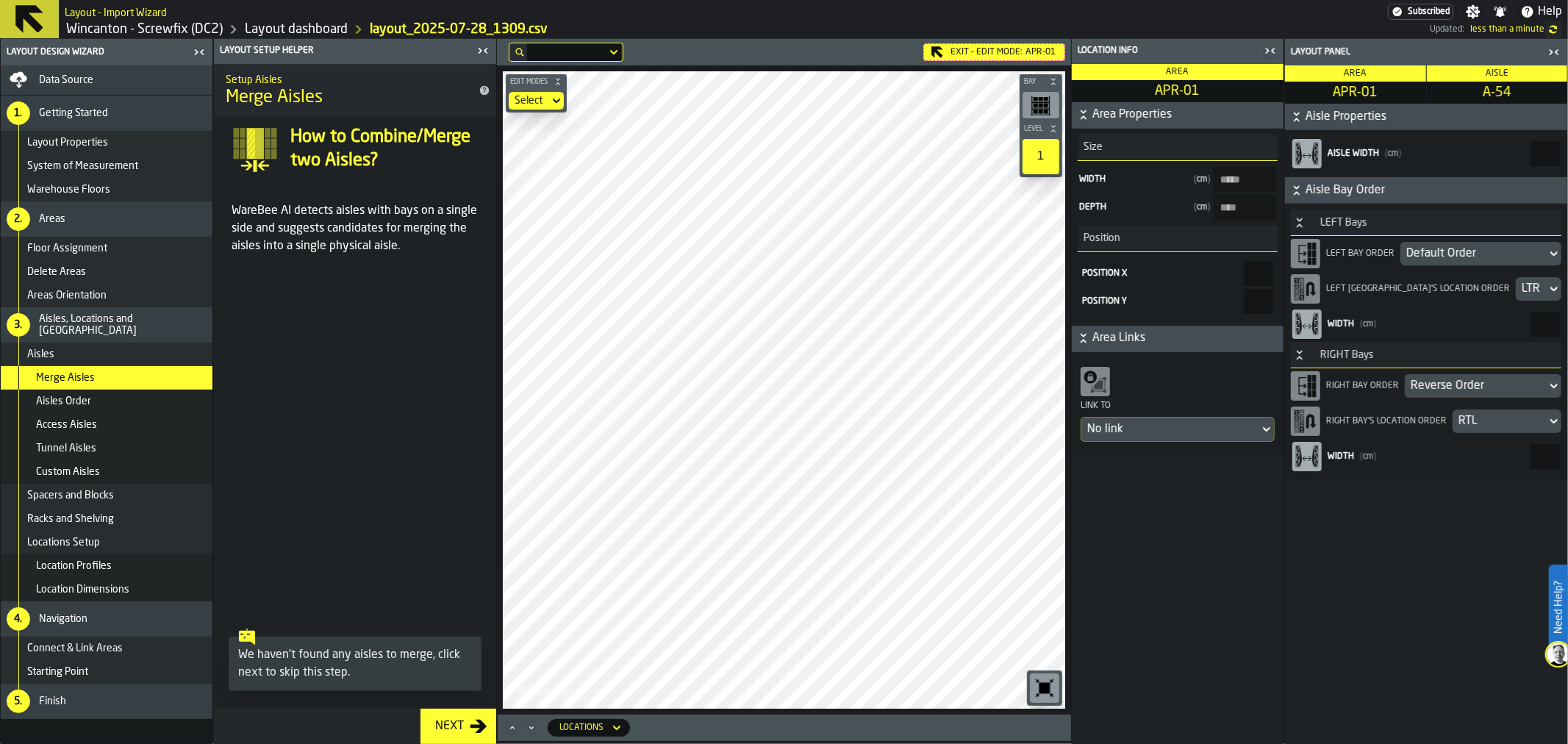
click at [86, 353] on div "Aisles" at bounding box center [117, 355] width 180 height 12
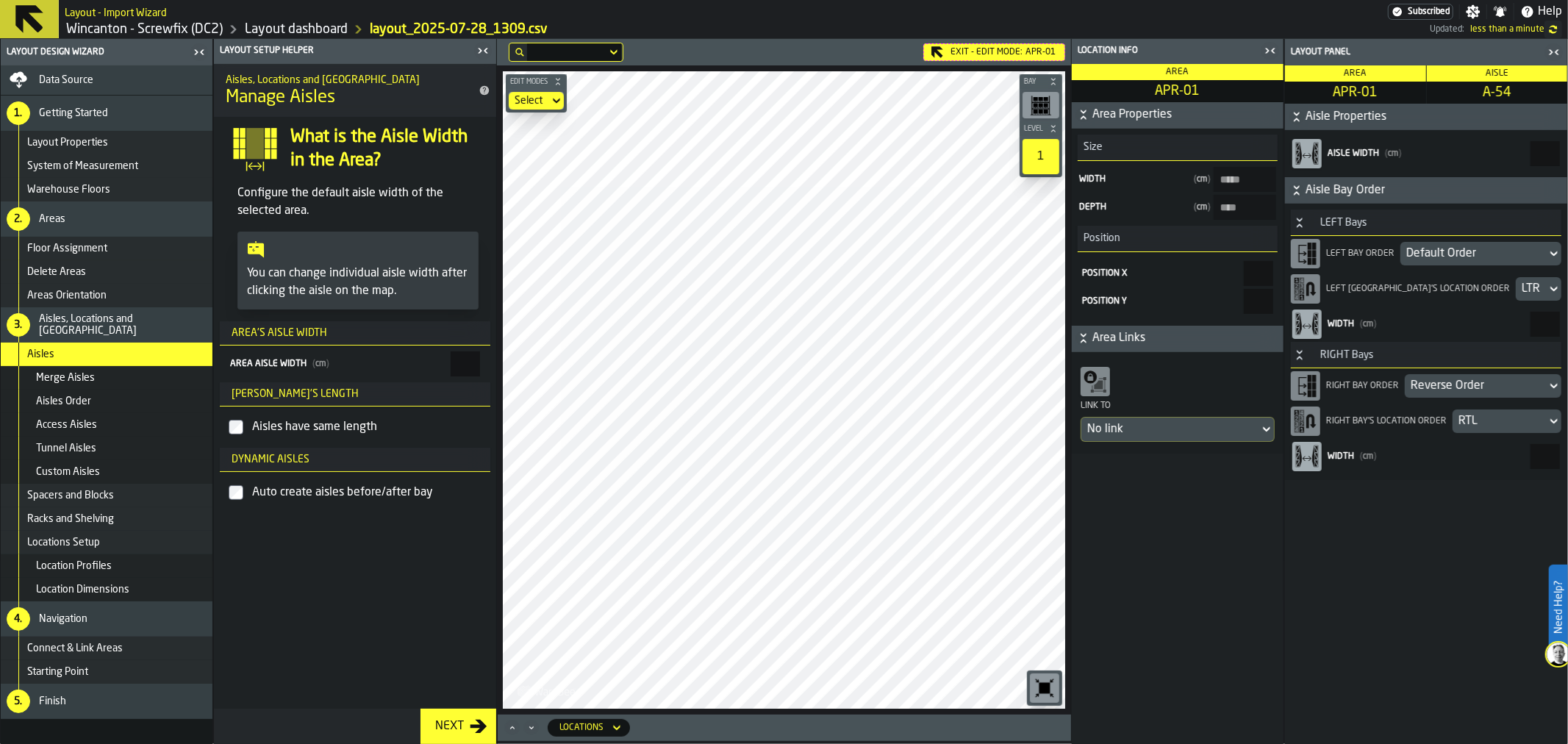
click at [98, 294] on span "Areas Orientation" at bounding box center [67, 295] width 80 height 12
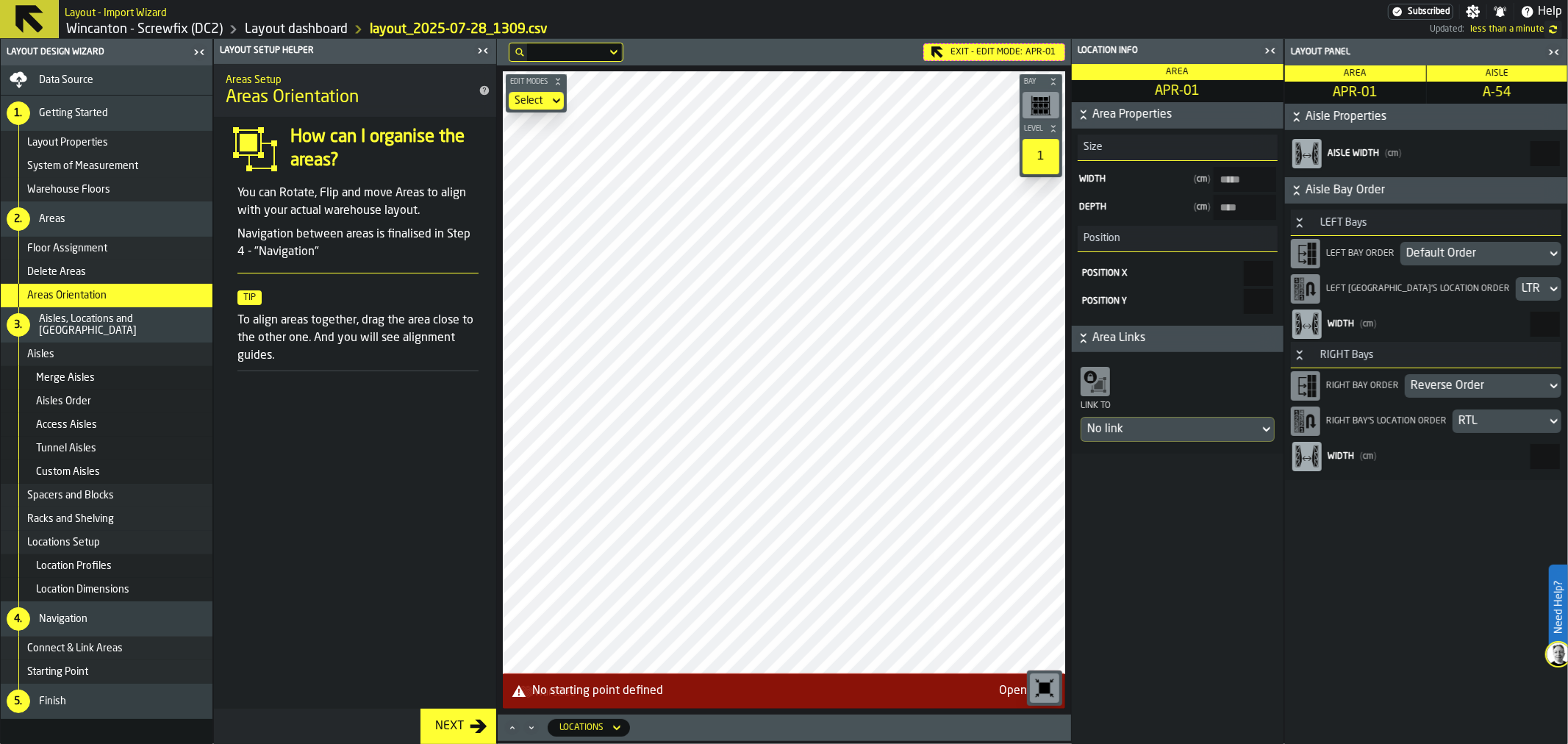
click at [89, 358] on div "Aisles" at bounding box center [117, 355] width 180 height 12
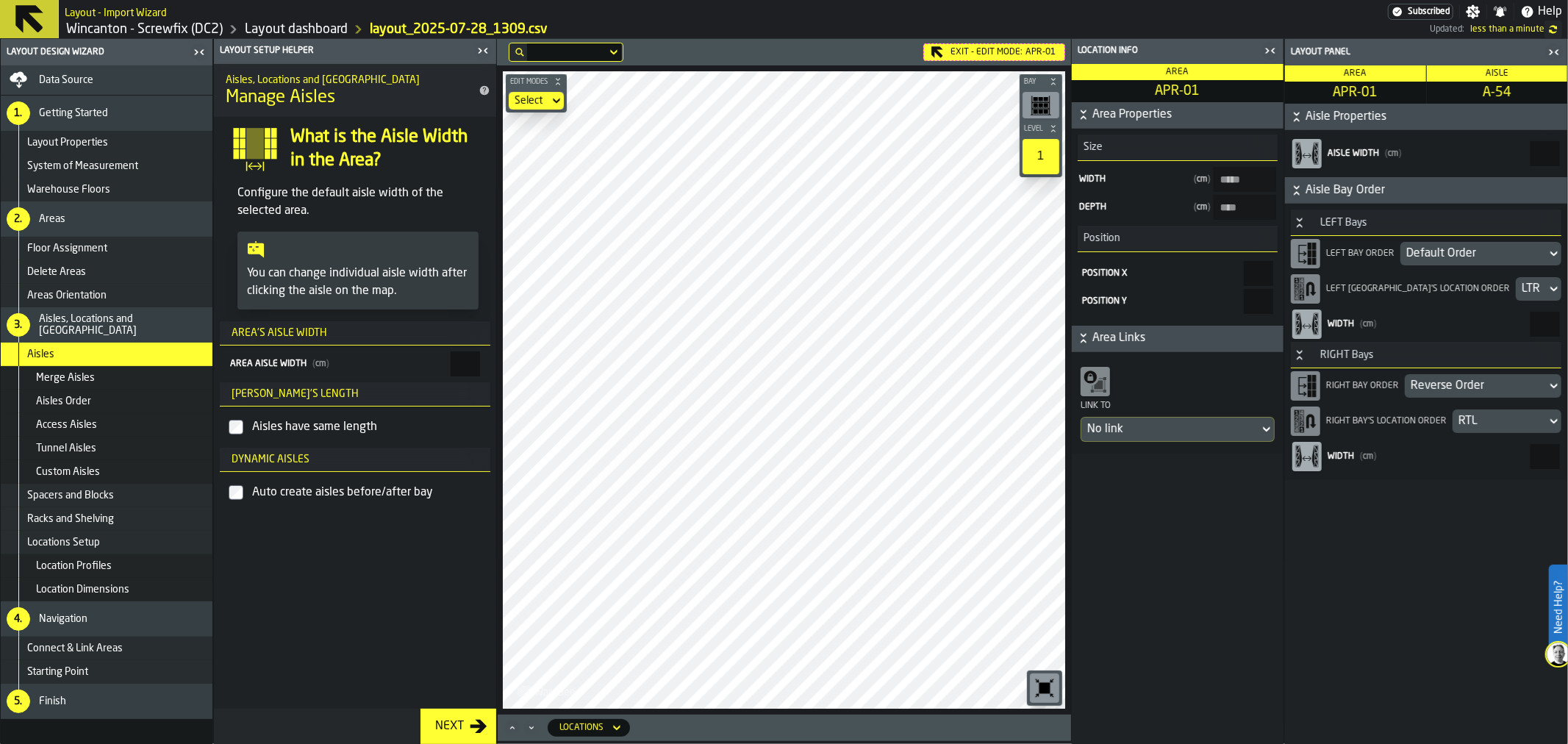
click at [91, 395] on div "Aisles Order" at bounding box center [121, 401] width 171 height 12
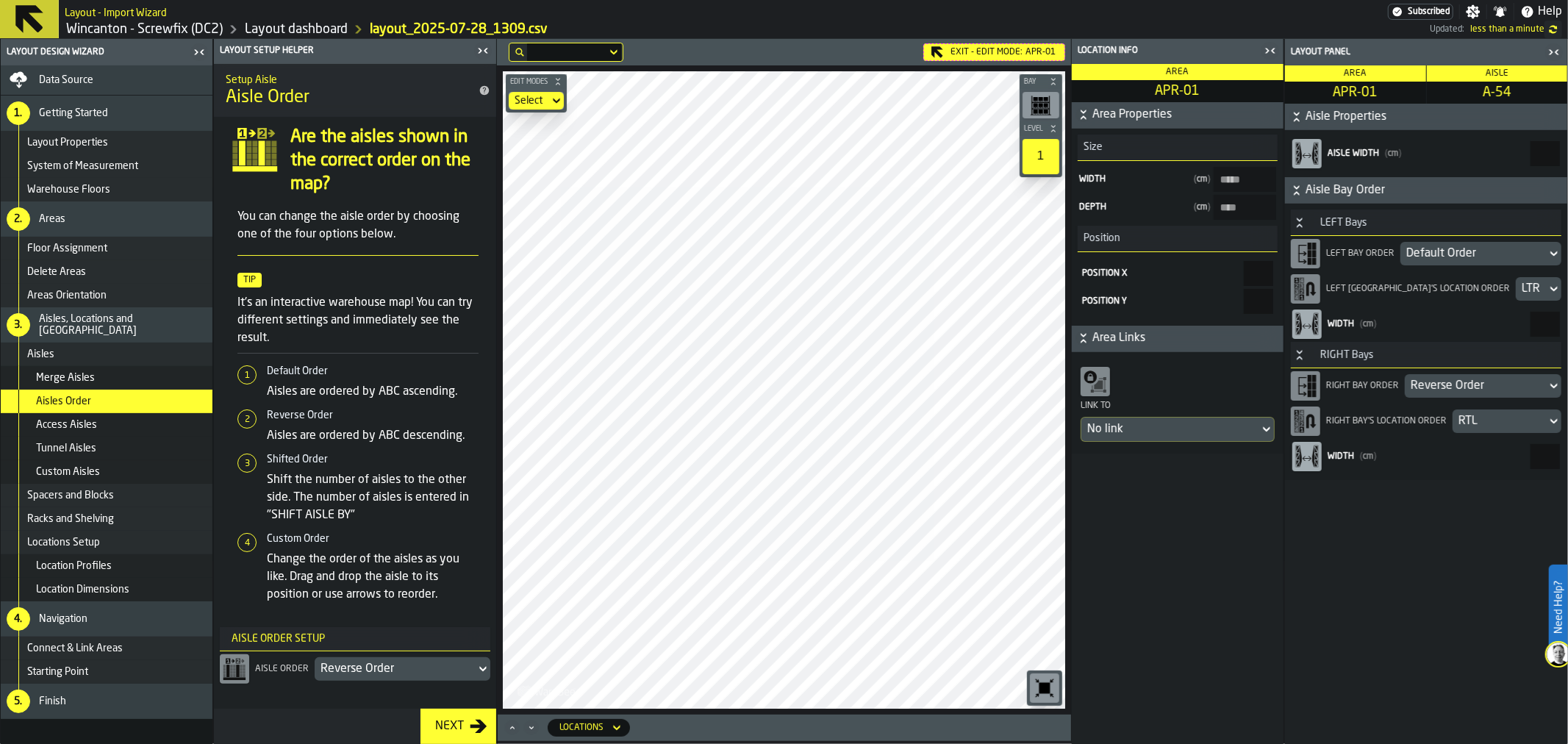
click at [114, 419] on div "Access Aisles" at bounding box center [121, 424] width 171 height 12
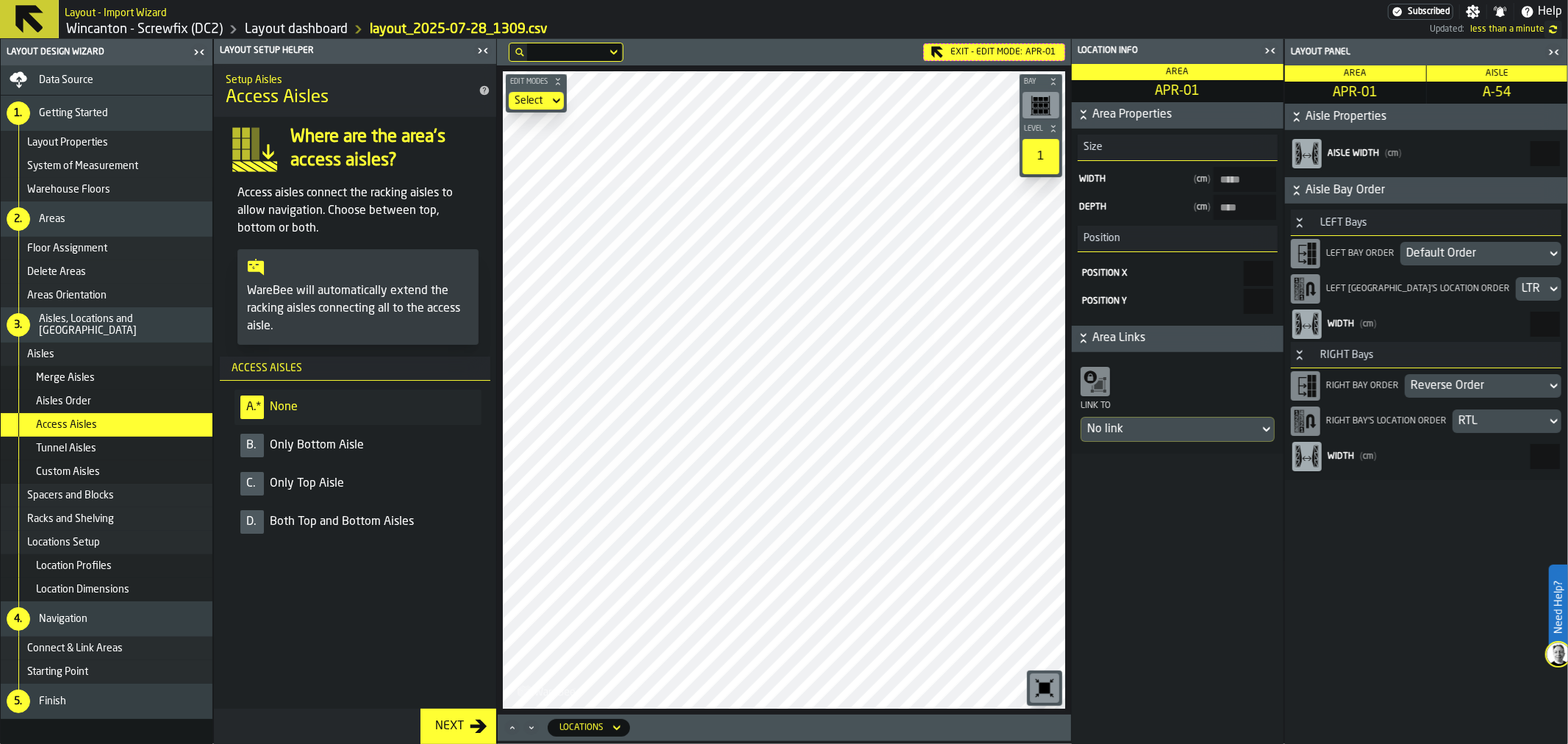
click at [78, 458] on div "Tunnel Aisles" at bounding box center [107, 449] width 212 height 23
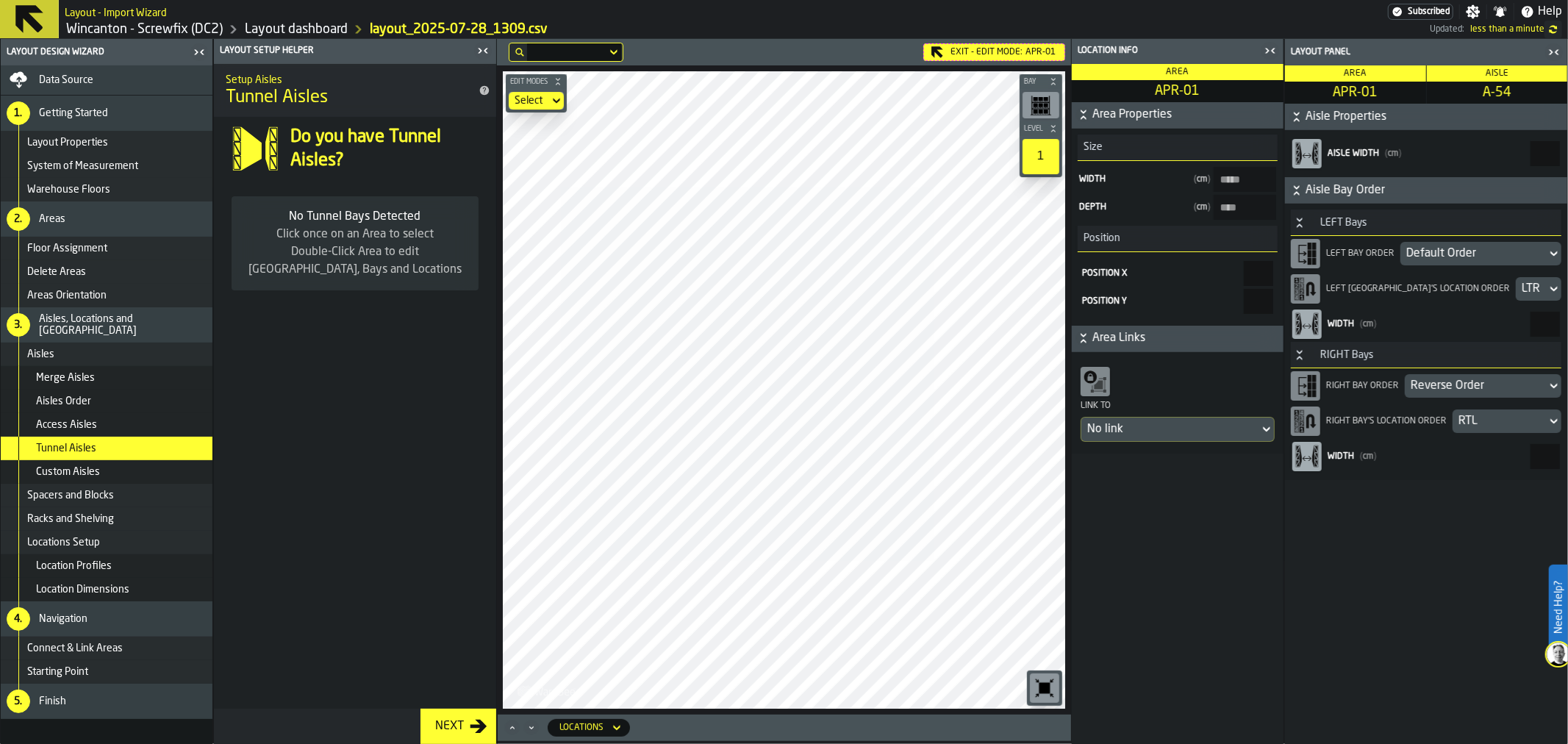
click at [94, 467] on span "Custom Aisles" at bounding box center [68, 472] width 64 height 12
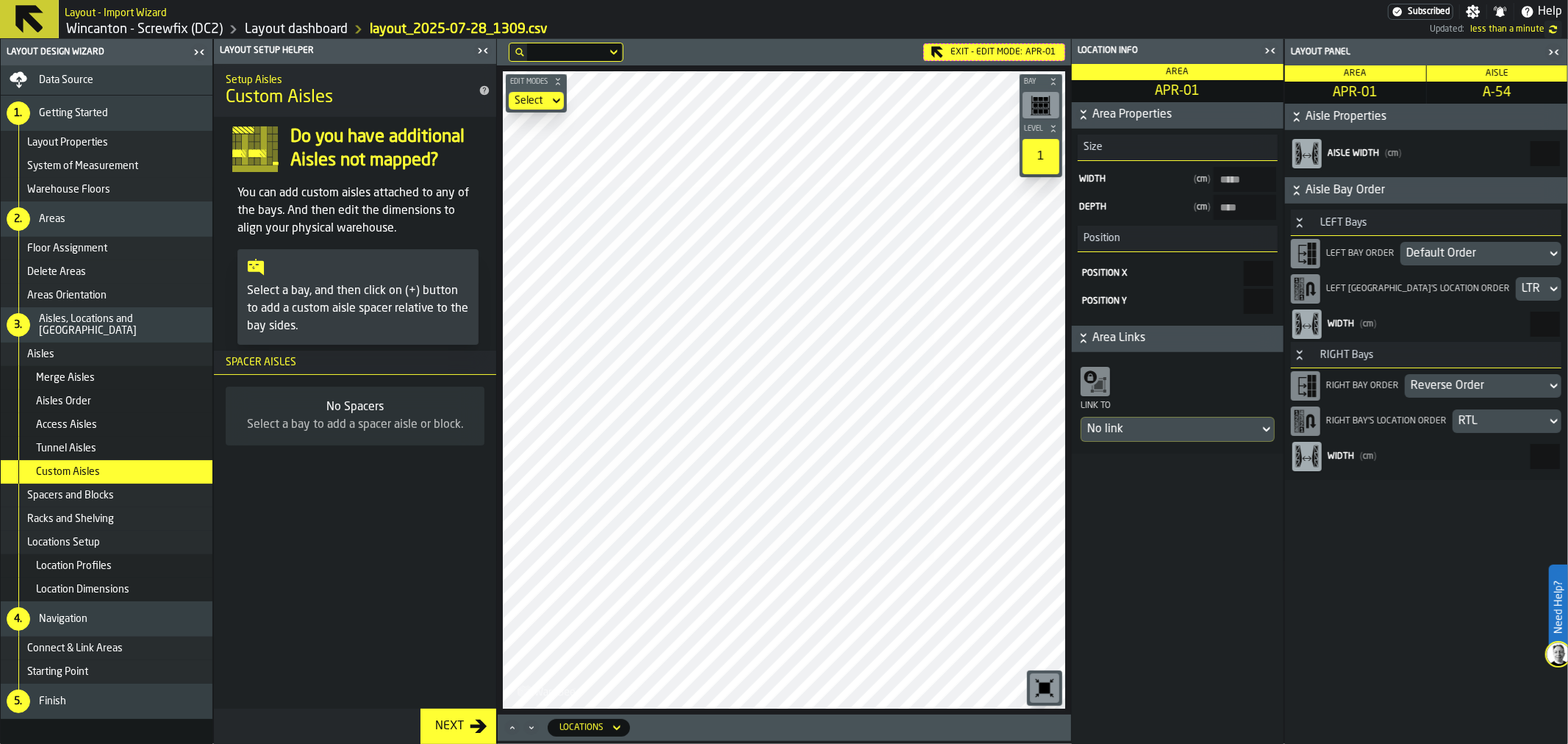
click at [92, 141] on span "Layout Properties" at bounding box center [67, 143] width 81 height 12
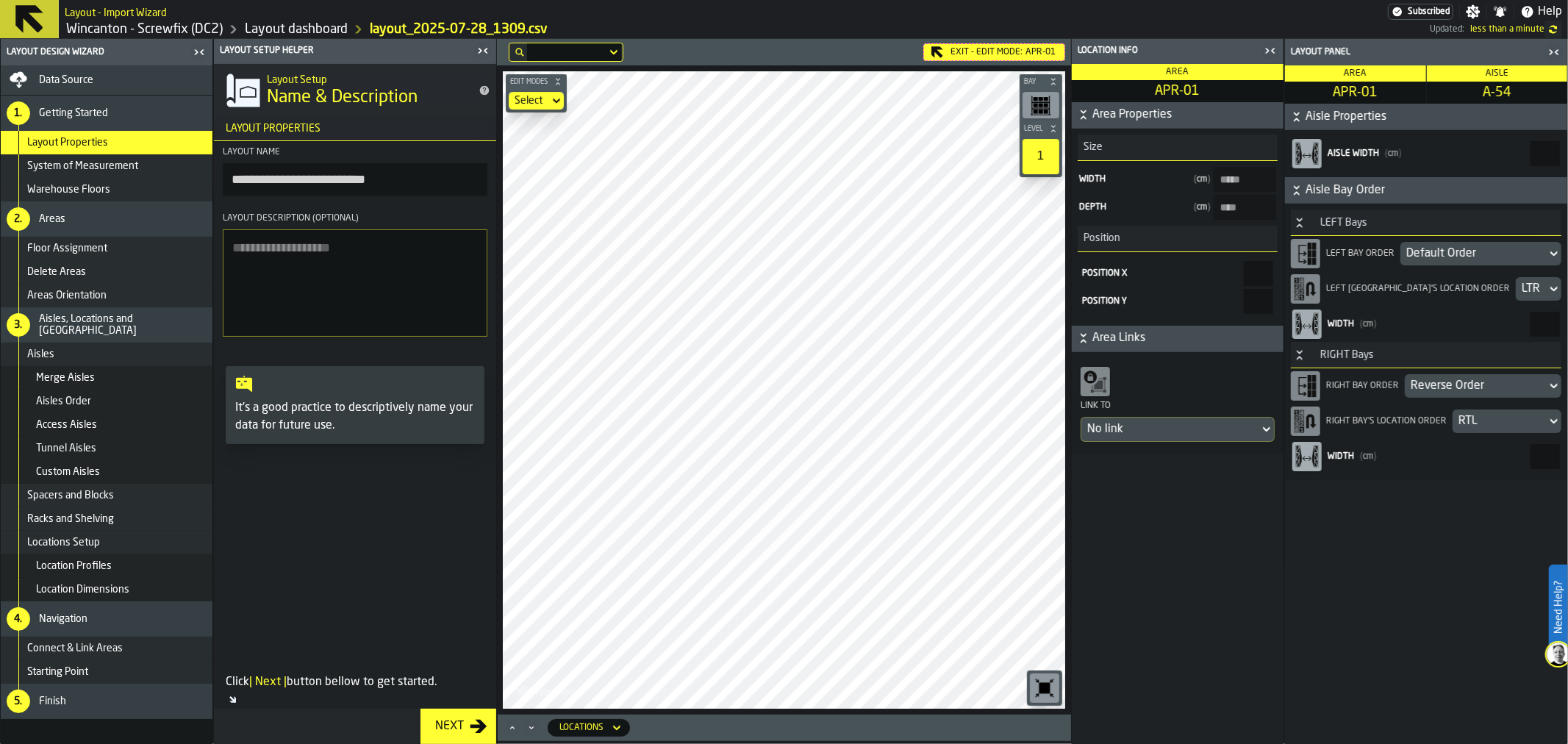
click at [101, 168] on span "System of Measurement" at bounding box center [83, 166] width 111 height 12
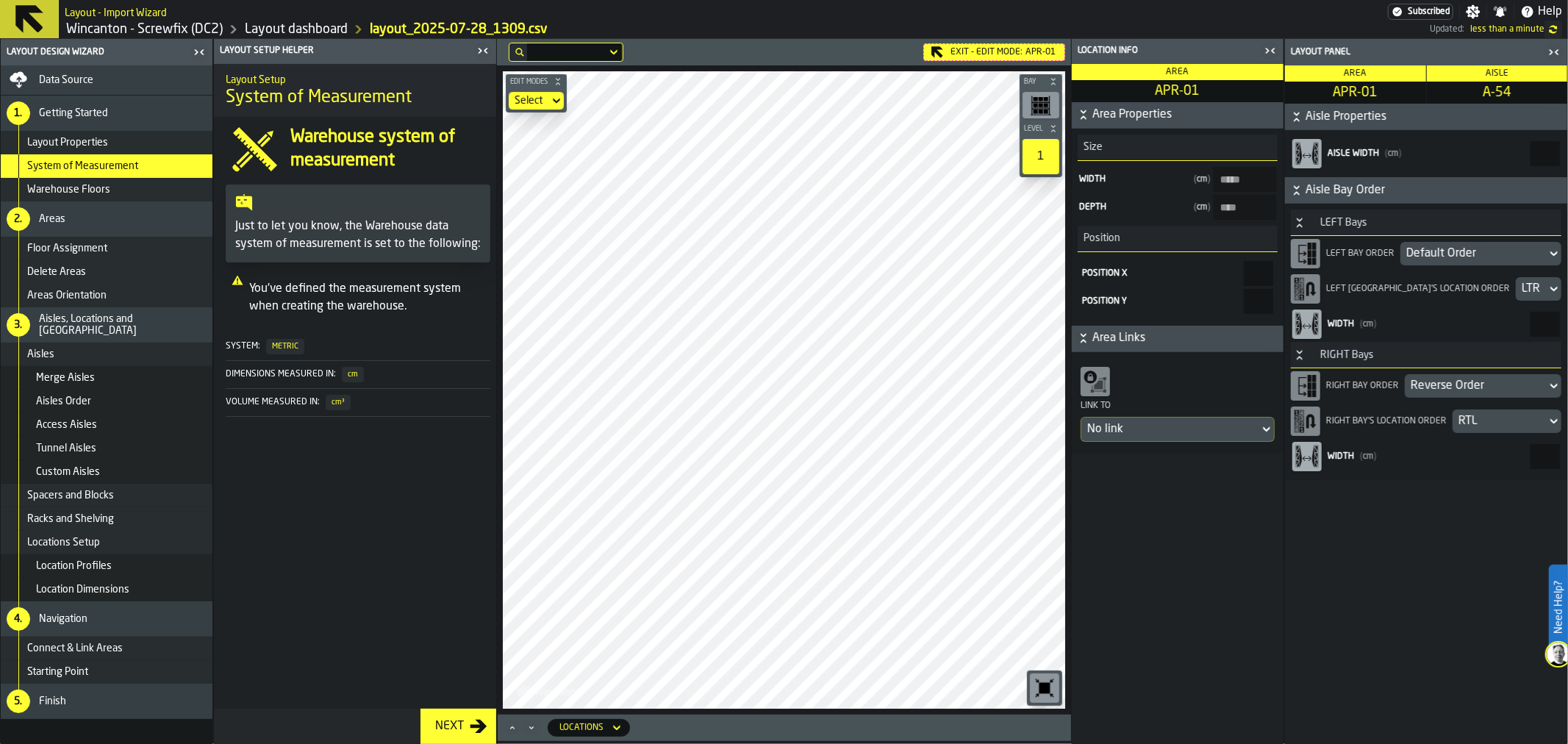
click at [119, 189] on div "Warehouse Floors" at bounding box center [117, 189] width 180 height 12
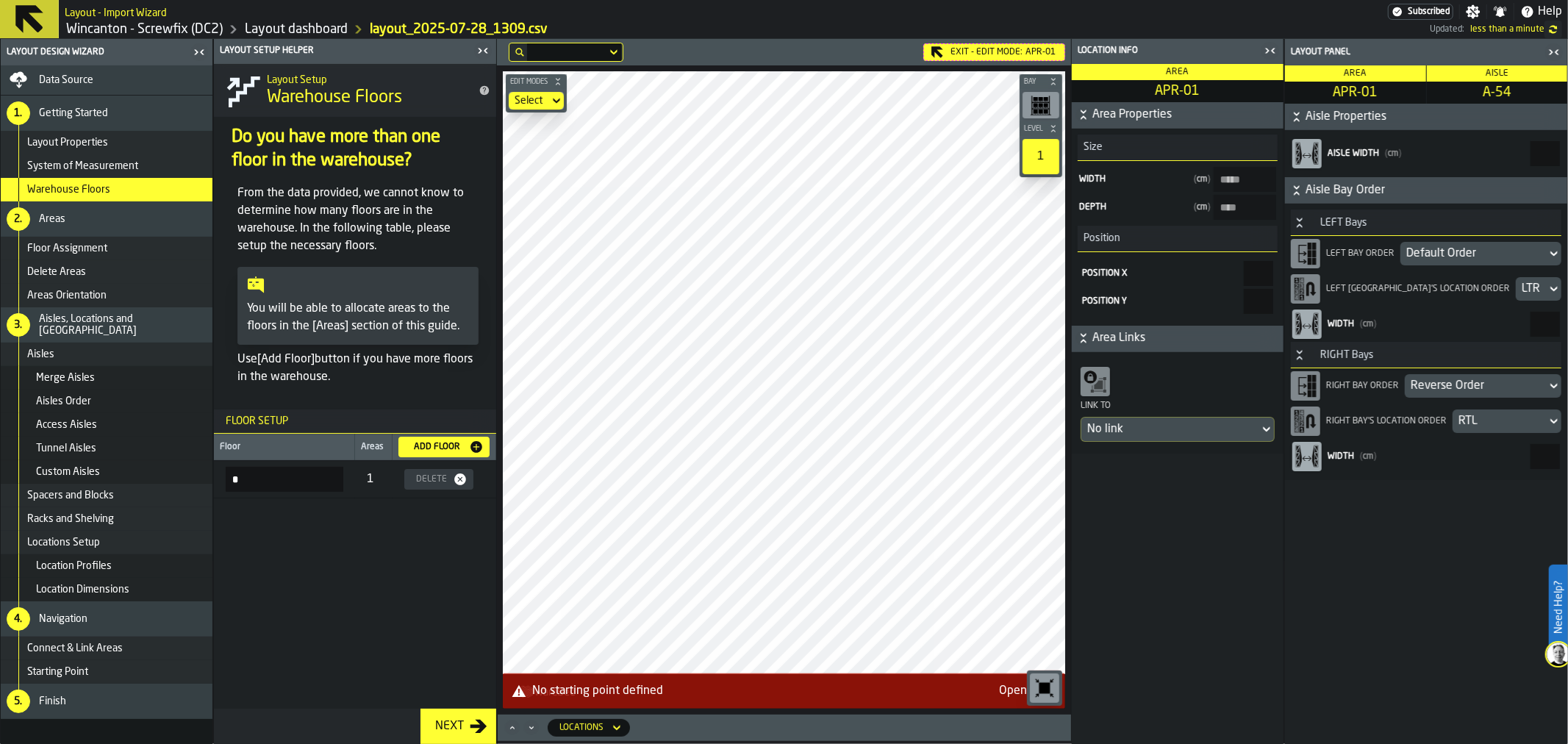
click at [105, 247] on span "Floor Assignment" at bounding box center [67, 249] width 80 height 12
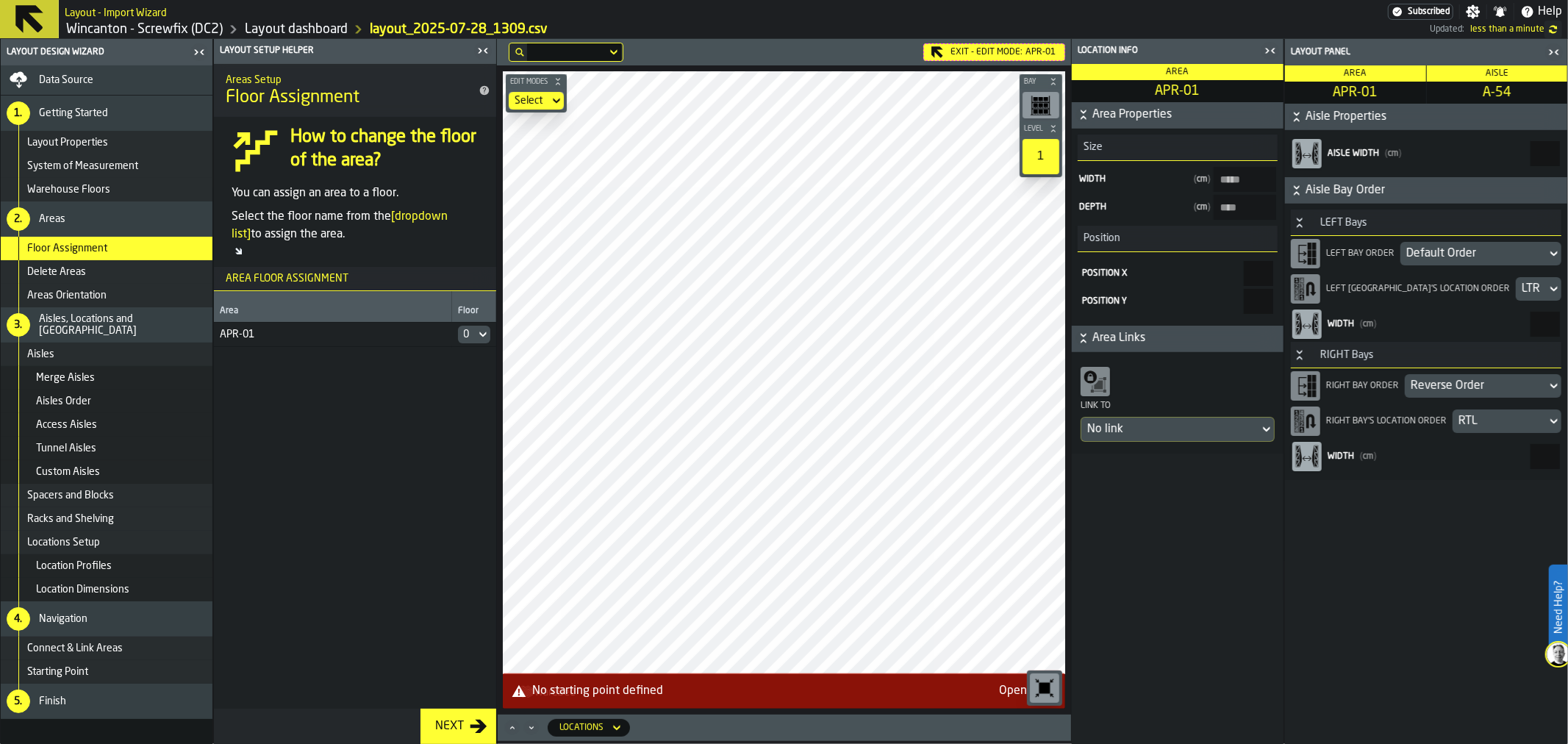
click at [114, 267] on div "Delete Areas" at bounding box center [117, 272] width 180 height 12
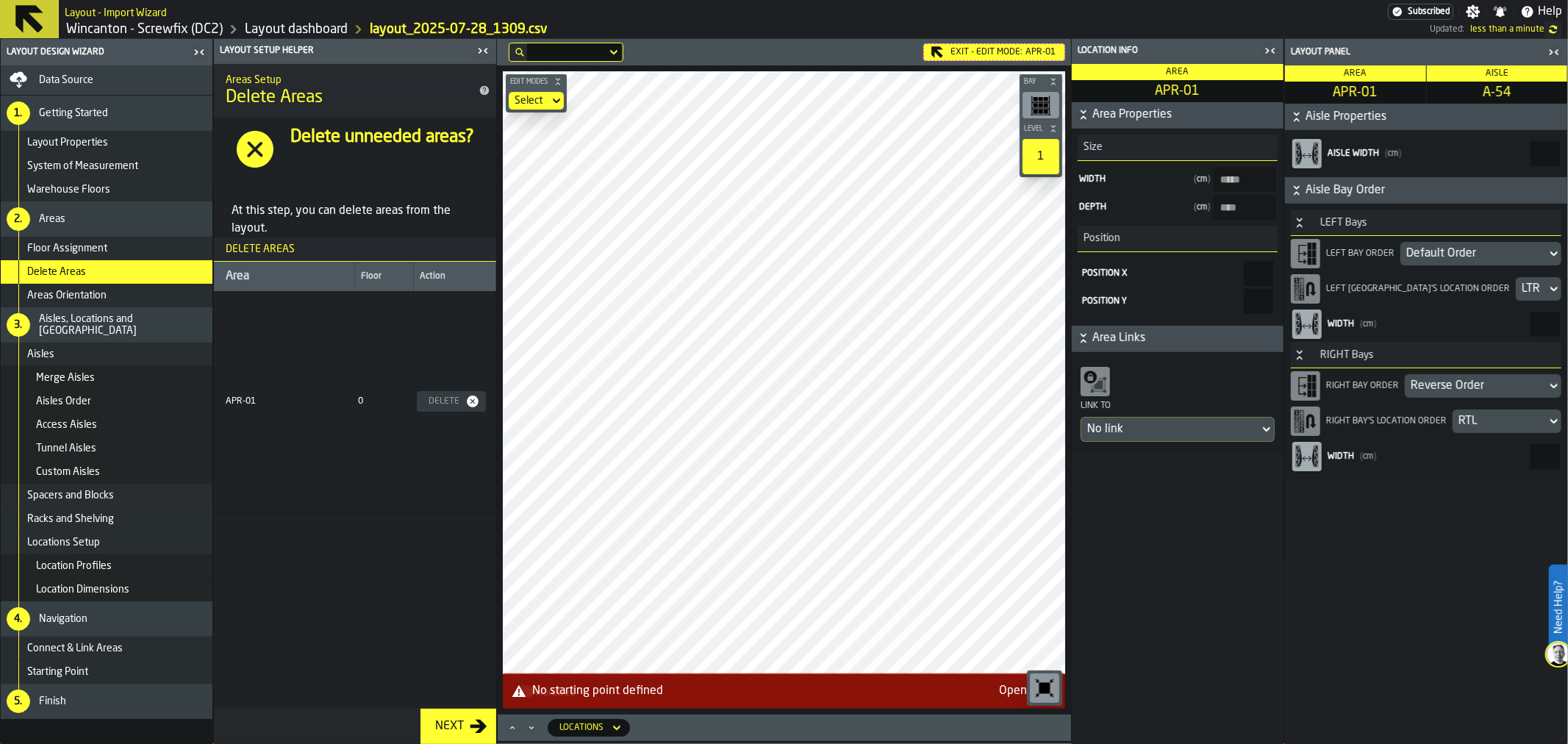
click at [98, 296] on span "Areas Orientation" at bounding box center [67, 295] width 80 height 12
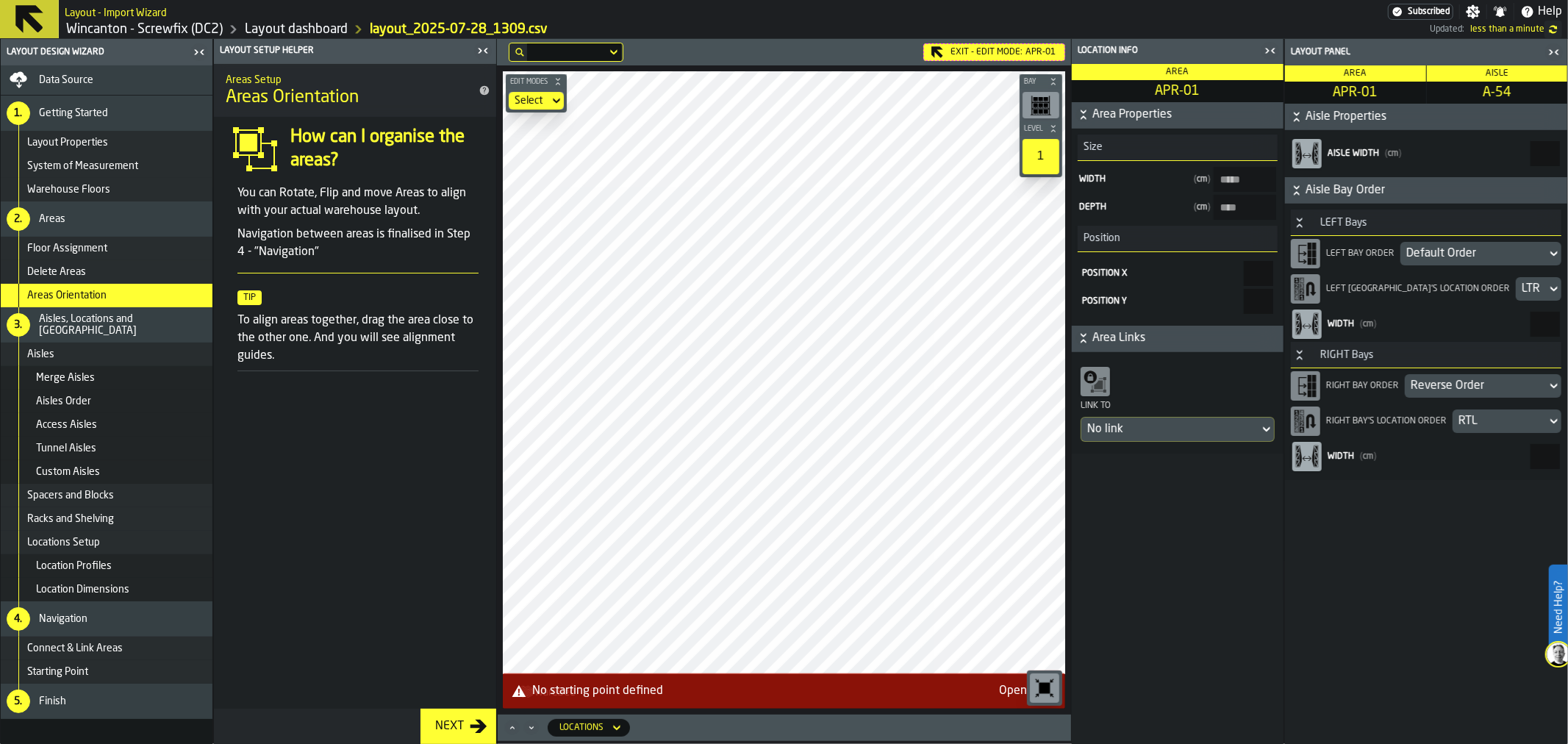
click at [119, 353] on div "Aisles" at bounding box center [117, 355] width 180 height 12
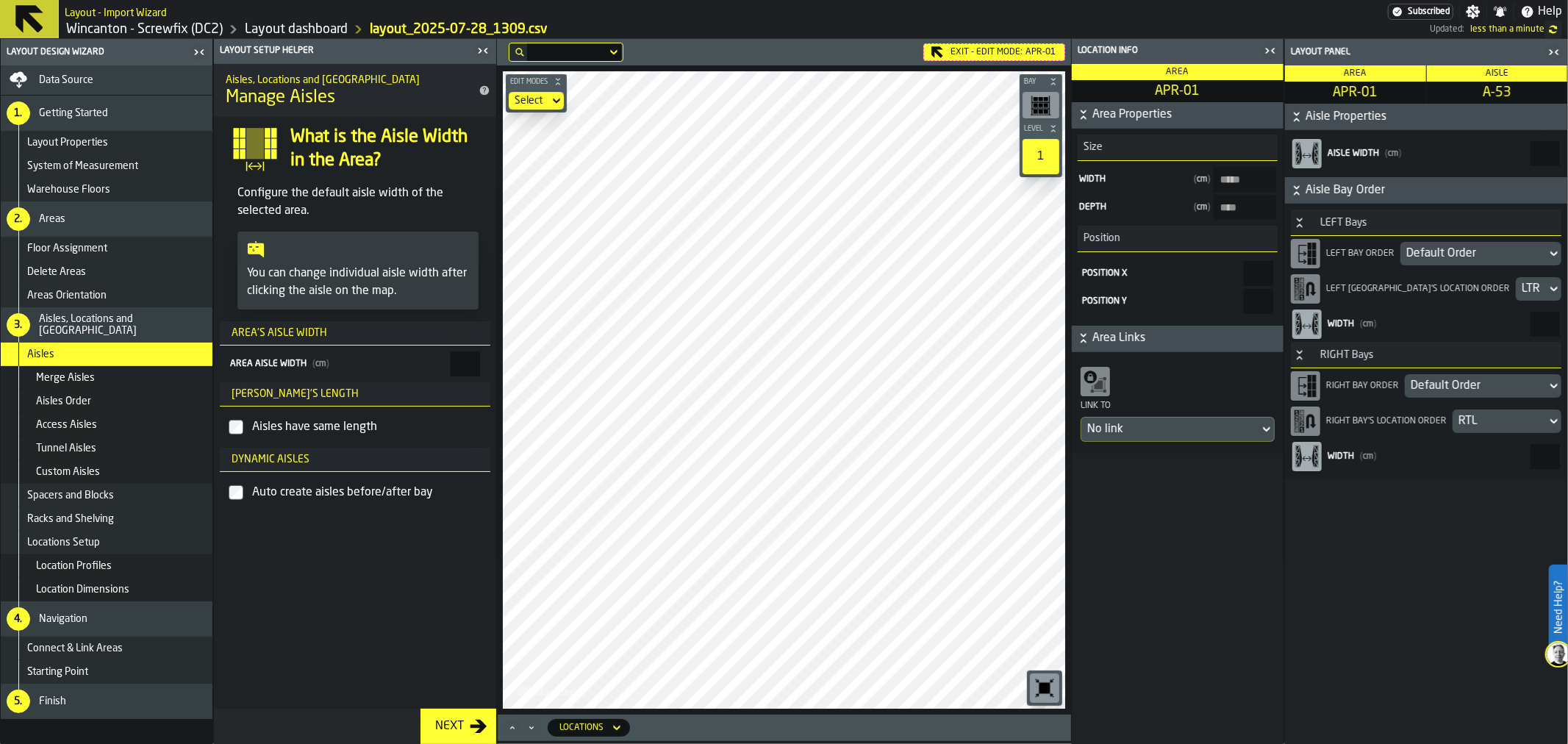
click at [952, 59] on div "Exit - Edit Mode: APR-01" at bounding box center [994, 52] width 142 height 17
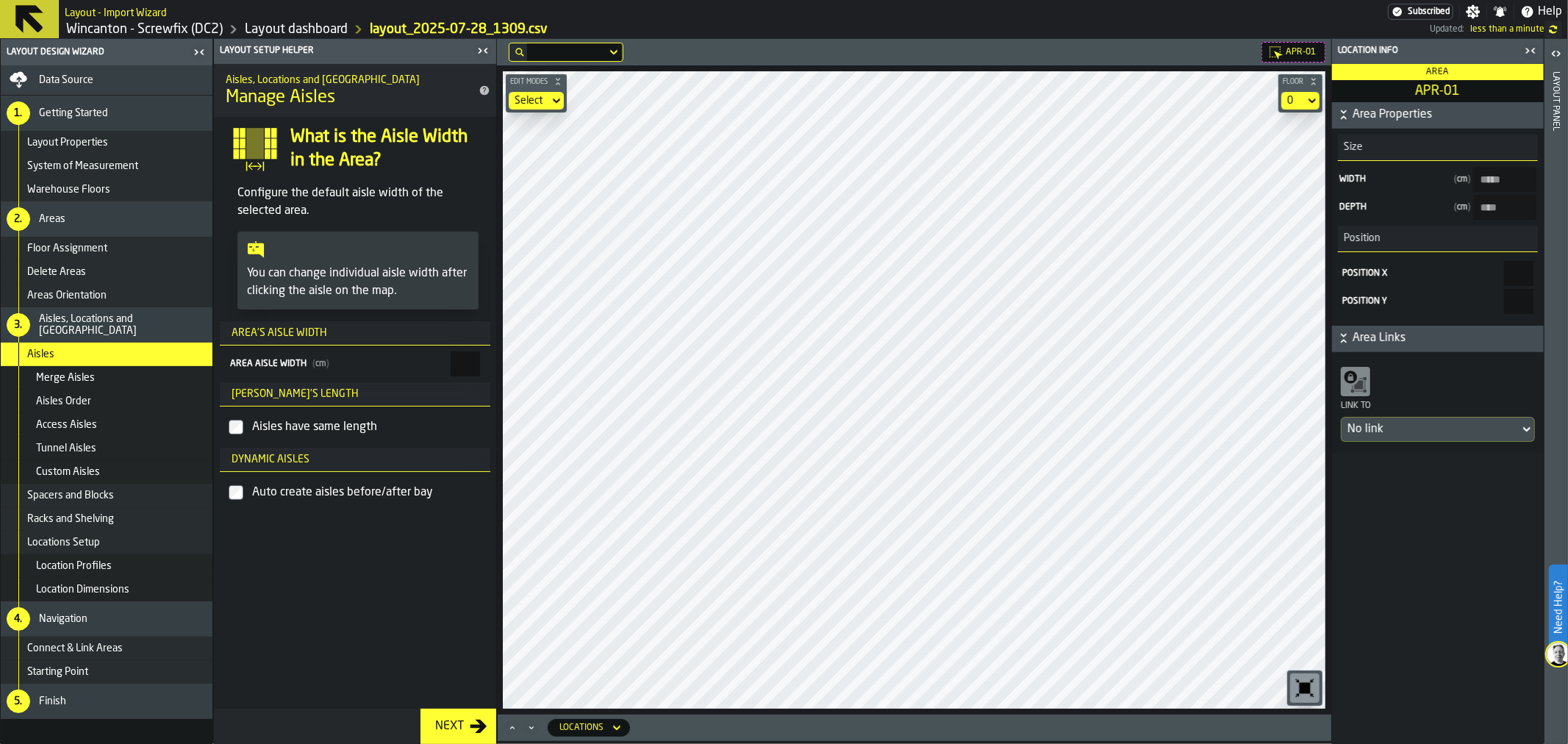
click at [1559, 50] on icon "button-toggle-Open" at bounding box center [1556, 53] width 17 height 17
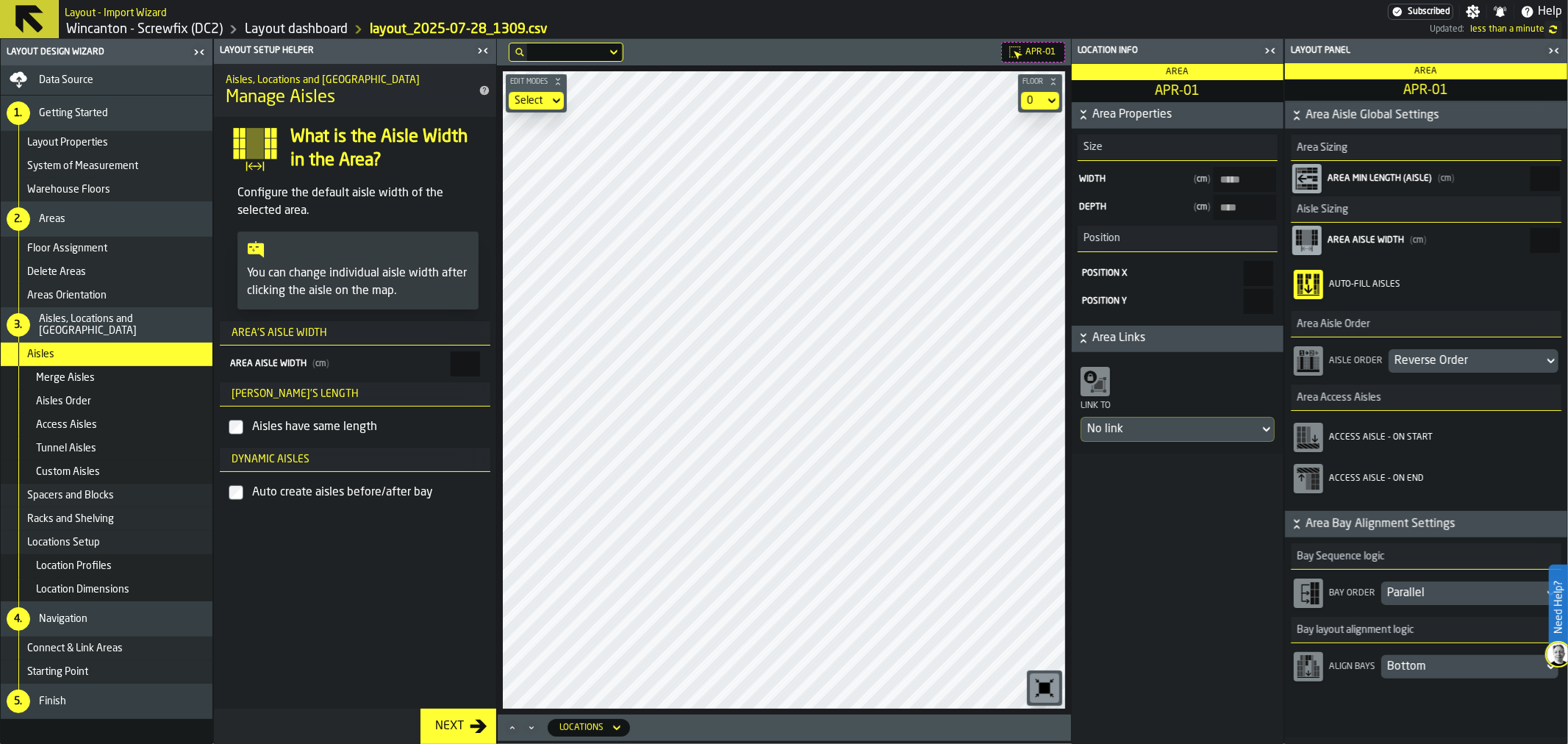
scroll to position [324, 0]
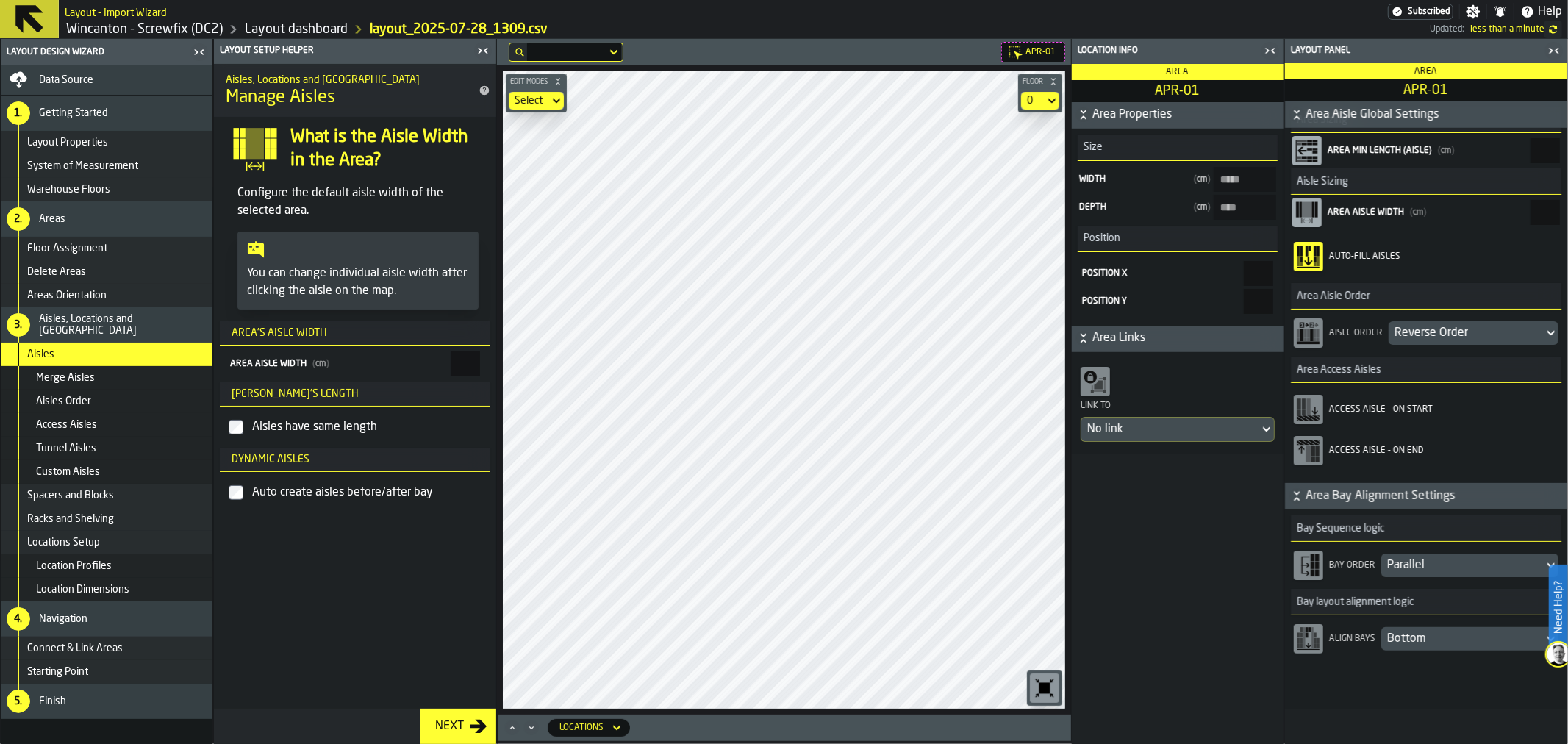
click at [1458, 563] on div "Parallel" at bounding box center [1462, 565] width 151 height 17
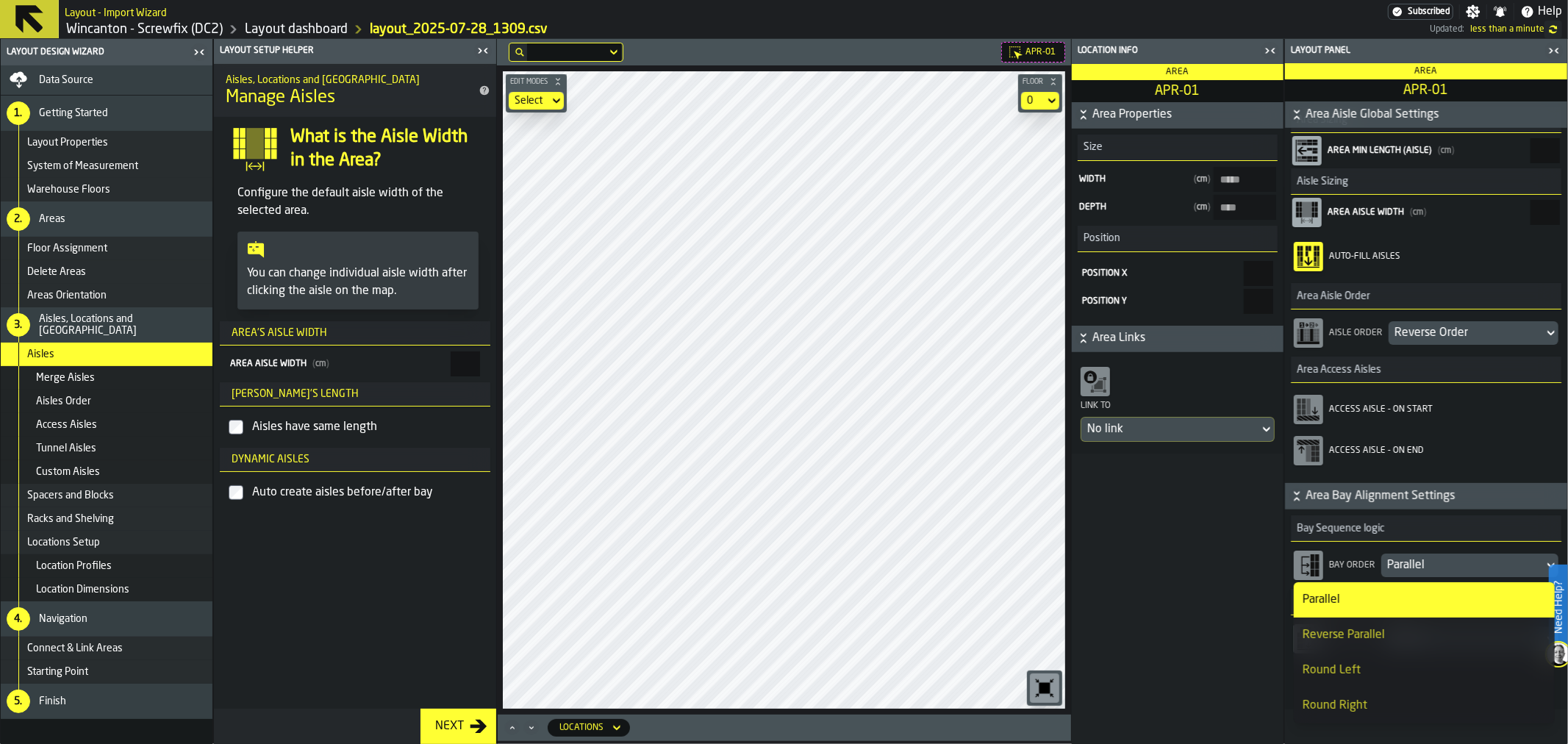
click at [1414, 663] on div "Round Left" at bounding box center [1424, 670] width 243 height 17
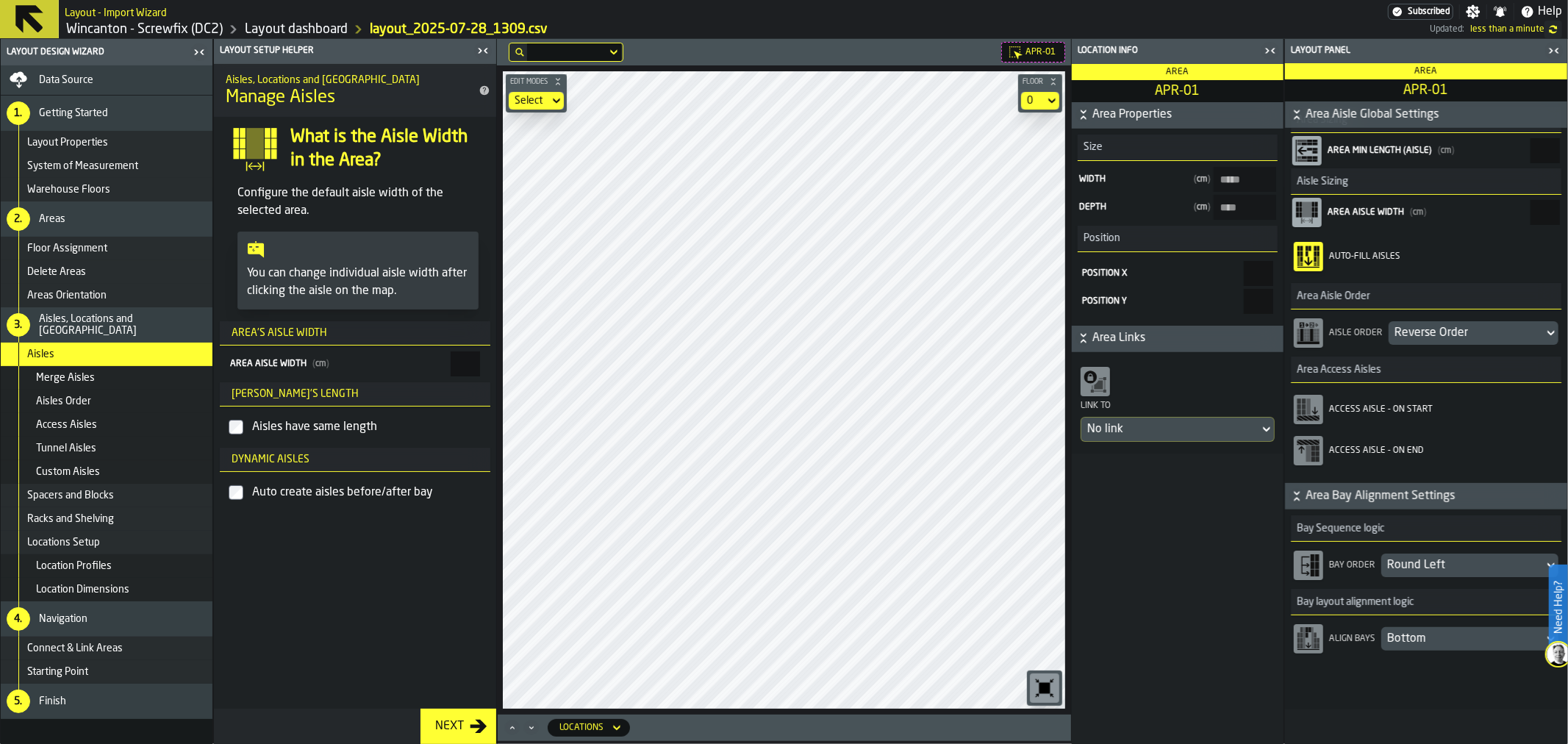
click at [1452, 562] on div "Round Left" at bounding box center [1462, 565] width 151 height 17
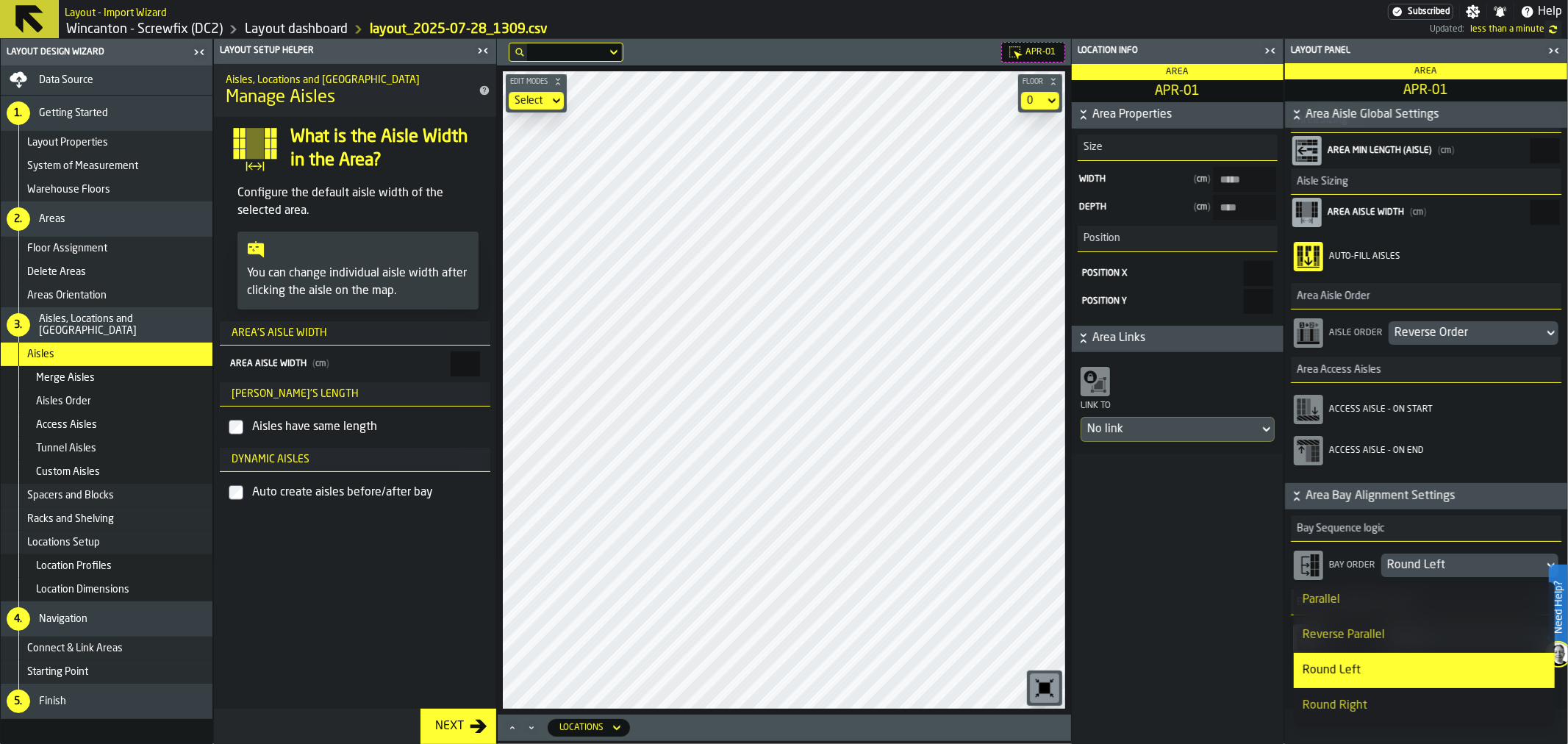
click at [1384, 599] on div "Parallel" at bounding box center [1424, 599] width 243 height 17
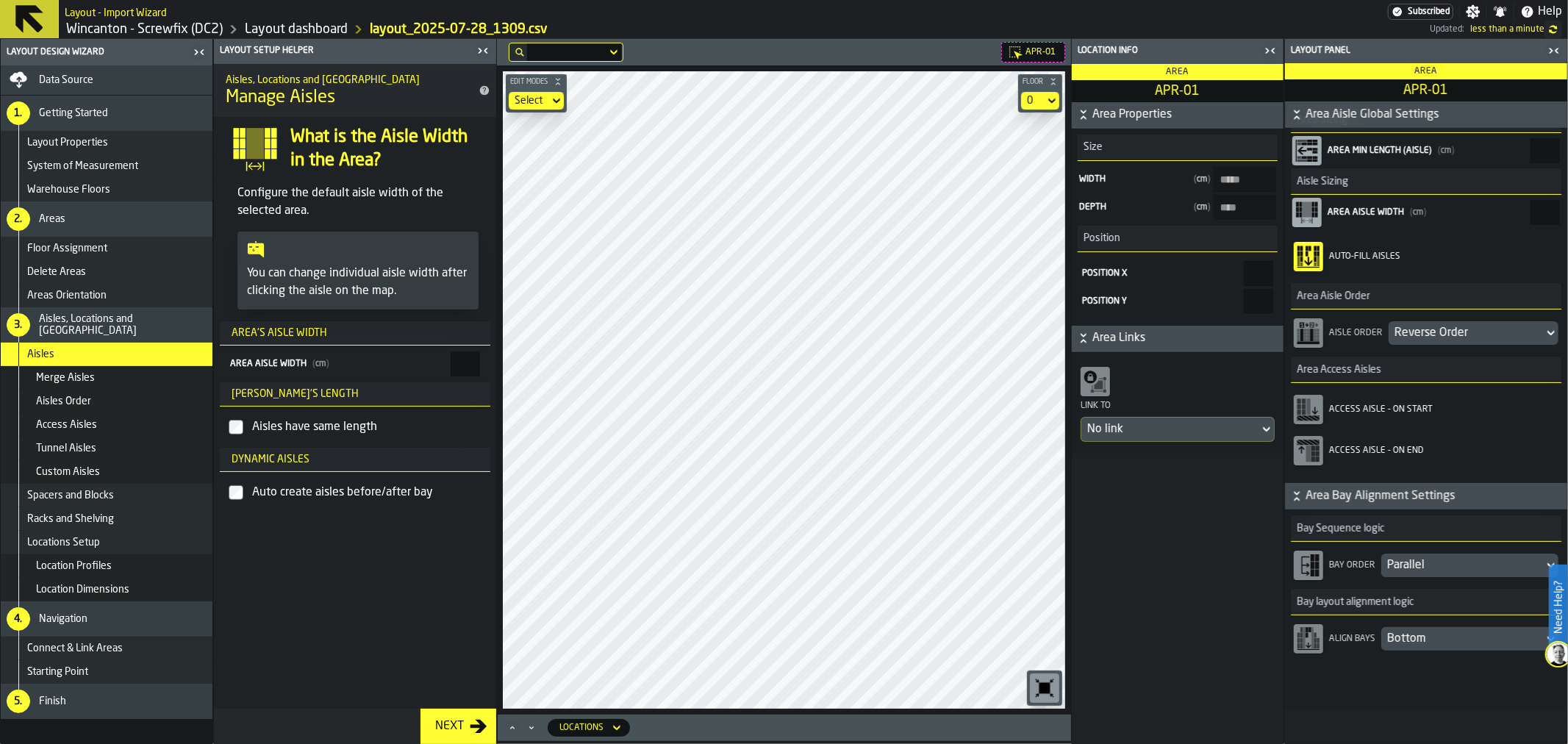
click at [1415, 634] on div "Bottom" at bounding box center [1462, 639] width 151 height 17
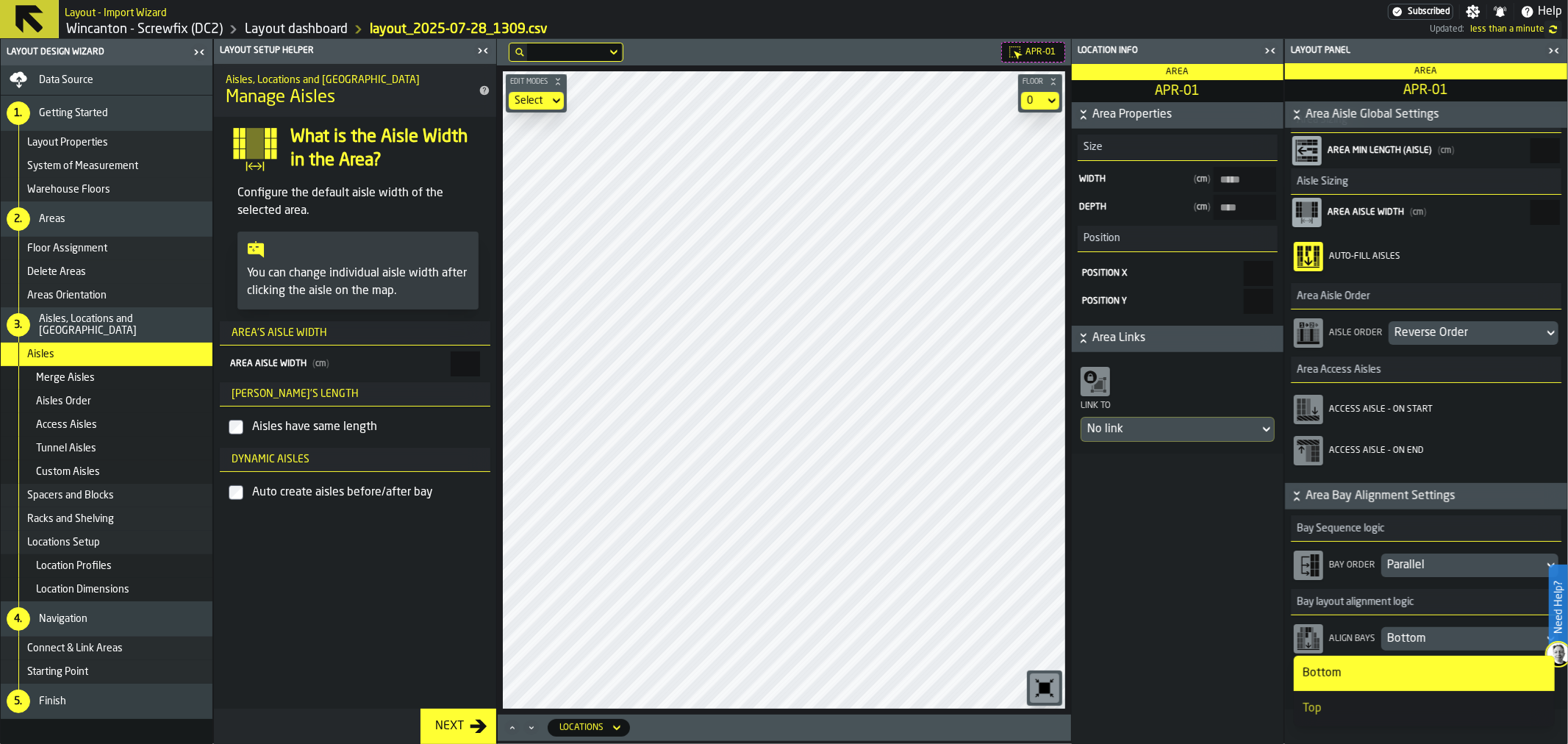
click at [1395, 678] on div "Bottom" at bounding box center [1424, 673] width 243 height 17
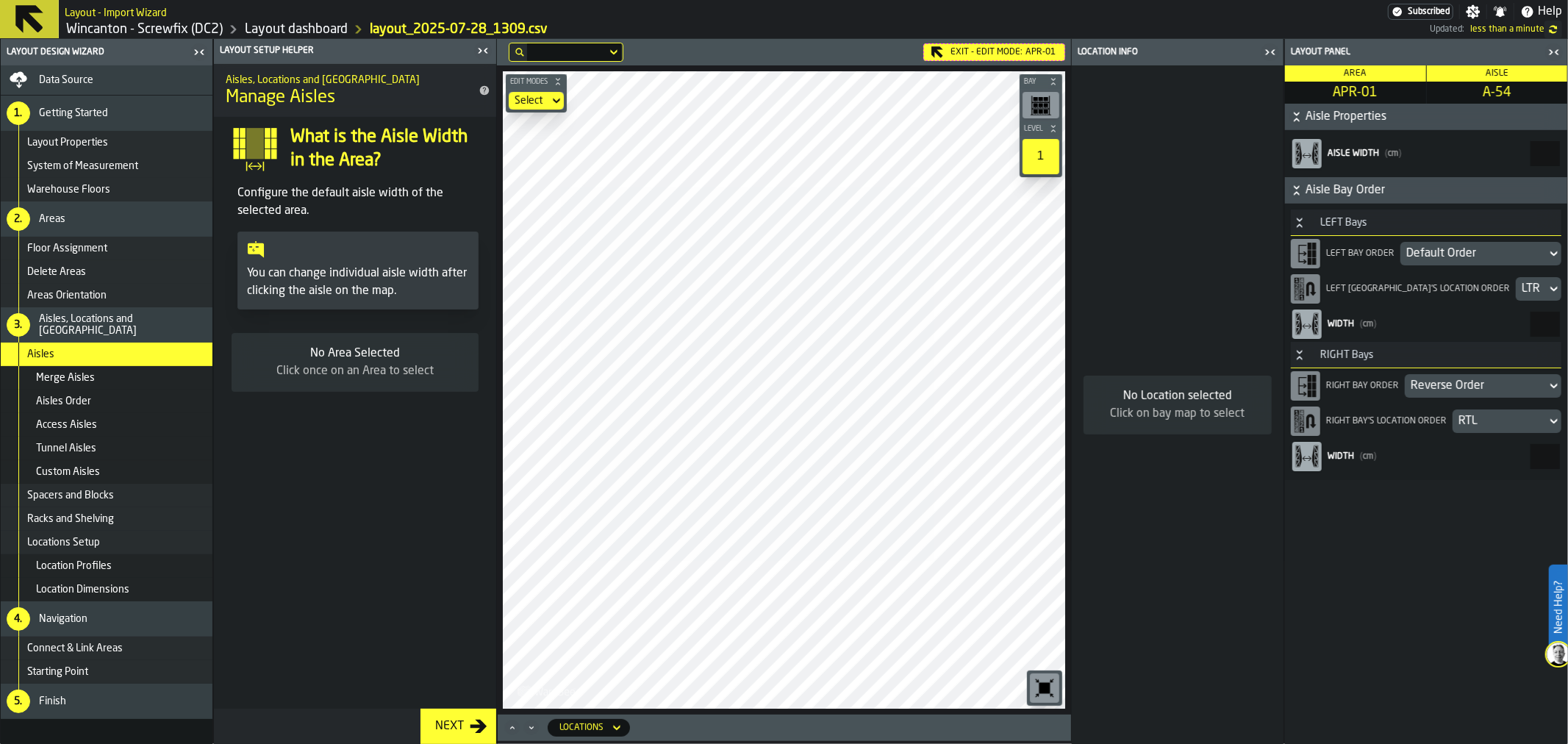
click at [1047, 99] on rect "button-toolbar-undefined" at bounding box center [1046, 99] width 5 height 4
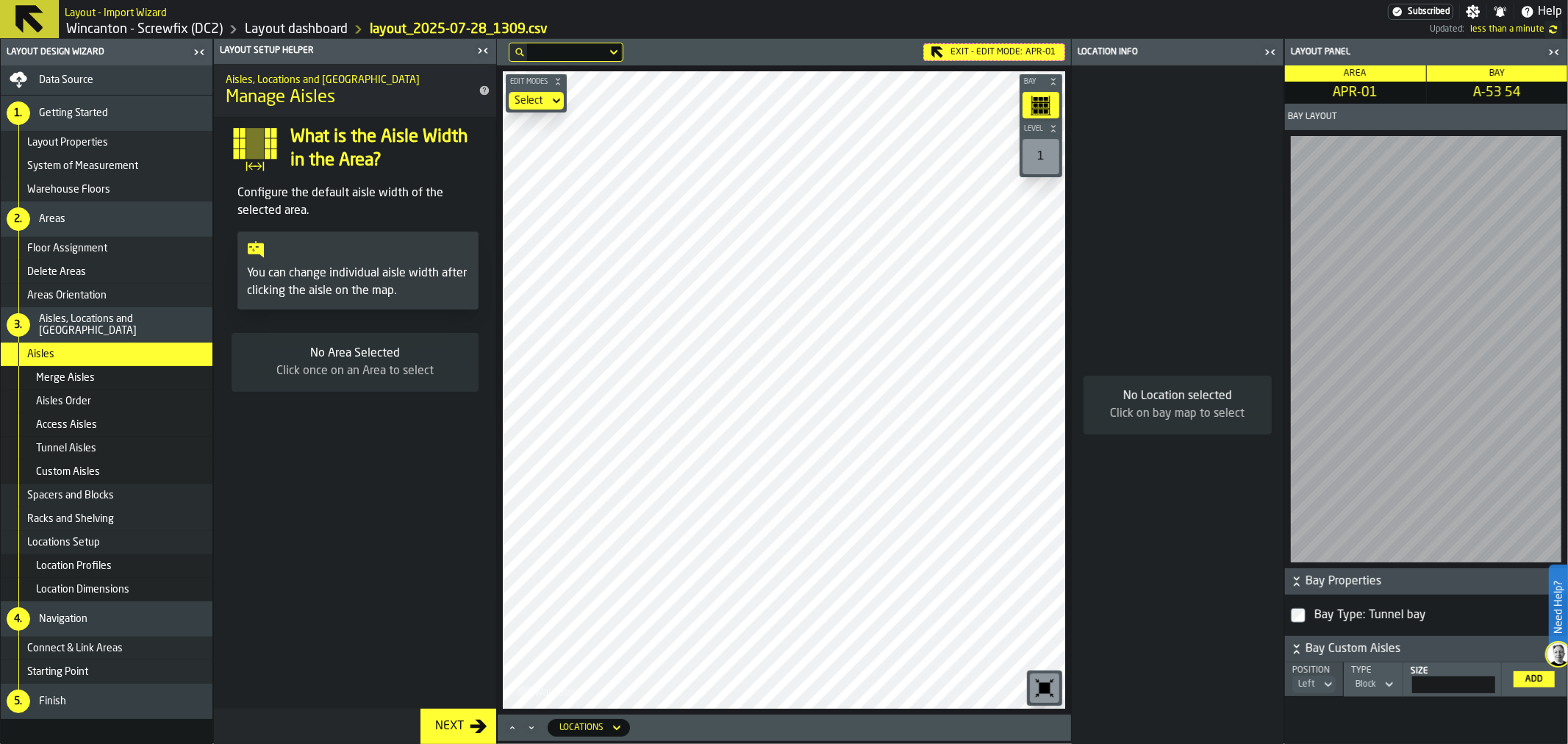
click at [1040, 170] on div "1" at bounding box center [1041, 156] width 37 height 35
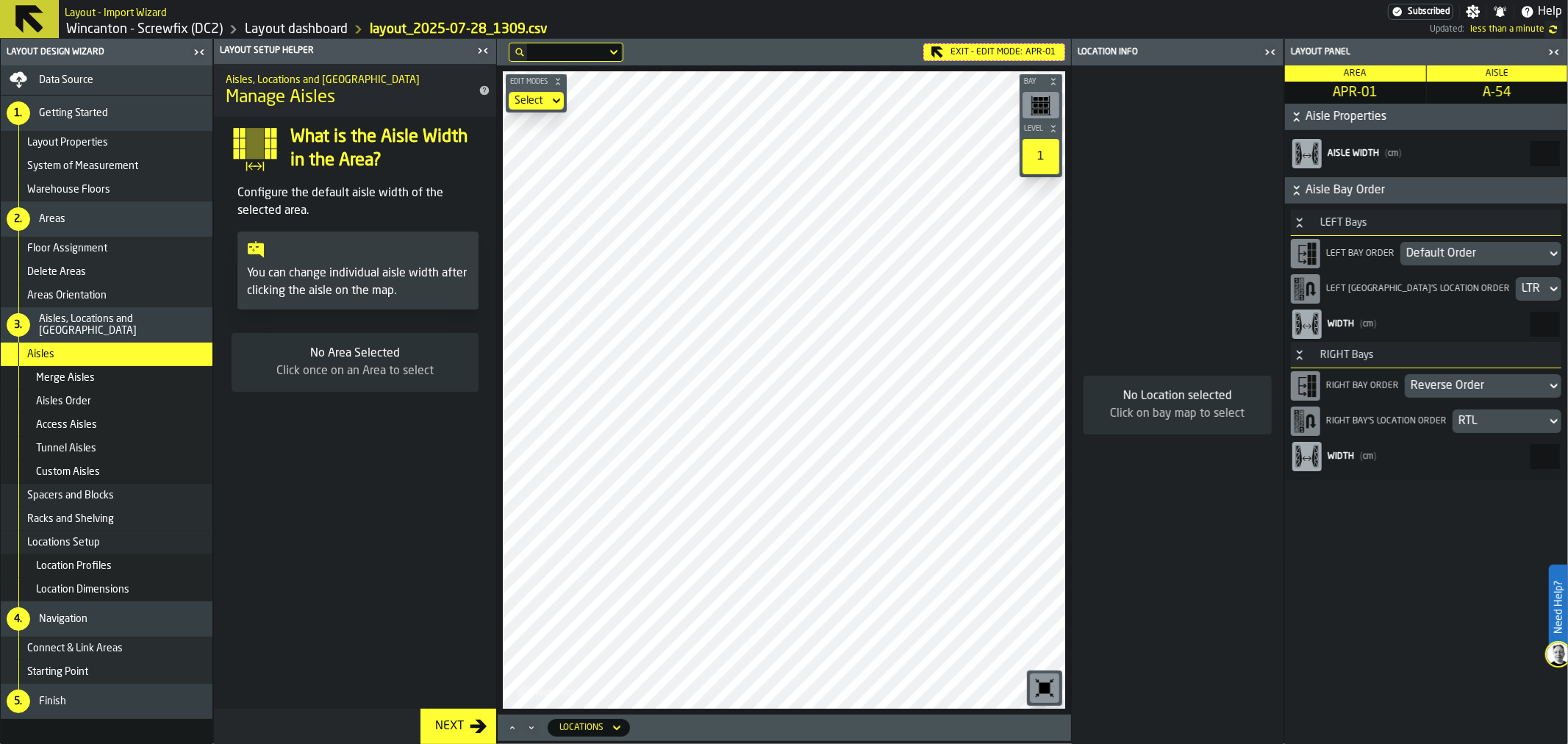
click at [1483, 379] on div "Reverse Order" at bounding box center [1476, 386] width 130 height 17
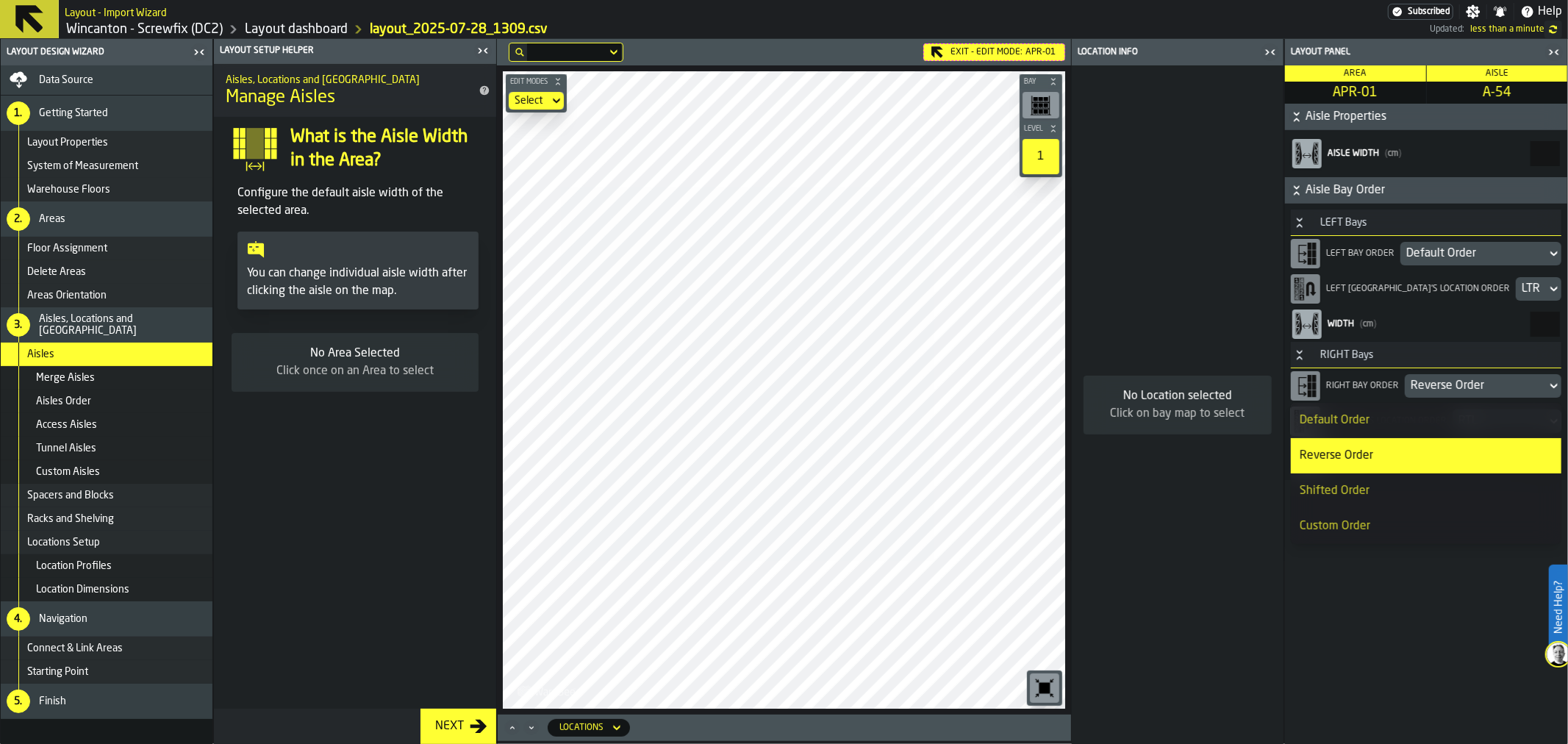
click at [1373, 420] on div "Default Order" at bounding box center [1426, 421] width 253 height 17
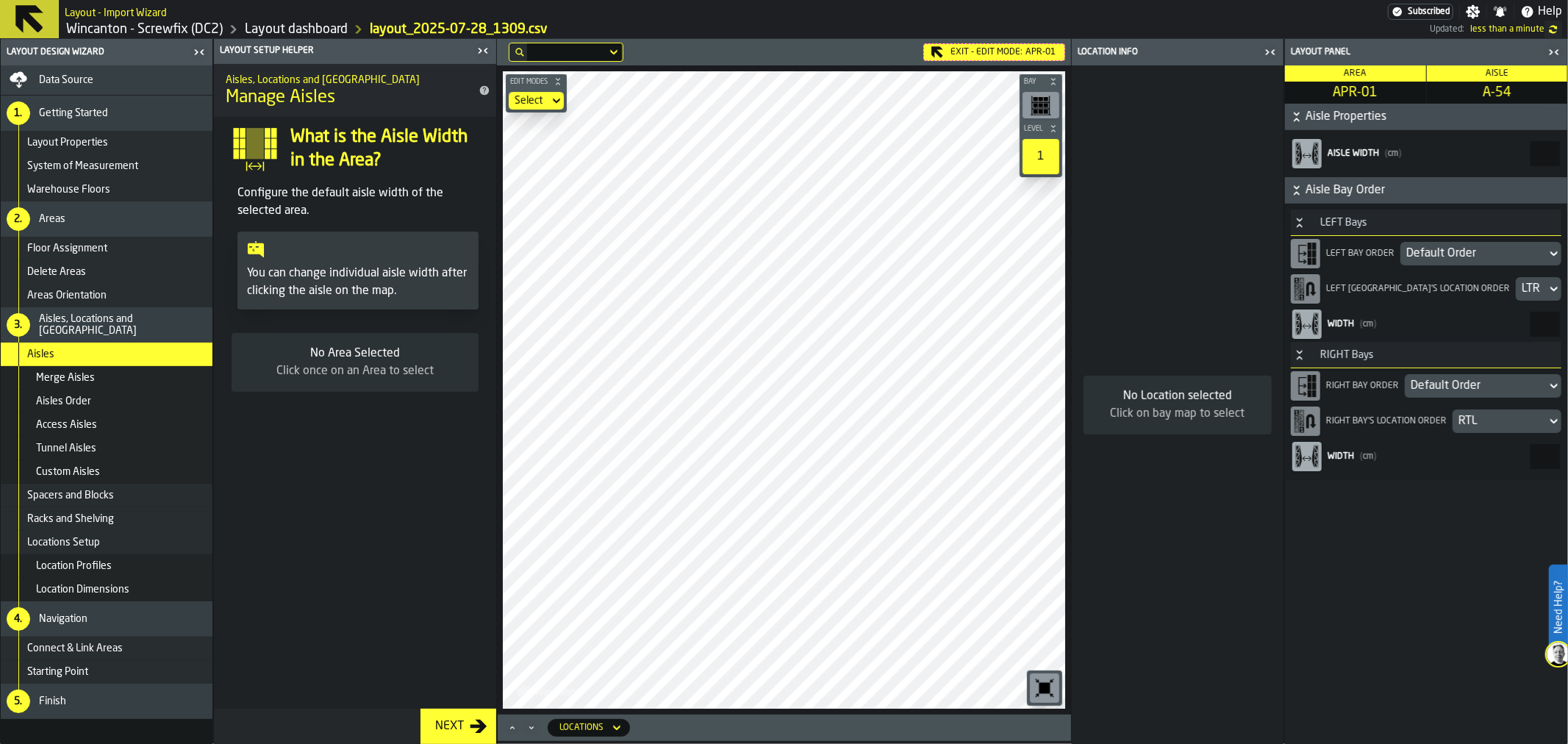
click at [1466, 254] on div "Default Order" at bounding box center [1474, 254] width 134 height 17
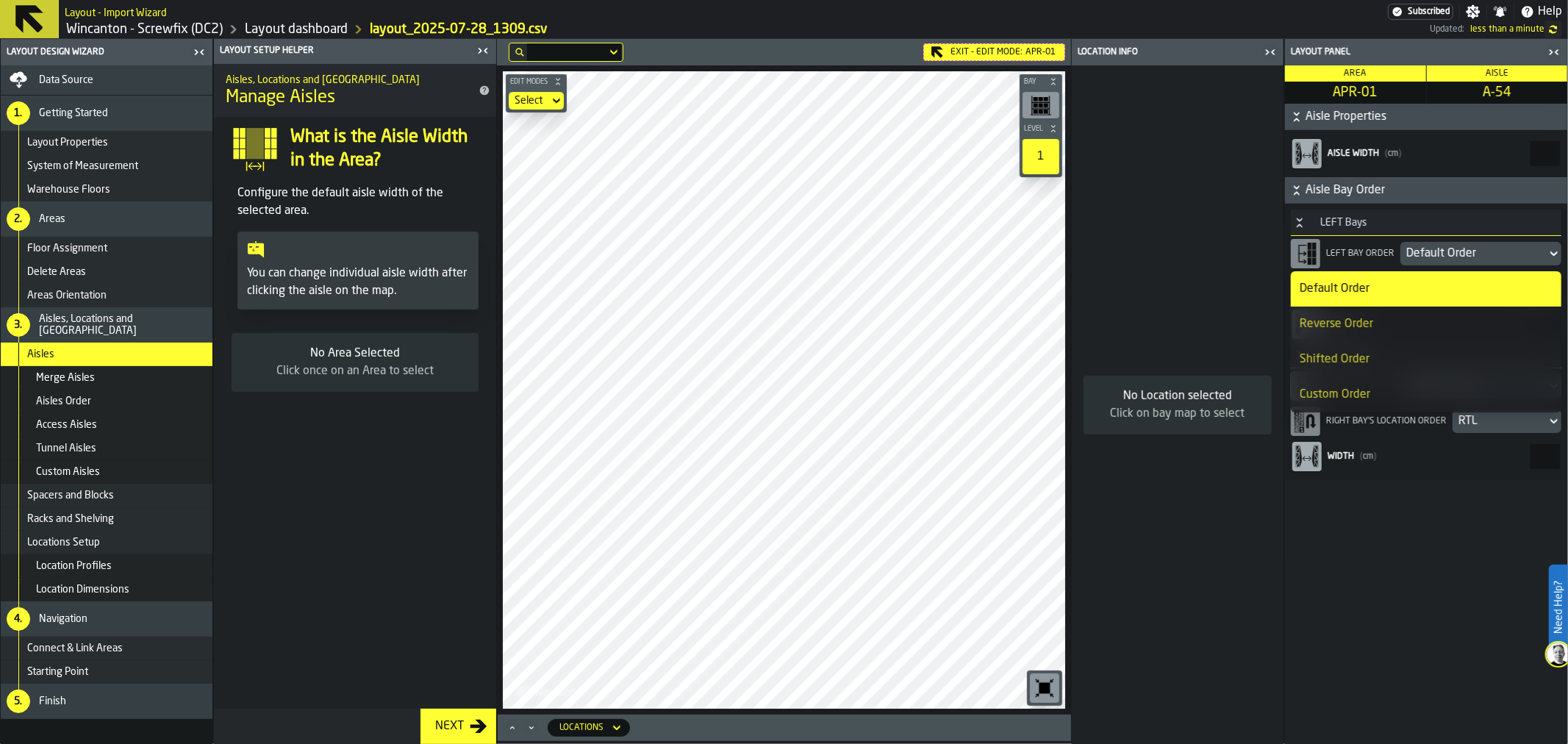
click at [1466, 254] on div "Default Order" at bounding box center [1474, 254] width 134 height 17
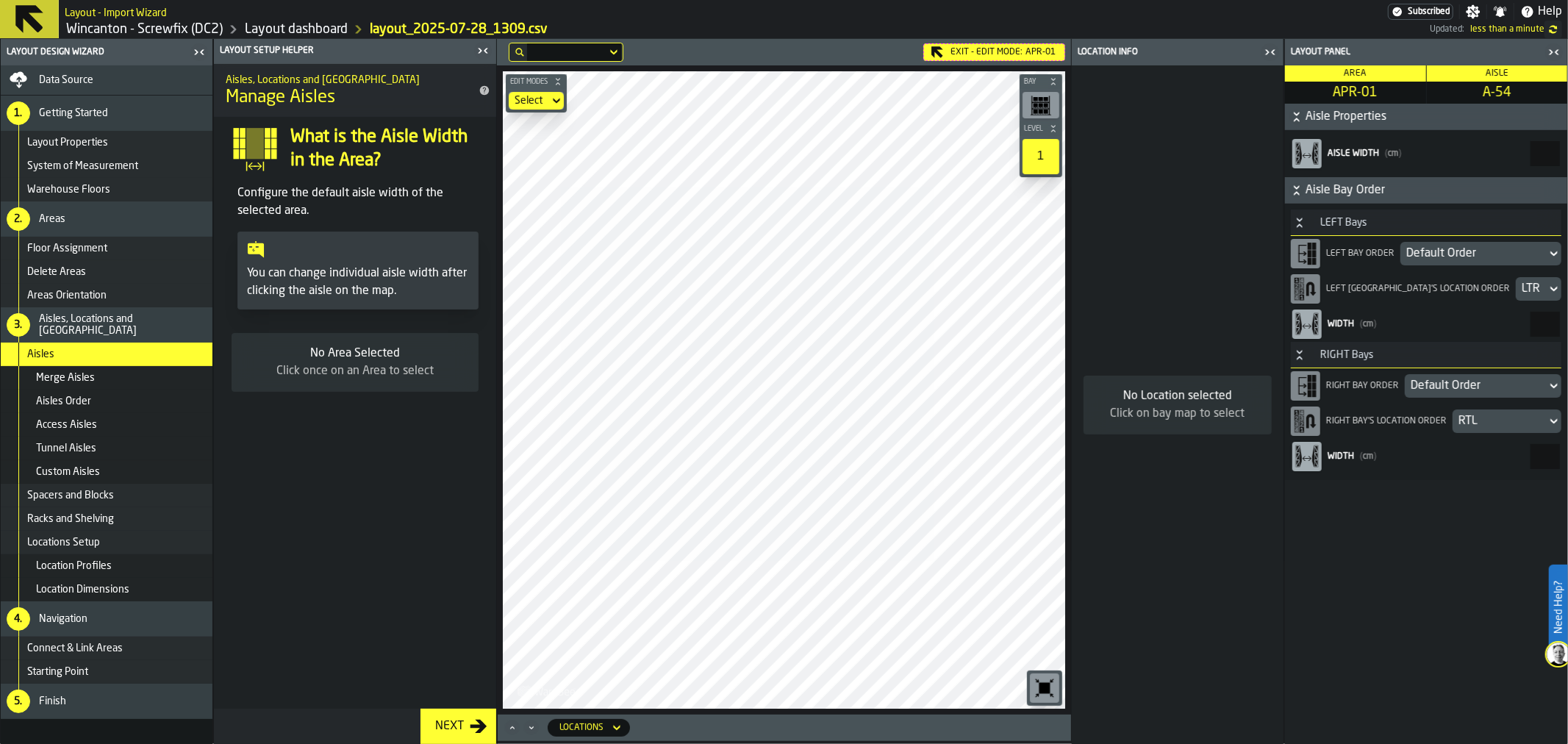
click at [1466, 254] on div "Default Order" at bounding box center [1474, 254] width 134 height 17
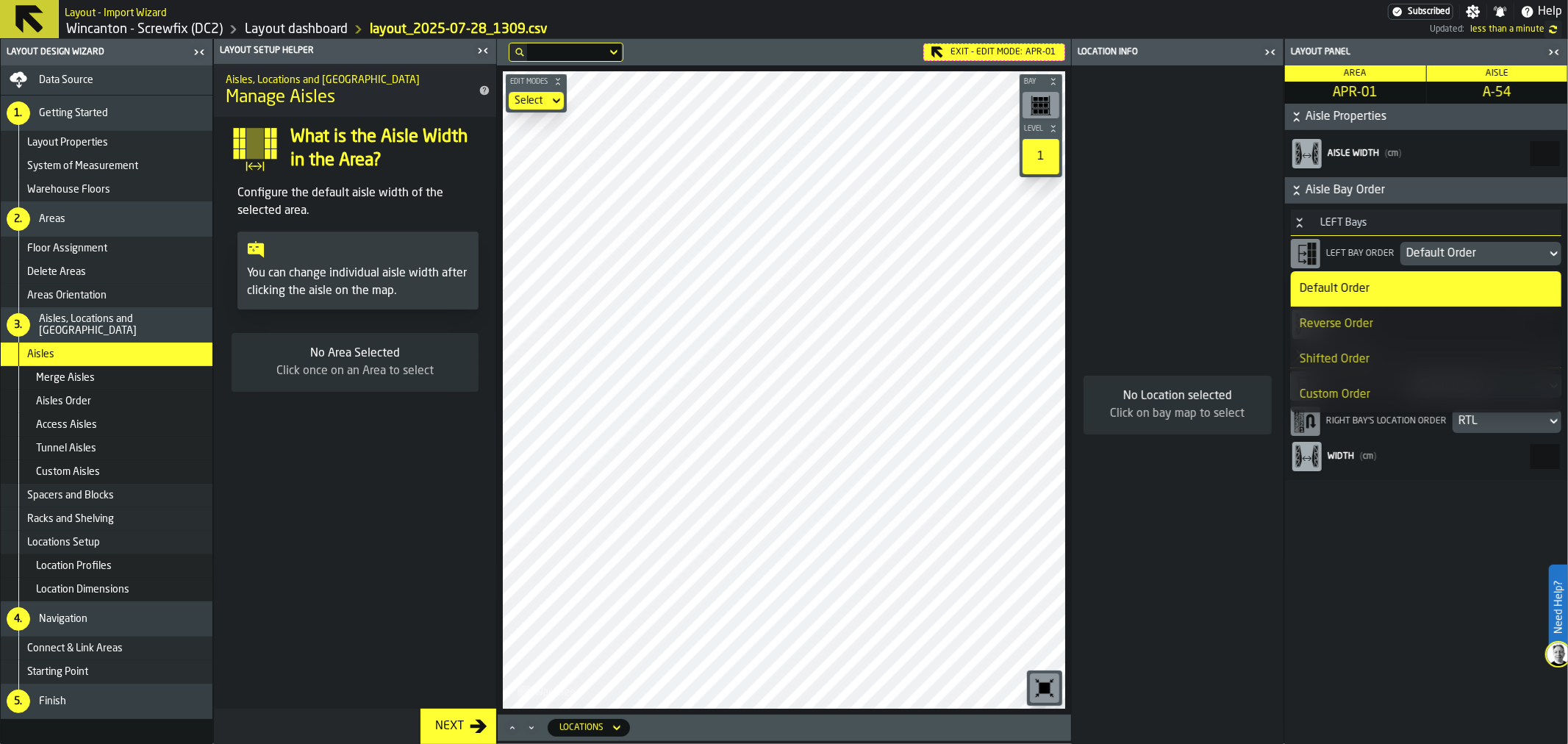
click at [1473, 320] on div "Reverse Order" at bounding box center [1426, 324] width 253 height 17
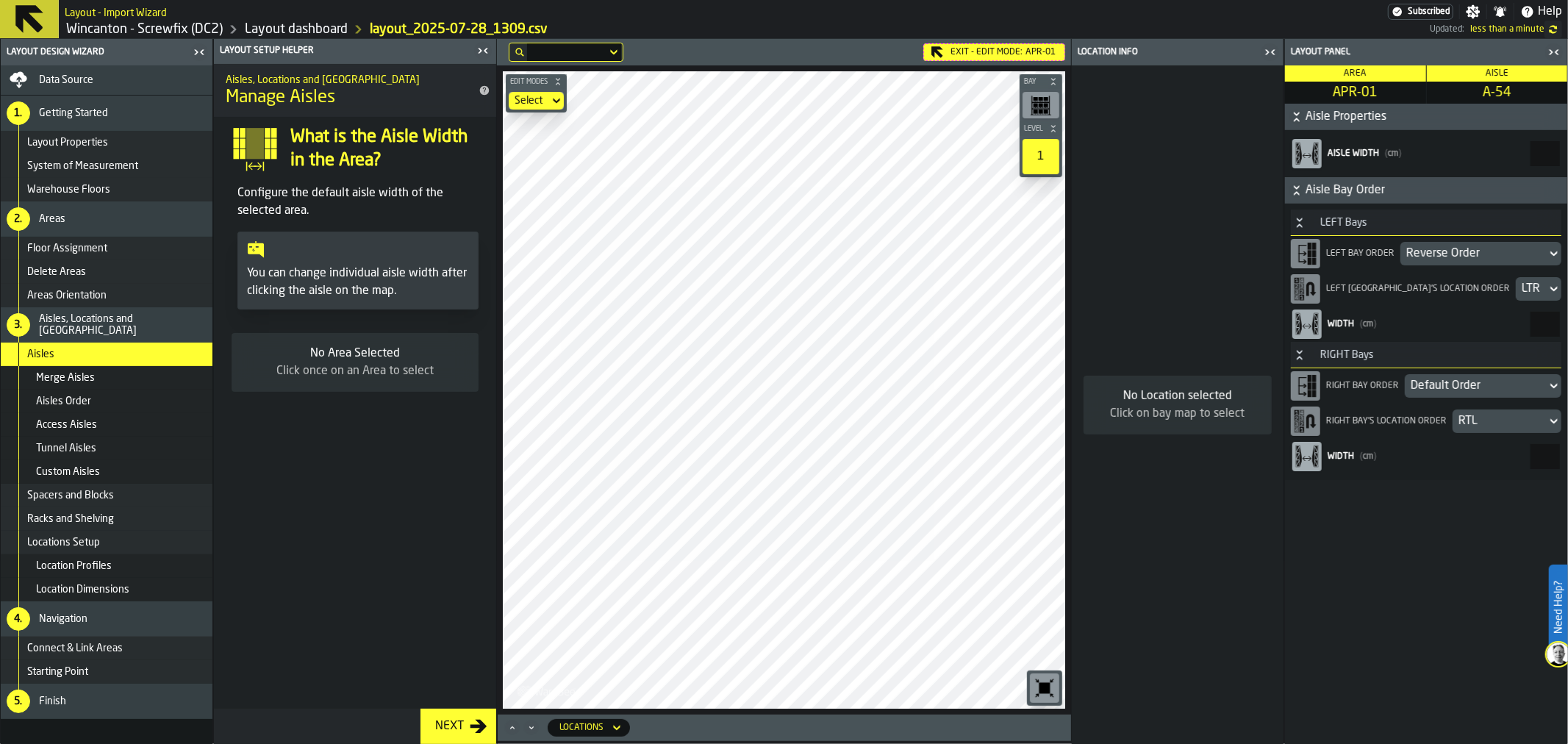
click at [95, 118] on span "Getting Started" at bounding box center [73, 113] width 69 height 12
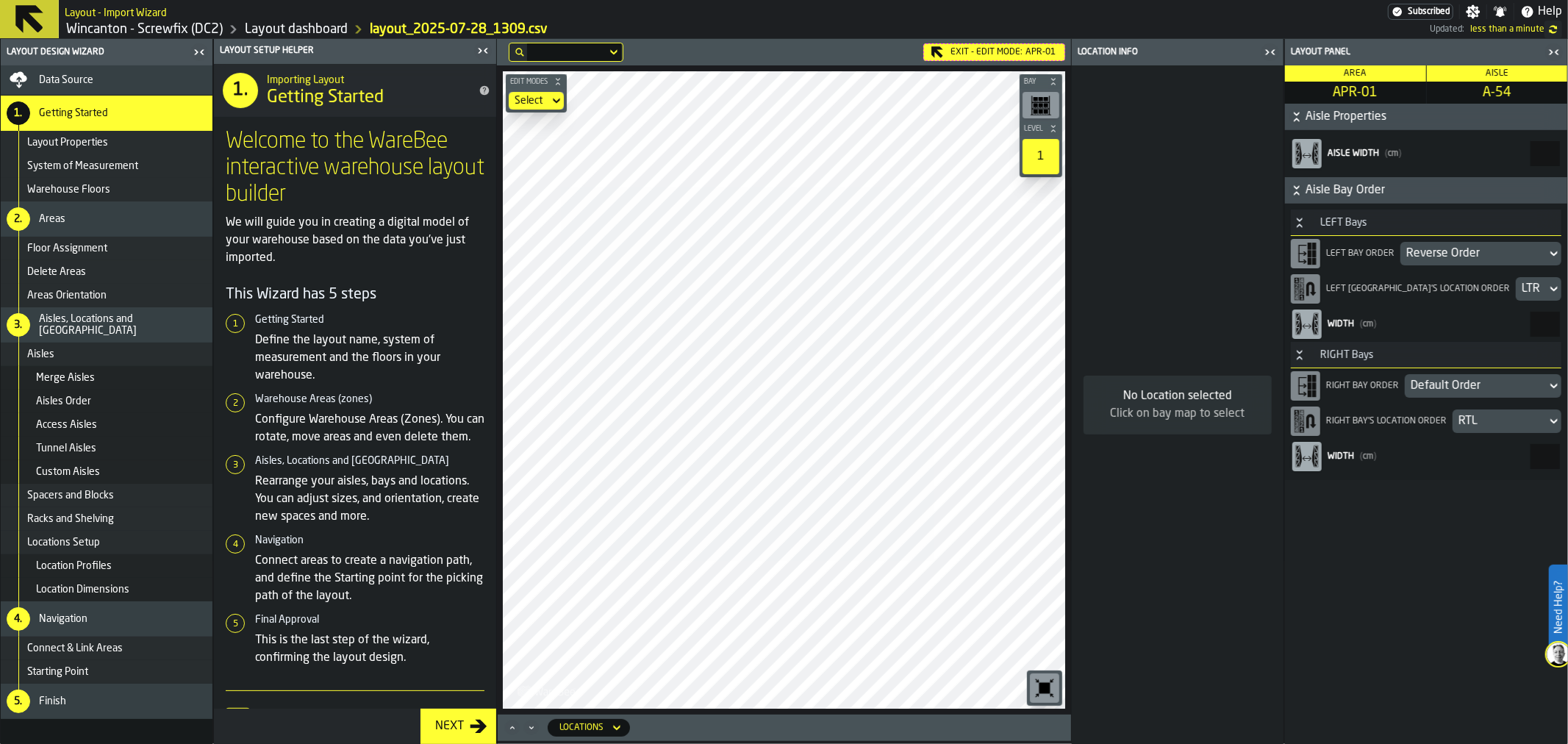
click at [101, 142] on span "Layout Properties" at bounding box center [67, 143] width 81 height 12
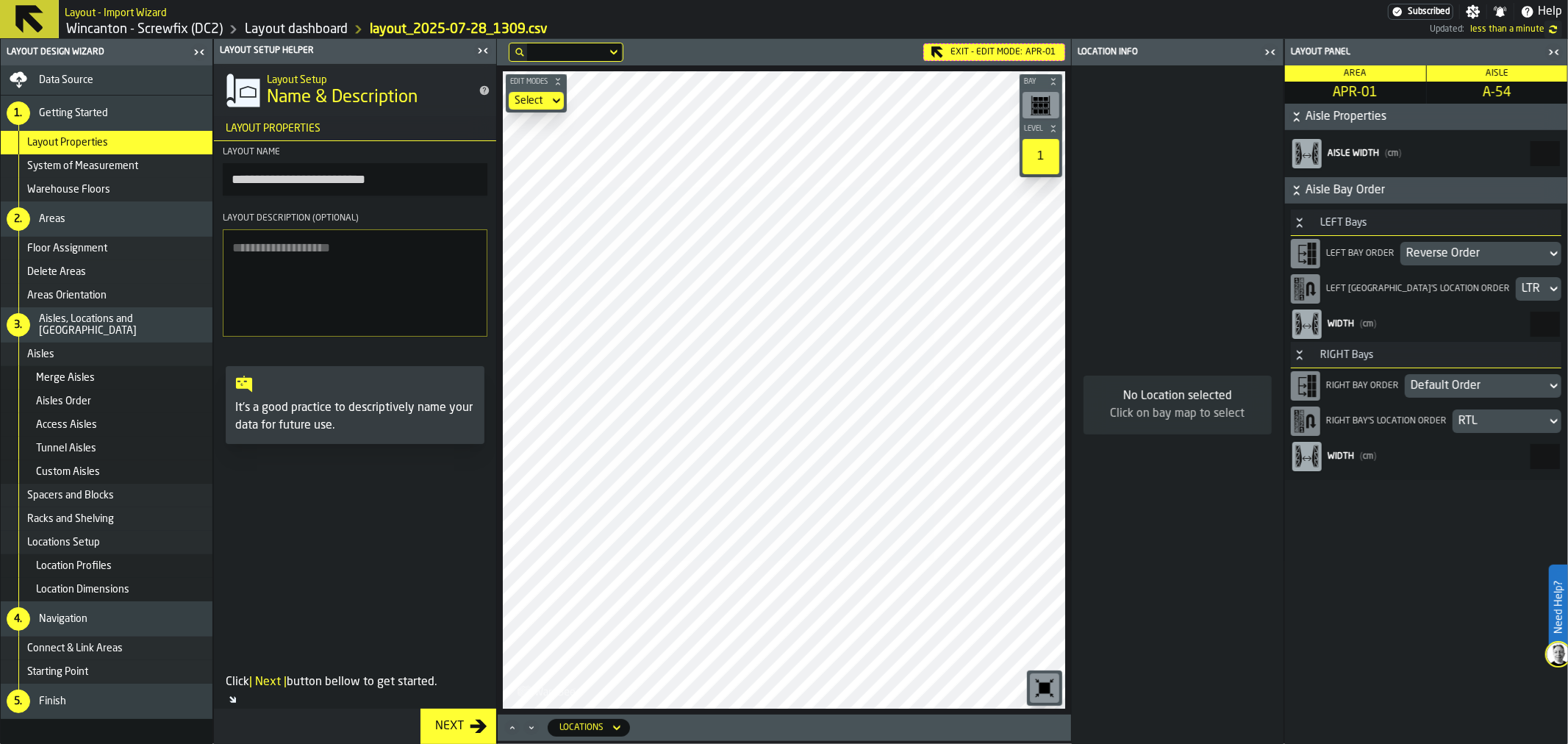
click at [106, 168] on span "System of Measurement" at bounding box center [83, 166] width 111 height 12
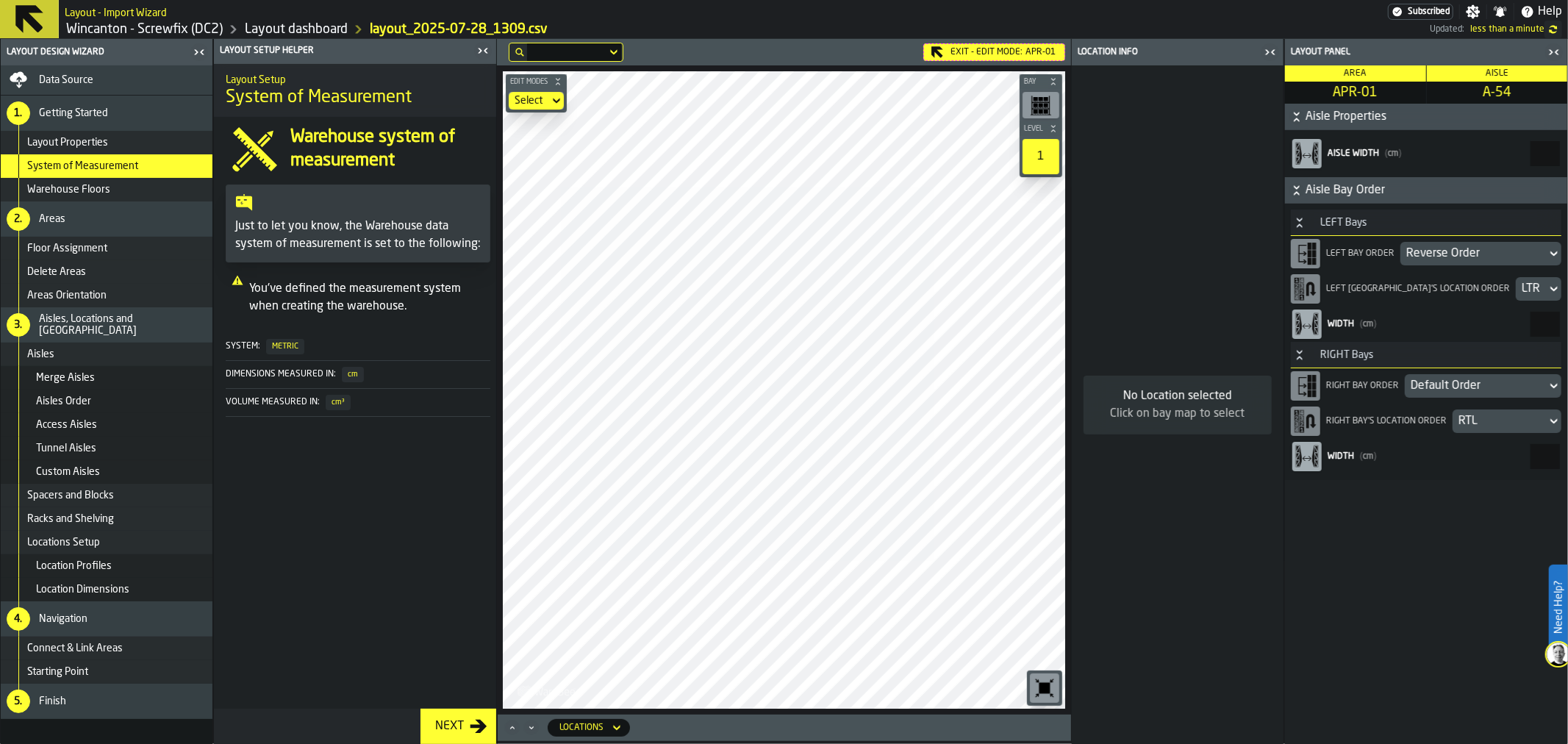
click at [101, 186] on span "Warehouse Floors" at bounding box center [69, 189] width 84 height 12
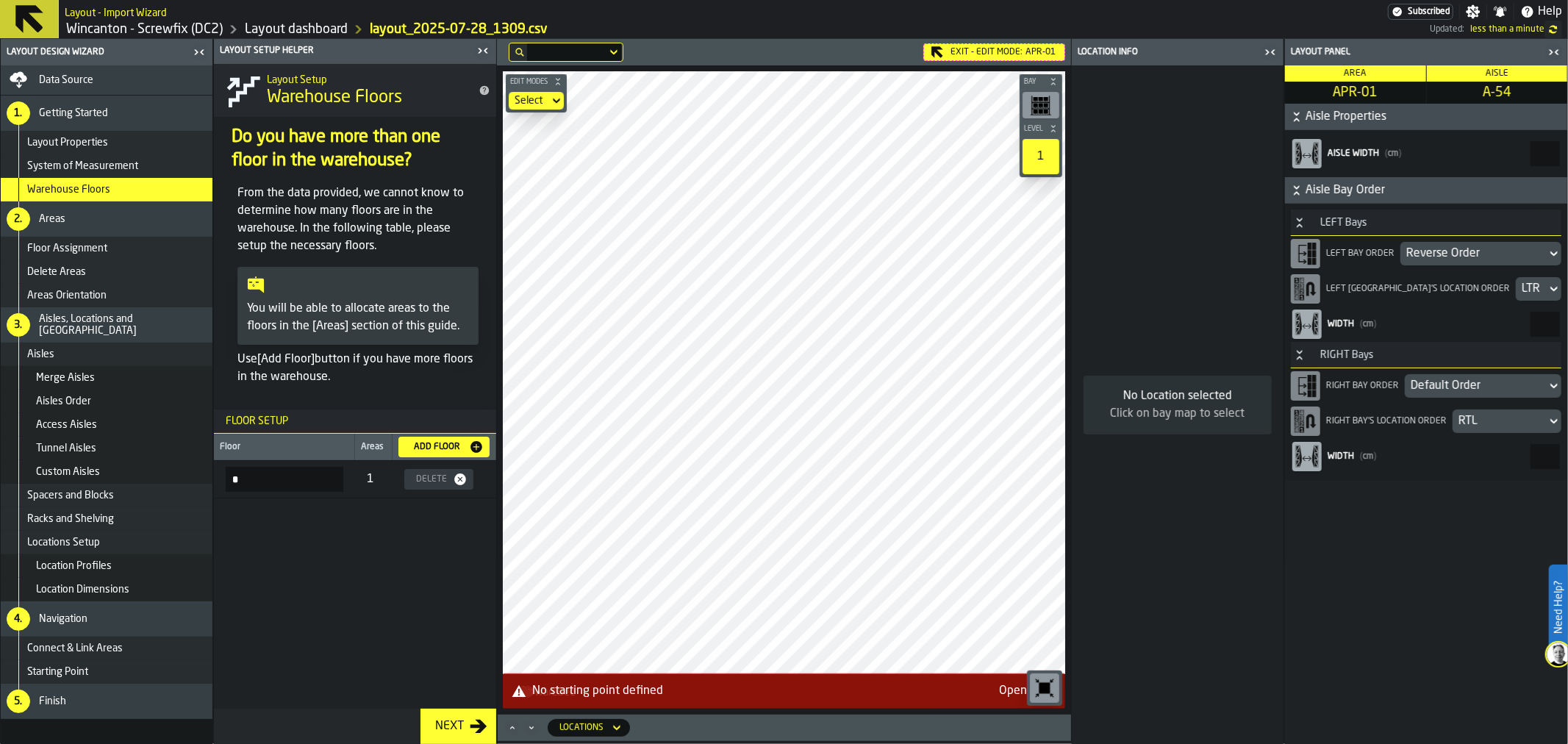
click at [85, 347] on div "Aisles" at bounding box center [107, 355] width 212 height 23
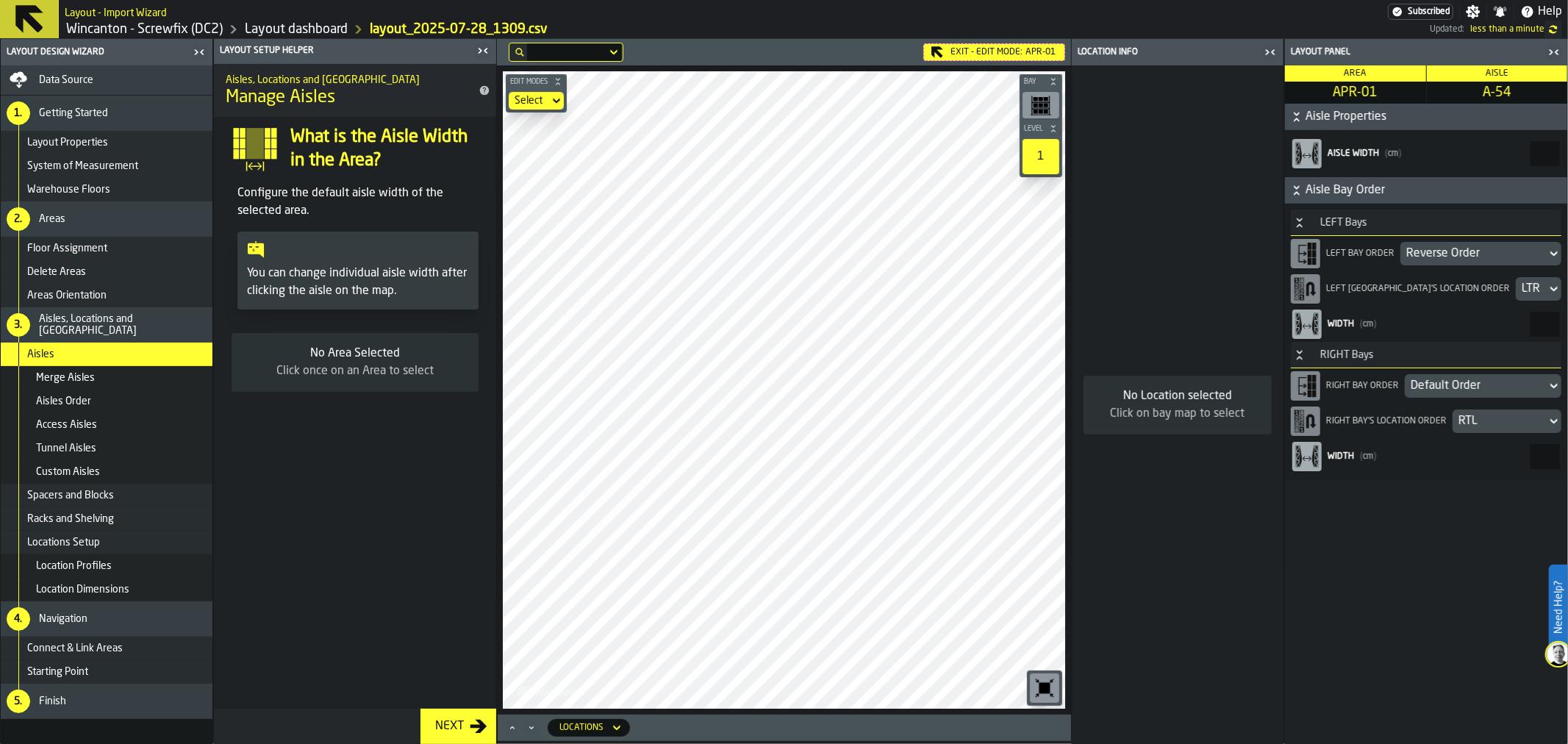
click at [1005, 53] on div "Exit - Edit Mode: APR-01" at bounding box center [994, 52] width 142 height 17
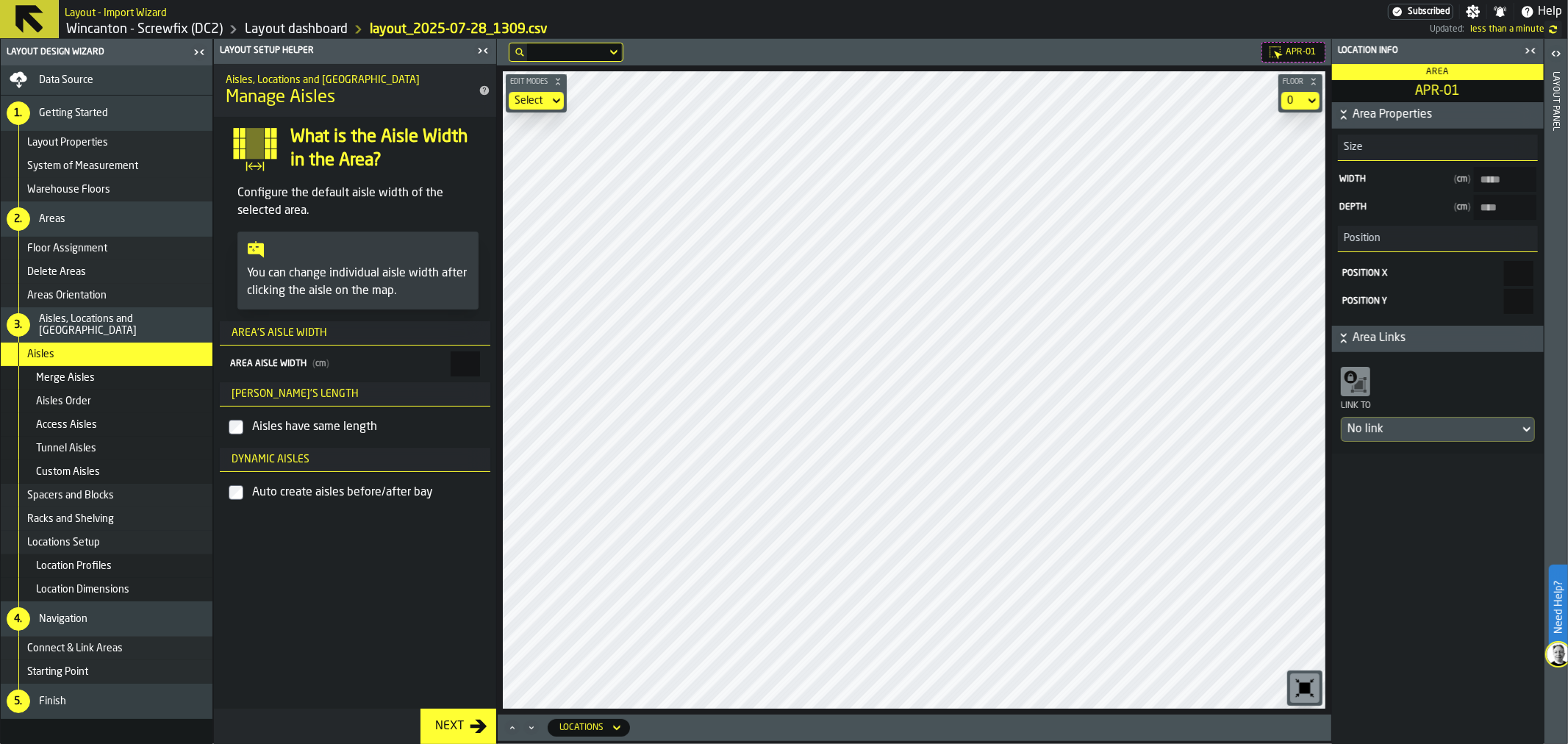
click at [103, 321] on span "Aisles, Locations and [GEOGRAPHIC_DATA]" at bounding box center [122, 324] width 168 height 23
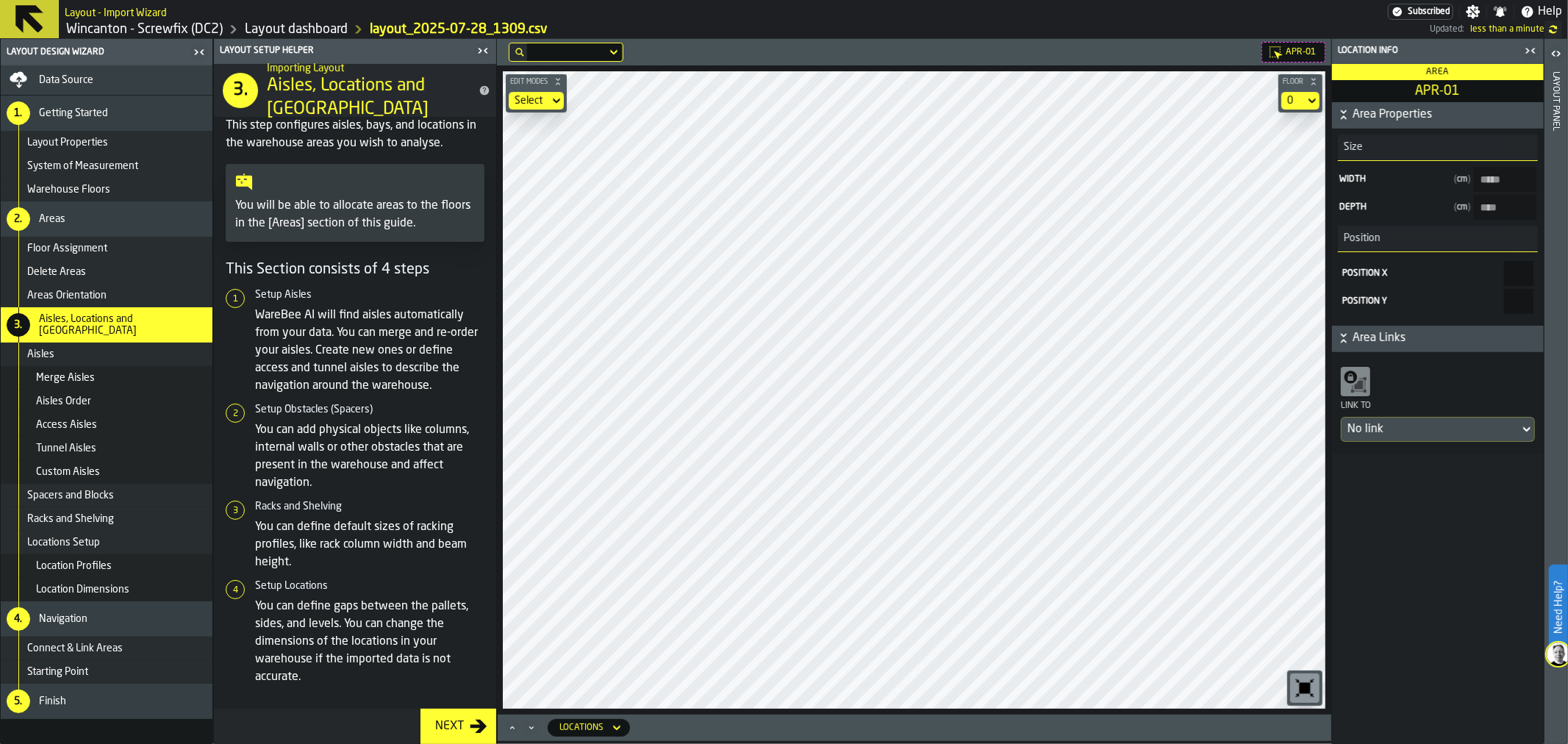
scroll to position [0, 0]
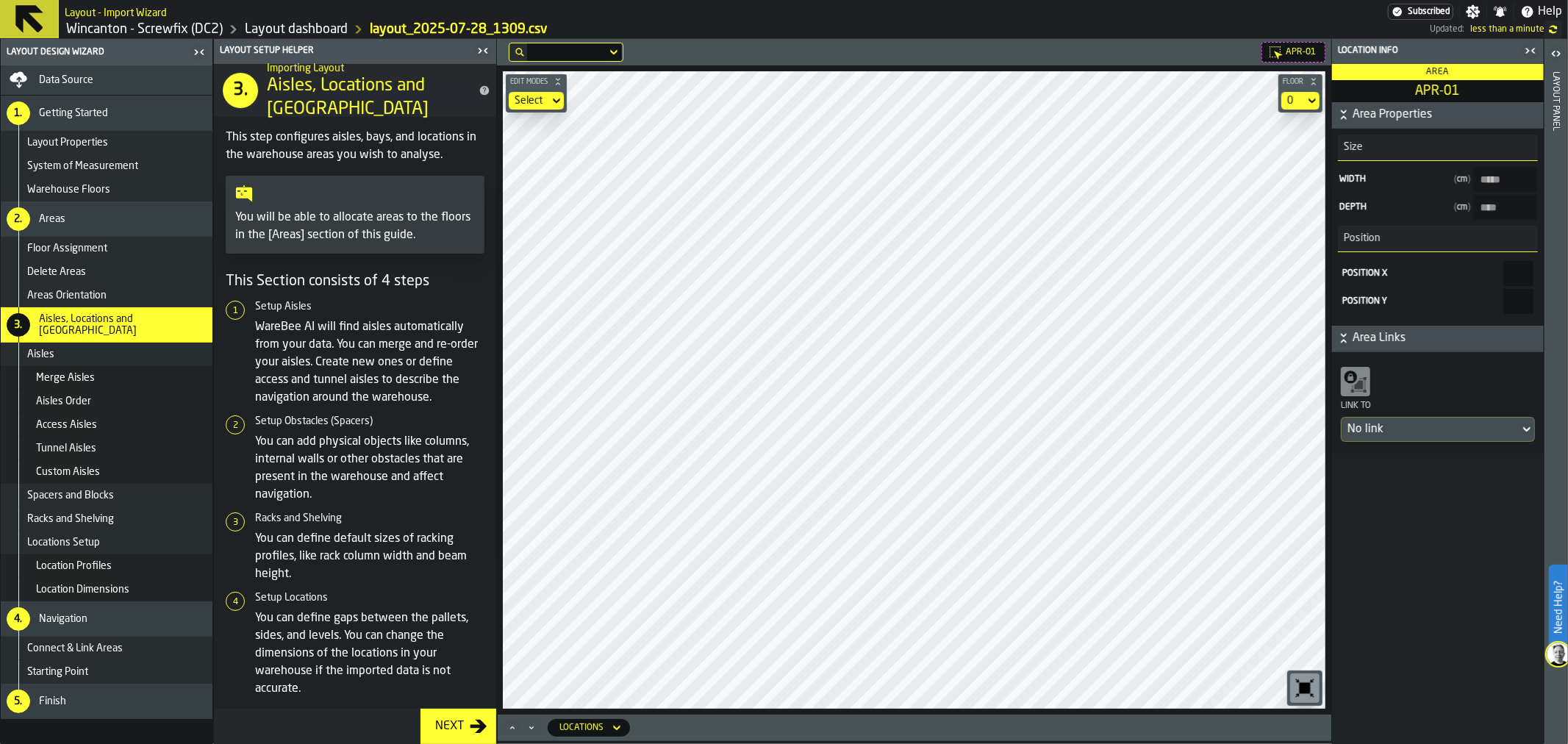
click at [1305, 98] on icon at bounding box center [1312, 101] width 15 height 17
click at [1305, 97] on icon at bounding box center [1312, 101] width 15 height 17
click at [1563, 65] on label "button-toggle-Open" at bounding box center [1555, 54] width 20 height 26
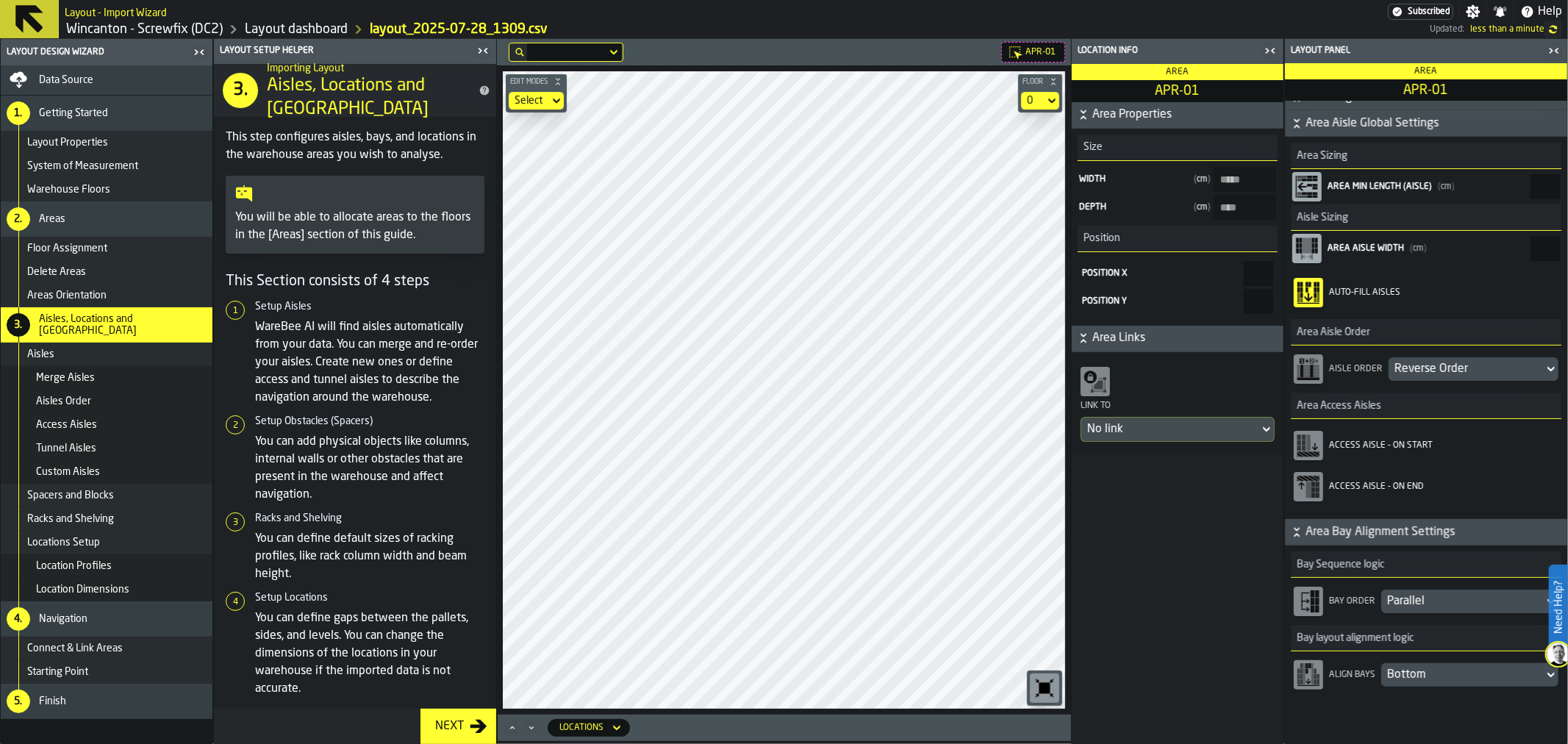
scroll to position [324, 0]
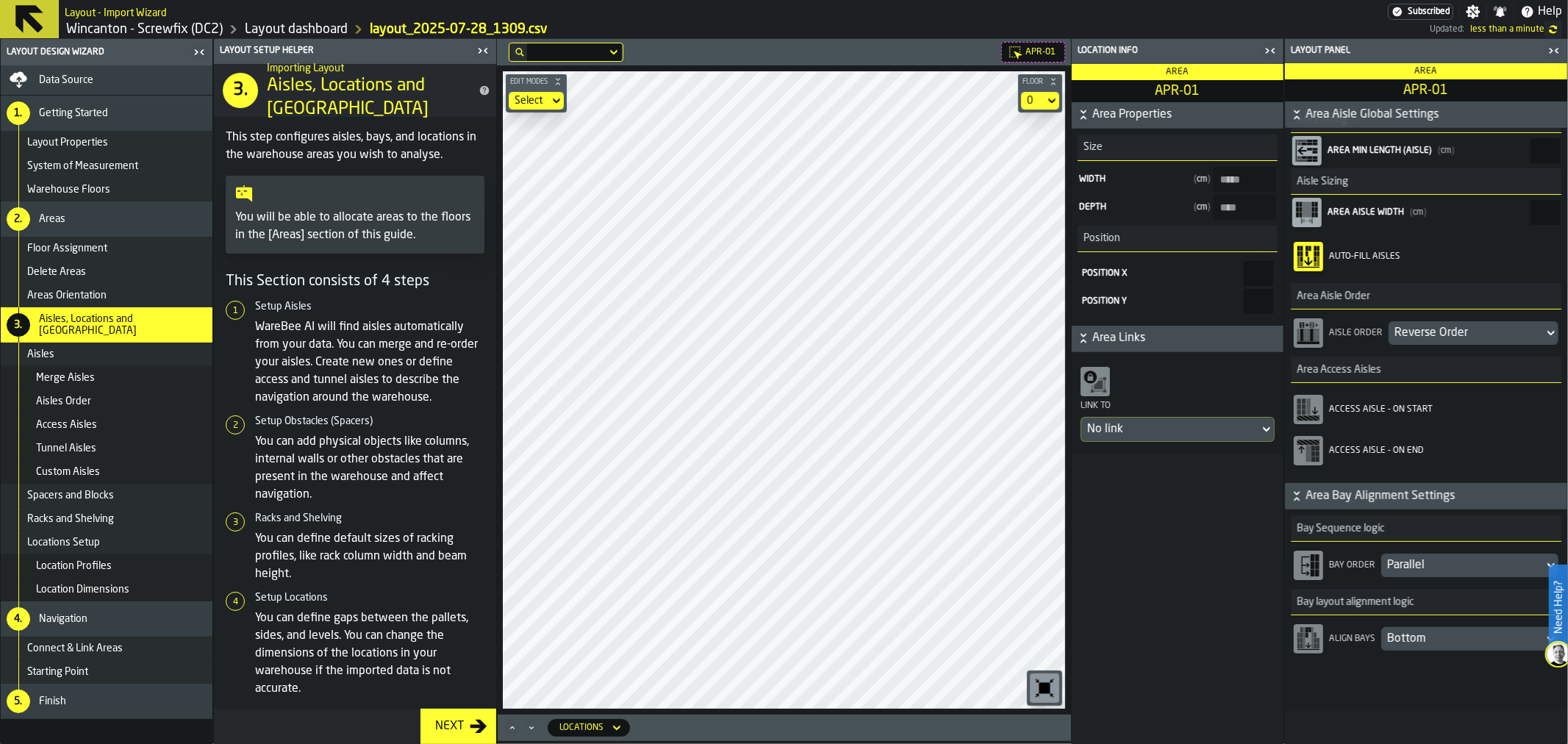
click at [1438, 636] on div "Bottom" at bounding box center [1462, 639] width 151 height 17
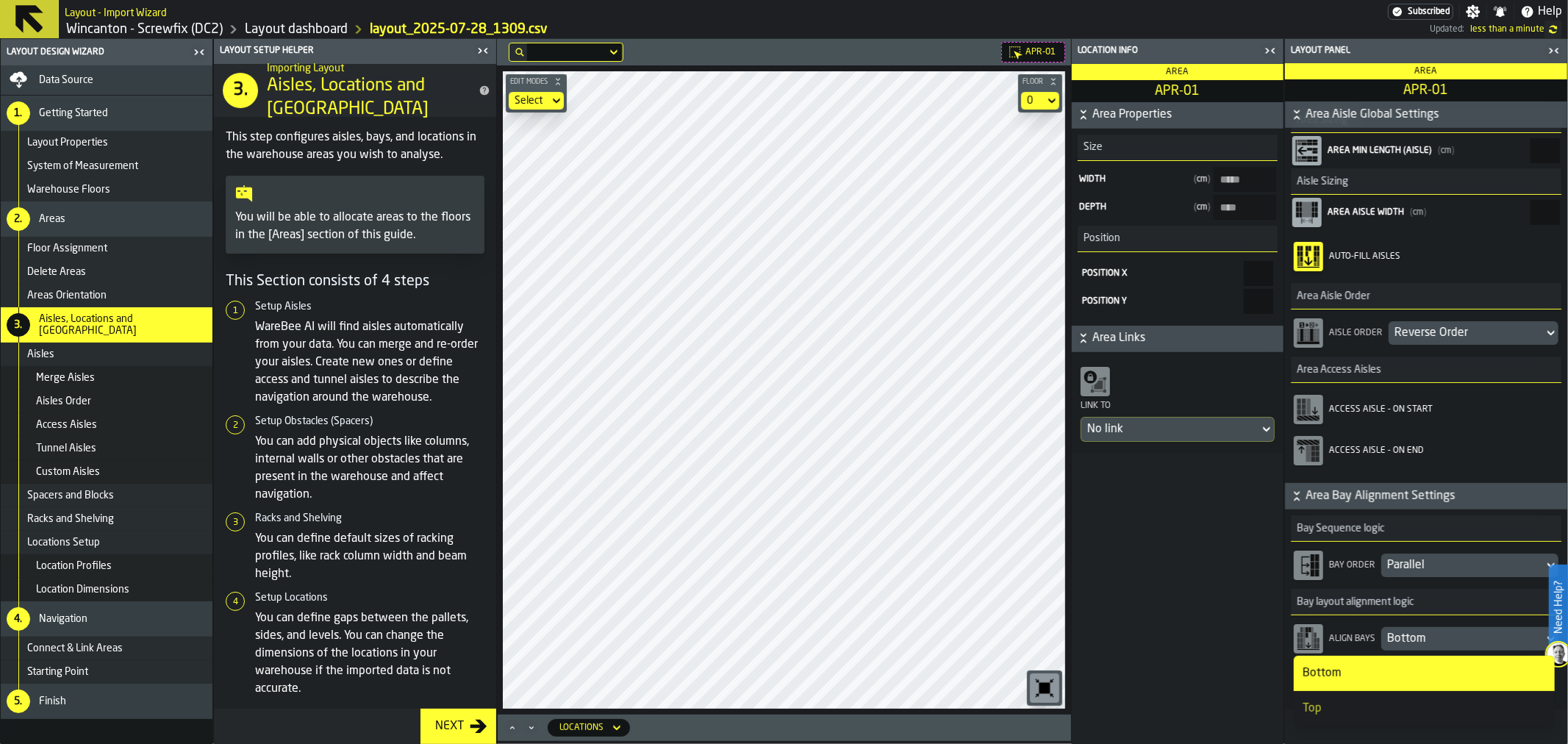
click at [1414, 675] on div "Bottom" at bounding box center [1424, 673] width 243 height 17
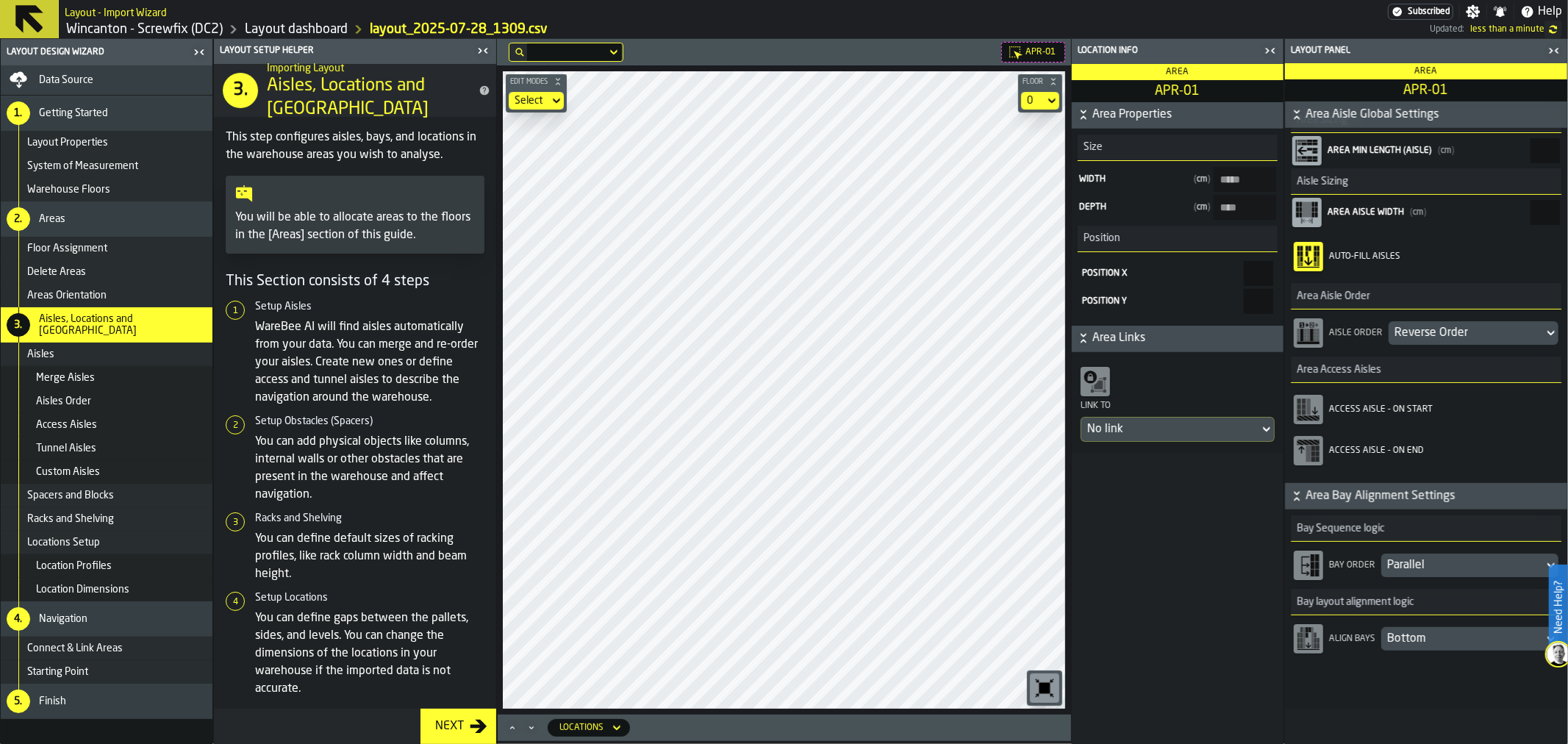
click at [1454, 338] on div "Reverse Order" at bounding box center [1467, 333] width 144 height 17
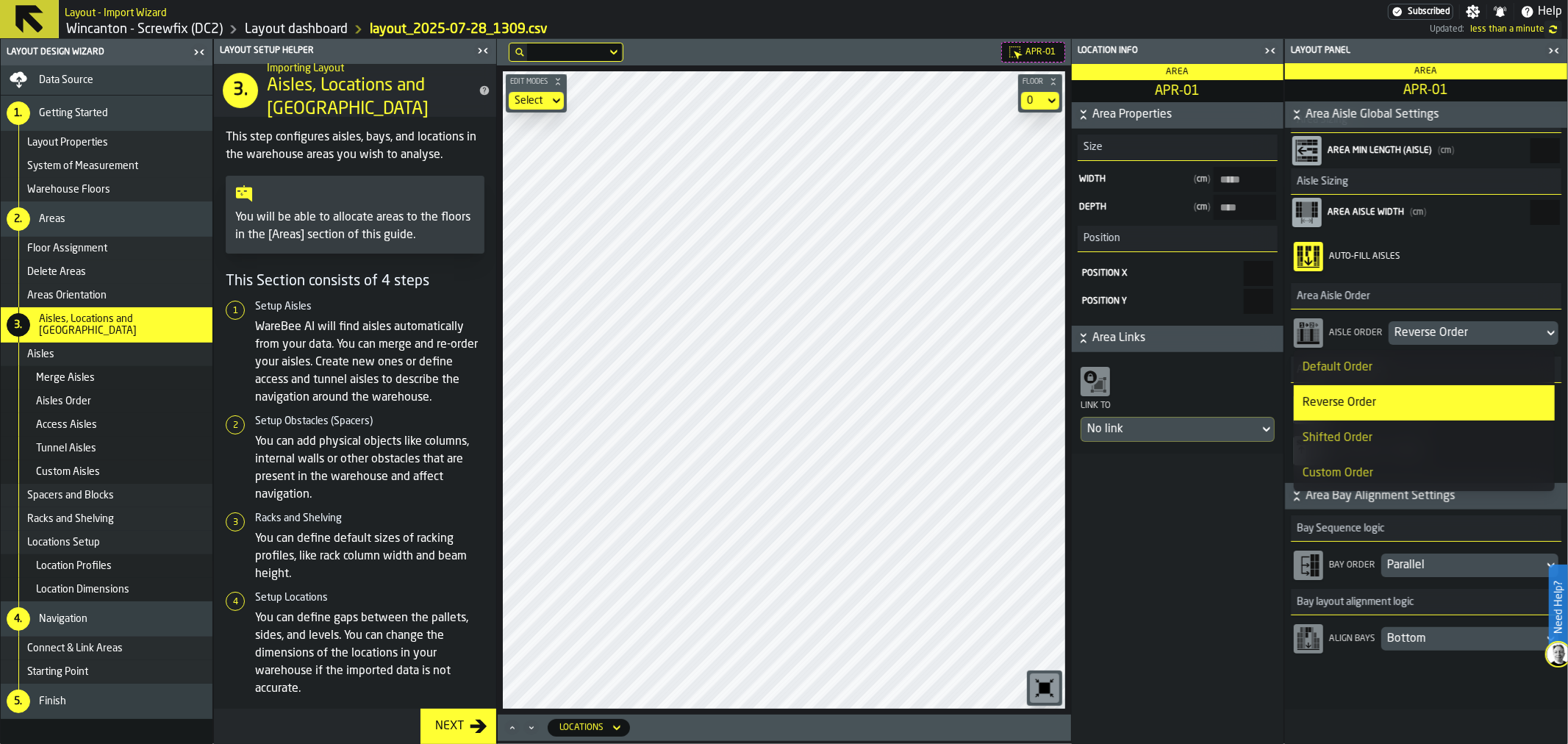
click at [1454, 334] on div "Reverse Order" at bounding box center [1467, 333] width 144 height 17
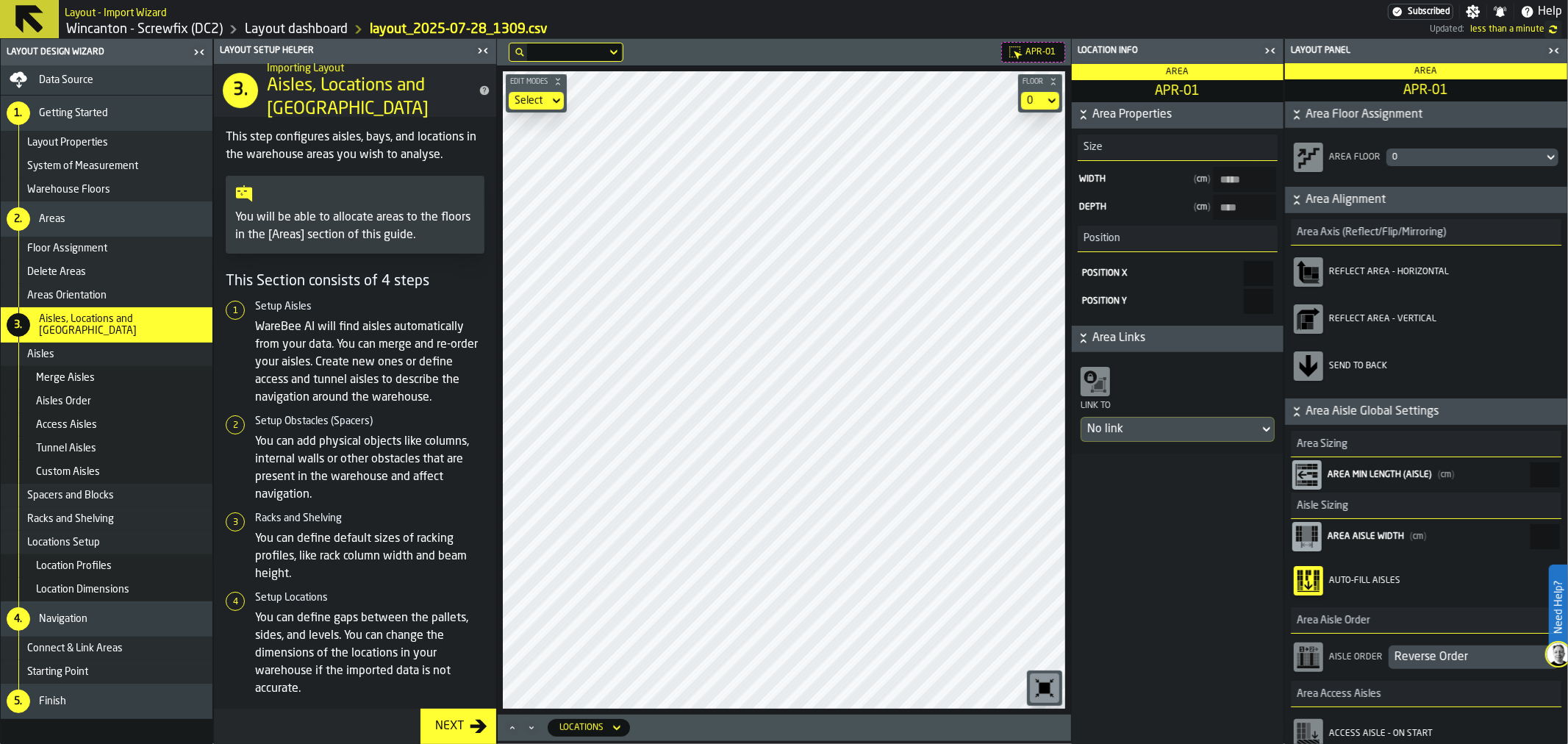
click at [8, 17] on button at bounding box center [29, 18] width 59 height 38
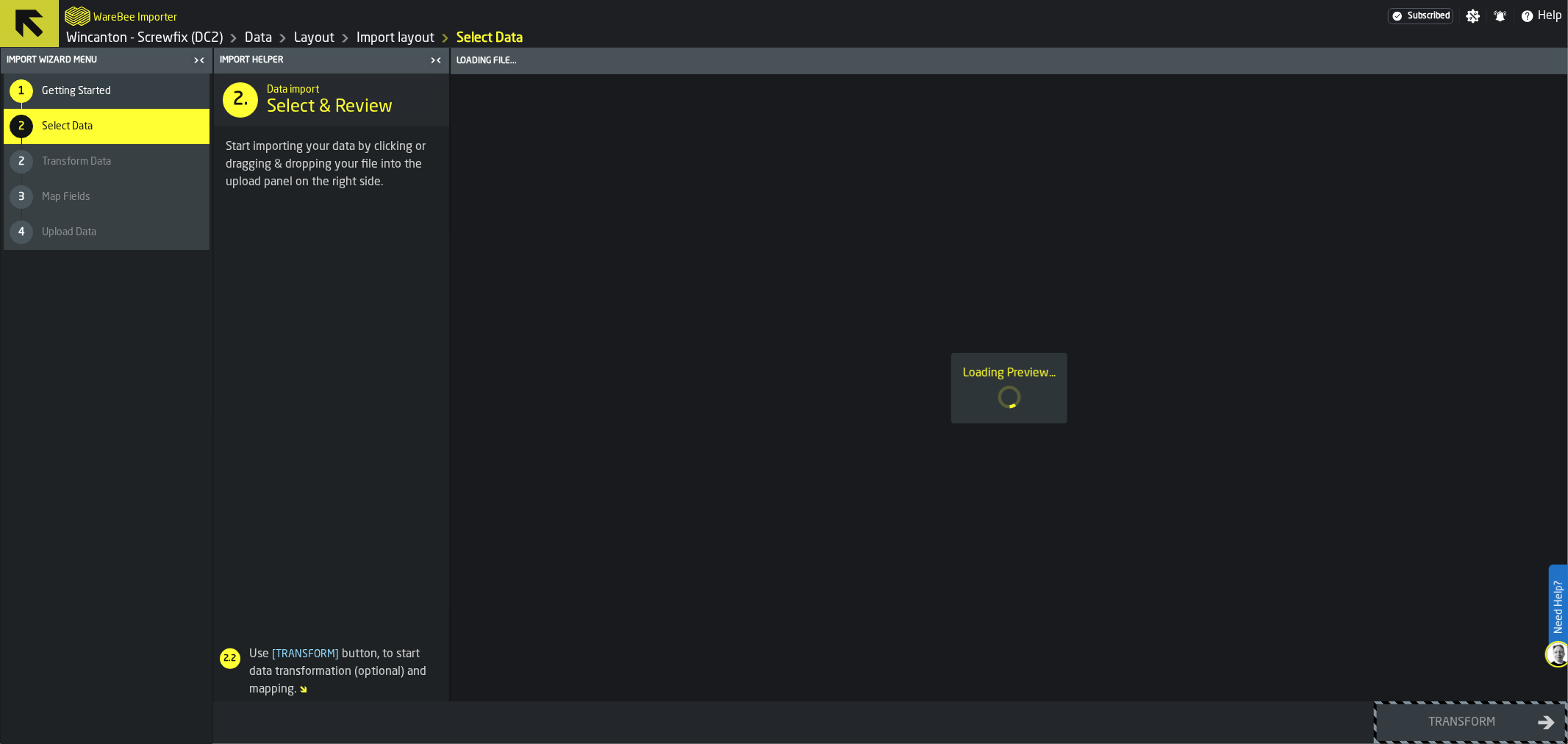
click at [30, 17] on icon at bounding box center [29, 23] width 28 height 28
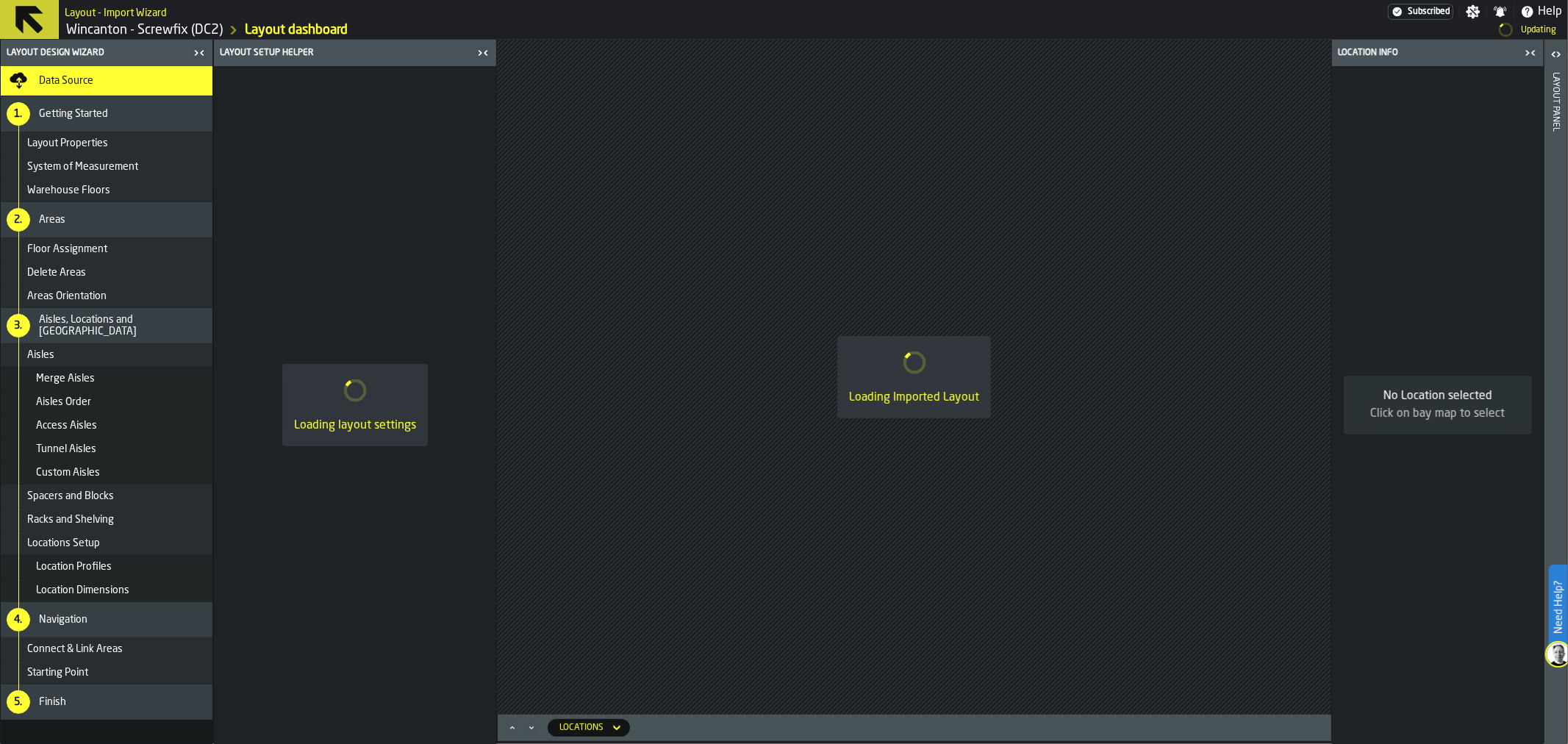
click at [130, 30] on link "Wincanton - Screwfix (DC2)" at bounding box center [144, 30] width 156 height 17
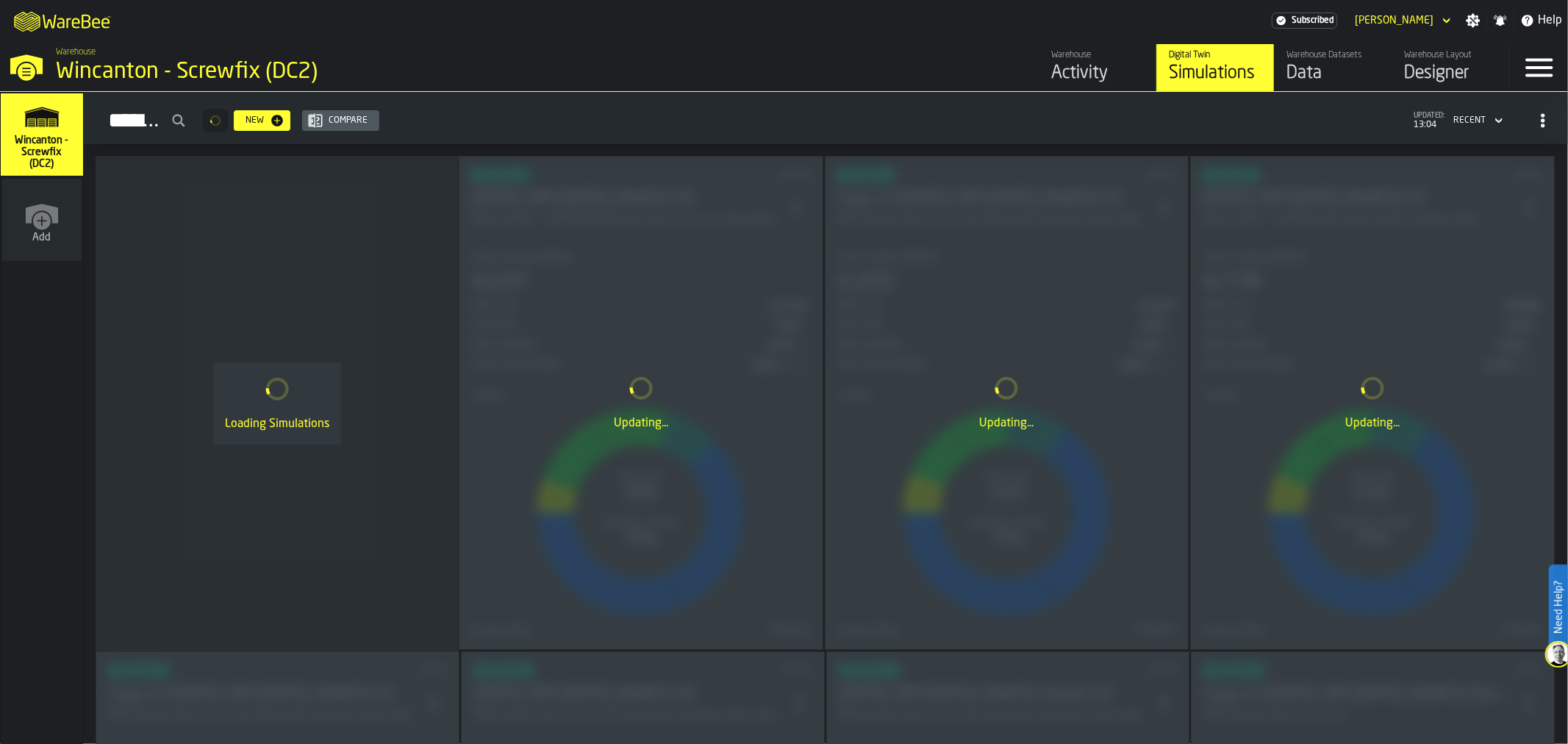
click at [1442, 39] on div "M A K I N G W A R E H O U S E S M O R E EF F I C I E N T Subscribed Tim Aston A…" at bounding box center [784, 20] width 1568 height 41
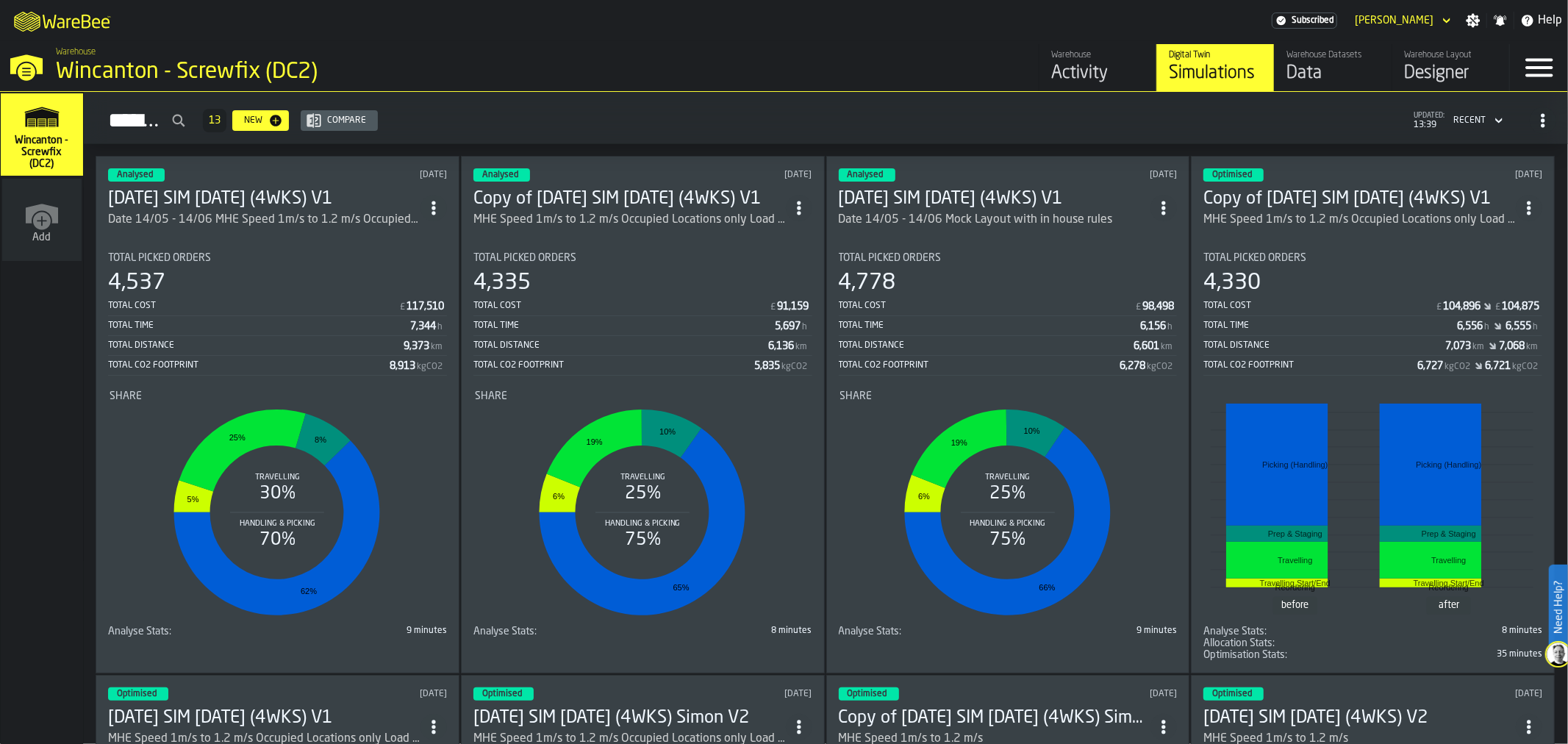
click at [1445, 71] on div "Designer" at bounding box center [1450, 74] width 93 height 23
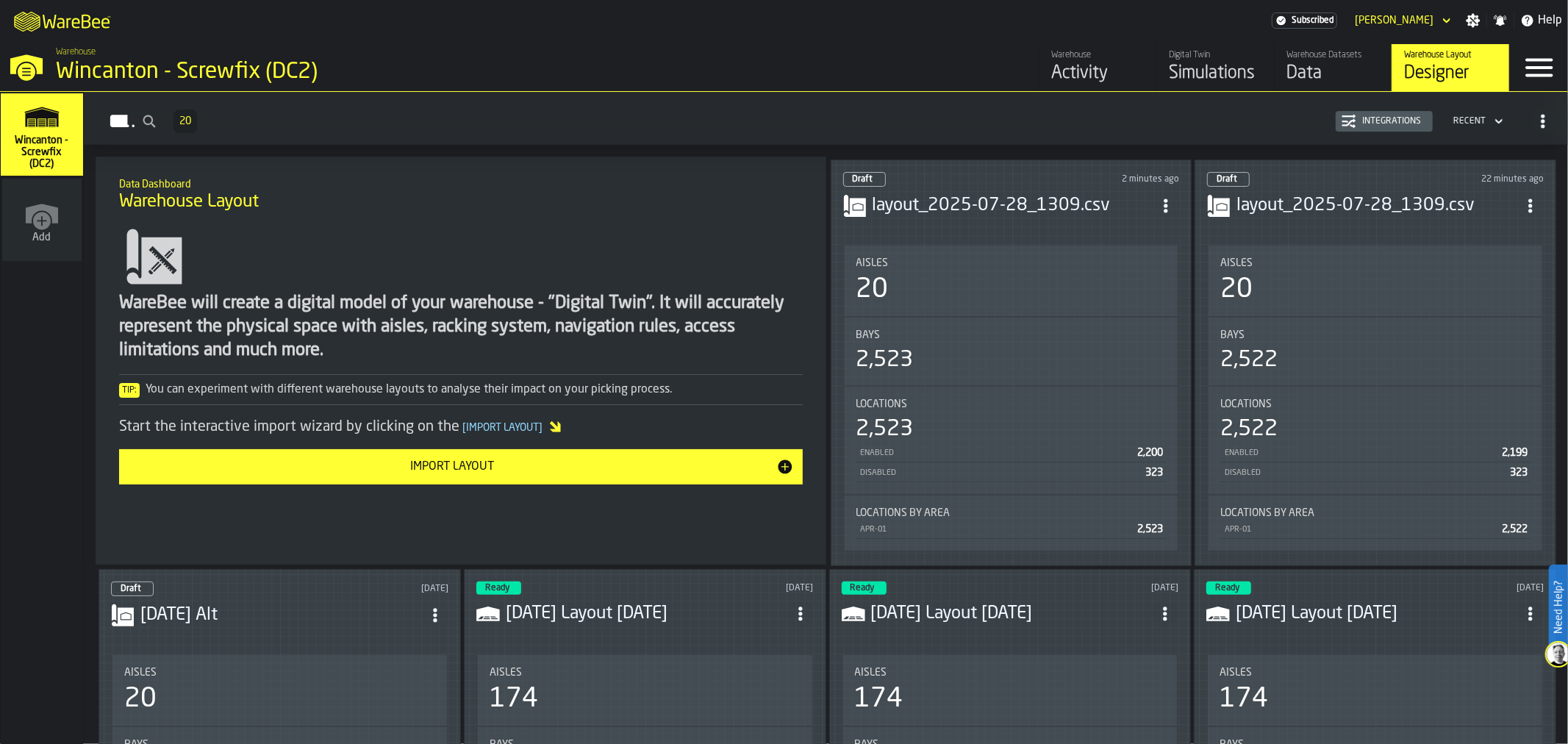
scroll to position [82, 0]
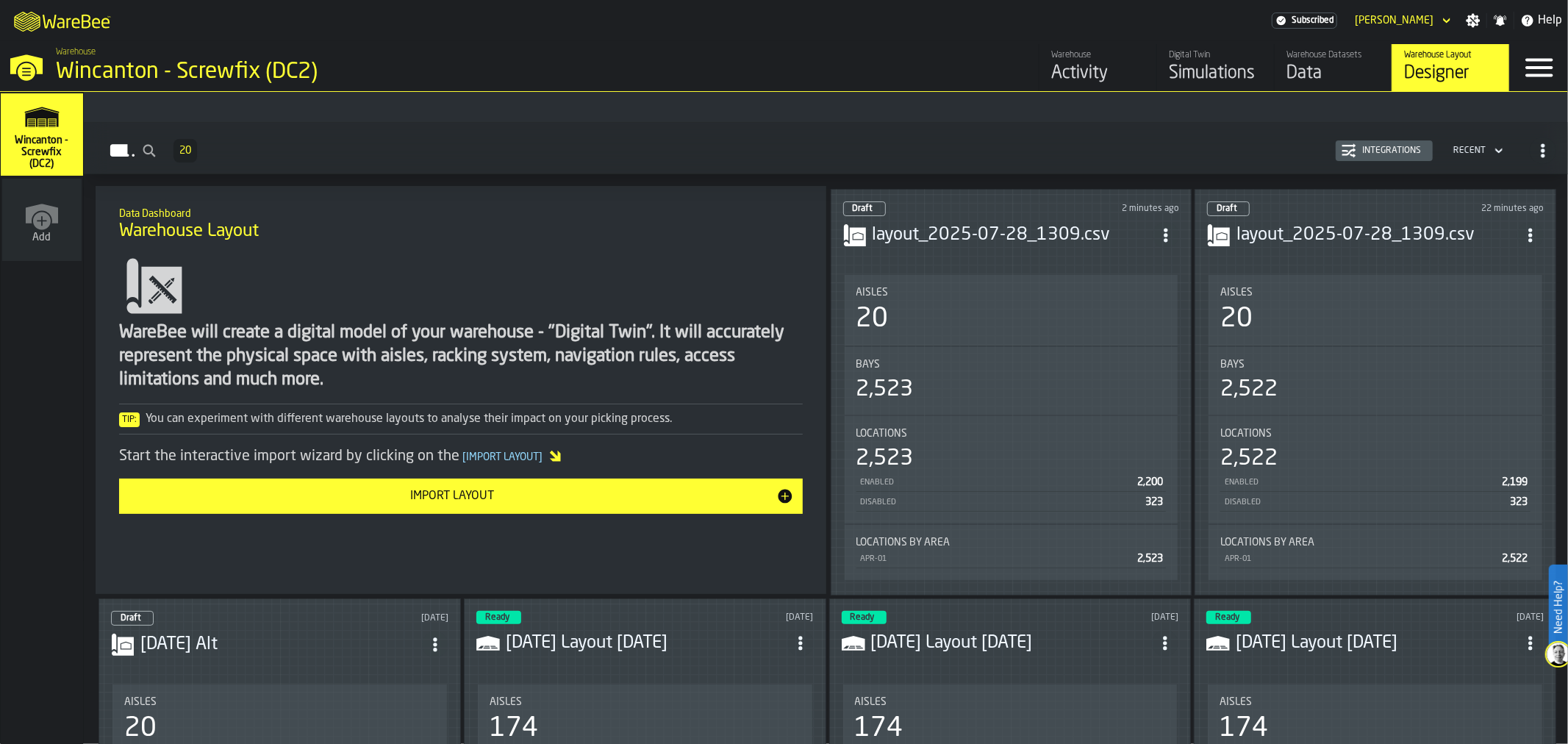
click at [1162, 228] on icon "ItemListCard-DashboardItemContainer" at bounding box center [1166, 235] width 15 height 15
click at [1135, 304] on div "Delete" at bounding box center [1134, 297] width 77 height 17
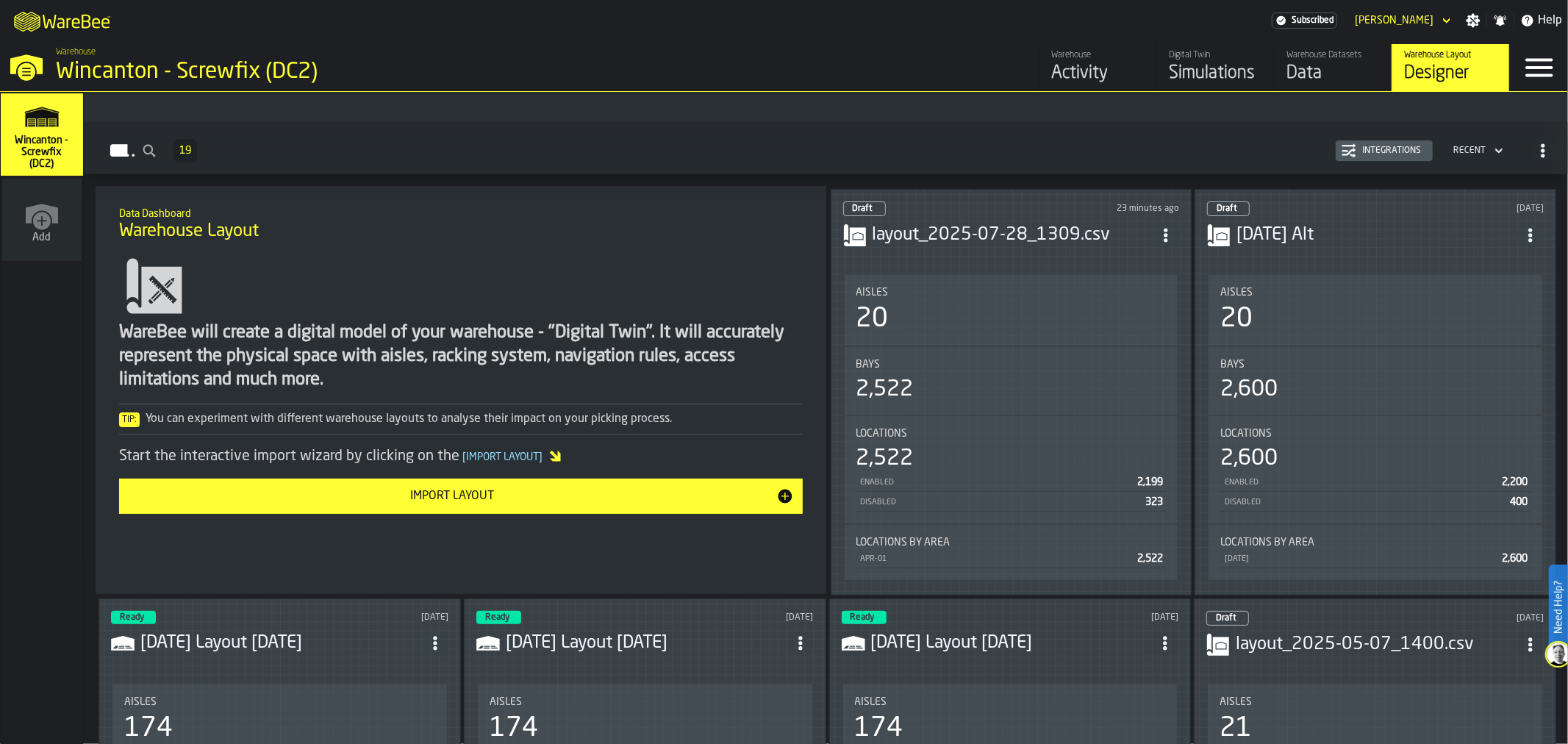
click at [1528, 228] on icon "ItemListCard-DashboardItemContainer" at bounding box center [1530, 235] width 15 height 15
click at [1163, 228] on icon "ItemListCard-DashboardItemContainer" at bounding box center [1166, 235] width 15 height 15
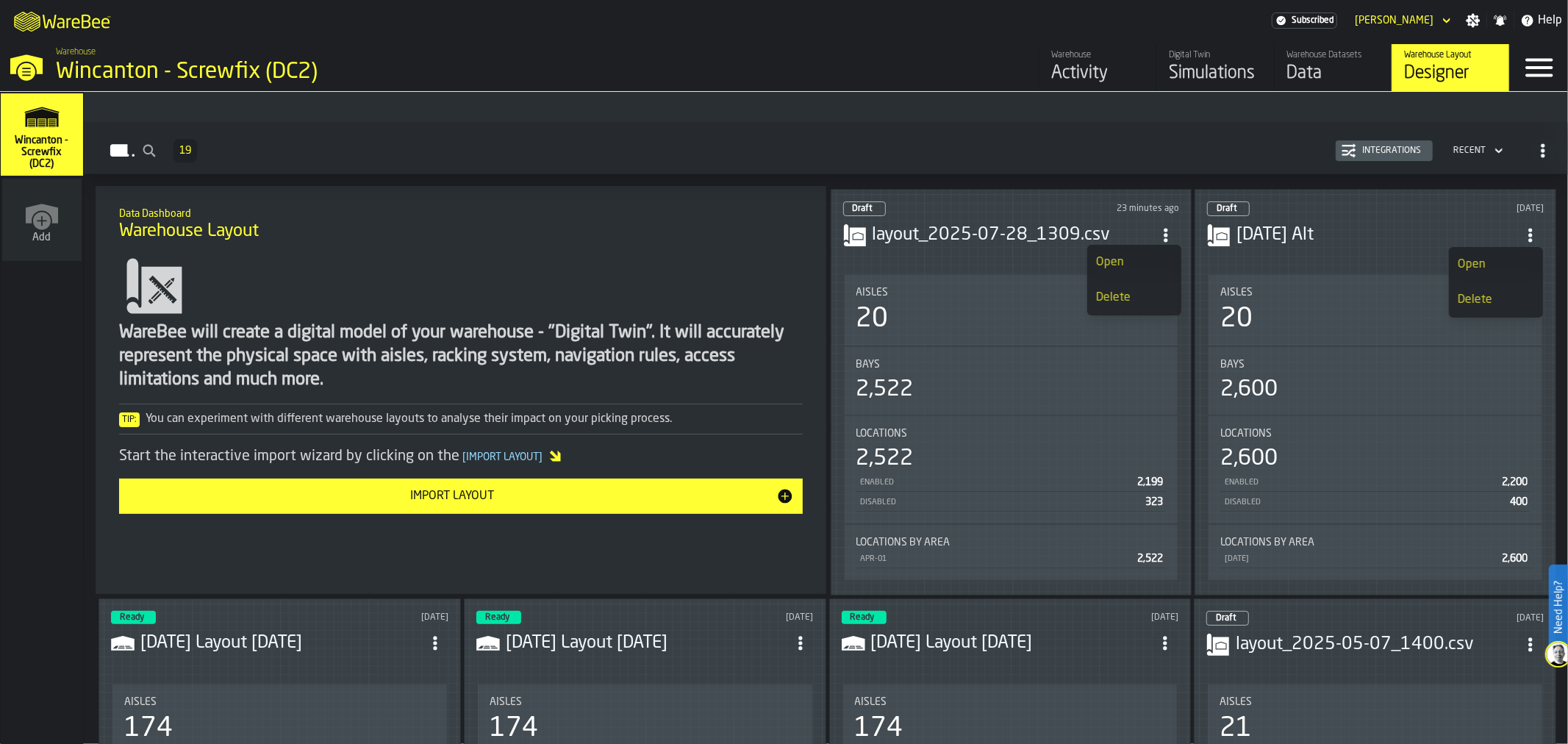
click at [1129, 295] on div "Delete" at bounding box center [1134, 297] width 77 height 17
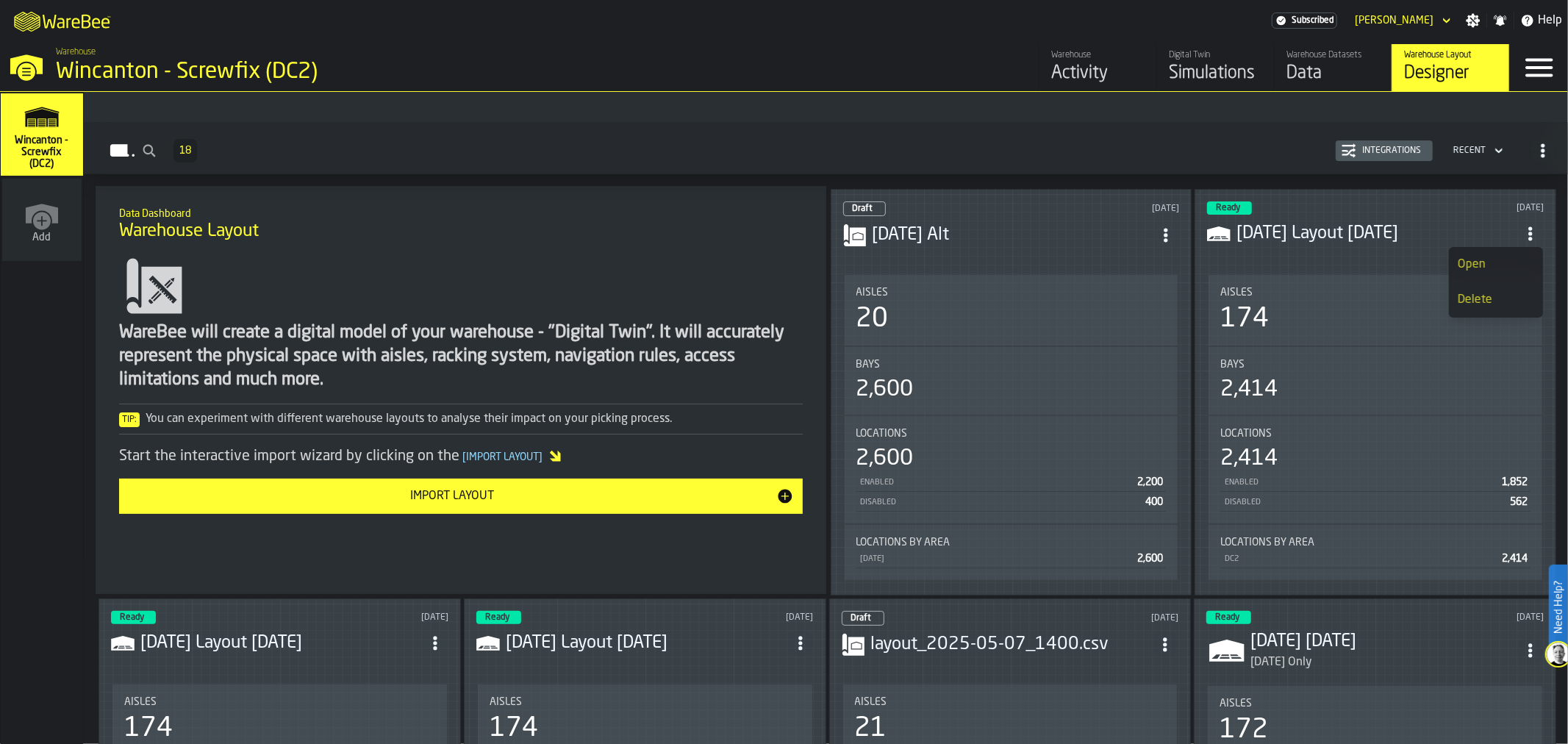
click at [1537, 226] on icon "ItemListCard-DashboardItemContainer" at bounding box center [1530, 233] width 15 height 15
click at [1008, 211] on div "Draft 2 days ago" at bounding box center [1011, 208] width 337 height 15
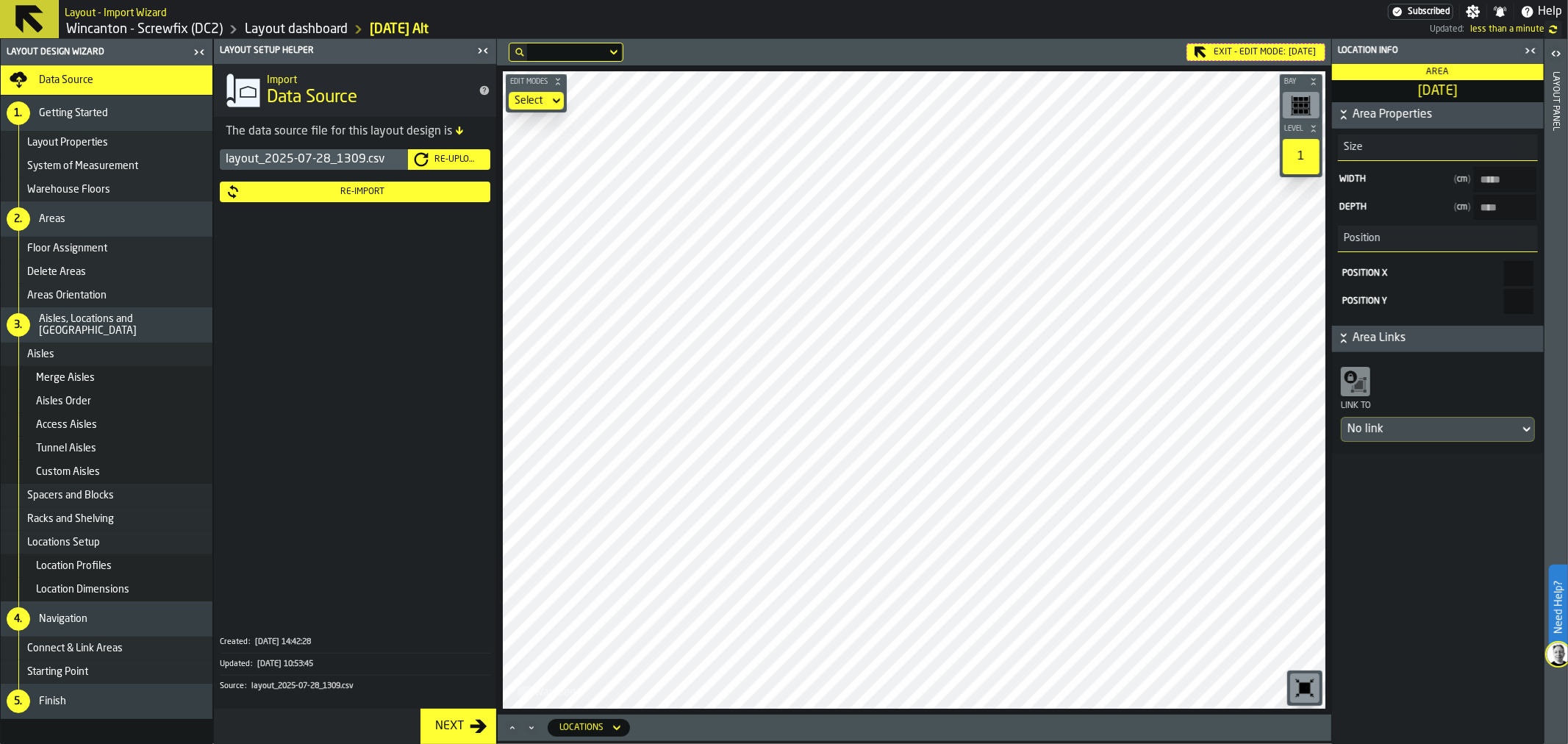
click at [1258, 56] on div "Exit - Edit Mode: APR1" at bounding box center [1255, 52] width 139 height 17
click at [39, 23] on icon at bounding box center [29, 19] width 35 height 35
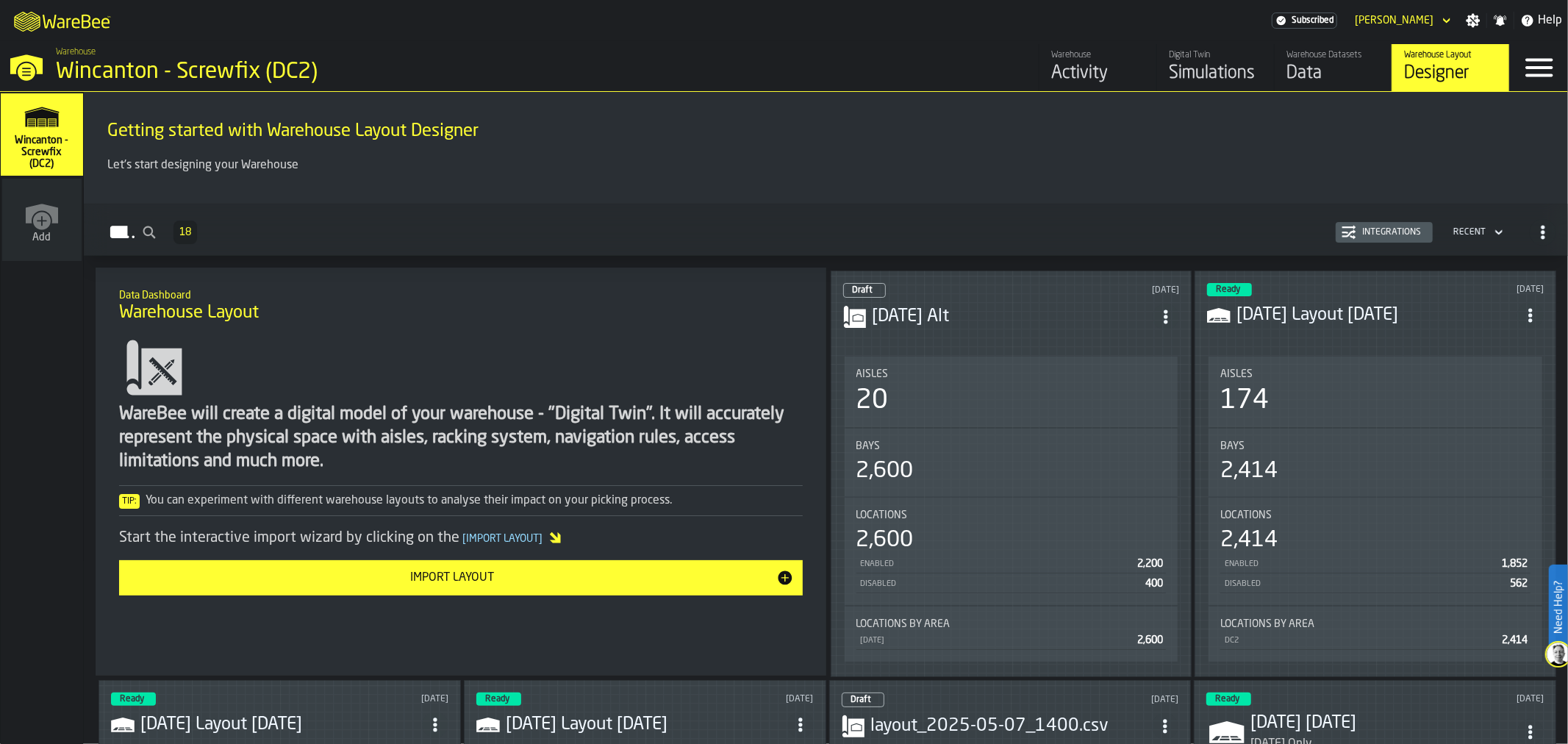
click at [1165, 315] on icon "ItemListCard-DashboardItemContainer" at bounding box center [1166, 317] width 15 height 15
click at [1125, 377] on div "Delete" at bounding box center [1134, 380] width 77 height 17
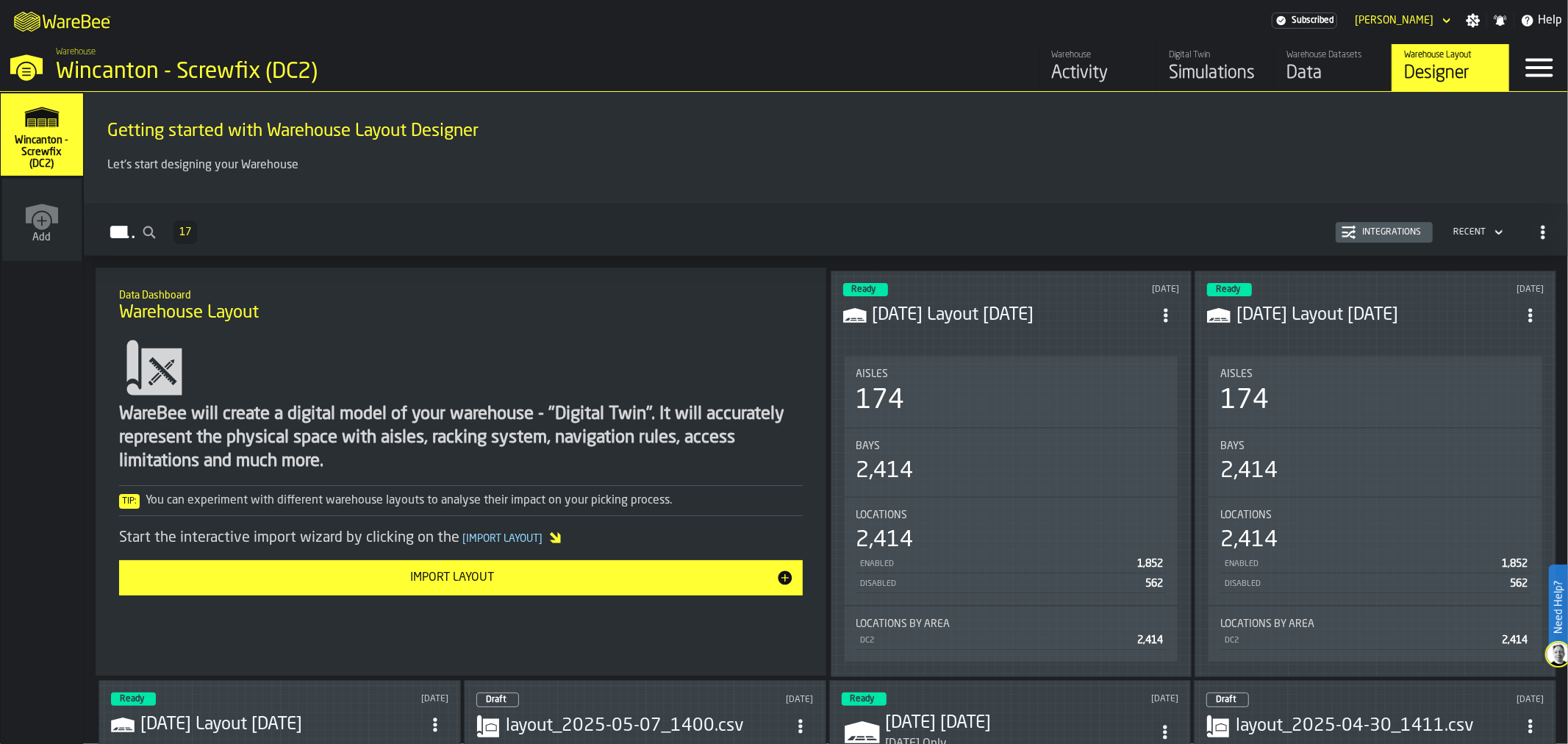
click at [486, 571] on div "Import Layout" at bounding box center [452, 578] width 648 height 17
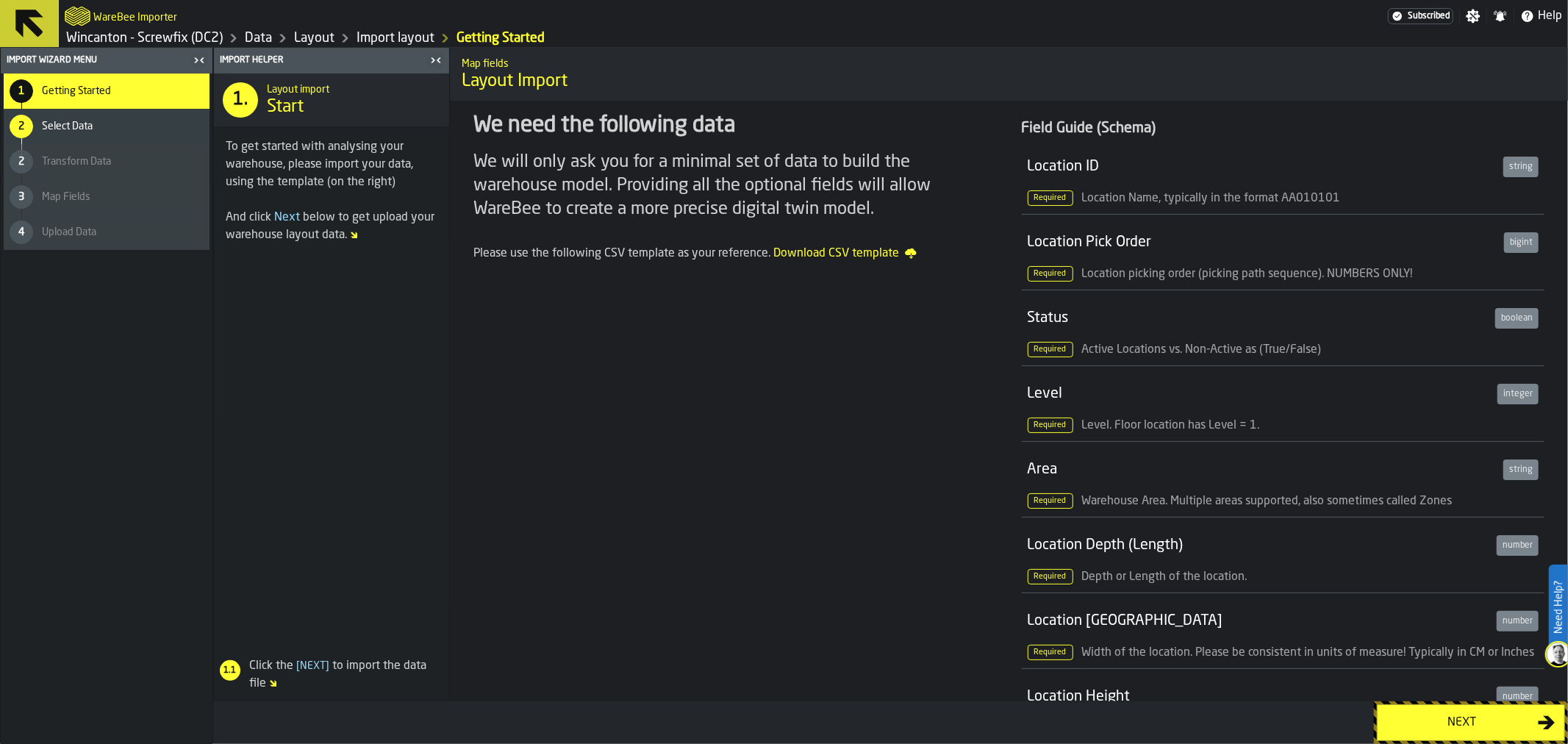
click at [1446, 731] on button "Next" at bounding box center [1471, 723] width 188 height 37
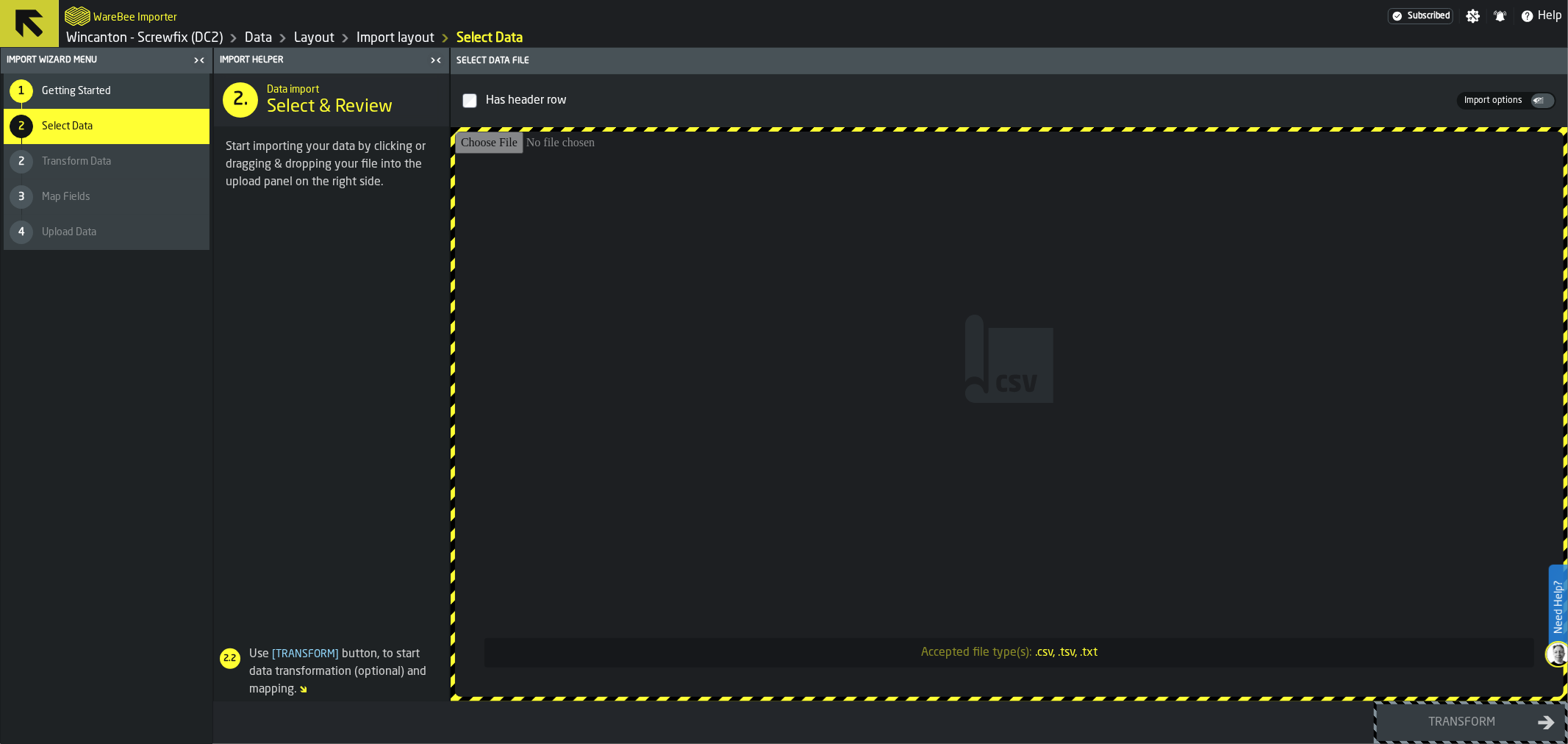
click at [842, 302] on input "Accepted file type(s): .csv, .tsv, .txt" at bounding box center [1008, 414] width 1108 height 565
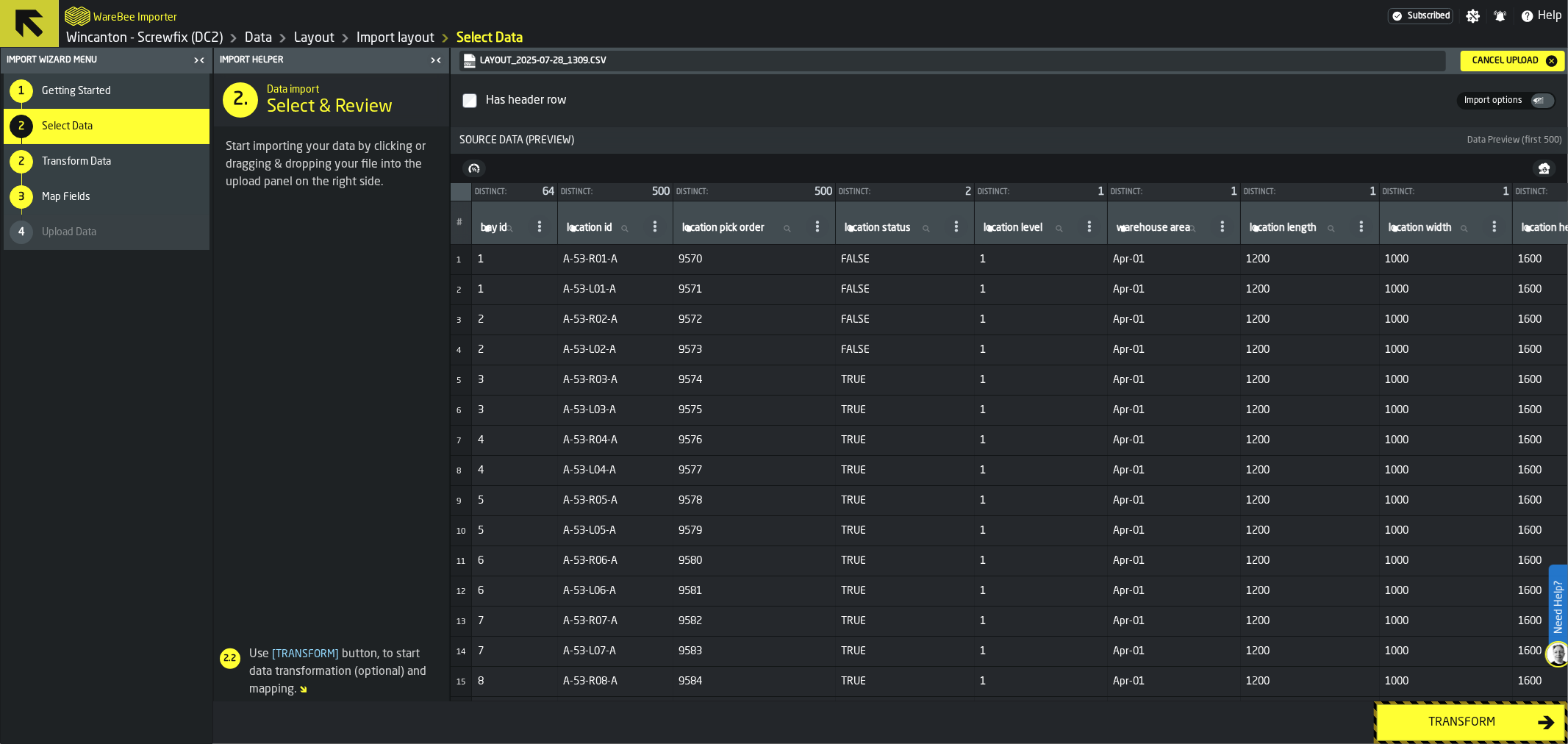
click at [1461, 727] on div "Transform" at bounding box center [1462, 723] width 152 height 17
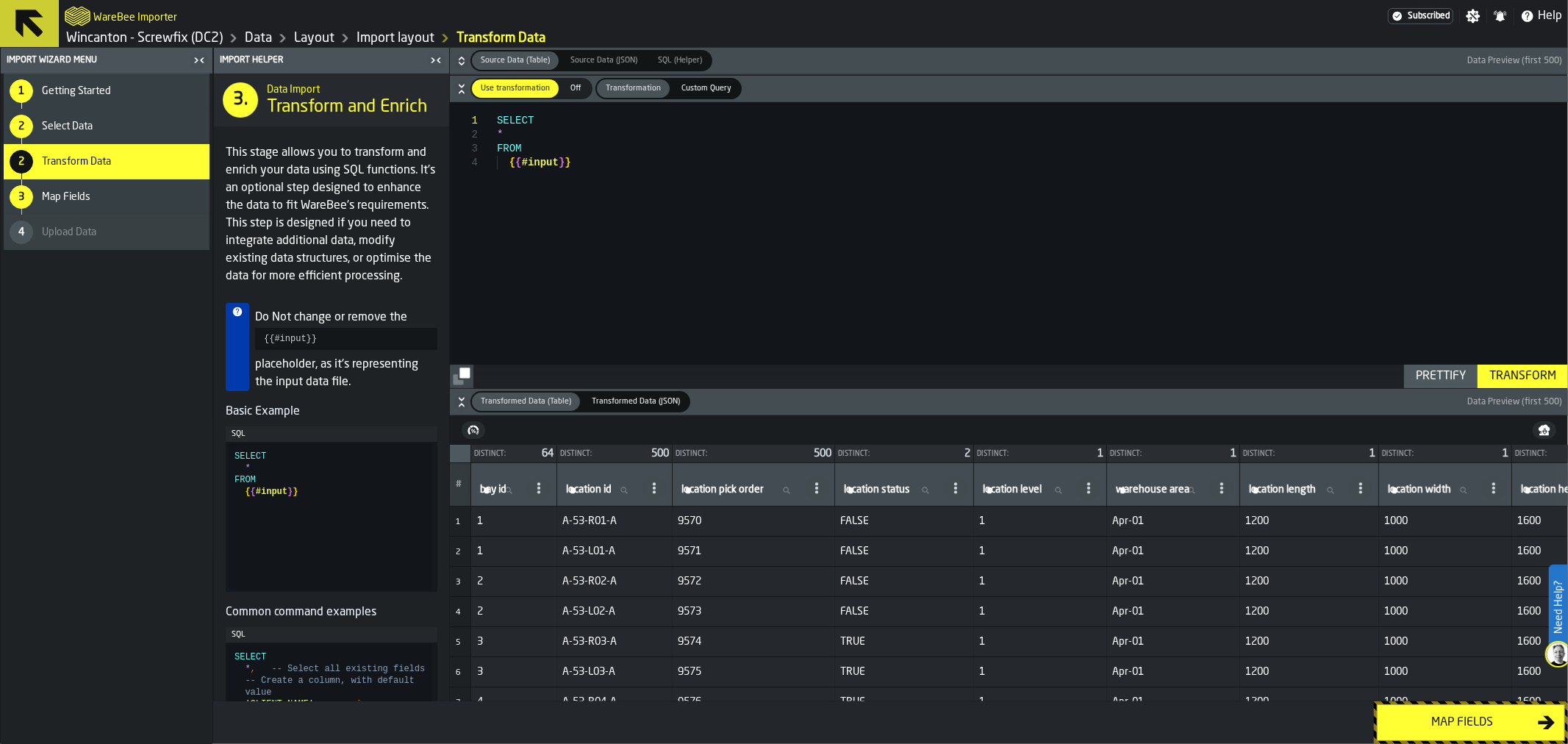
click at [1461, 727] on div "Map fields" at bounding box center [1462, 723] width 152 height 17
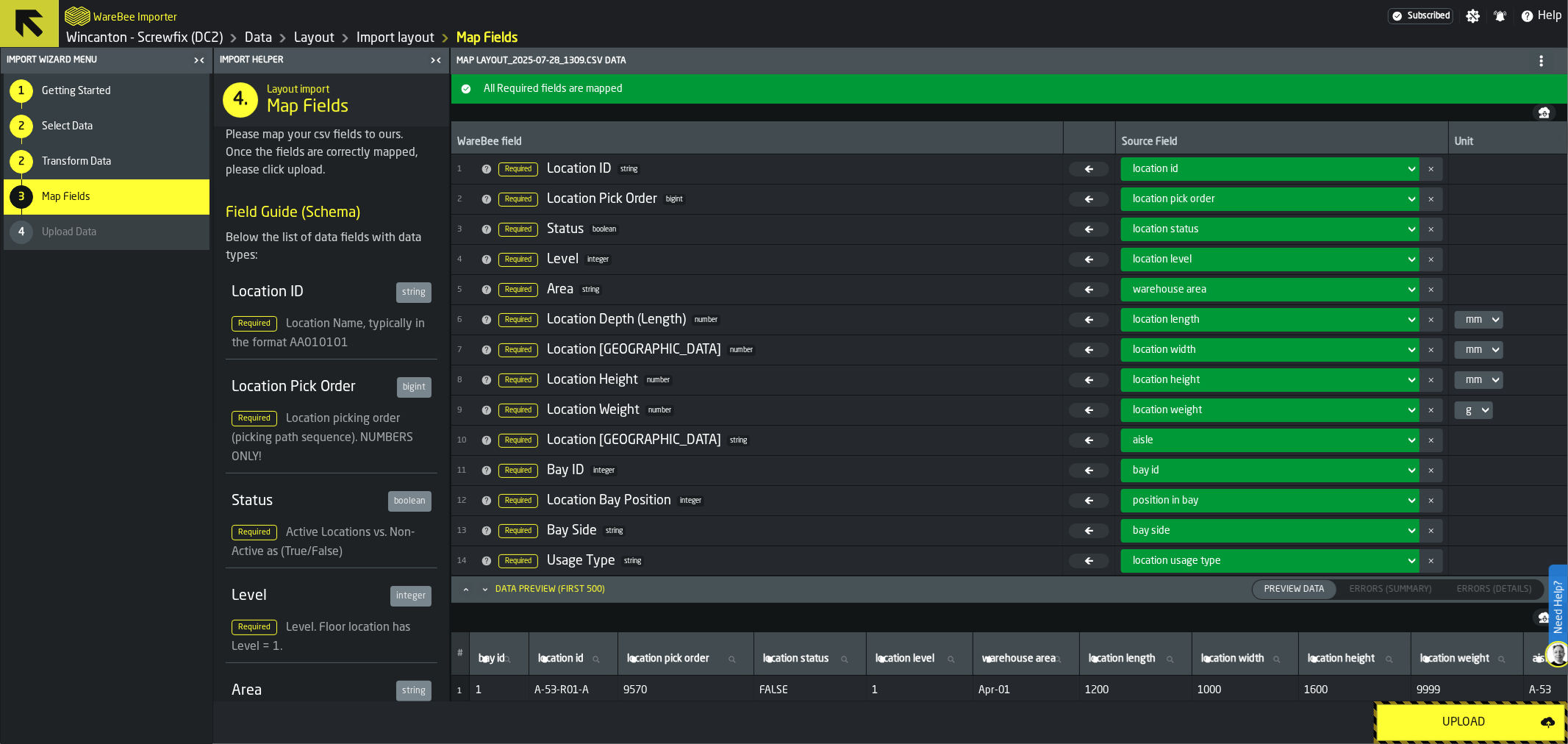
drag, startPoint x: 0, startPoint y: 0, endPoint x: 1461, endPoint y: 727, distance: 1631.9
click at [1461, 727] on div "Upload" at bounding box center [1463, 723] width 154 height 17
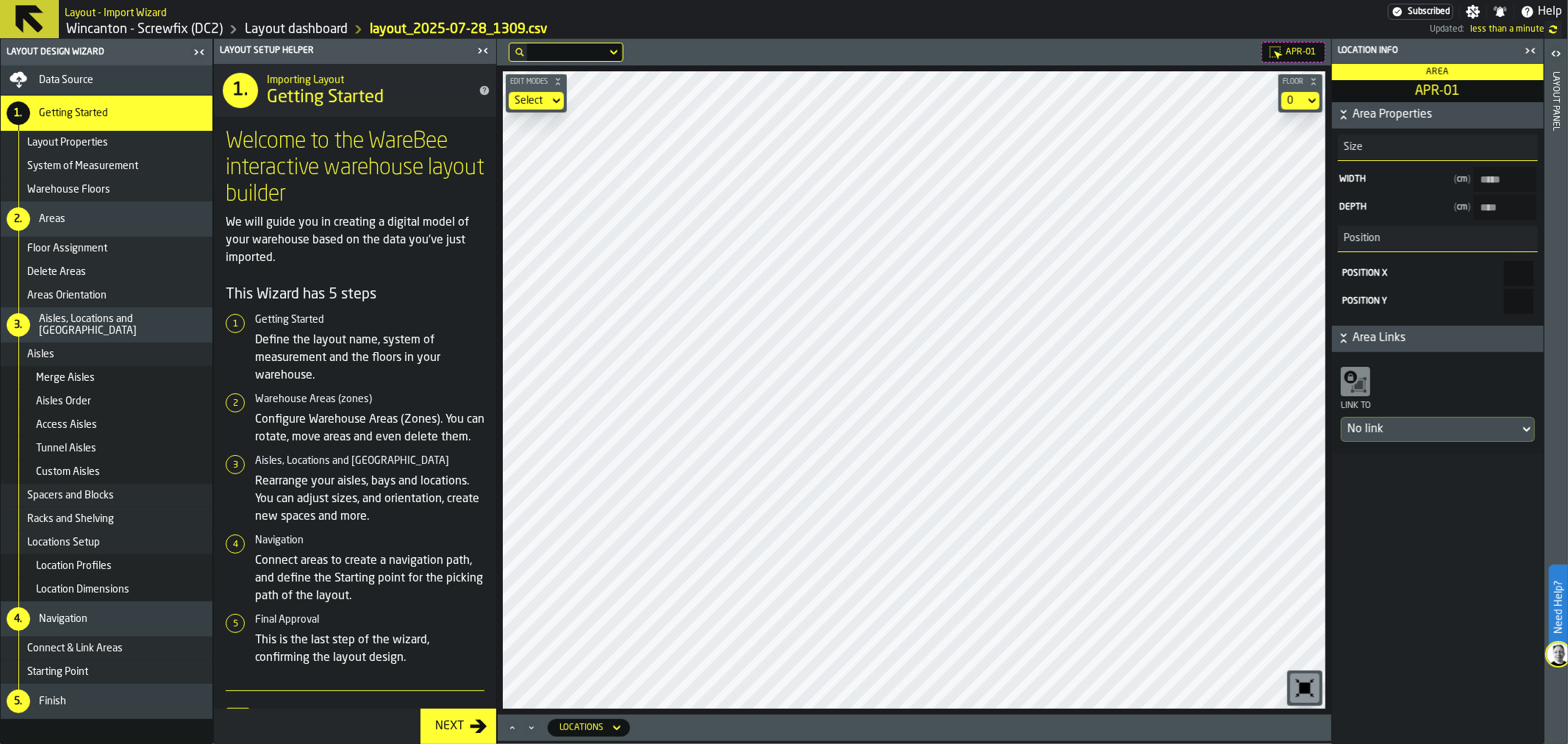
type input "*****"
type input "***"
click at [1558, 218] on div "Layout panel" at bounding box center [1556, 404] width 11 height 672
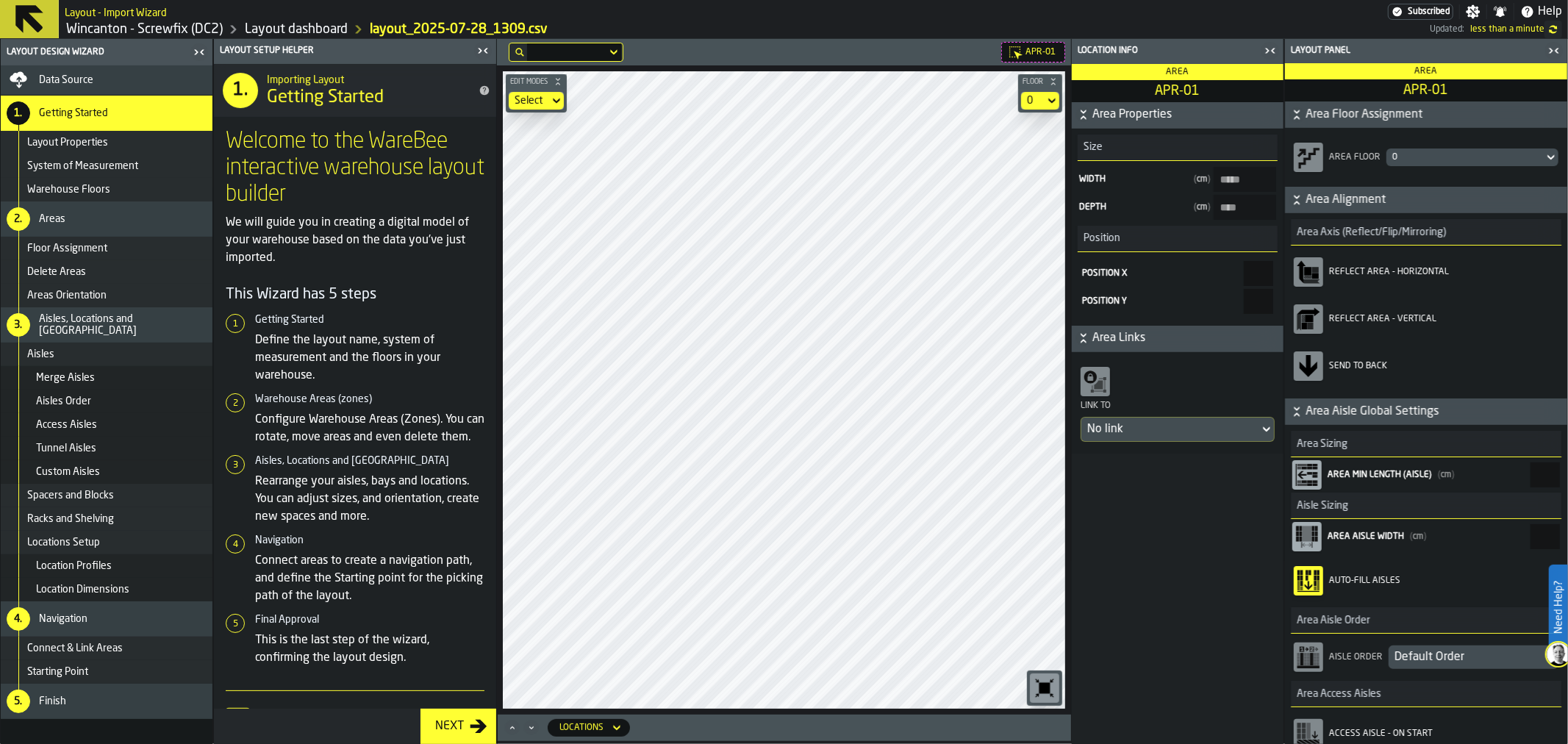
click at [1313, 317] on icon "button-toolbar-Reflect Area - Vertical" at bounding box center [1309, 320] width 8 height 8
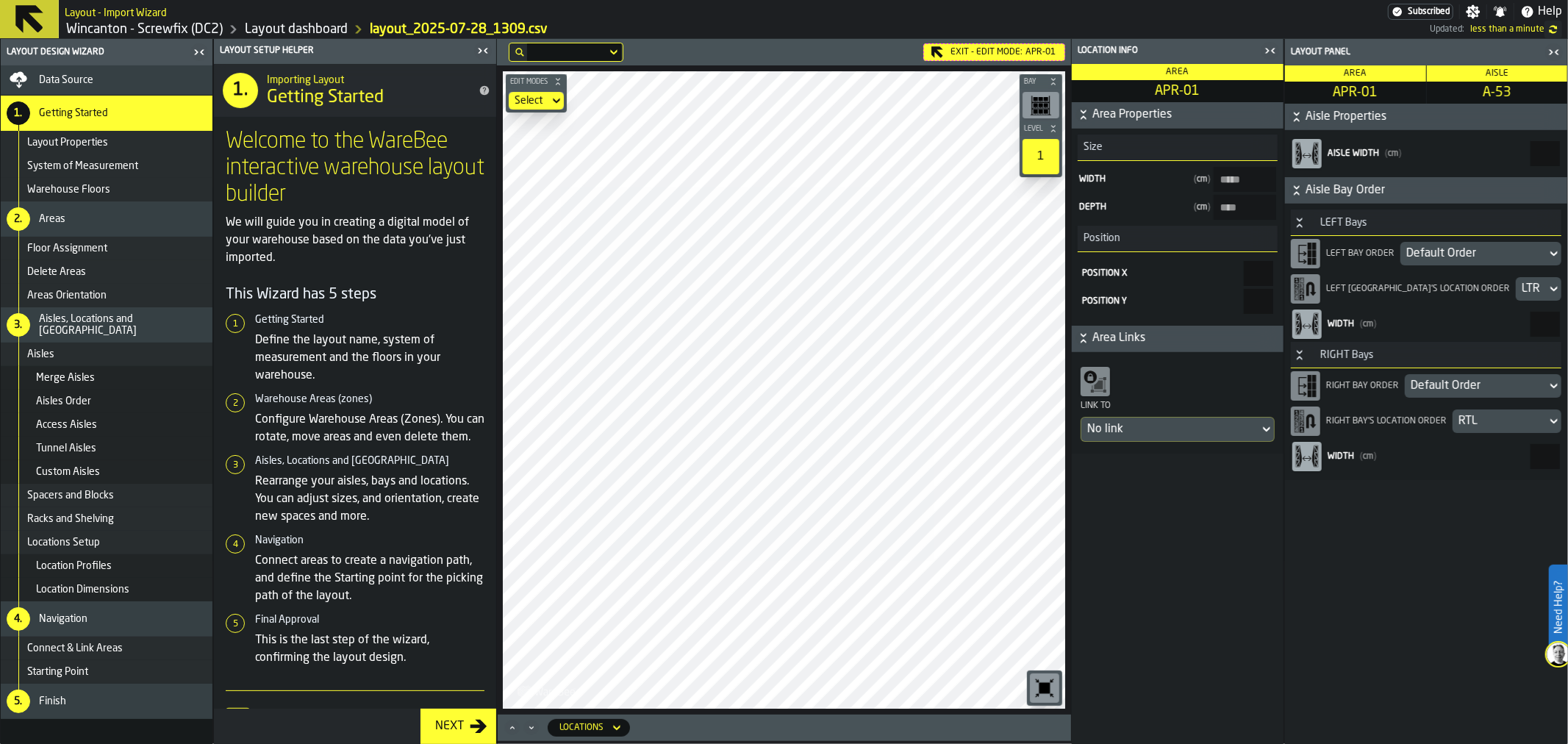
click at [1262, 52] on icon "button-toggle-Close me" at bounding box center [1271, 51] width 17 height 17
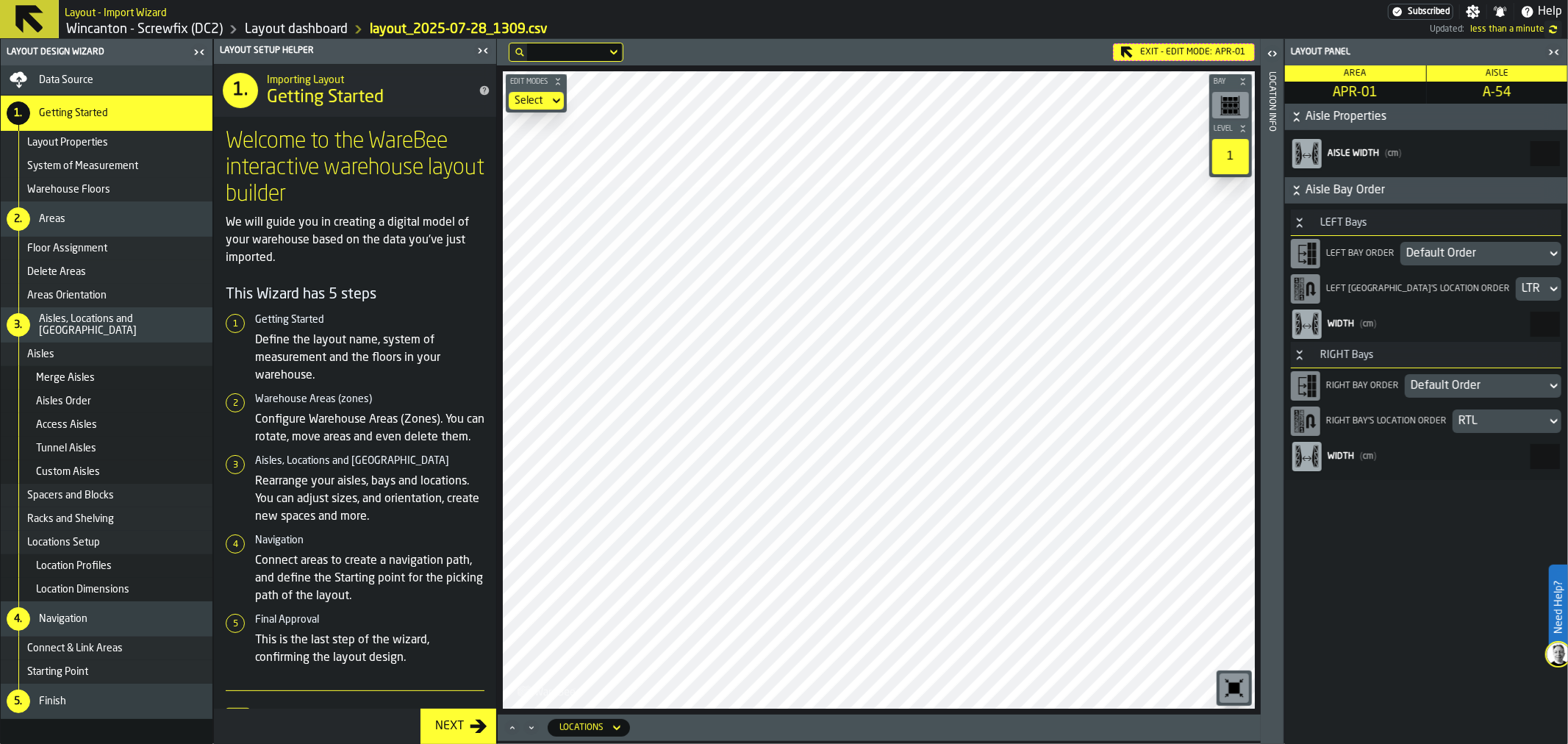
click at [1468, 251] on div "Default Order" at bounding box center [1474, 254] width 134 height 17
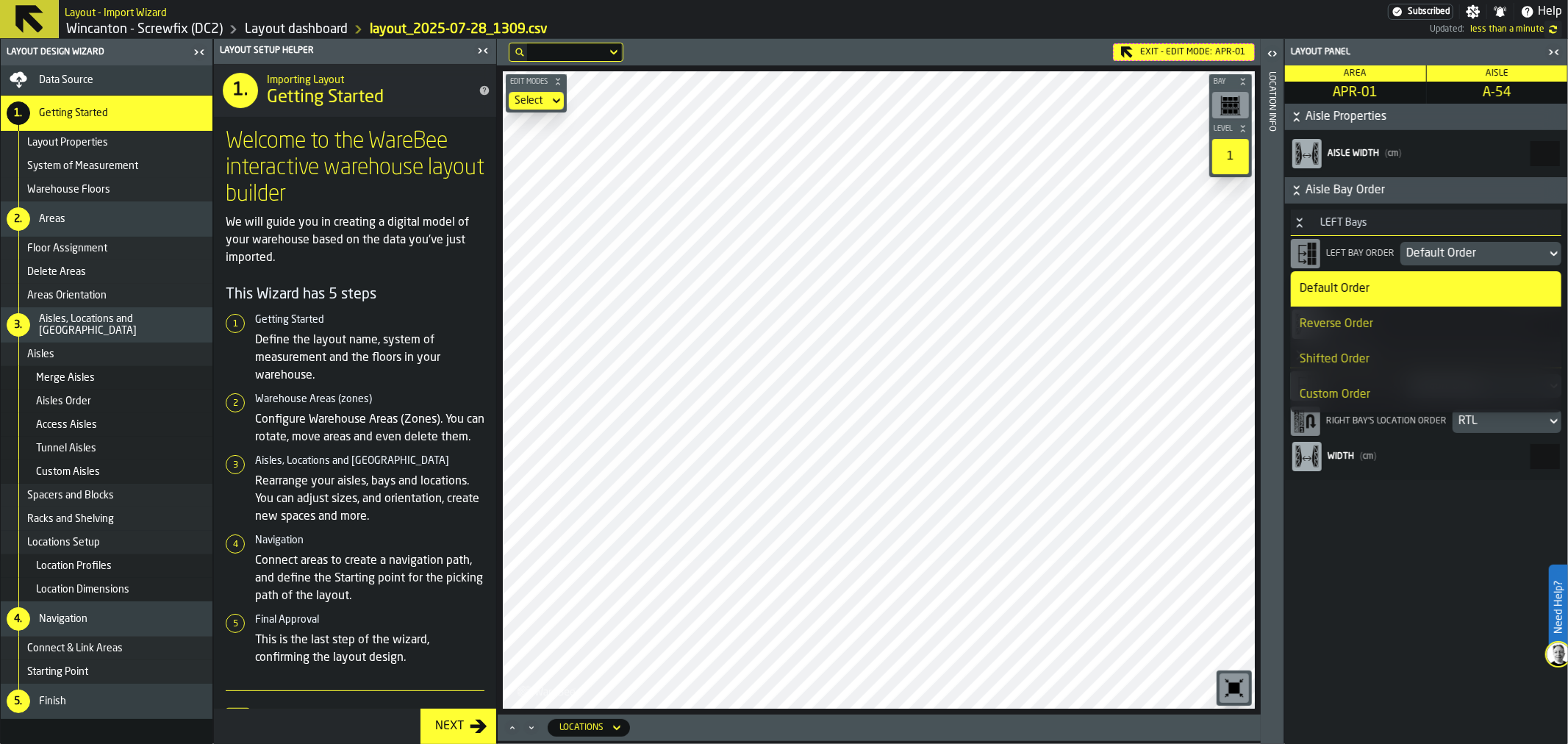
click at [1417, 321] on div "Reverse Order" at bounding box center [1426, 324] width 253 height 17
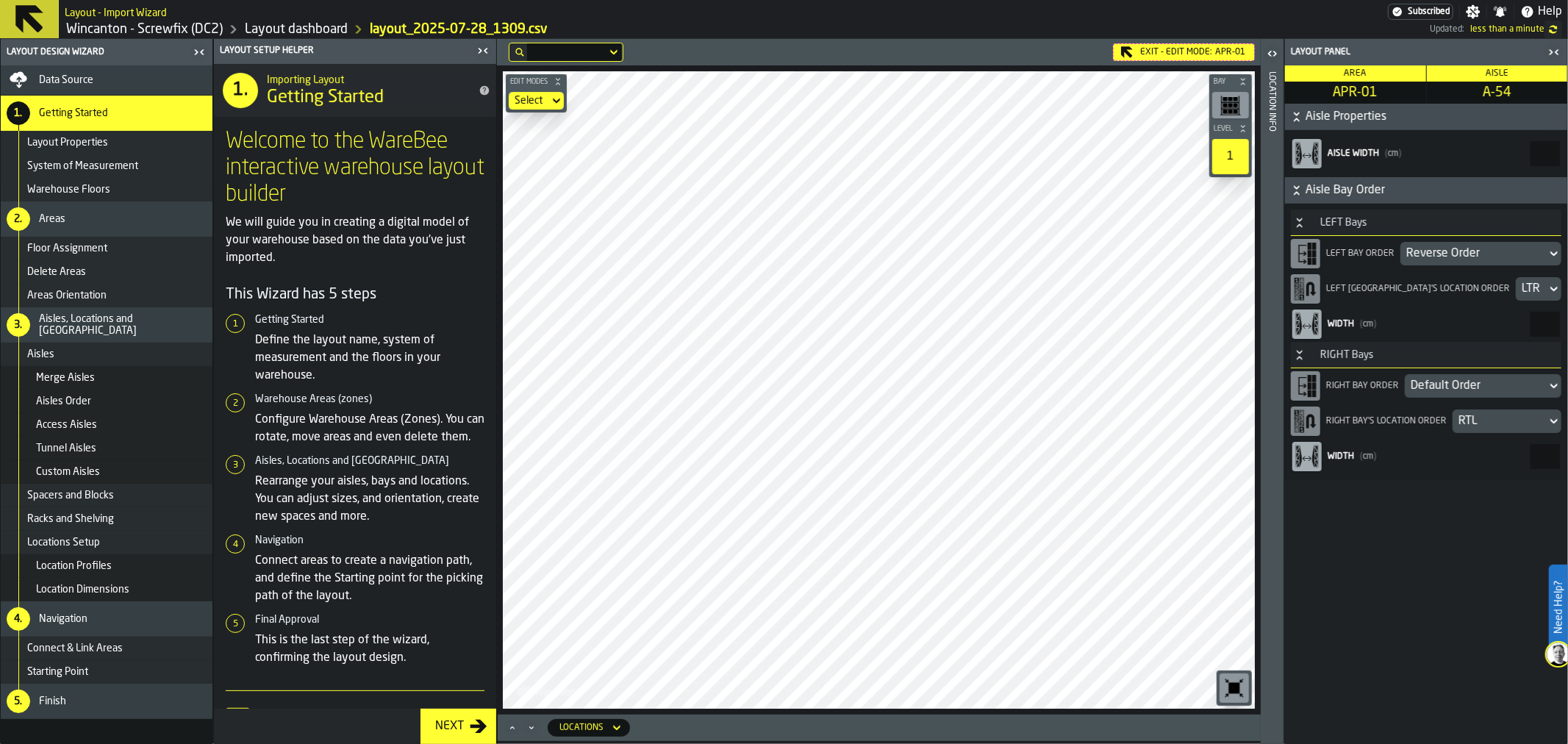
click at [1461, 387] on div "Default Order" at bounding box center [1476, 386] width 130 height 17
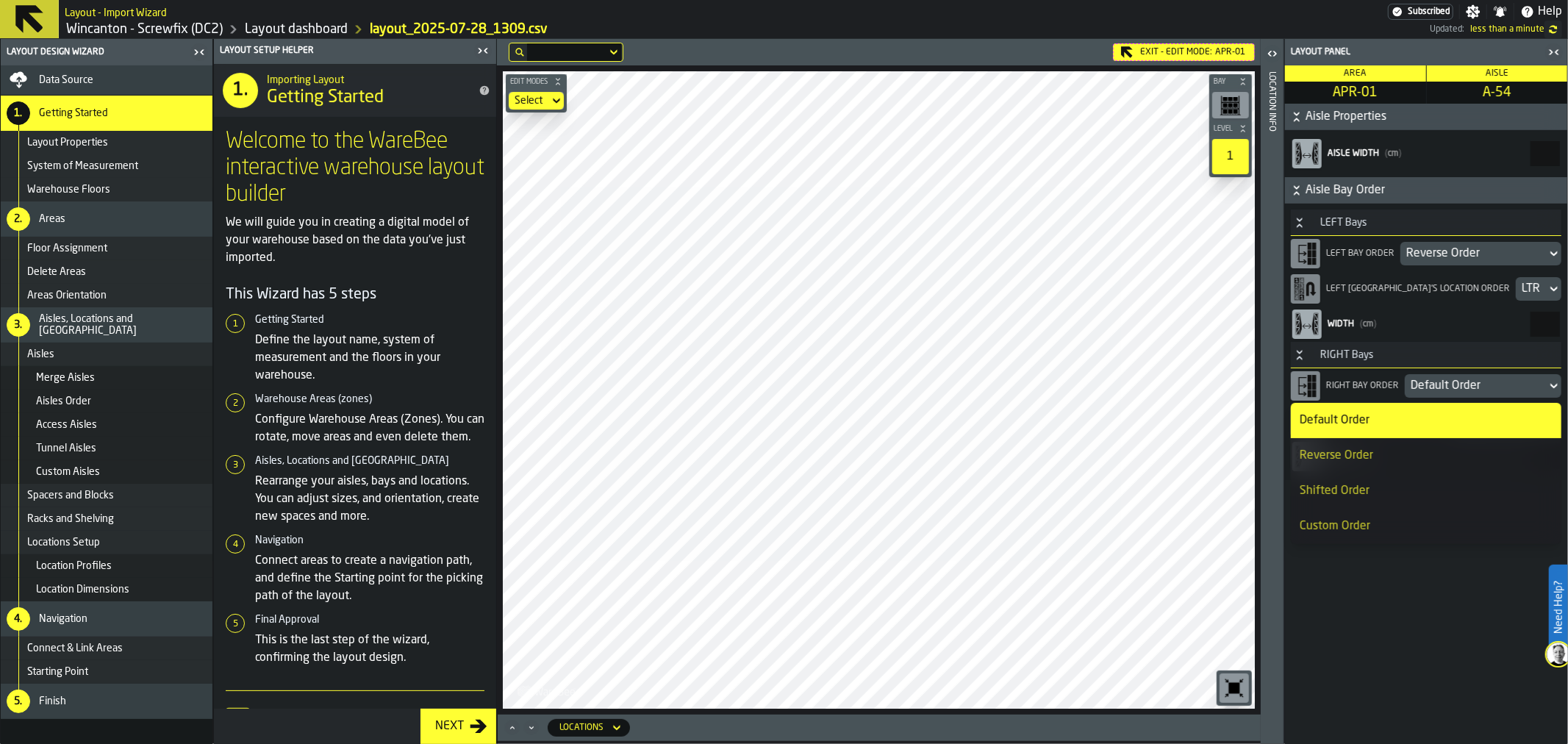
click at [1406, 457] on div "Reverse Order" at bounding box center [1426, 456] width 253 height 17
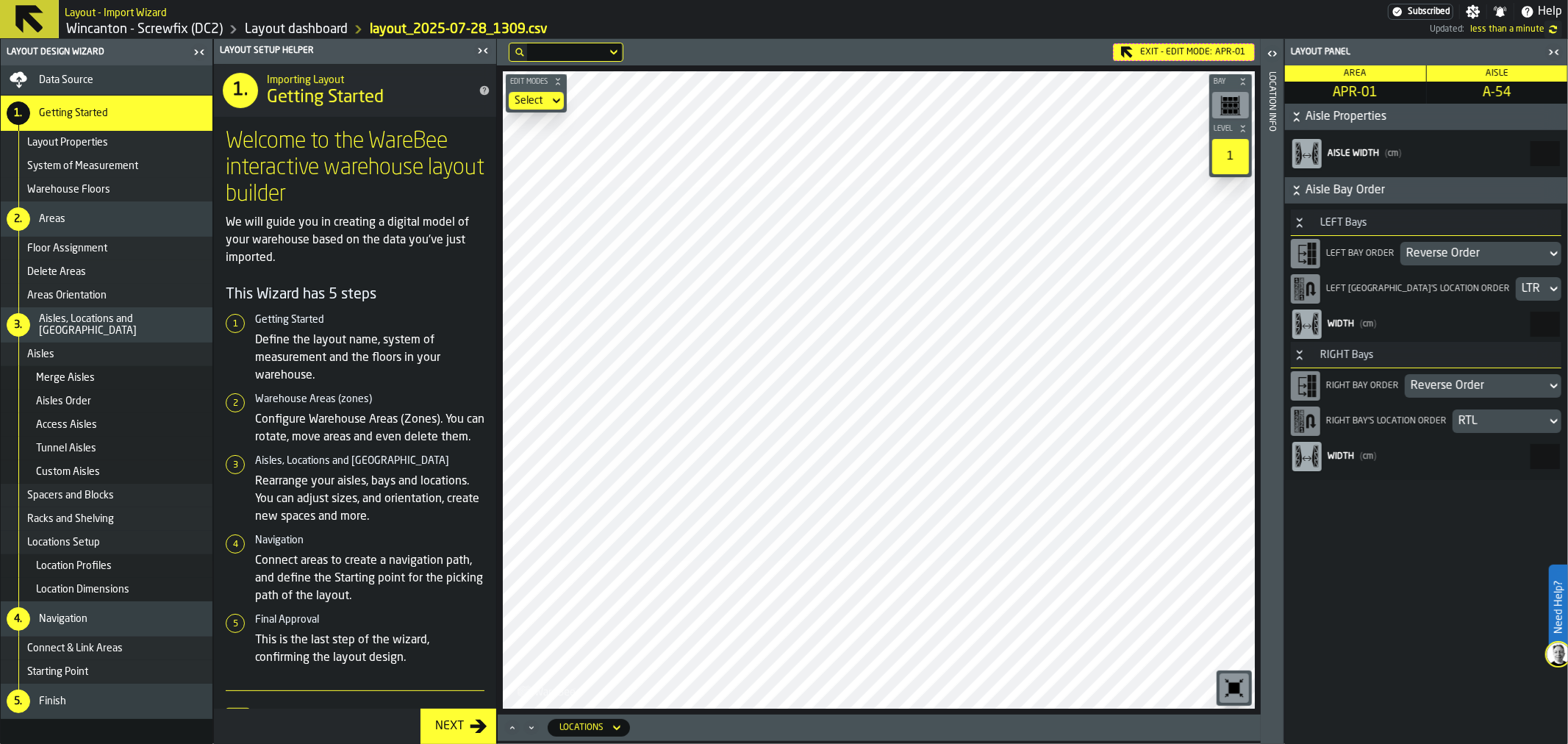
click at [1145, 54] on div "Exit - Edit Mode: APR-01" at bounding box center [1184, 52] width 142 height 17
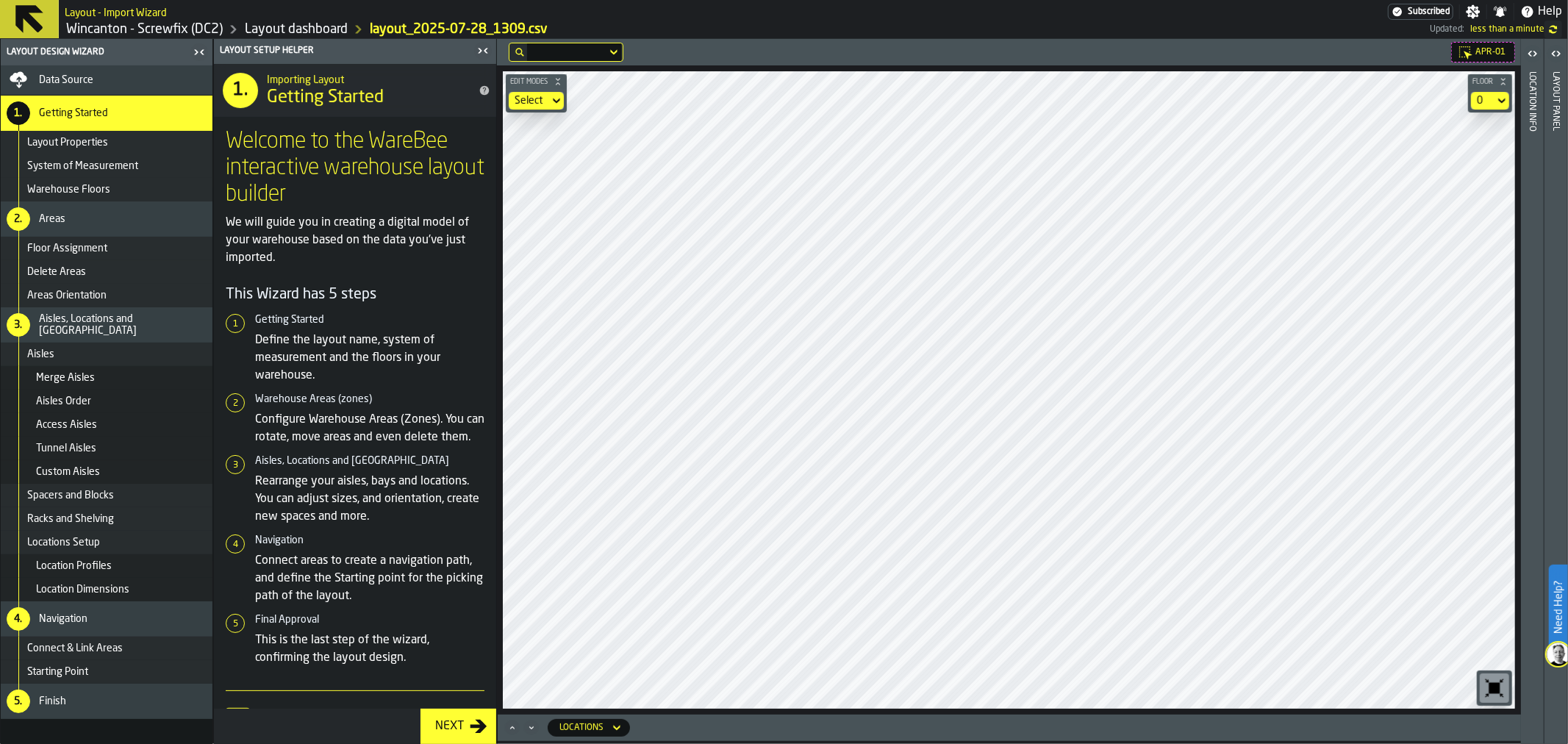
click at [1551, 154] on div "Layout panel" at bounding box center [1556, 404] width 11 height 672
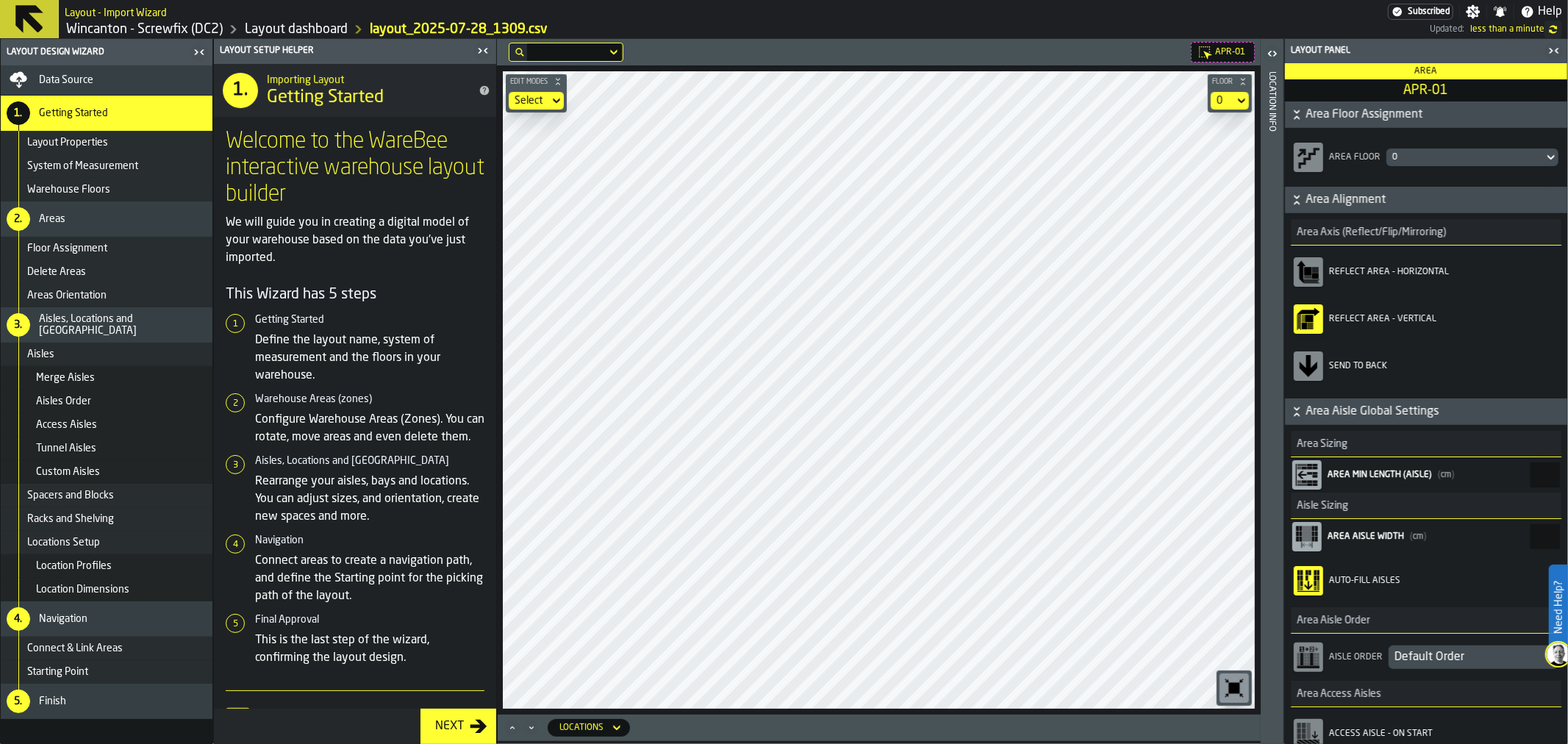
click at [1268, 410] on div "Location Info" at bounding box center [1273, 404] width 11 height 672
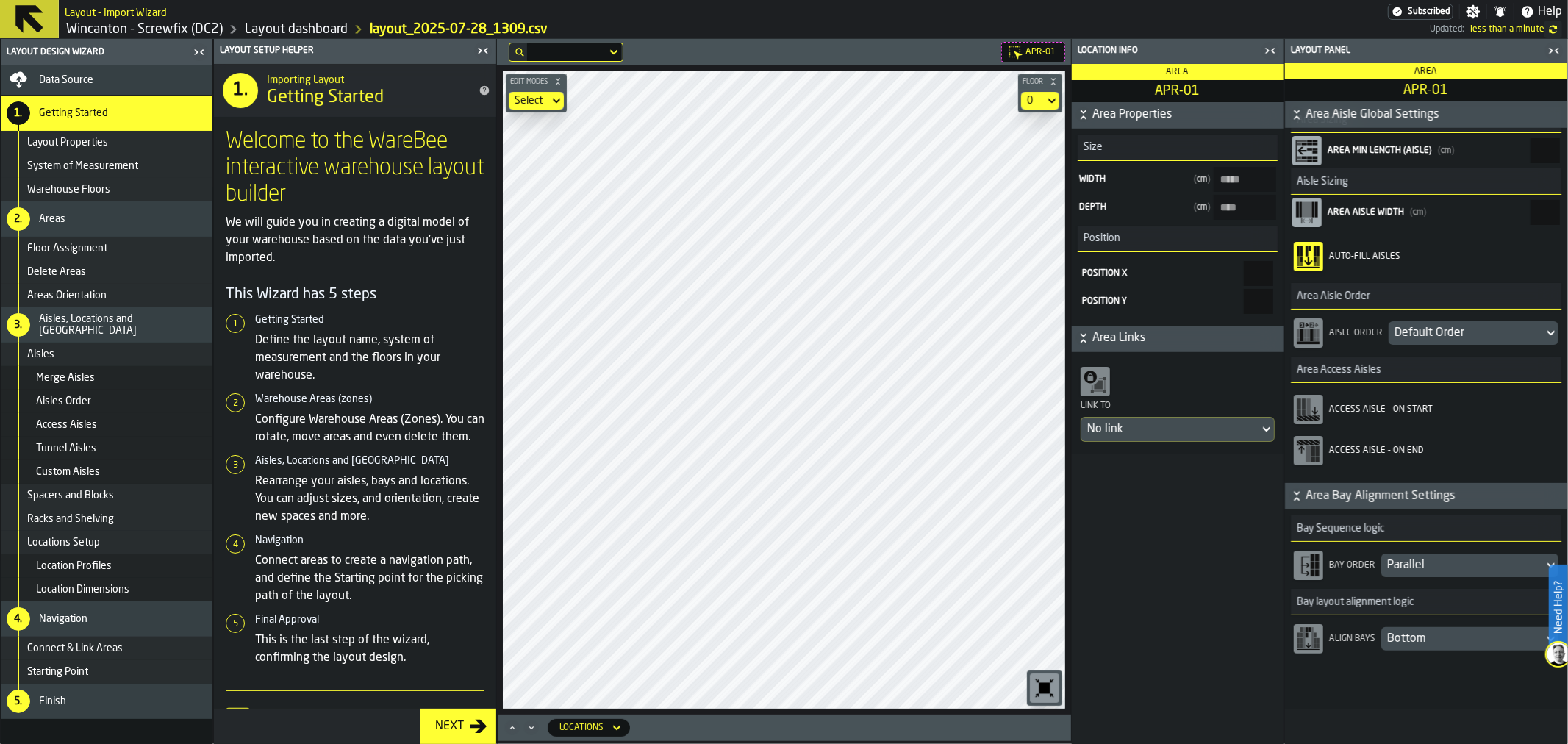
scroll to position [79, 0]
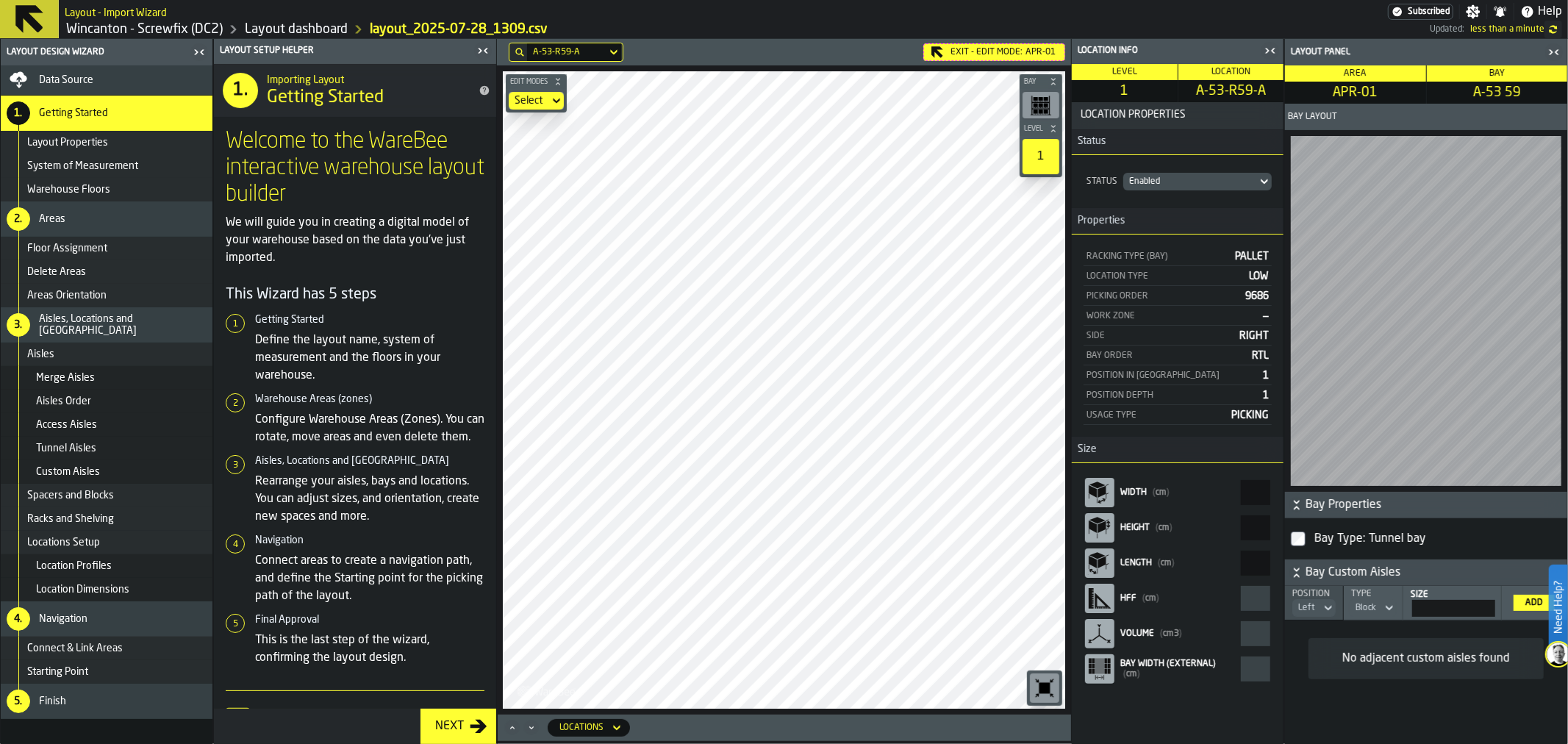
click at [1267, 54] on icon "button-toggle-Close me" at bounding box center [1271, 51] width 17 height 17
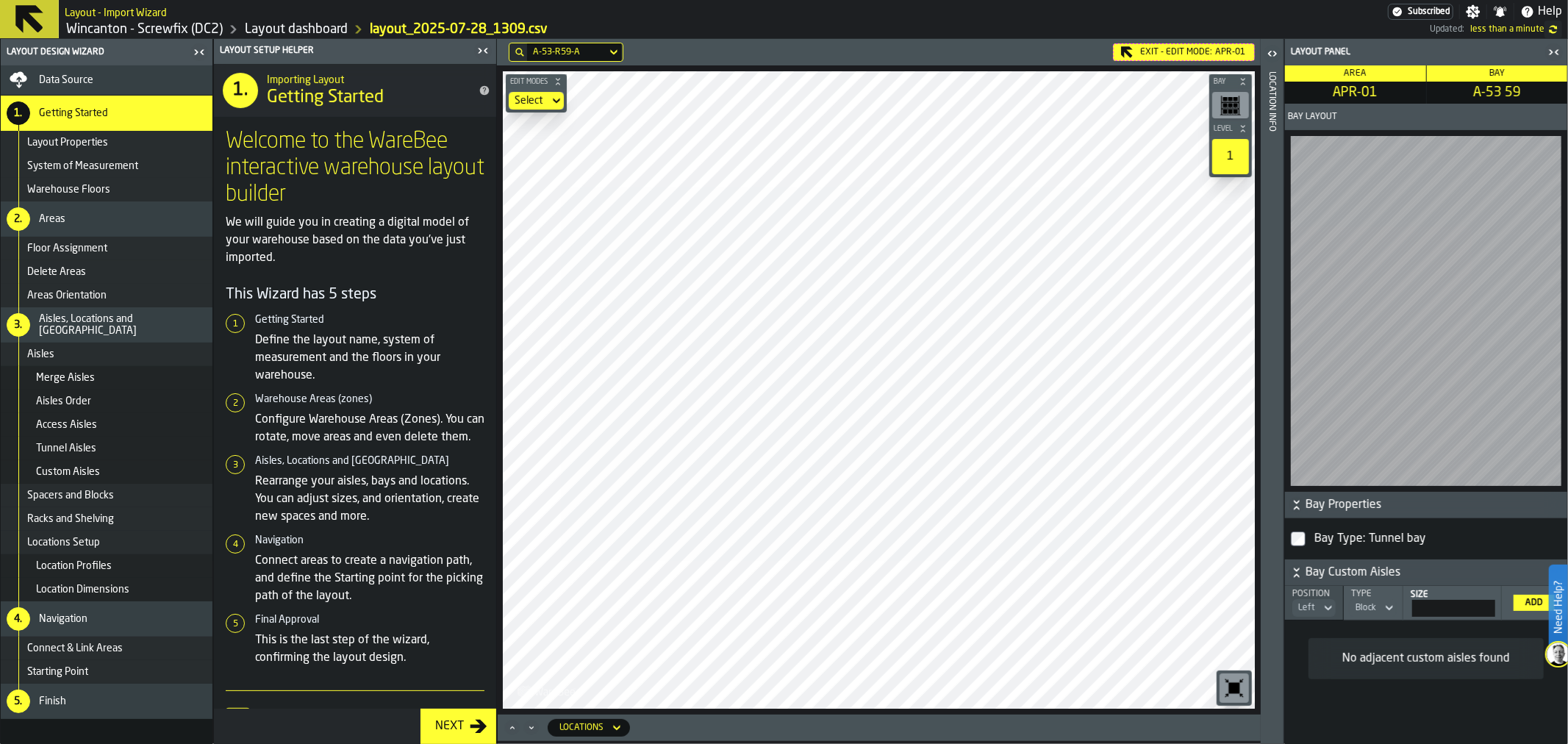
click at [1556, 661] on img at bounding box center [1558, 654] width 23 height 23
click at [1561, 50] on icon "button-toggle-Close me" at bounding box center [1554, 52] width 17 height 17
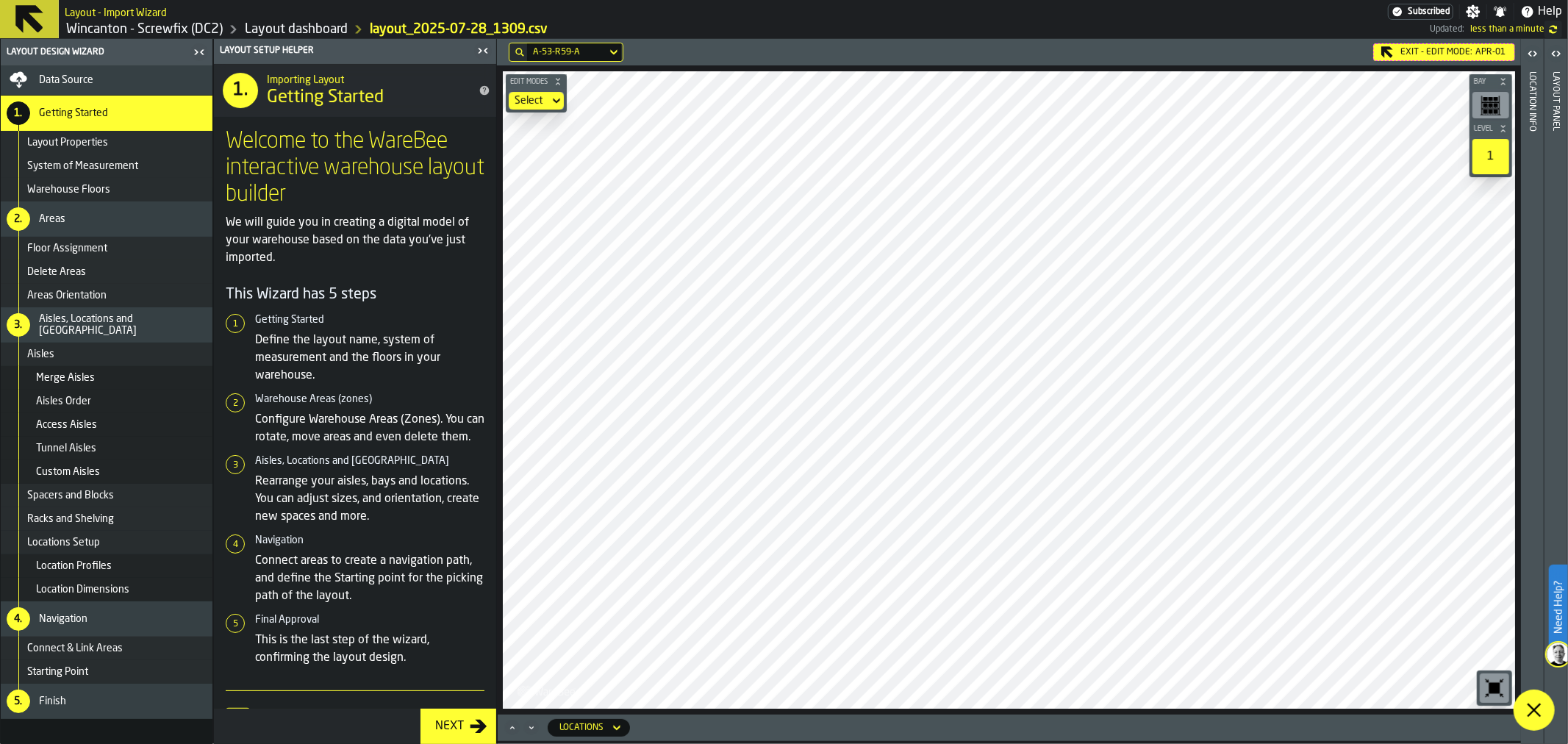
click at [1561, 50] on icon "button-toggle-Open" at bounding box center [1556, 53] width 17 height 17
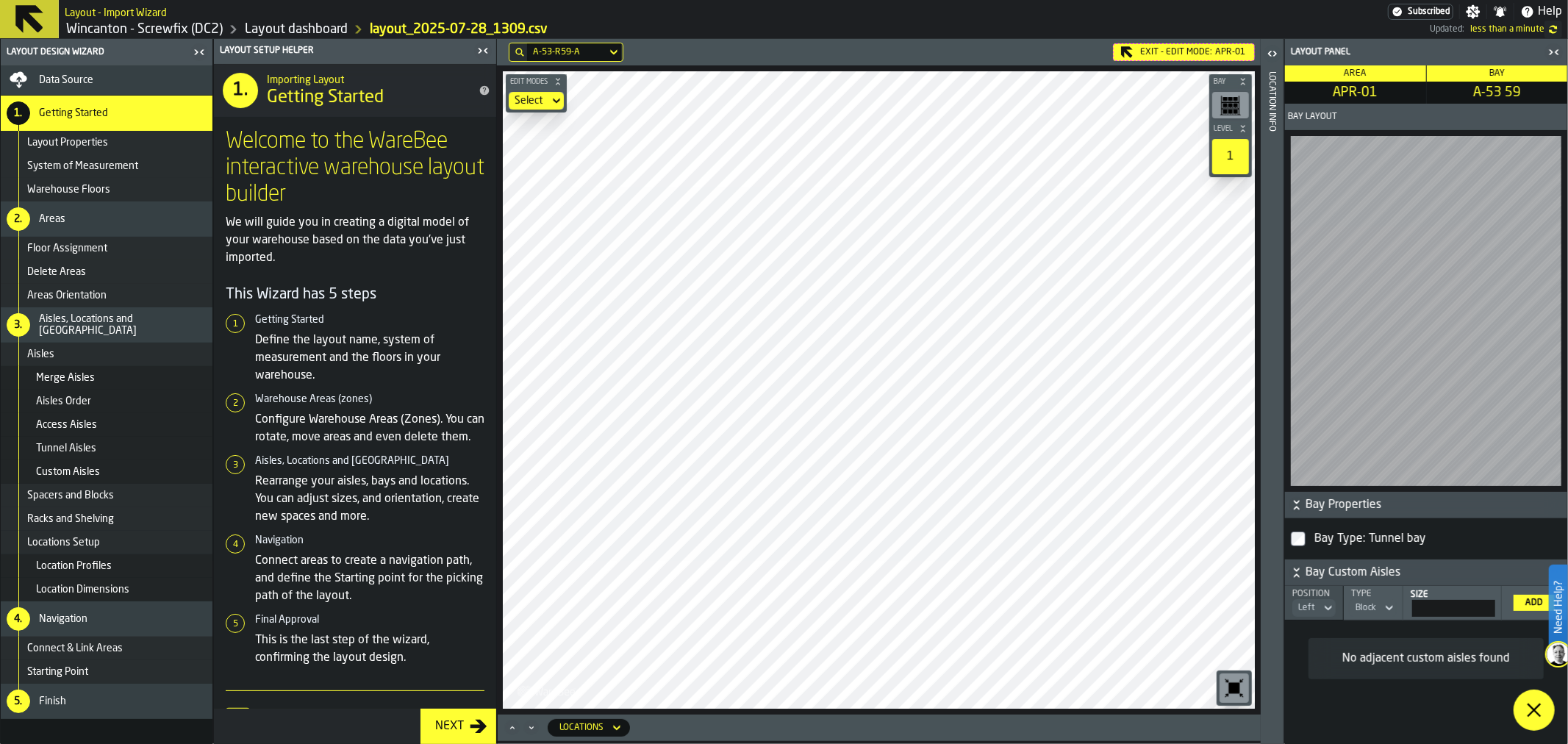
click at [1534, 715] on icon at bounding box center [1534, 710] width 17 height 17
click at [1214, 55] on div "Exit - Edit Mode: APR-01" at bounding box center [1184, 52] width 142 height 17
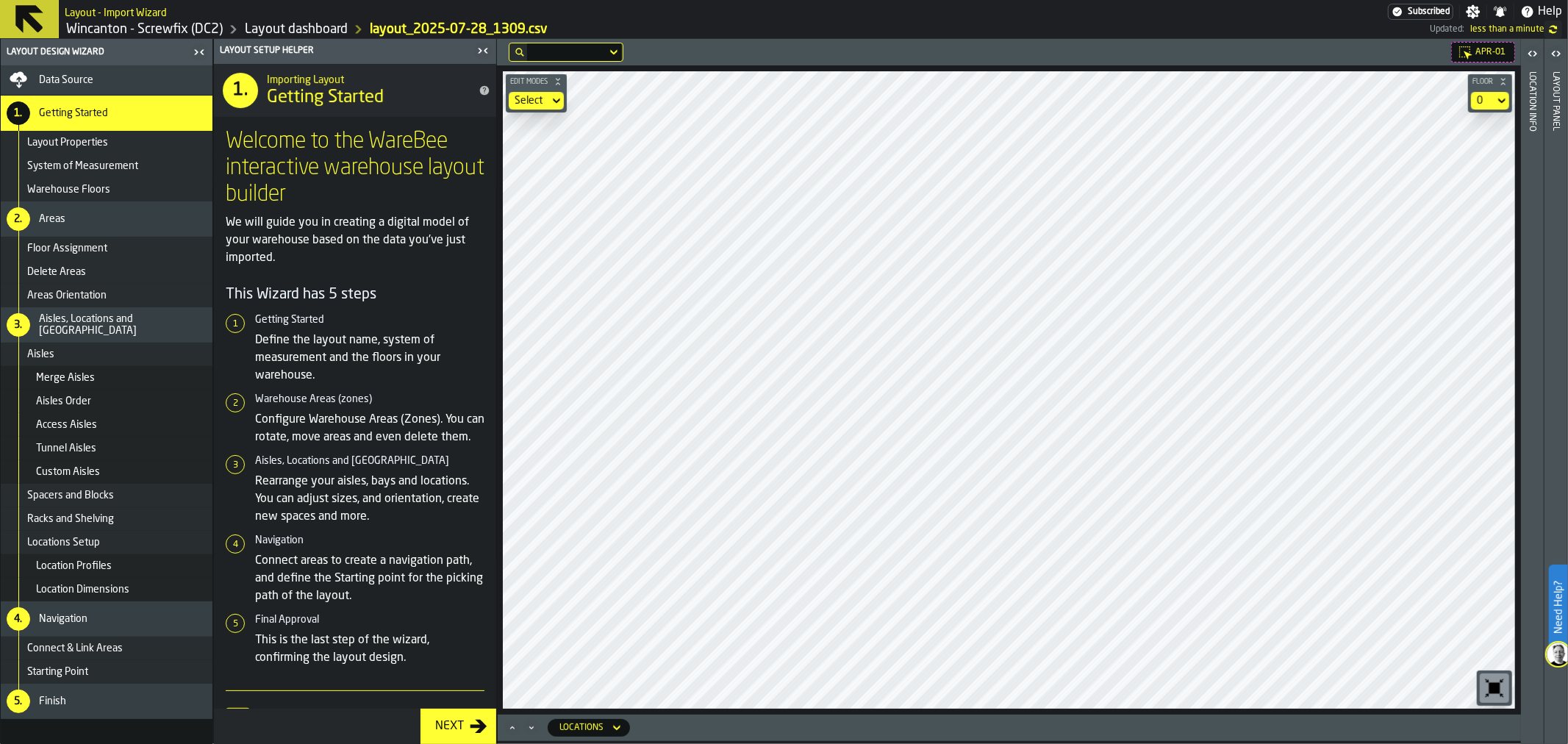
click at [1555, 162] on div "Layout panel" at bounding box center [1556, 404] width 11 height 672
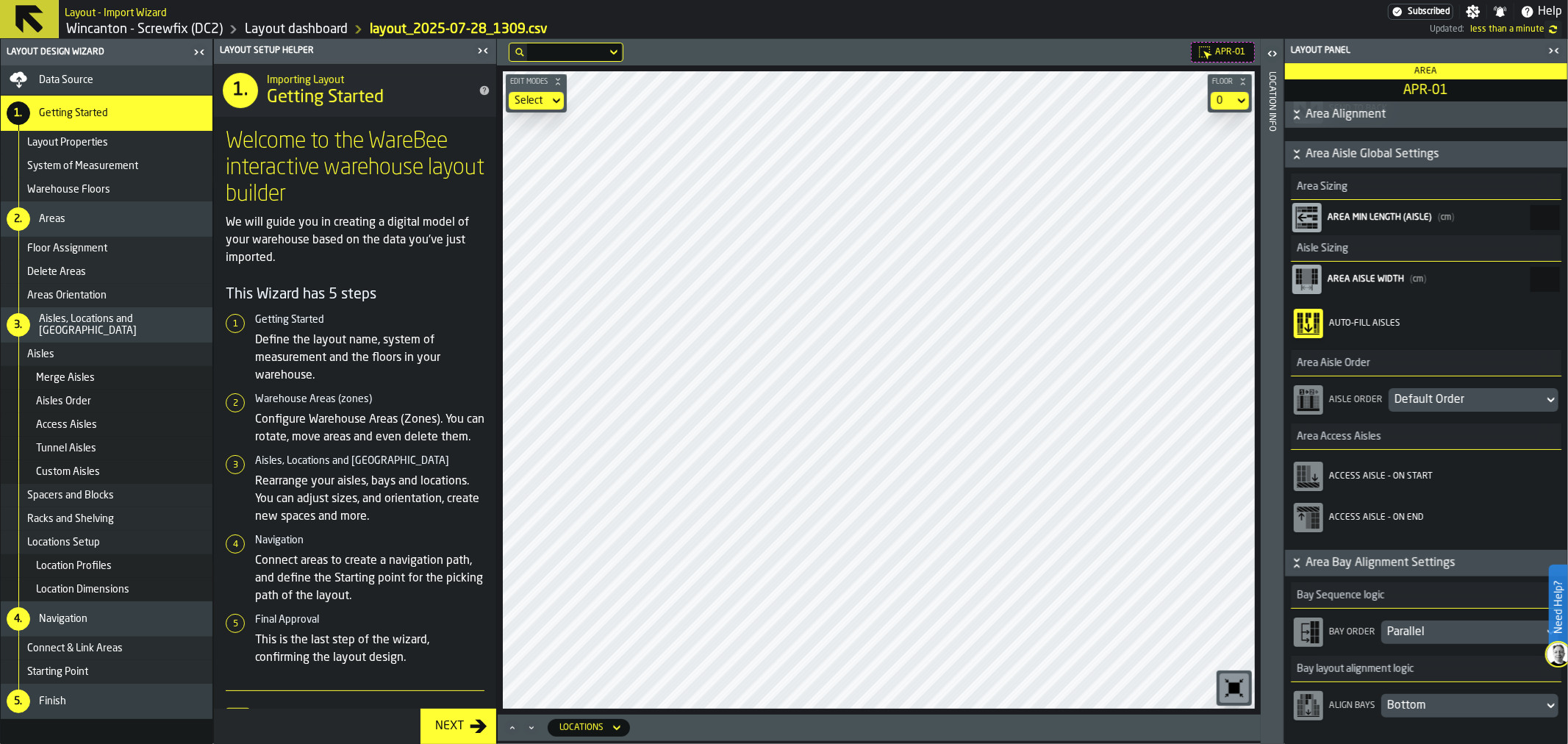
scroll to position [160, 0]
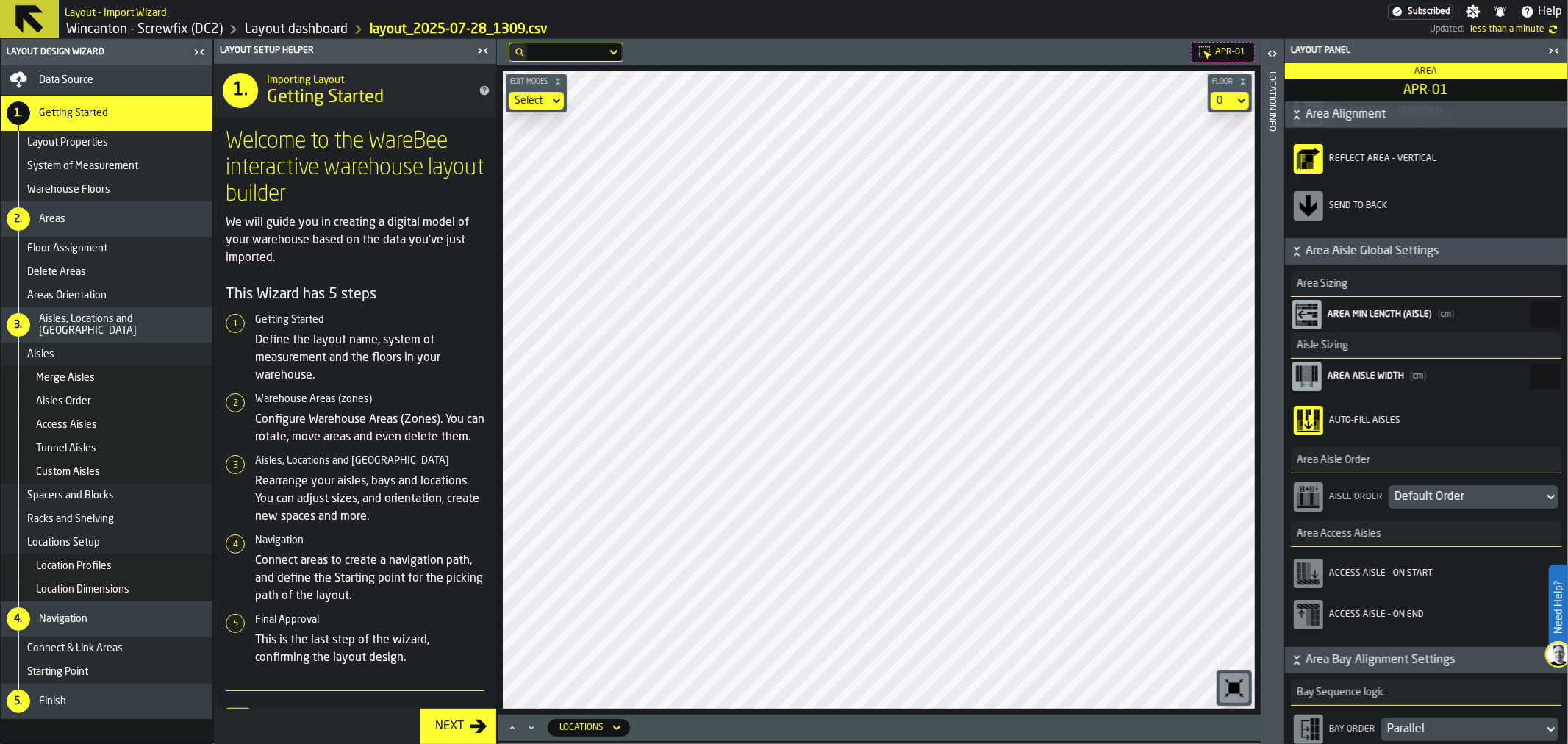
click at [1435, 493] on div "Default Order" at bounding box center [1467, 496] width 144 height 17
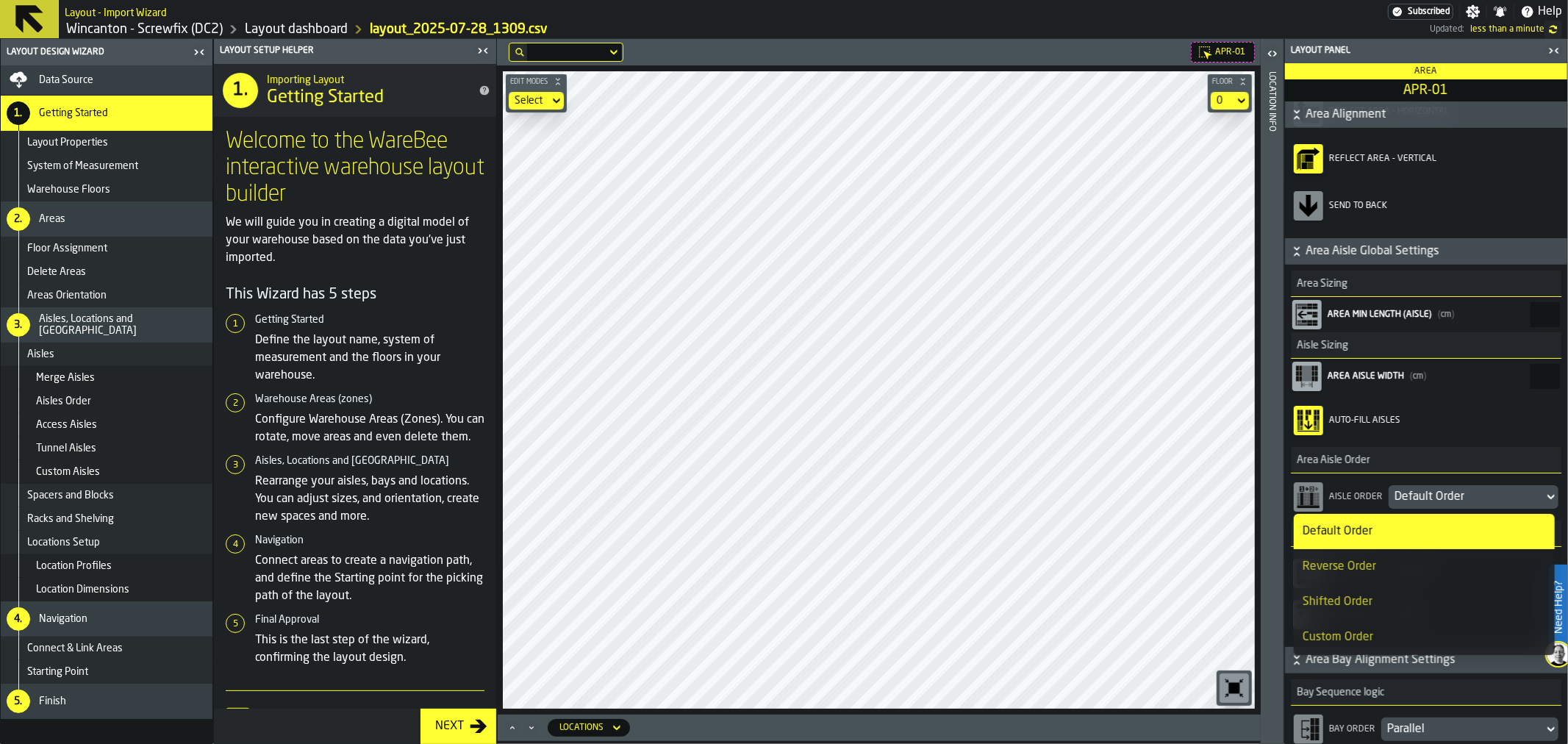
click at [1435, 493] on div "Default Order" at bounding box center [1467, 496] width 144 height 17
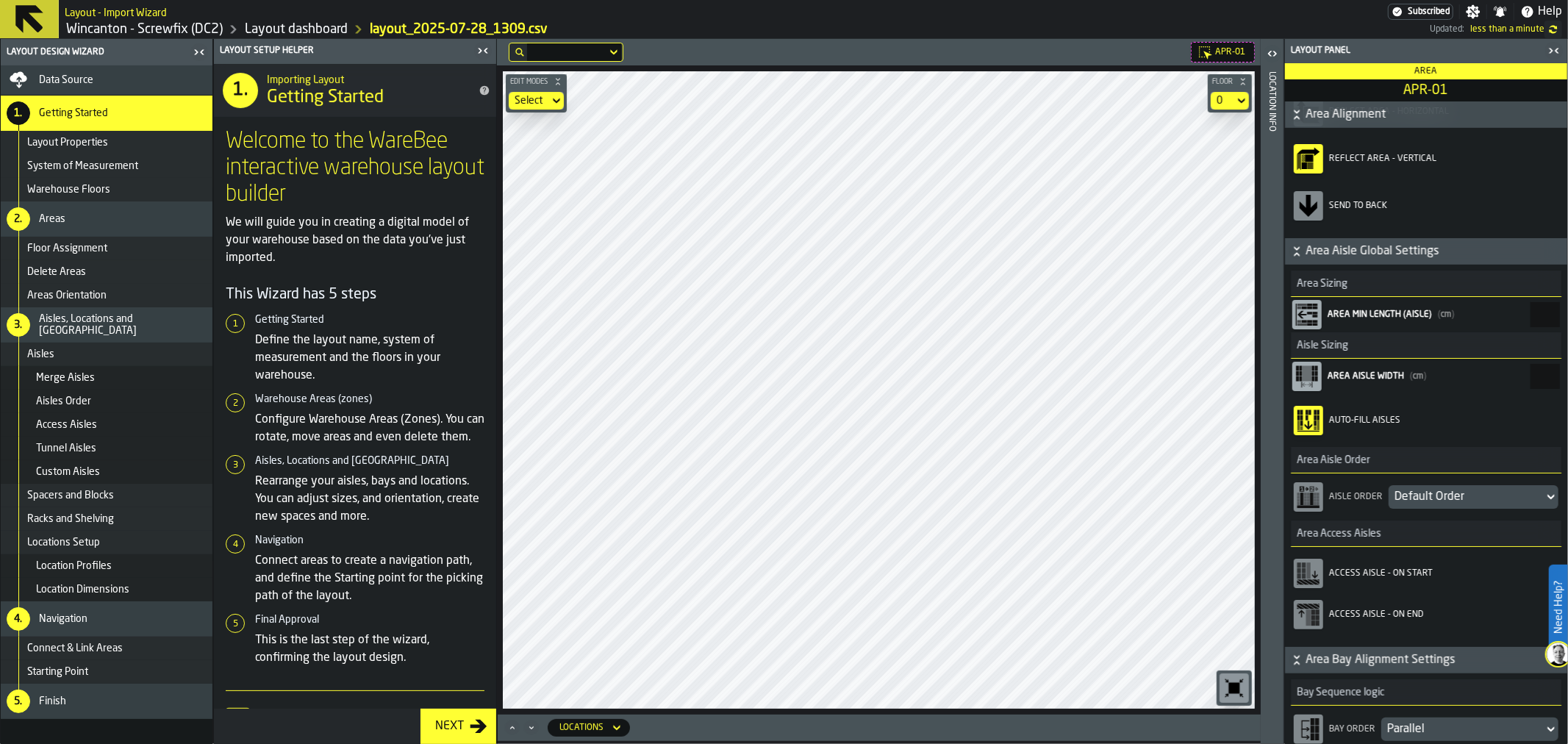
click at [1555, 656] on img at bounding box center [1558, 654] width 23 height 23
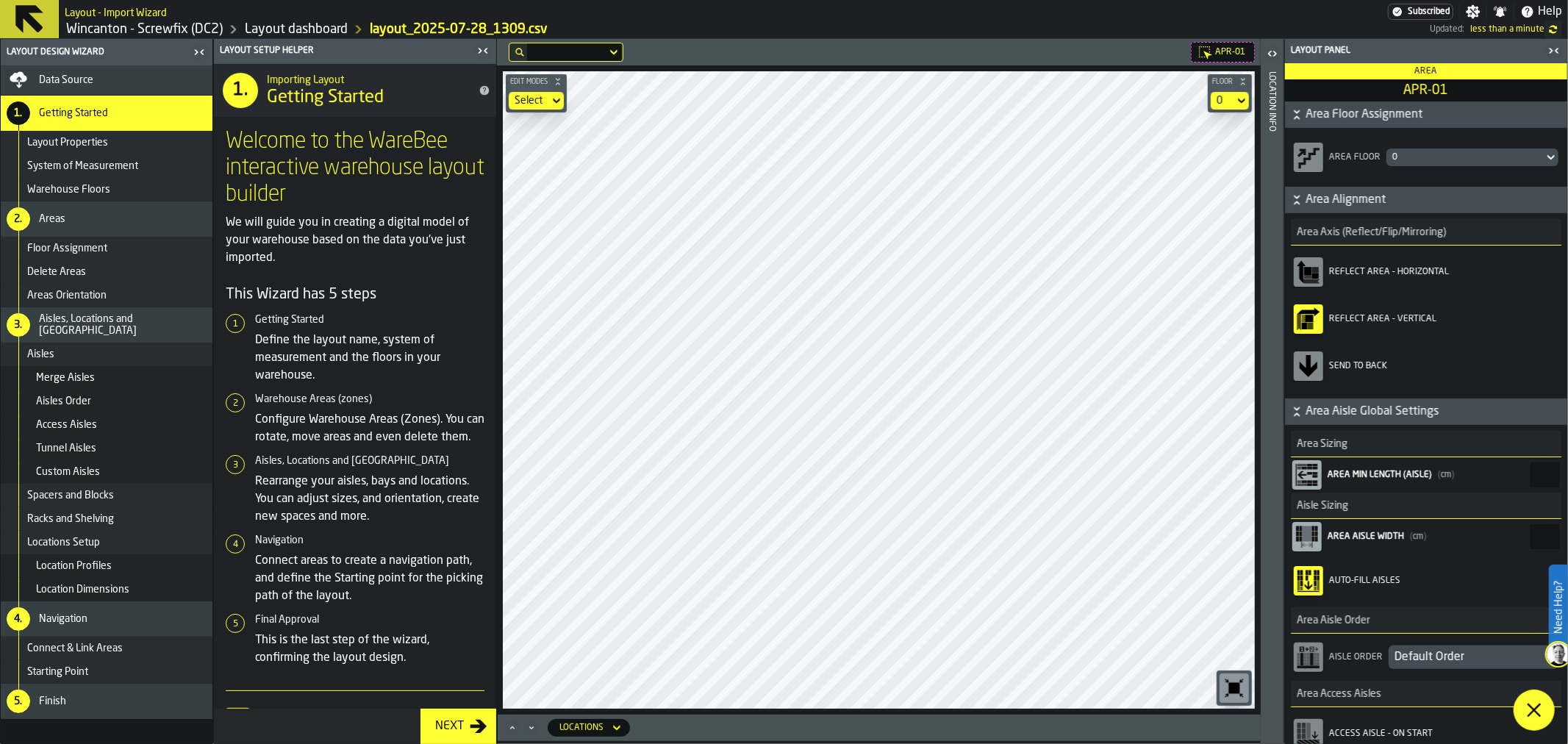
click at [1538, 704] on icon at bounding box center [1534, 710] width 17 height 17
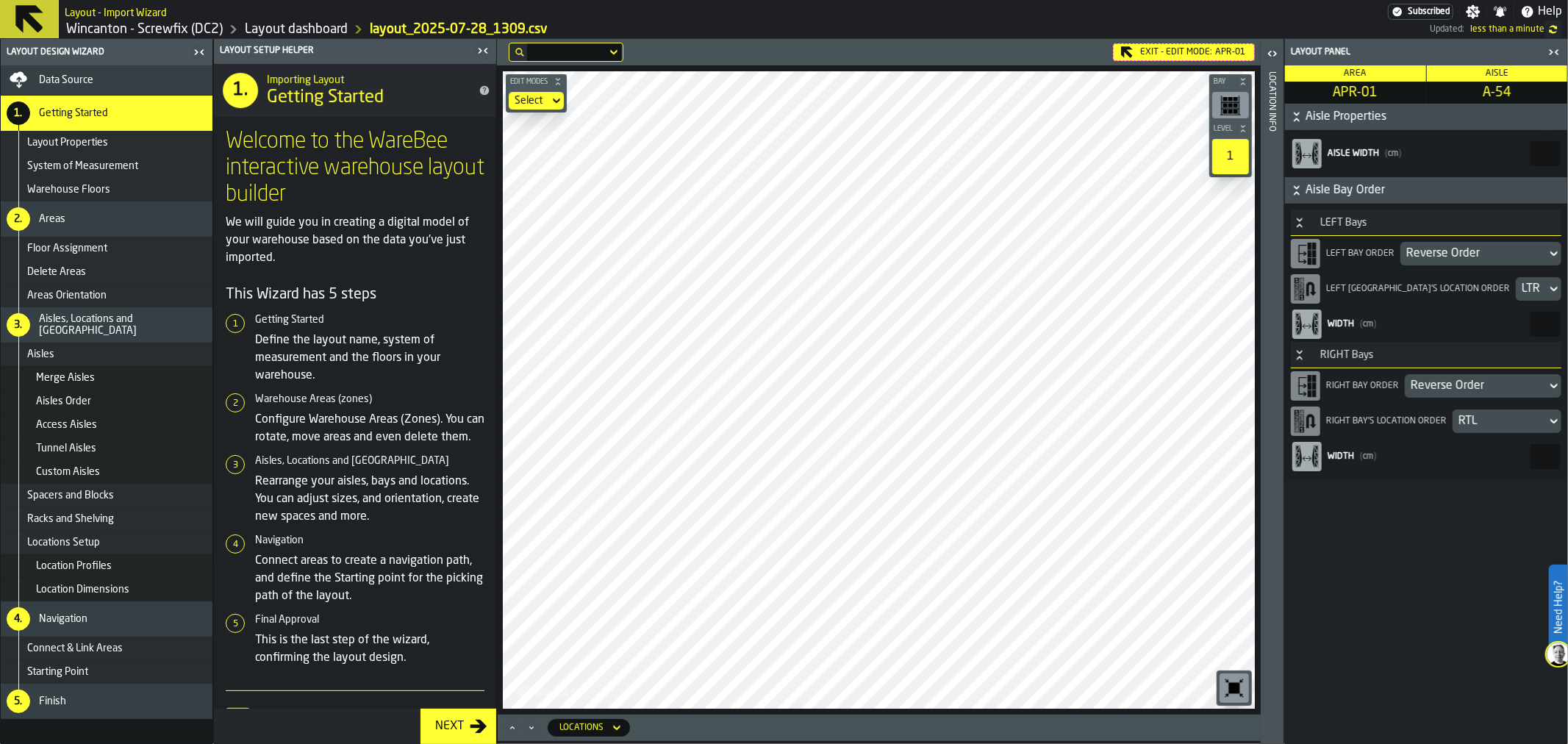
click at [1475, 247] on div "Reverse Order" at bounding box center [1474, 254] width 134 height 17
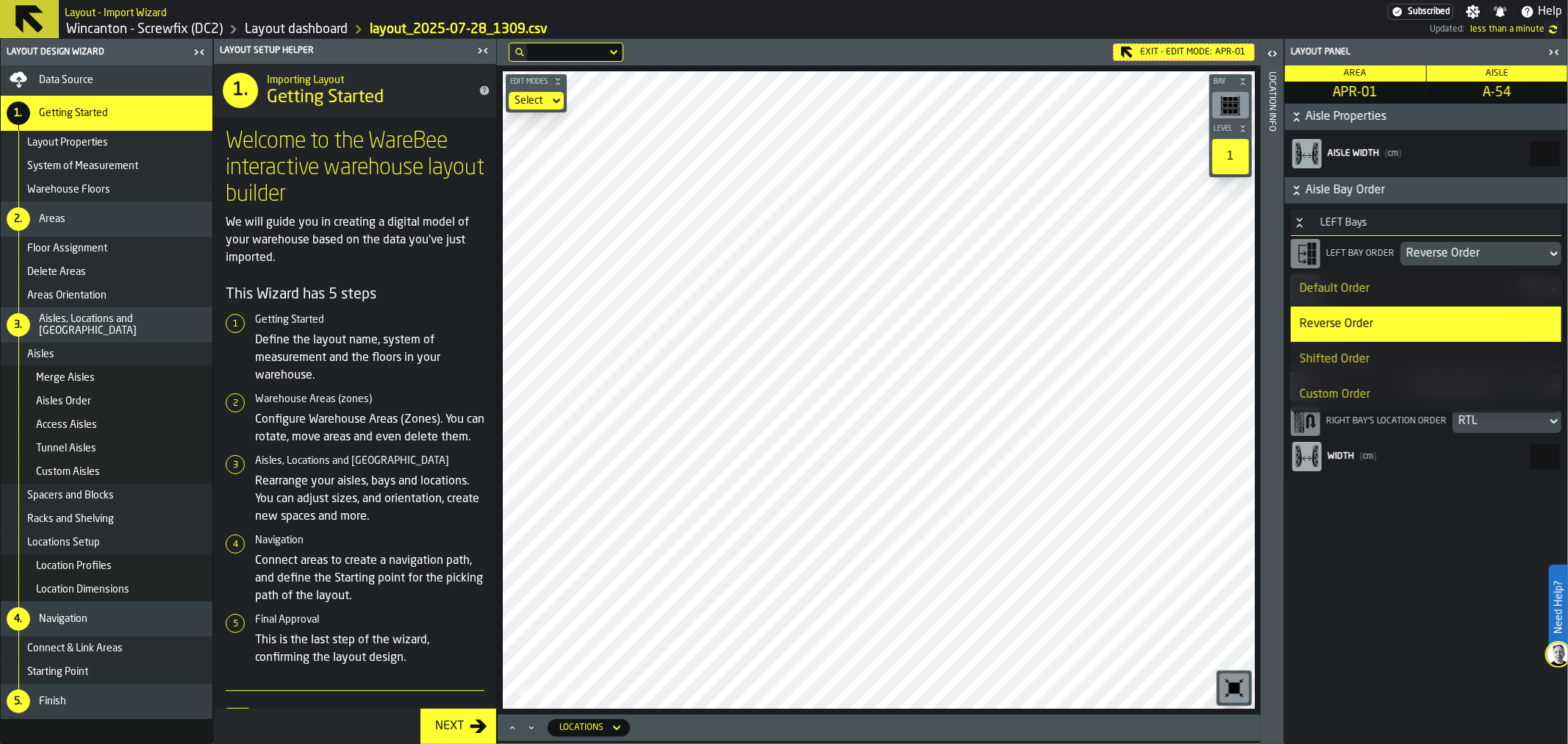
click at [1474, 247] on div "Reverse Order" at bounding box center [1474, 254] width 134 height 17
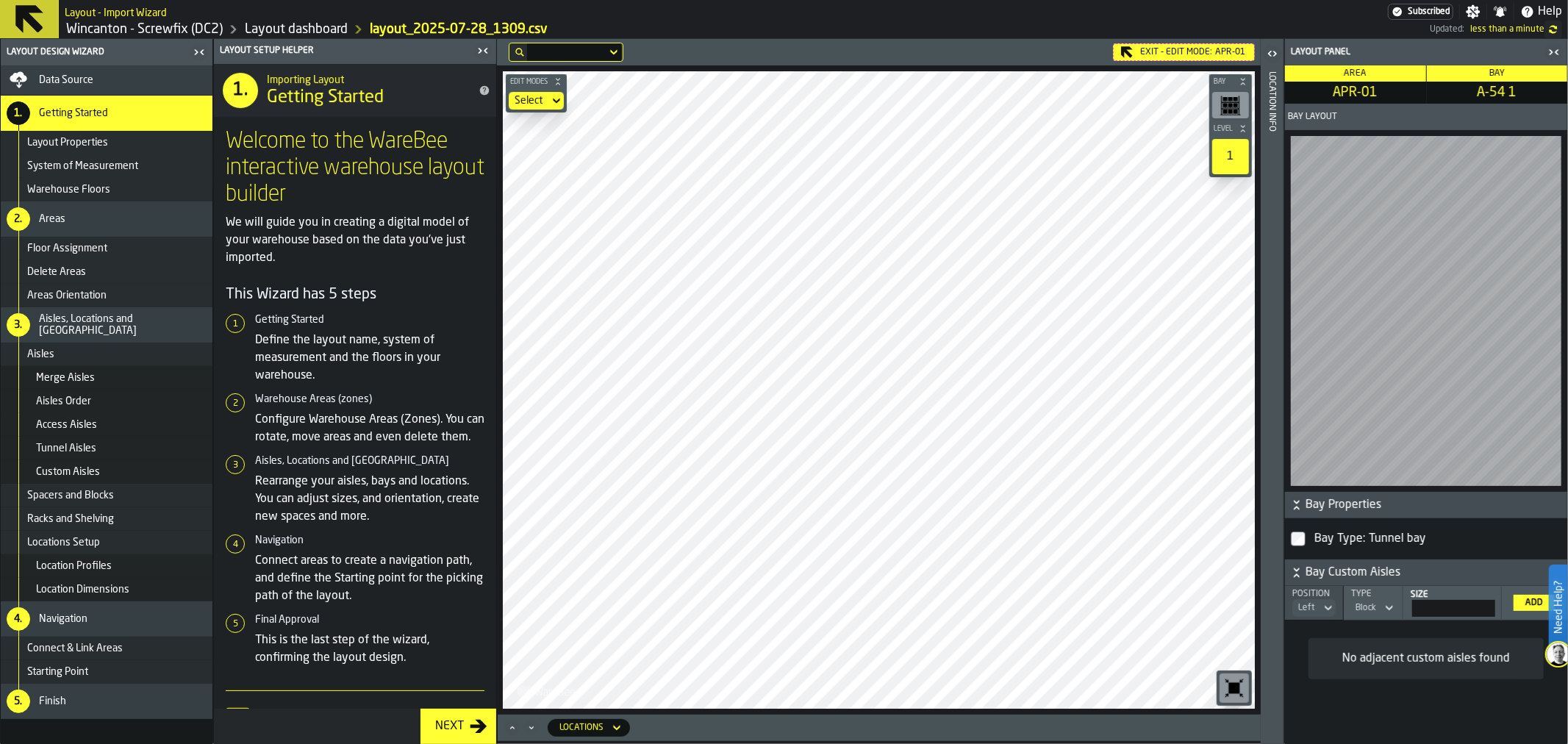
click at [1268, 53] on icon "button-toggle-Open" at bounding box center [1270, 52] width 4 height 5
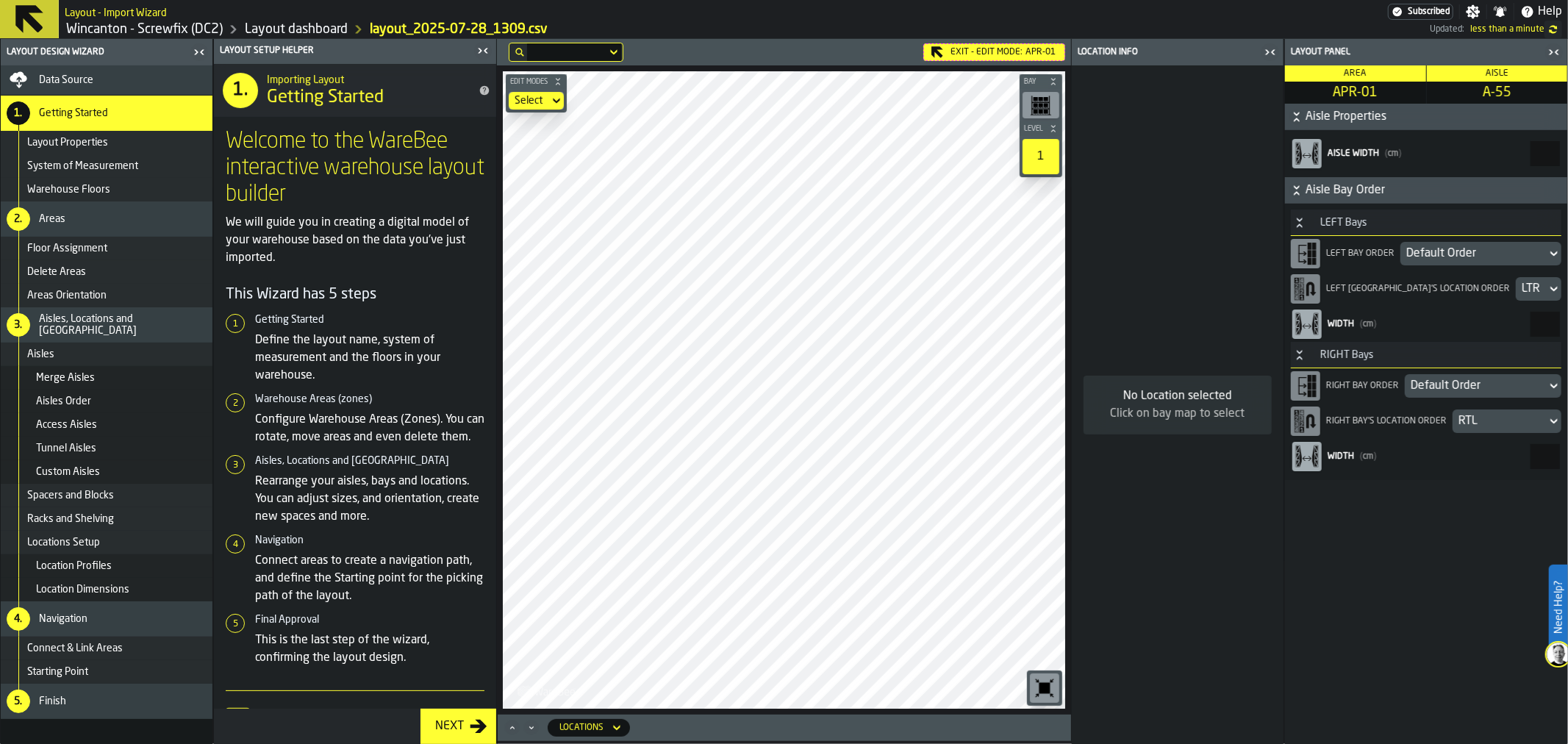
click at [980, 59] on div "Exit - Edit Mode: APR-01" at bounding box center [994, 52] width 142 height 17
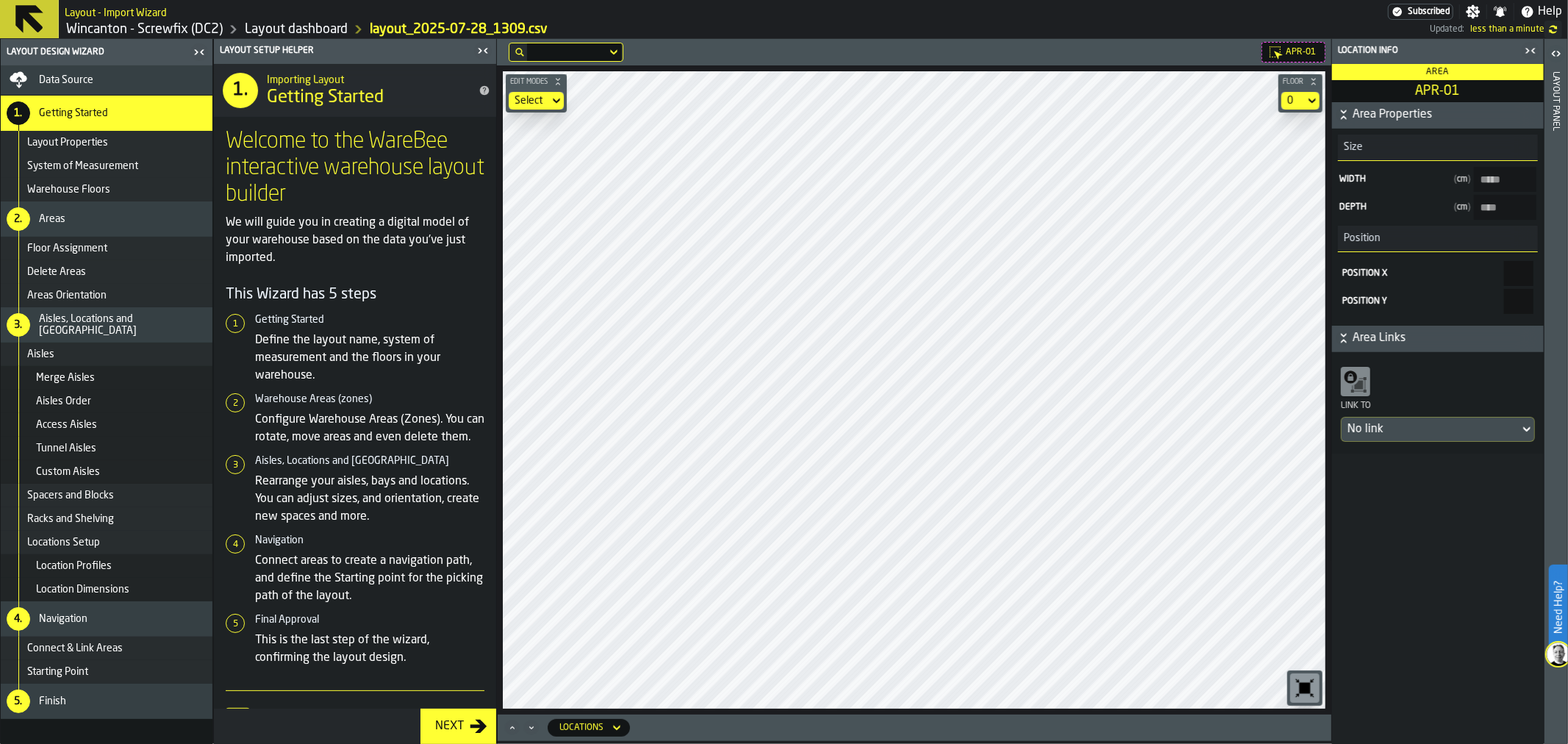
type input "****"
type input "*****"
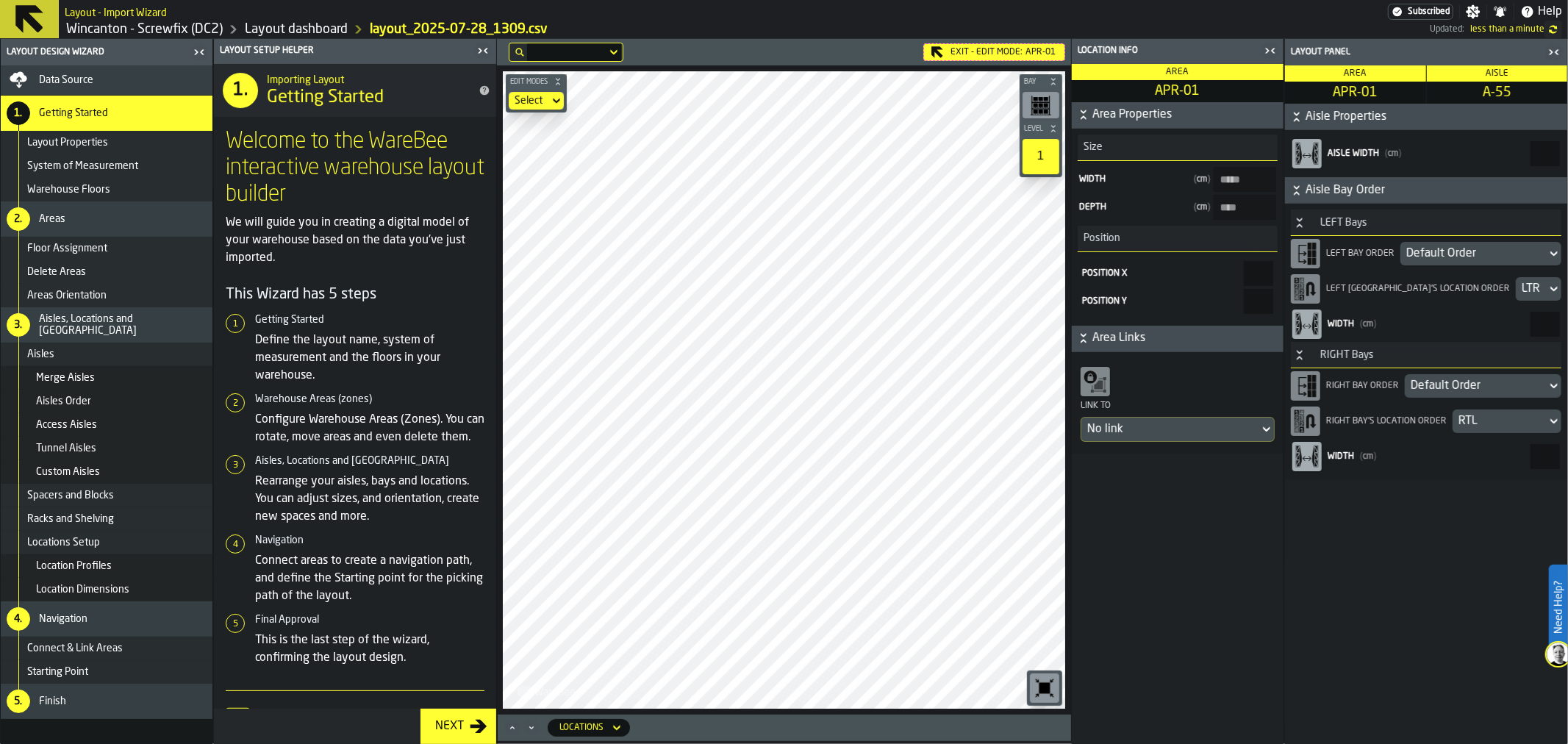
click at [996, 50] on div "Exit - Edit Mode: APR-01" at bounding box center [994, 52] width 142 height 17
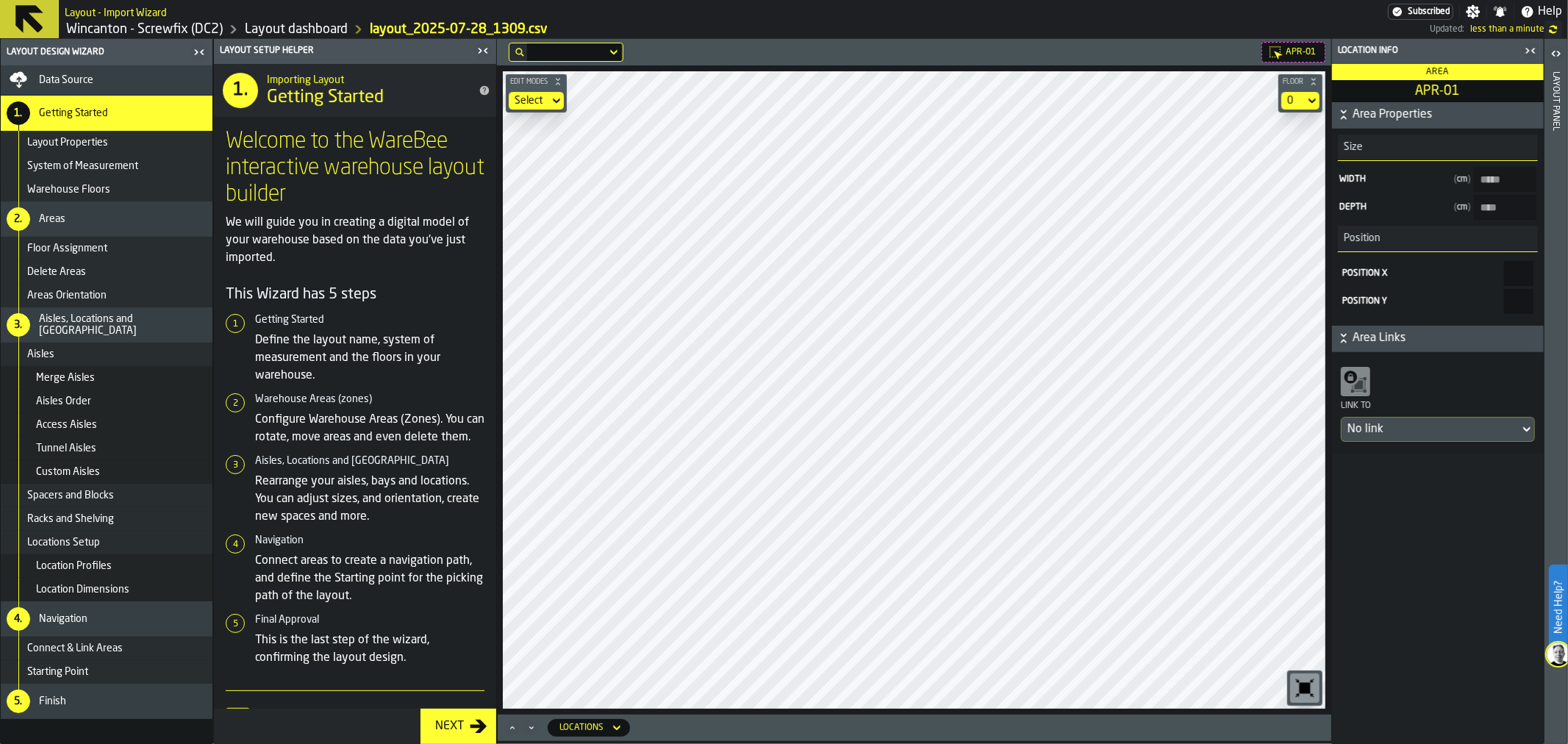
click at [101, 350] on div "Aisles" at bounding box center [117, 355] width 180 height 12
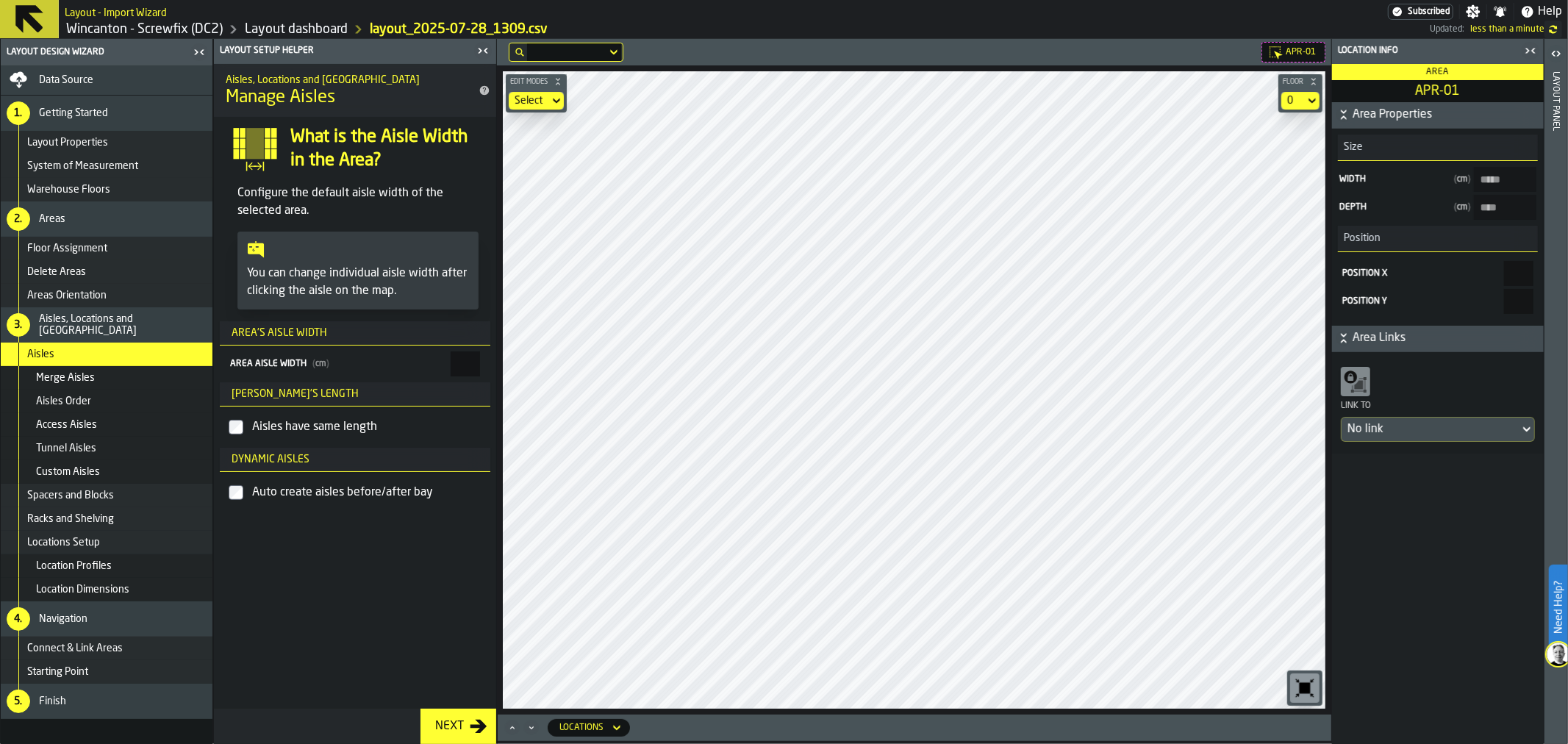
click at [1559, 97] on div "Layout panel" at bounding box center [1556, 404] width 11 height 672
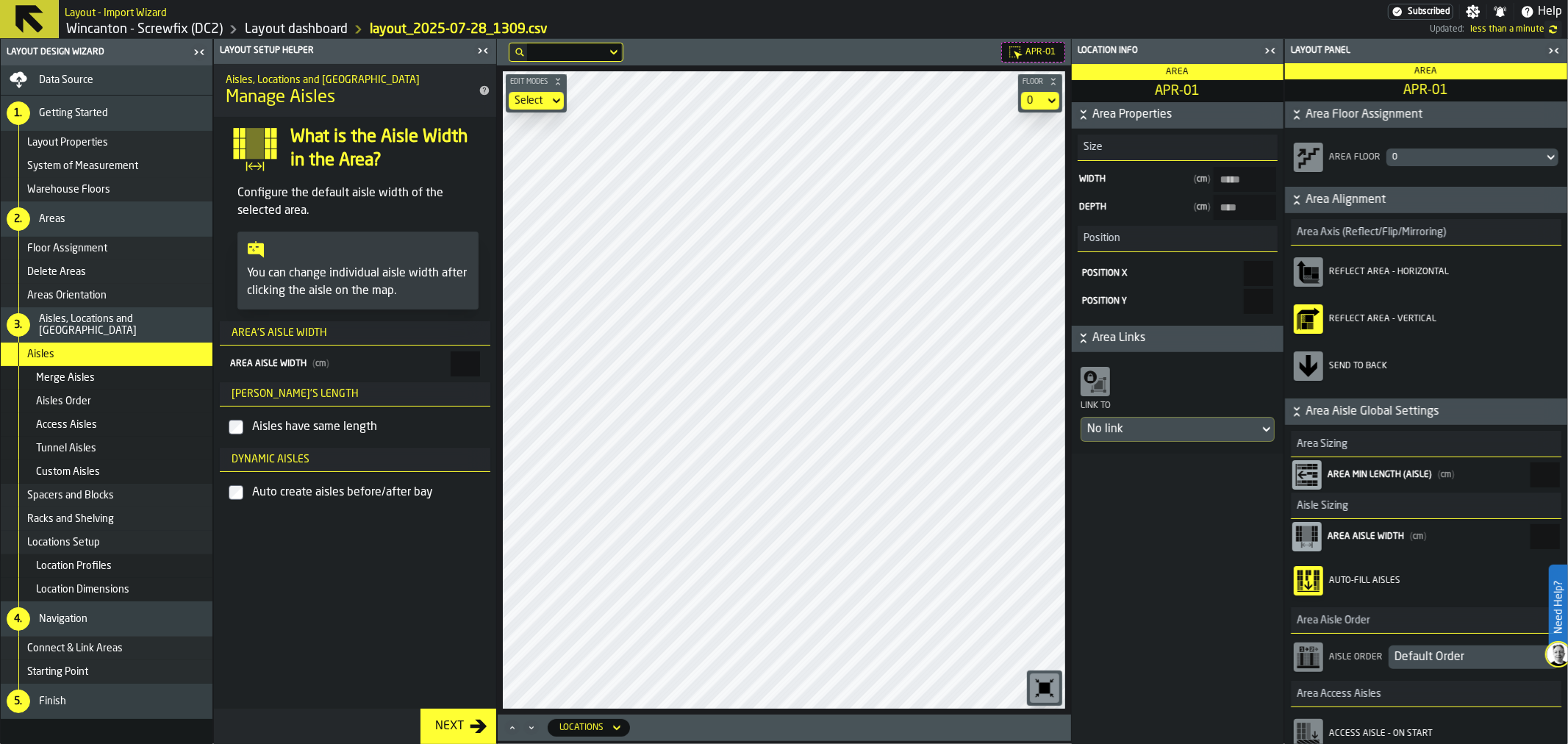
click at [1316, 314] on icon "button-toolbar-Reflect Area - Vertical" at bounding box center [1309, 312] width 22 height 9
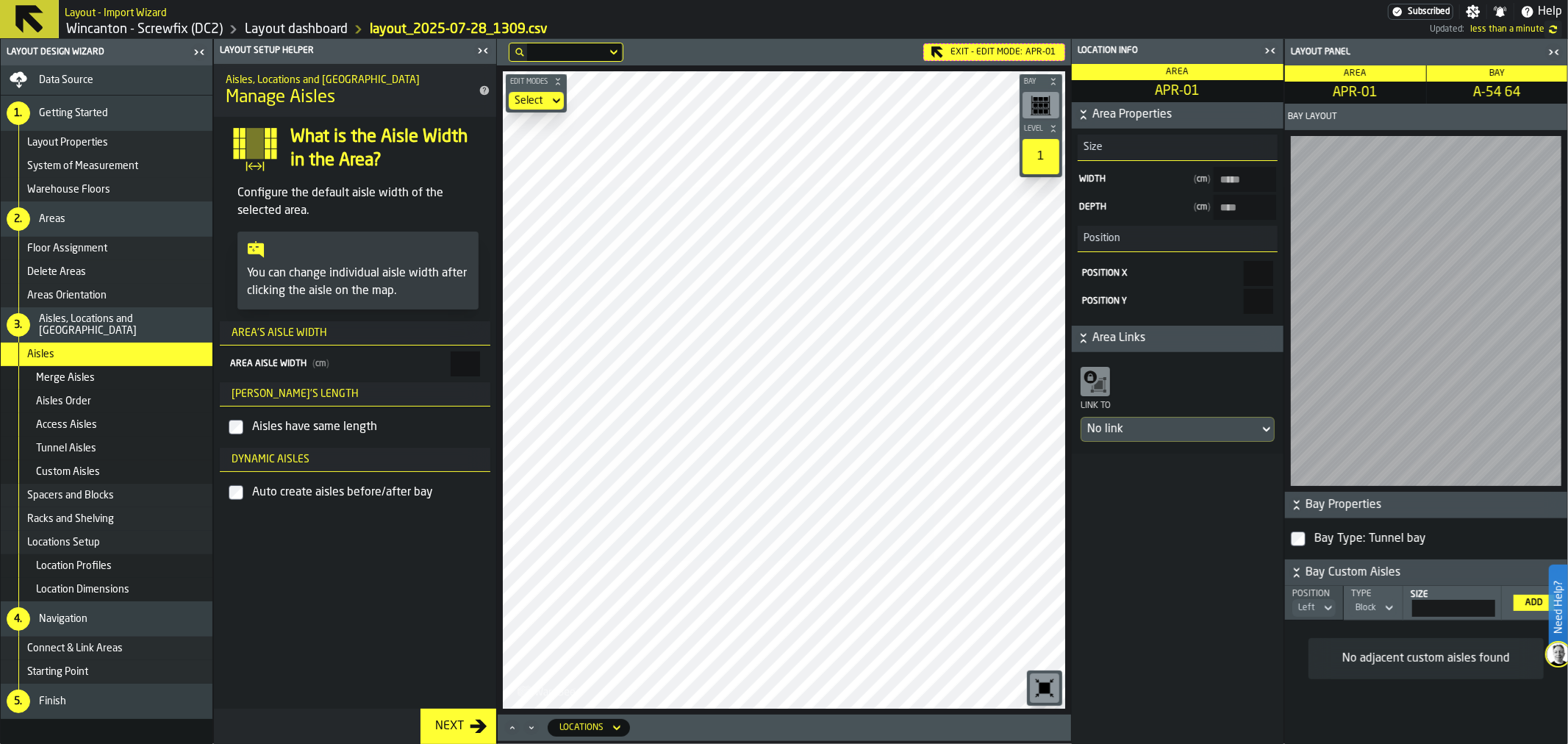
click at [492, 383] on main "Layout Design Wizard Data Source 1. Getting Started Layout Properties System of…" at bounding box center [784, 391] width 1568 height 705
click at [545, 68] on div "Edit Modes Select Bay Level 1 M A K I N G W A R E H O U S E S M O R E EF F I C …" at bounding box center [784, 389] width 574 height 649
click at [973, 52] on div "Exit - Edit Mode: APR-01" at bounding box center [994, 52] width 142 height 17
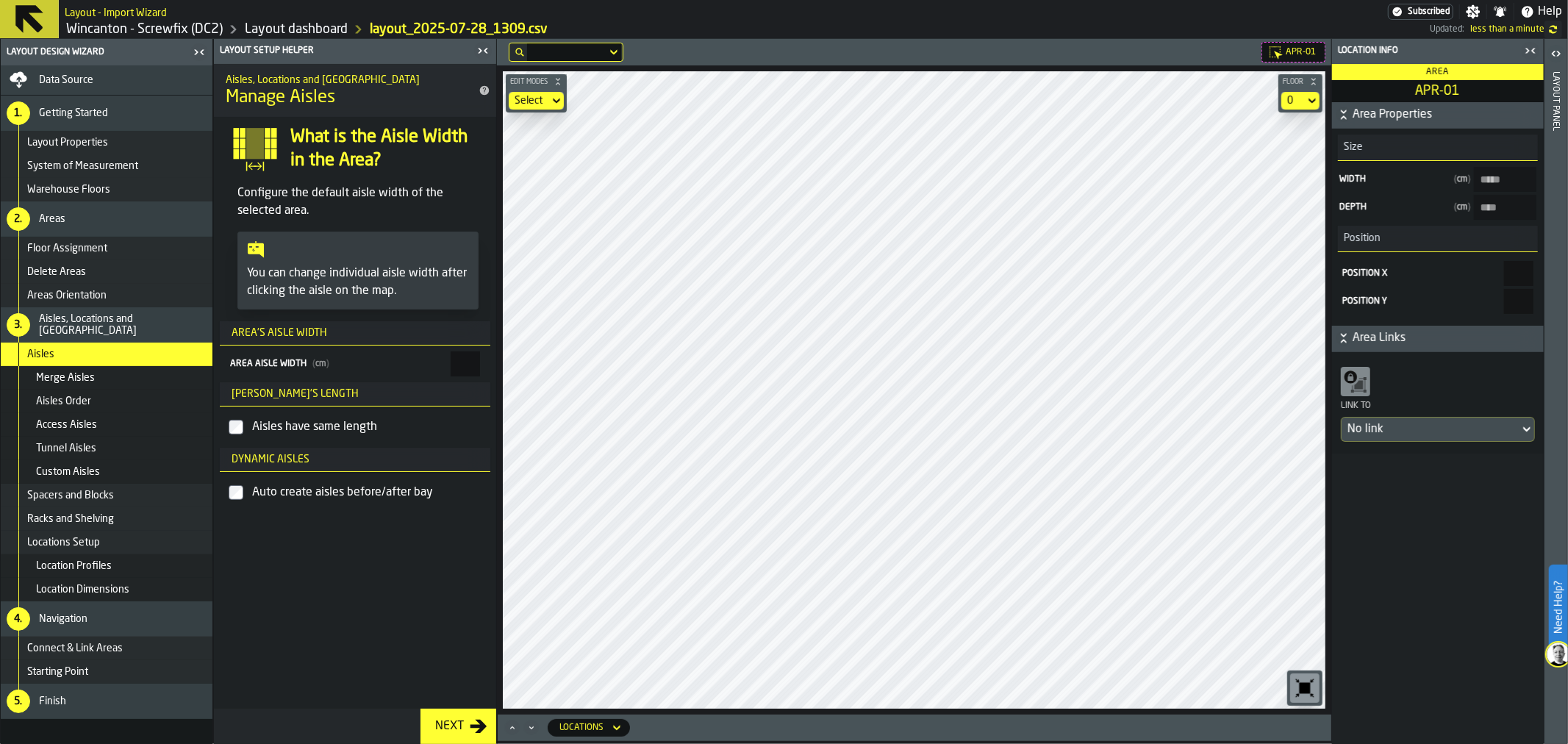
click at [1561, 92] on div "Layout panel" at bounding box center [1556, 404] width 11 height 672
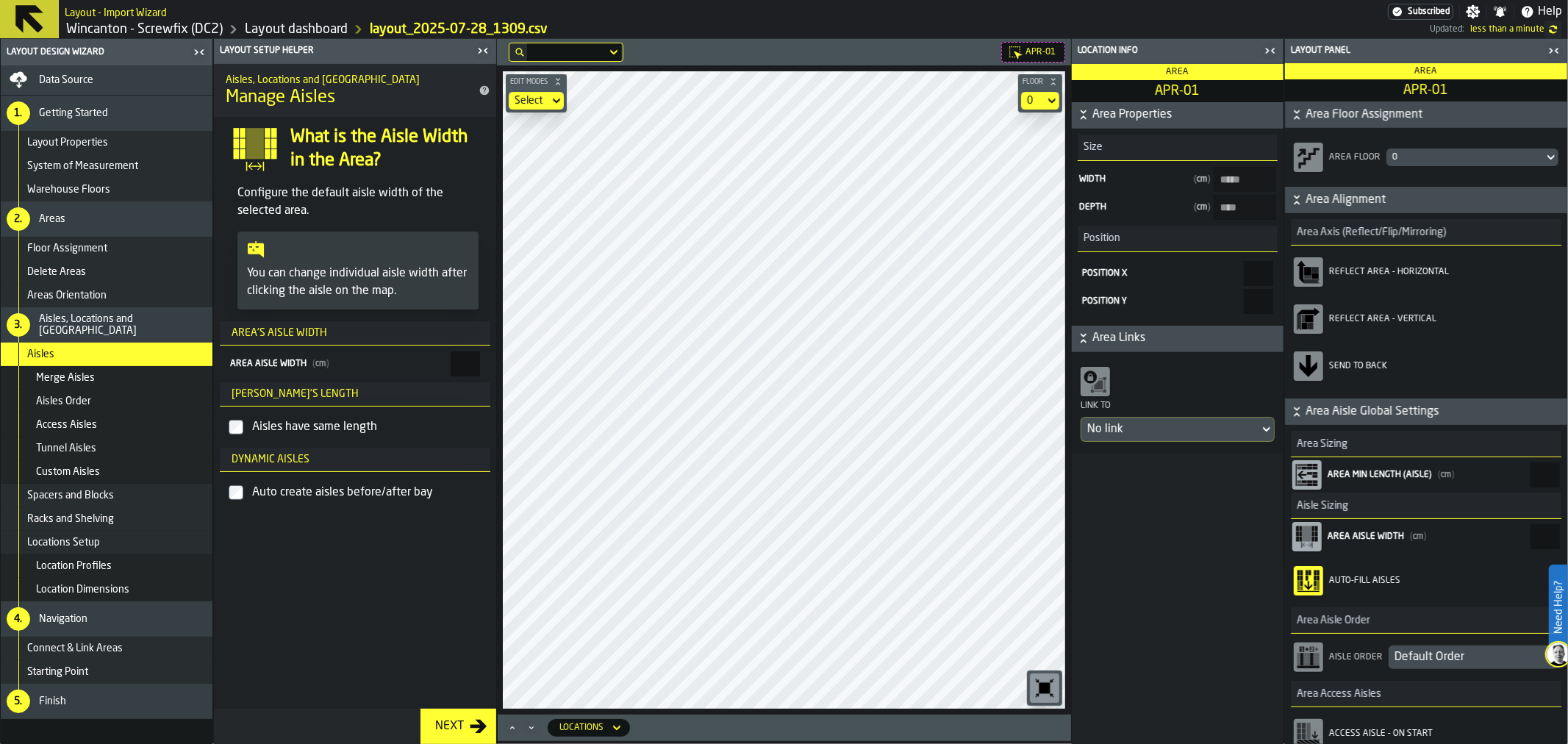
scroll to position [163, 0]
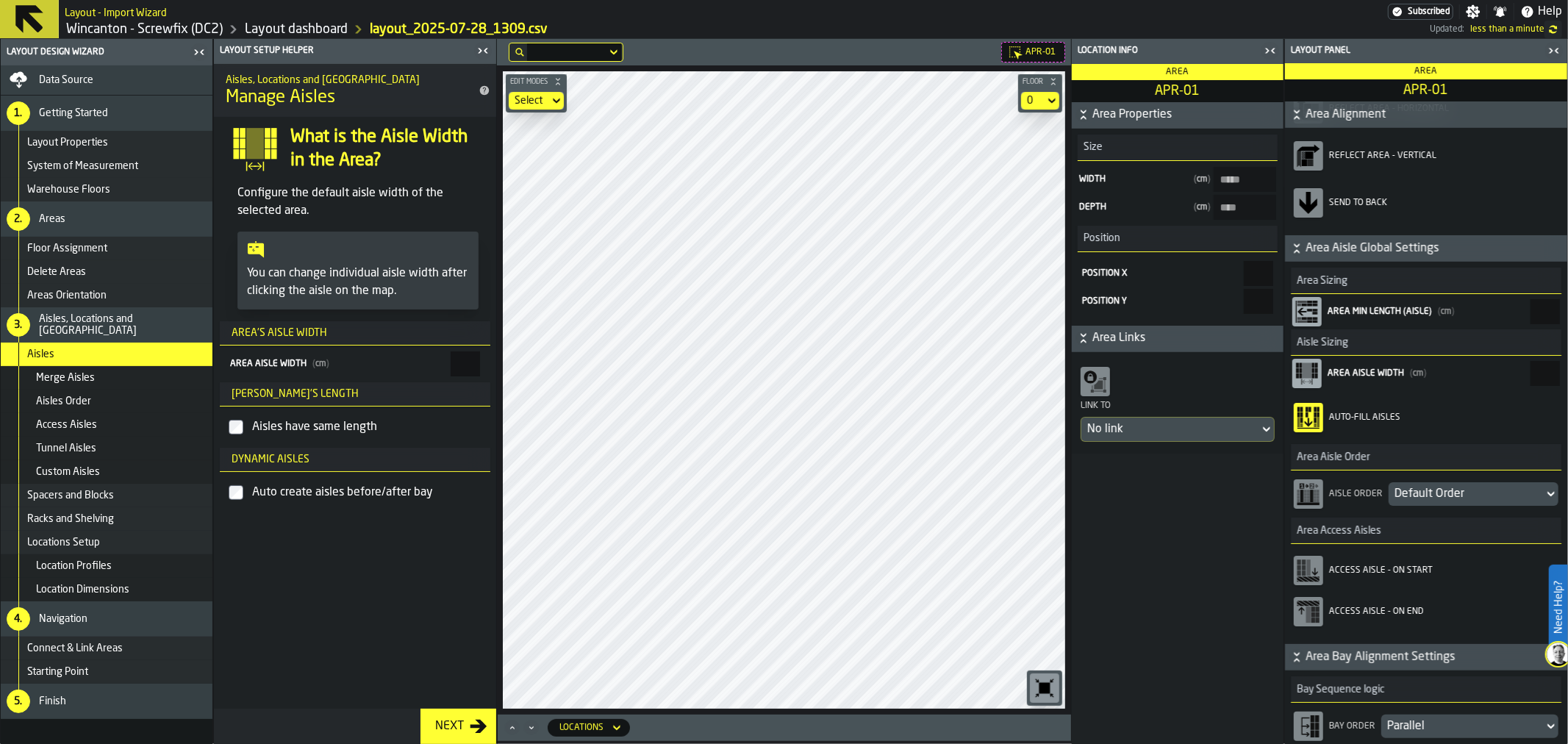
click at [1437, 497] on div "Default Order" at bounding box center [1467, 493] width 144 height 17
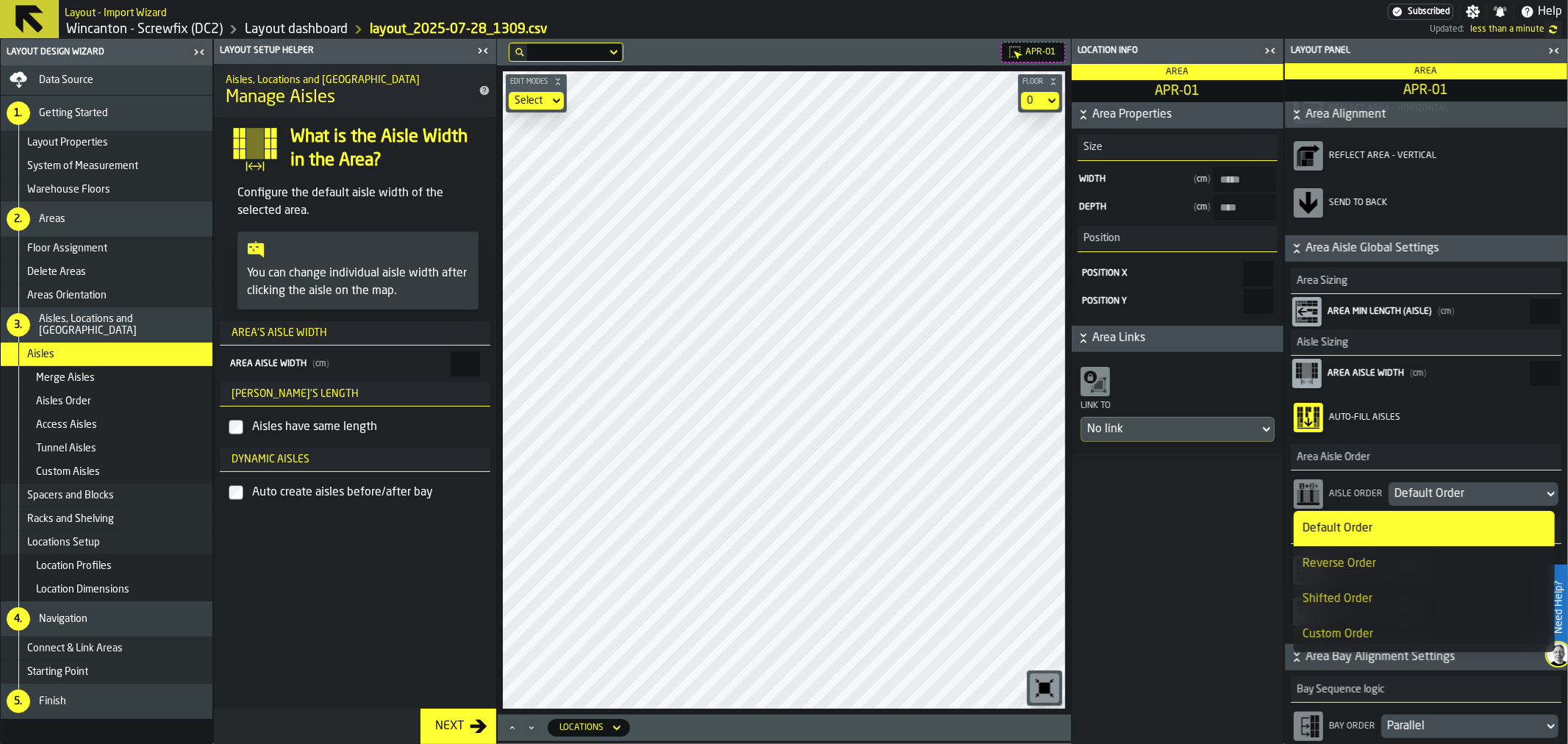
click at [1363, 569] on div "Reverse Order" at bounding box center [1424, 563] width 243 height 17
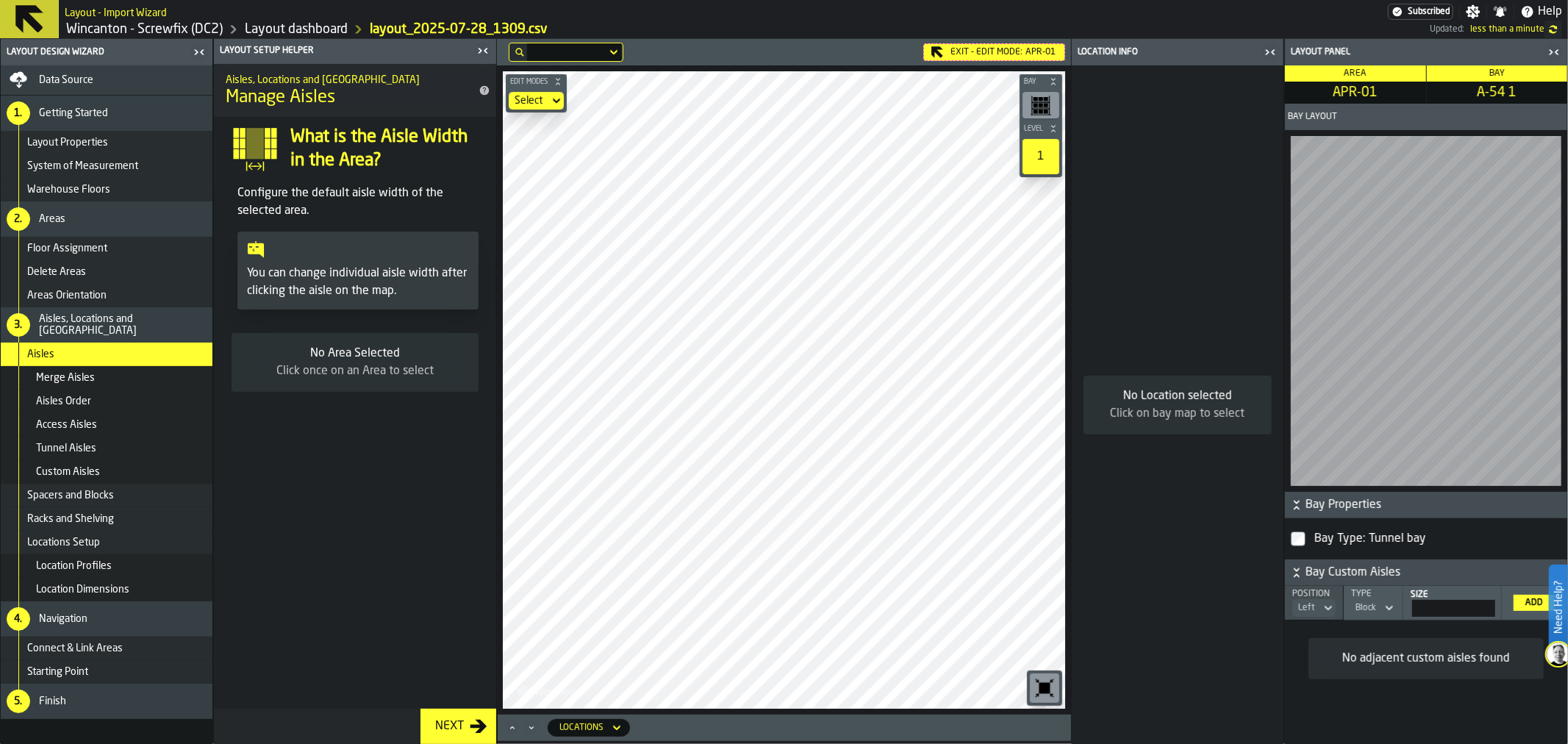
click at [100, 80] on div "Data Source" at bounding box center [122, 80] width 168 height 12
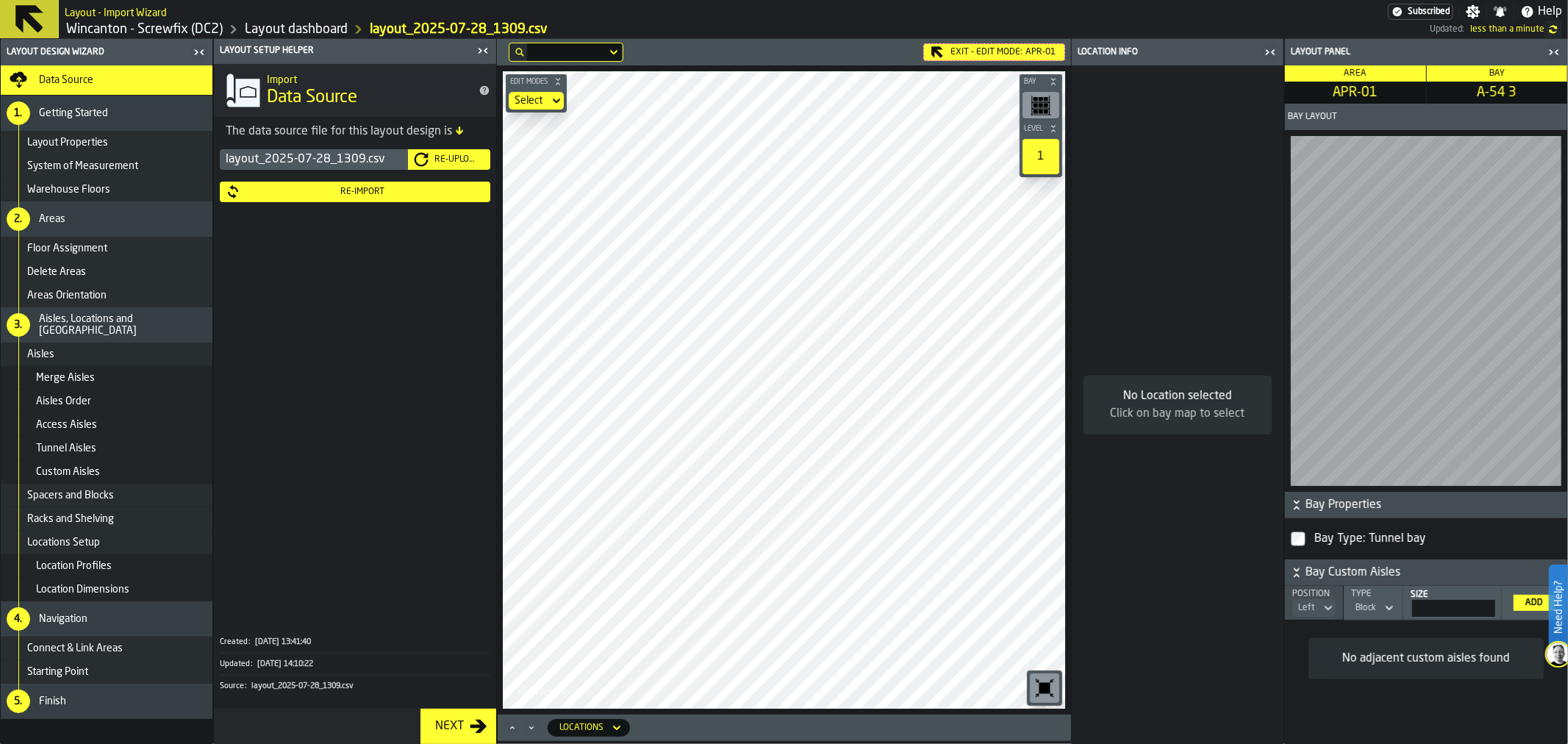
click at [89, 82] on span "Data Source" at bounding box center [66, 80] width 54 height 12
click at [55, 81] on span "Data Source" at bounding box center [66, 80] width 54 height 12
